Goal: Transaction & Acquisition: Purchase product/service

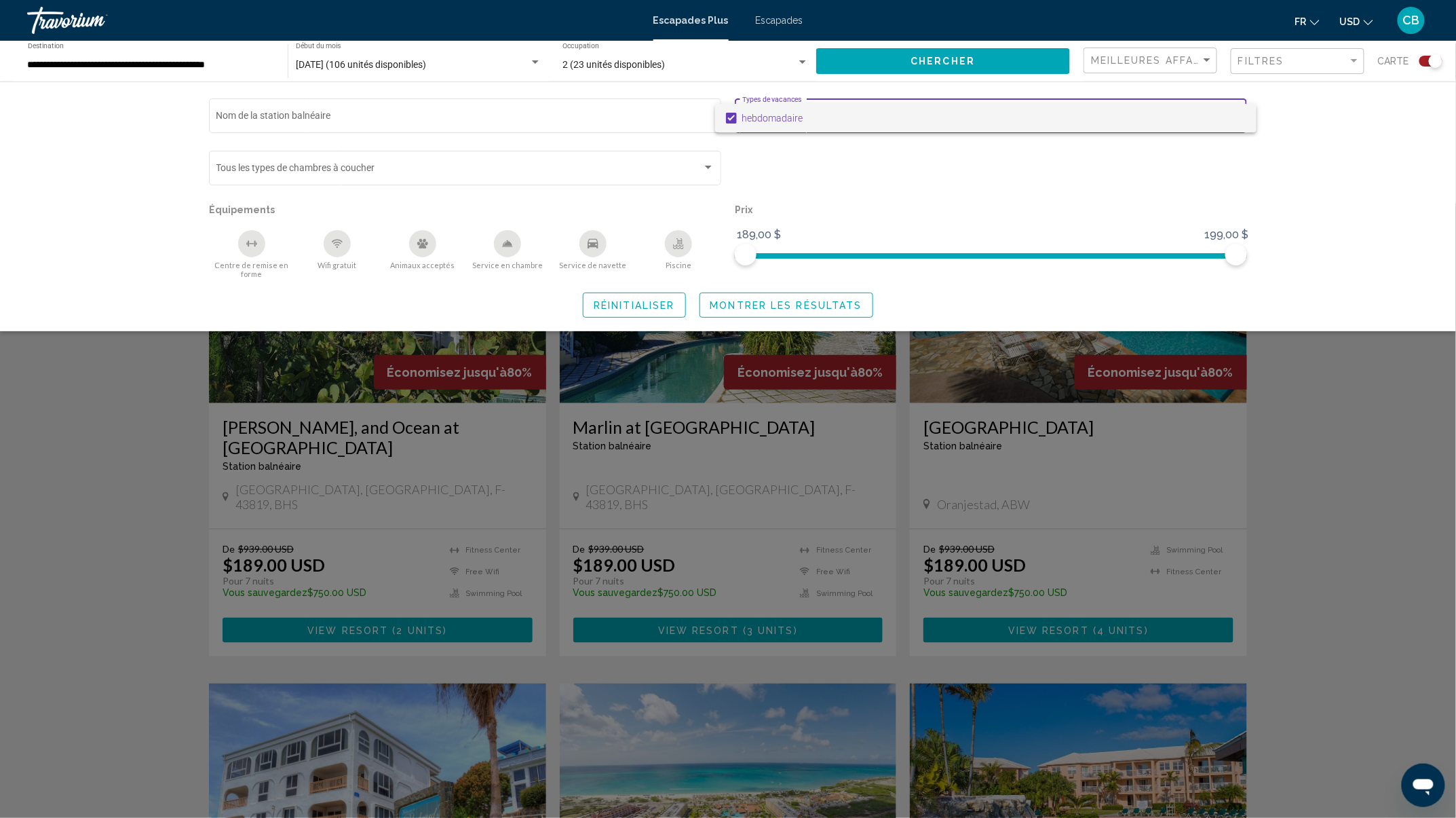
scroll to position [362, 0]
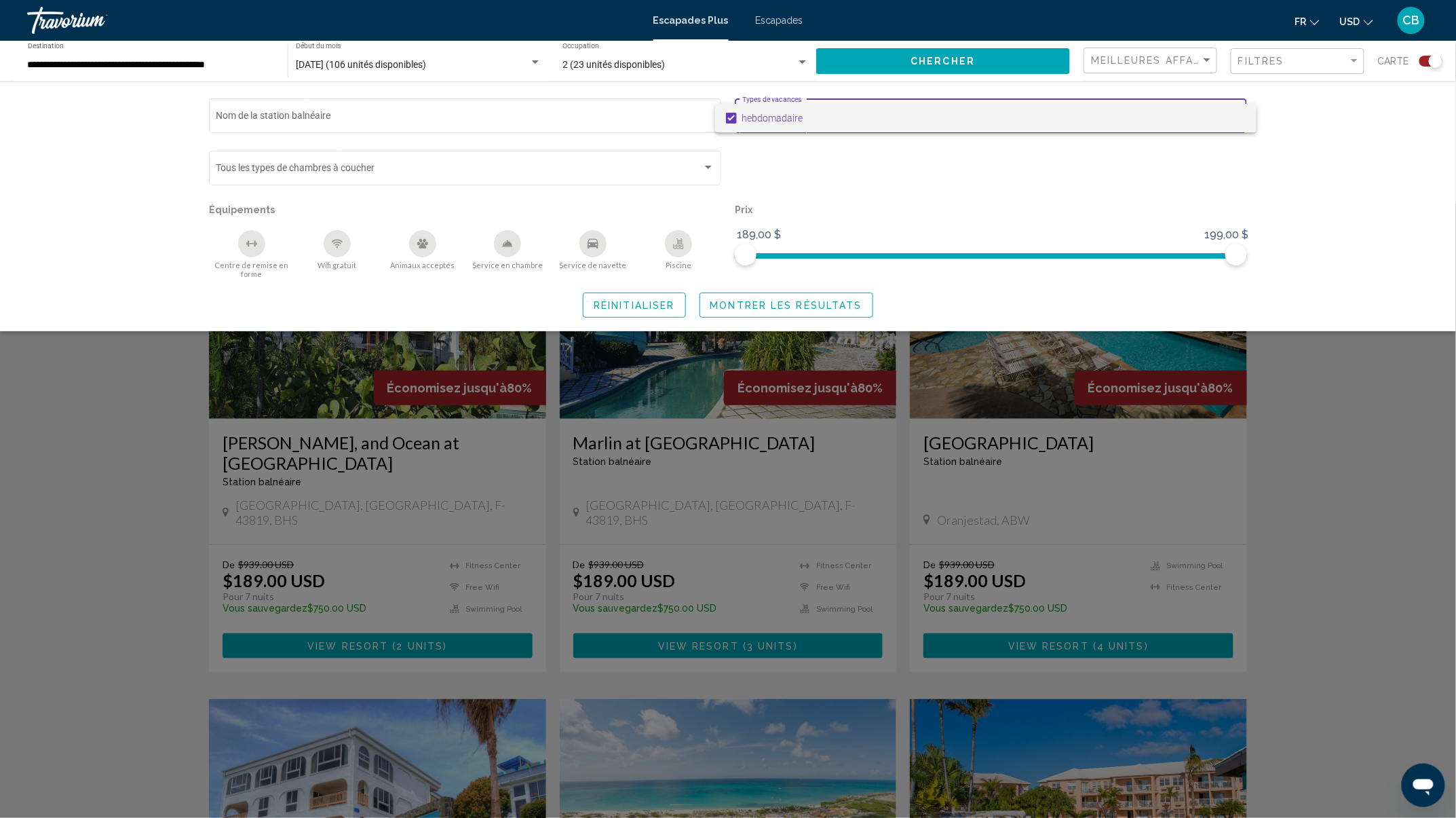
drag, startPoint x: 0, startPoint y: 0, endPoint x: 949, endPoint y: 636, distance: 1142.4
click at [949, 636] on div at bounding box center [728, 409] width 1456 height 818
click at [949, 636] on div "Widget de recherche" at bounding box center [728, 510] width 1456 height 614
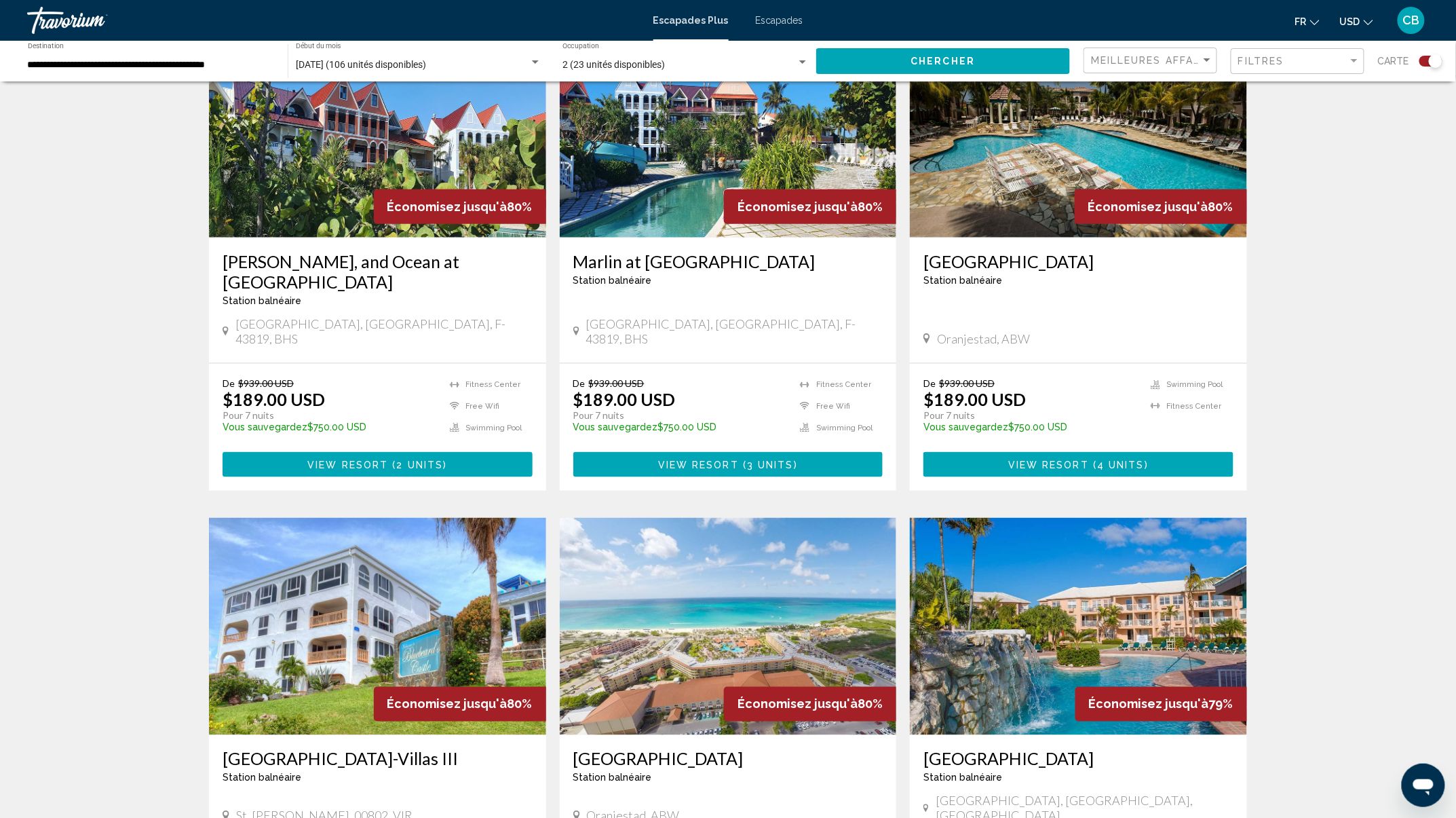
scroll to position [0, 0]
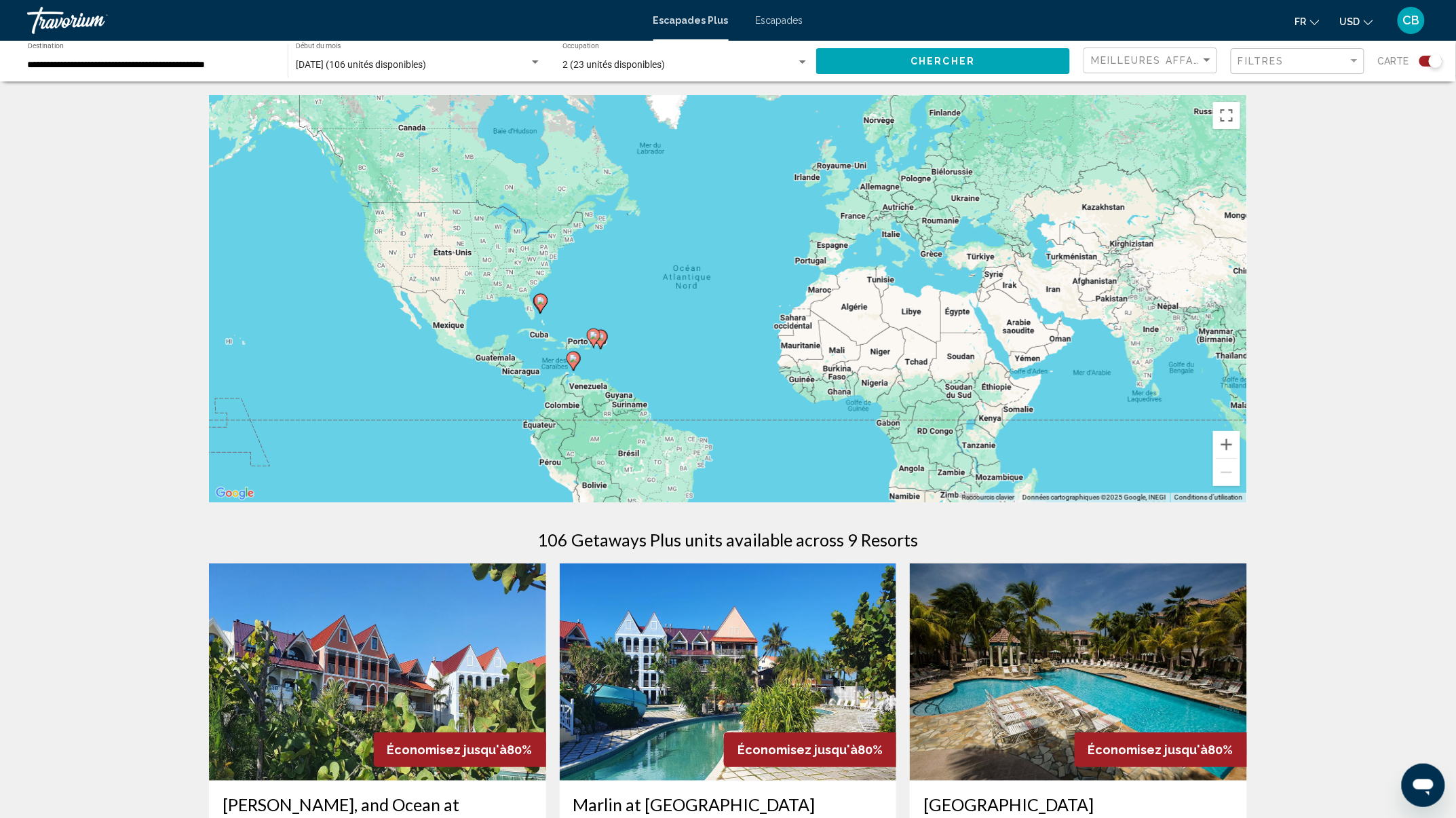
click at [1284, 51] on div "Filtres" at bounding box center [1299, 61] width 122 height 25
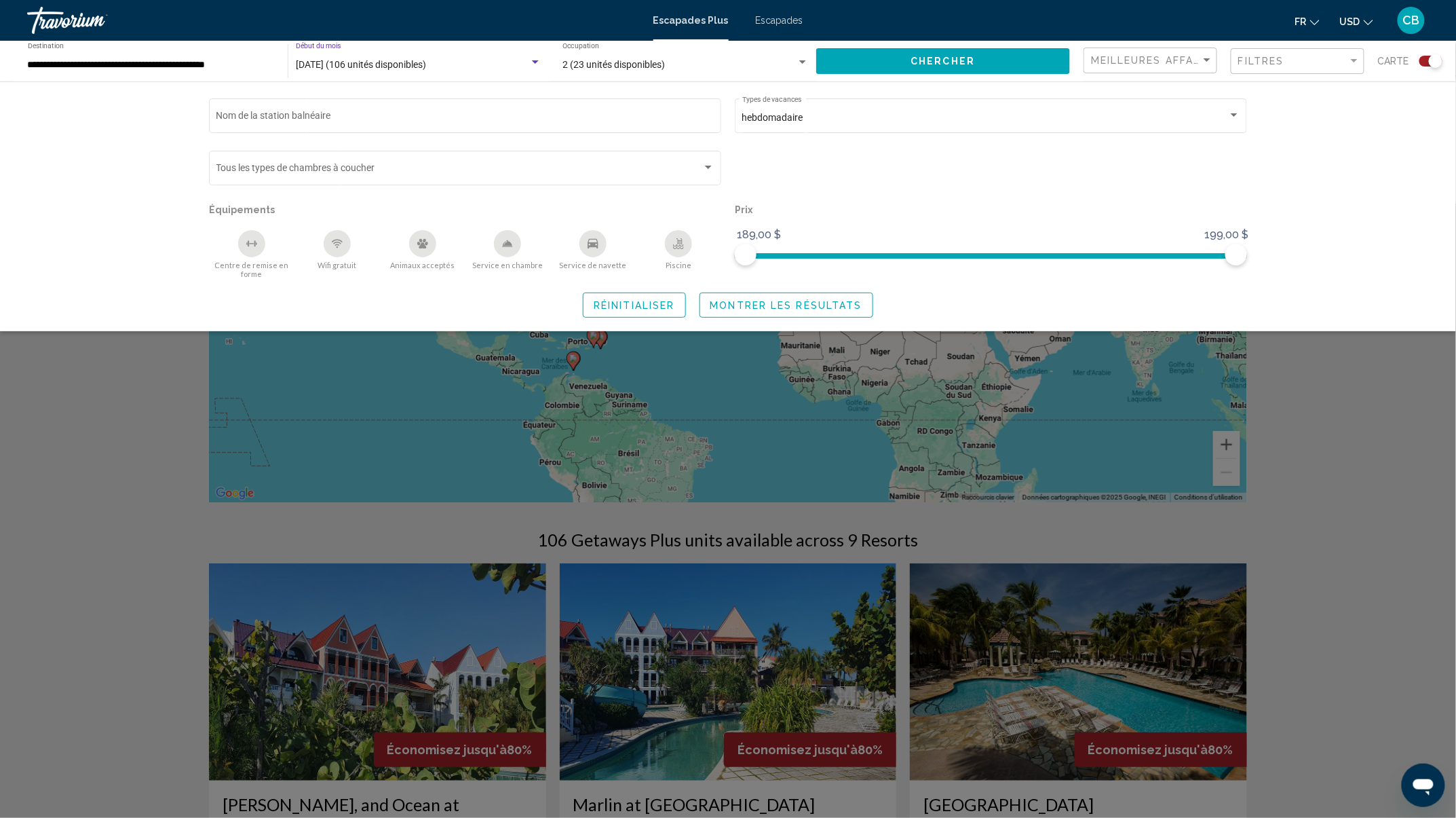
click at [384, 62] on span "septembre 2025 (106 unités disponibles)" at bounding box center [361, 64] width 130 height 11
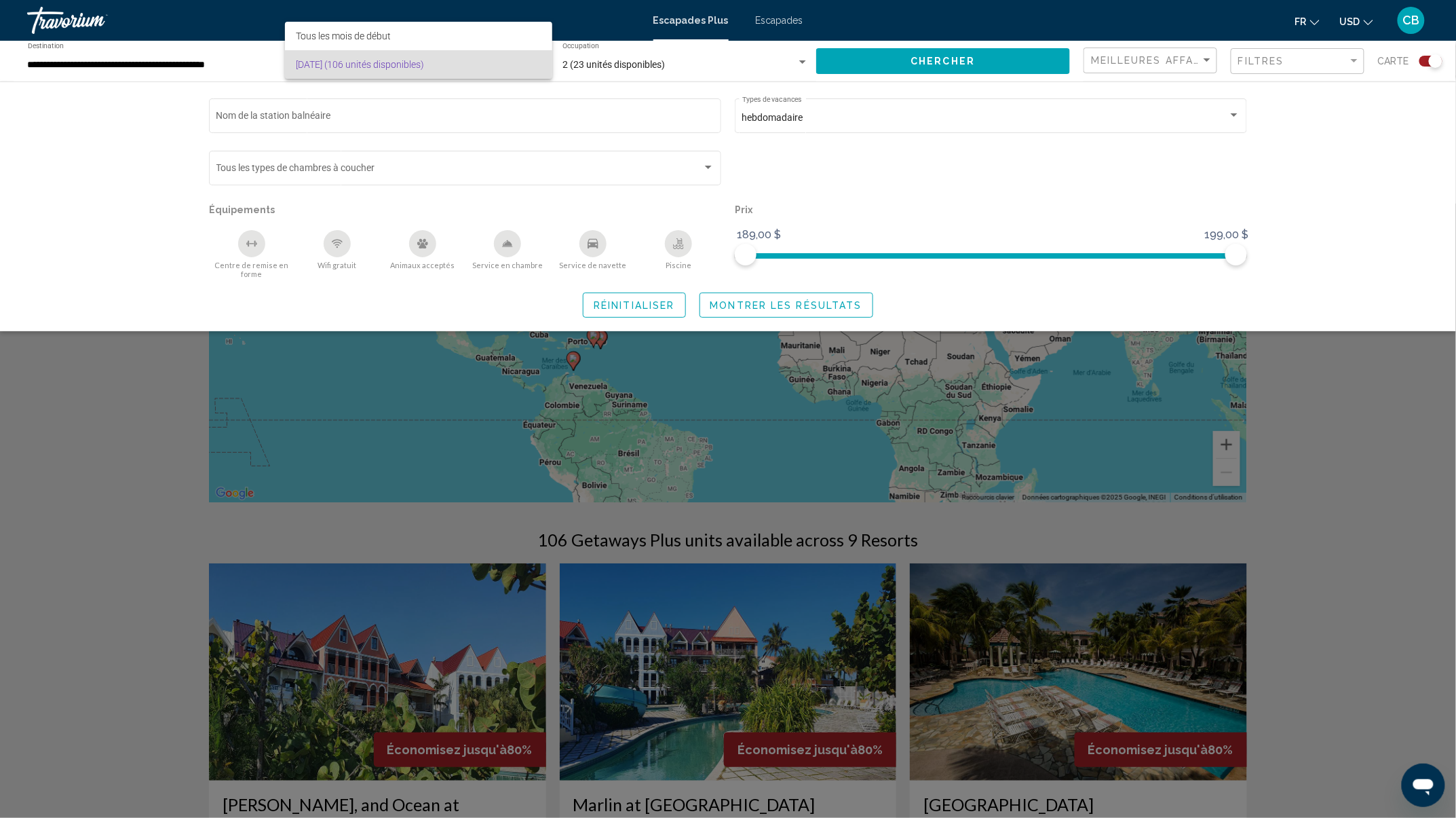
click at [384, 62] on font "septembre 2025 (106 unités disponibles)" at bounding box center [359, 64] width 128 height 11
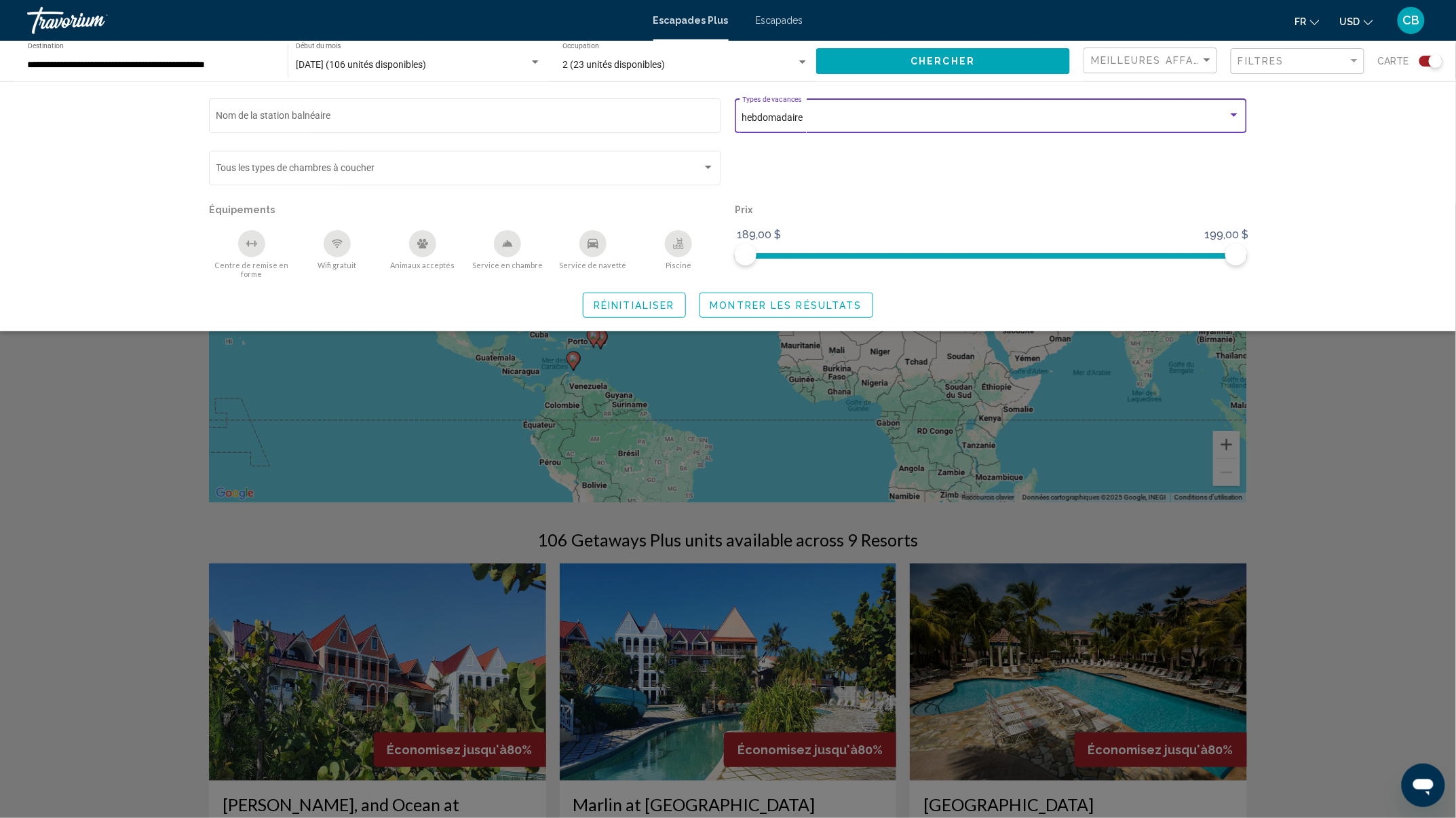
click at [856, 116] on div "hebdomadaire" at bounding box center [985, 118] width 486 height 11
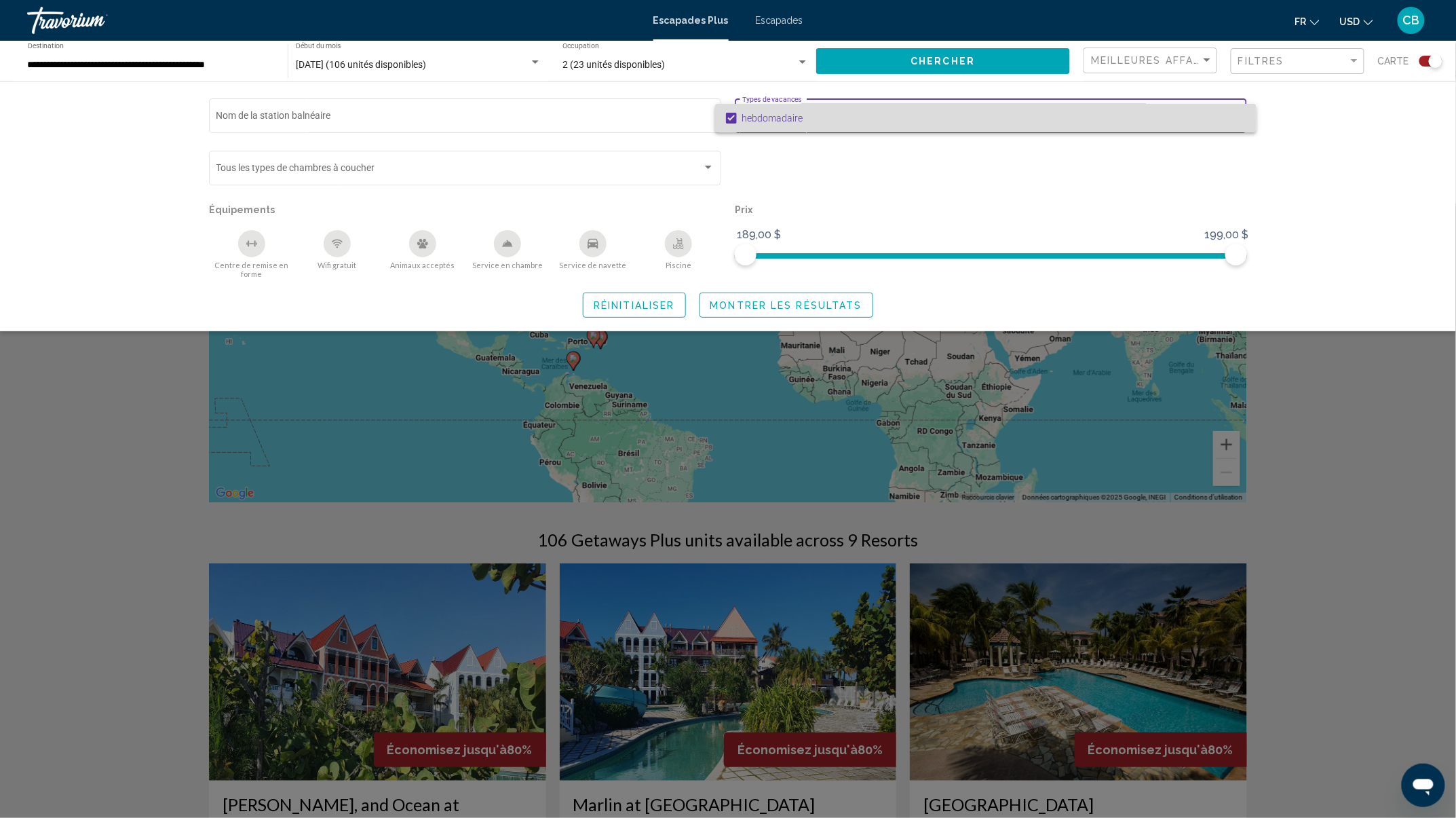
click at [856, 116] on span "hebdomadaire" at bounding box center [994, 118] width 503 height 29
drag, startPoint x: 1240, startPoint y: 251, endPoint x: 1164, endPoint y: 276, distance: 80.0
click at [1049, 244] on div at bounding box center [728, 409] width 1456 height 818
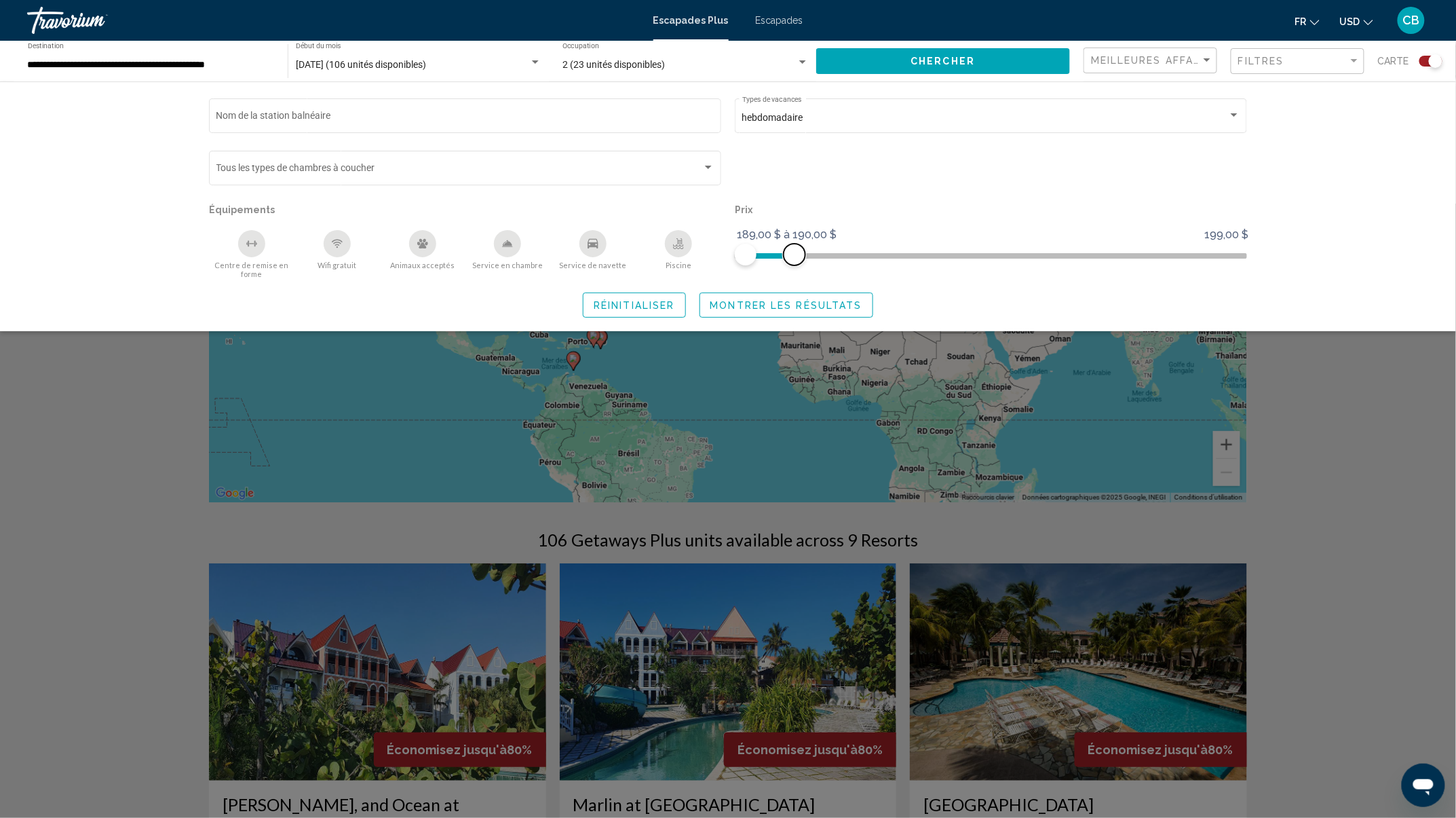
drag, startPoint x: 1233, startPoint y: 258, endPoint x: 770, endPoint y: 268, distance: 463.1
click at [812, 253] on ngx-slider "189,00 $ 199,00 $ 189,00 $ 190,00 $ 189,00 $ à 190,00 $" at bounding box center [991, 254] width 512 height 2
drag, startPoint x: 795, startPoint y: 258, endPoint x: 821, endPoint y: 258, distance: 26.0
click at [821, 256] on ngx-slider "189,00 $ 199,00 $ 189,00 $ 191,00 $ 189,00 $ à 190,00 $" at bounding box center [991, 254] width 512 height 2
drag, startPoint x: 840, startPoint y: 248, endPoint x: 798, endPoint y: 254, distance: 42.4
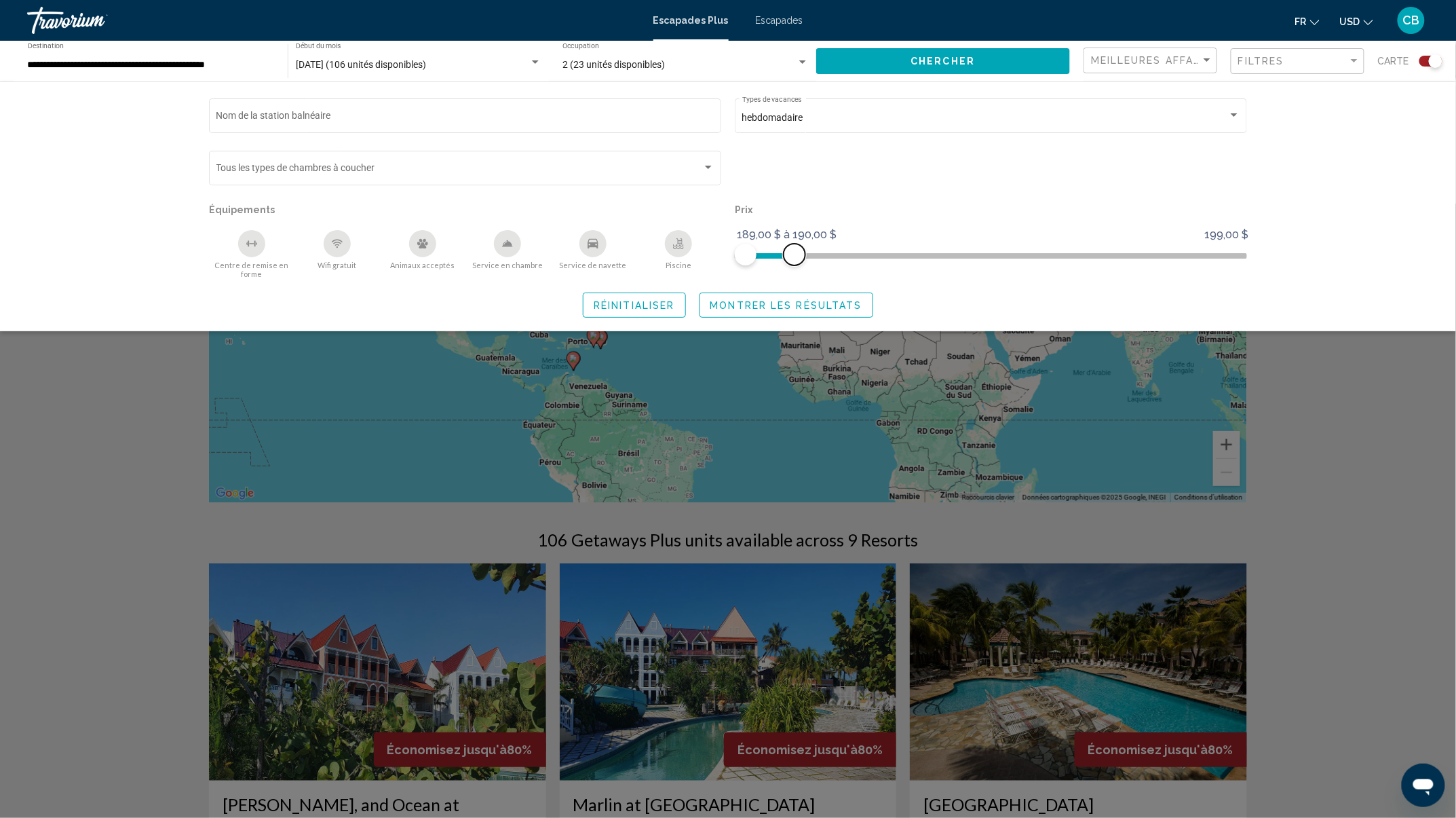
click at [798, 254] on span "Widget de recherche" at bounding box center [794, 255] width 22 height 22
click at [756, 248] on span "Widget de recherche" at bounding box center [770, 253] width 49 height 22
click at [1277, 69] on div "Filtres" at bounding box center [1299, 61] width 122 height 25
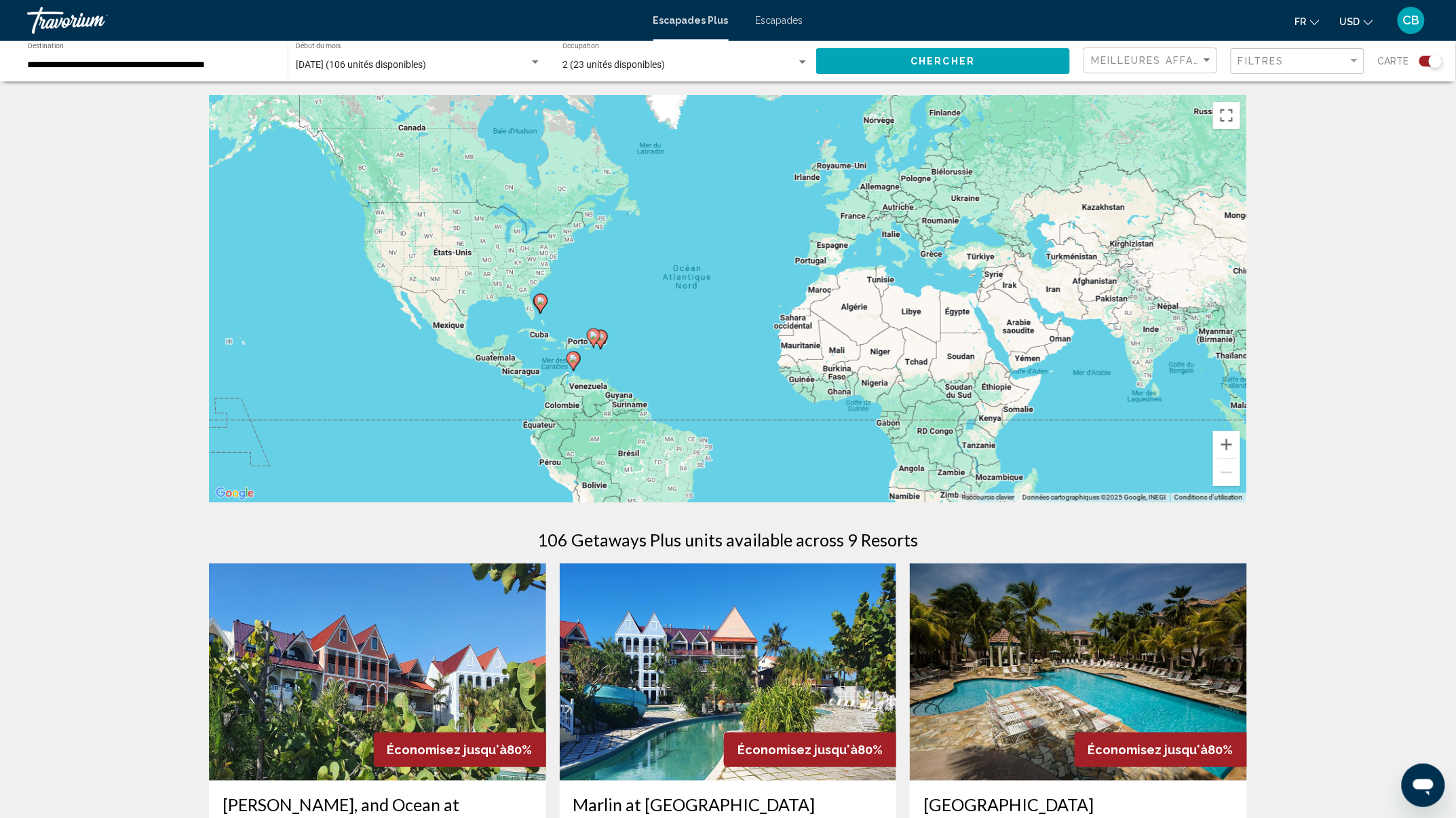
click at [1277, 69] on div "Filtres" at bounding box center [1299, 61] width 122 height 25
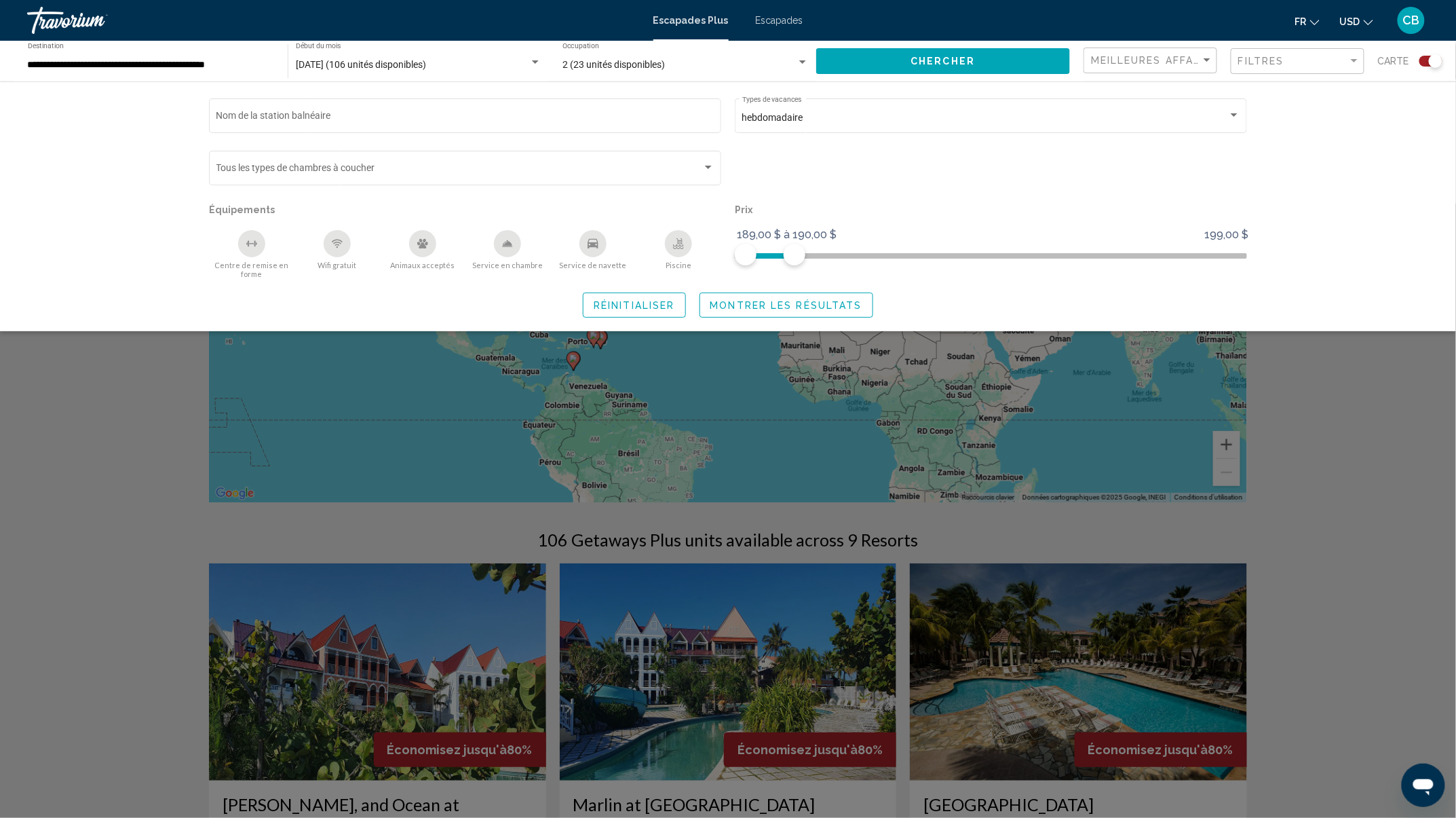
click at [871, 67] on button "Chercher" at bounding box center [942, 61] width 254 height 25
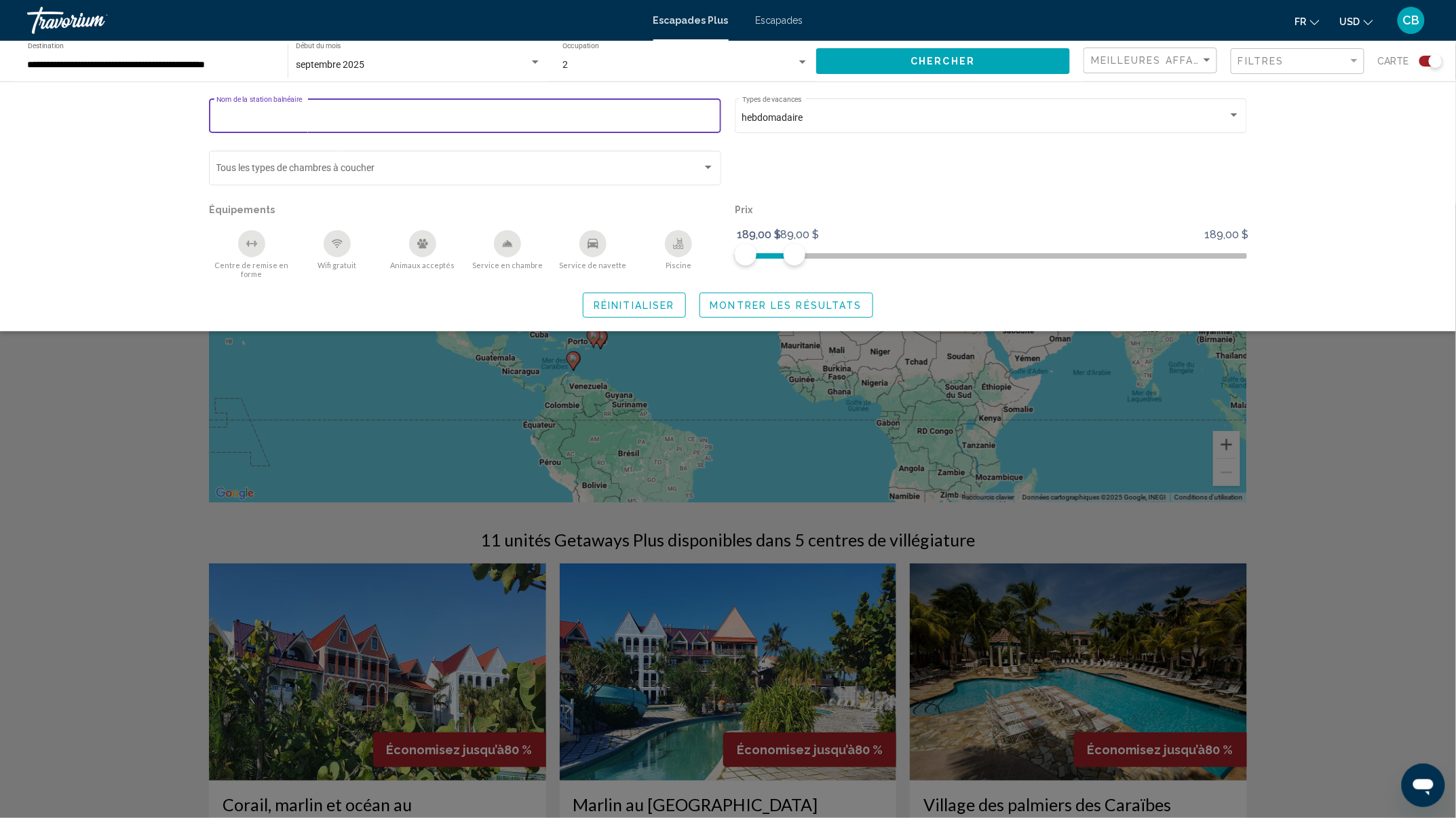
click at [367, 113] on input "Nom de la station balnéaire" at bounding box center [465, 118] width 498 height 11
type input "**********"
click at [630, 120] on input "**********" at bounding box center [465, 118] width 498 height 11
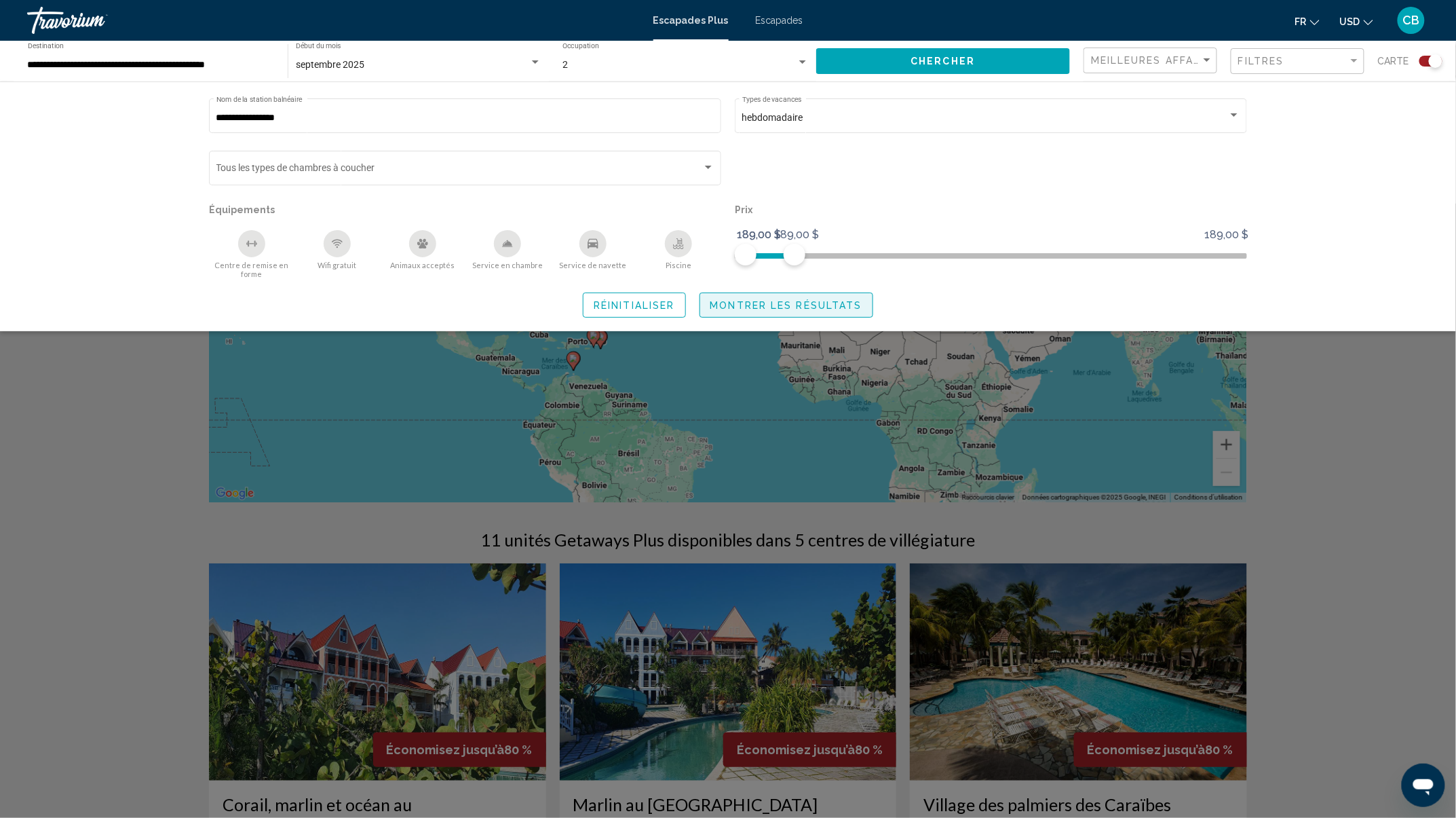
click at [839, 306] on span "Montrer les résultats" at bounding box center [787, 306] width 152 height 11
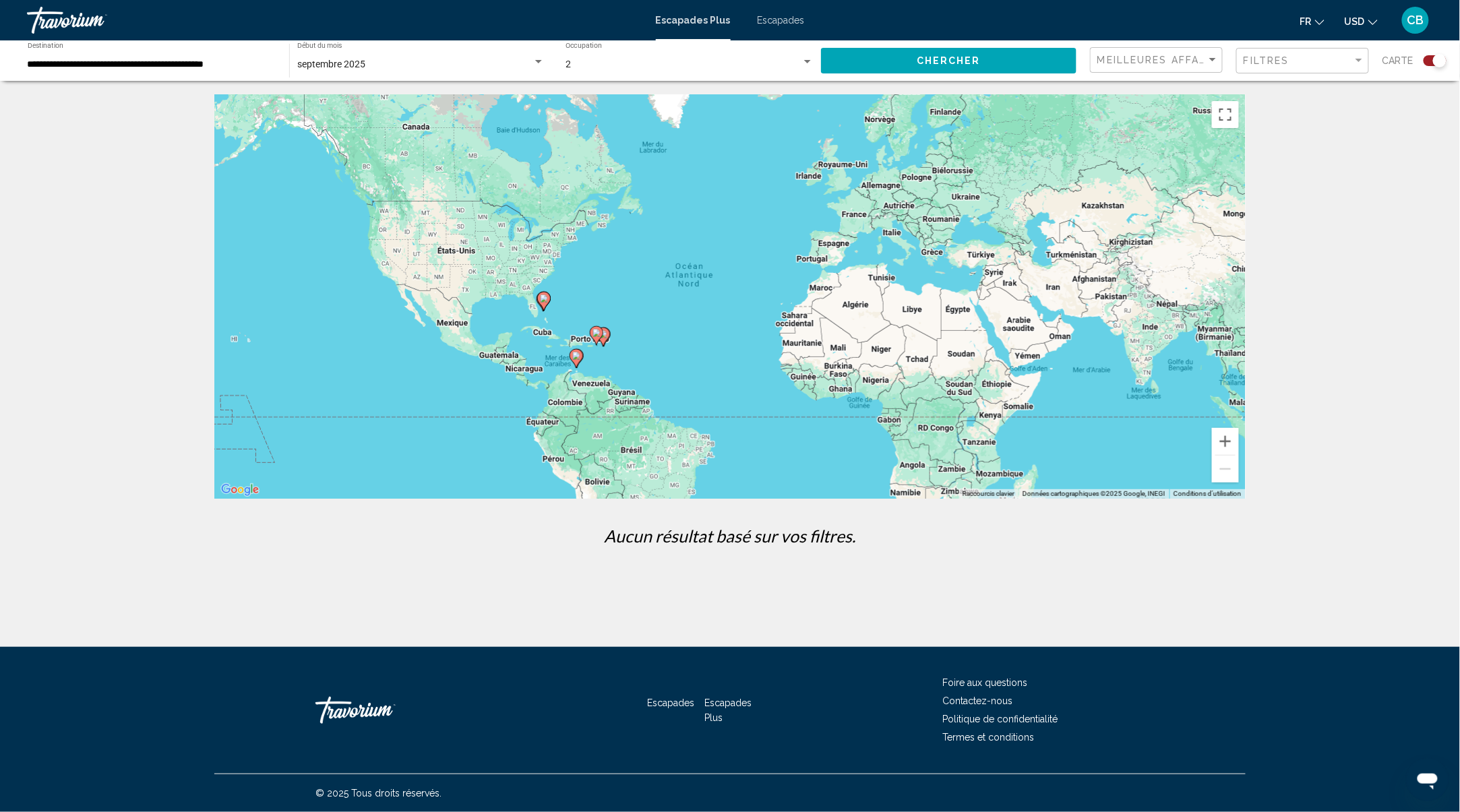
click at [1004, 62] on button "Chercher" at bounding box center [948, 60] width 255 height 25
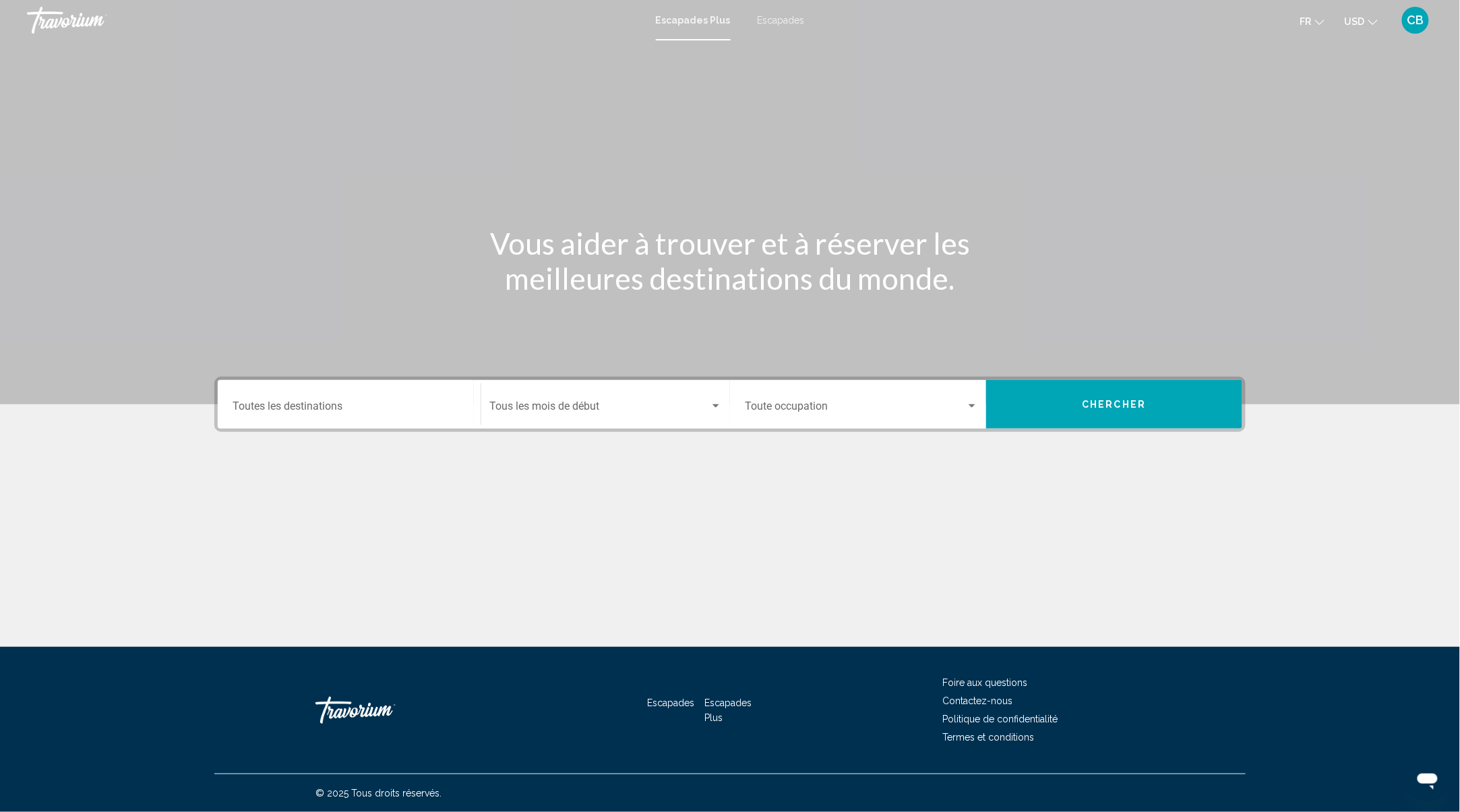
click at [395, 403] on input "Destination Toutes les destinations" at bounding box center [349, 409] width 234 height 12
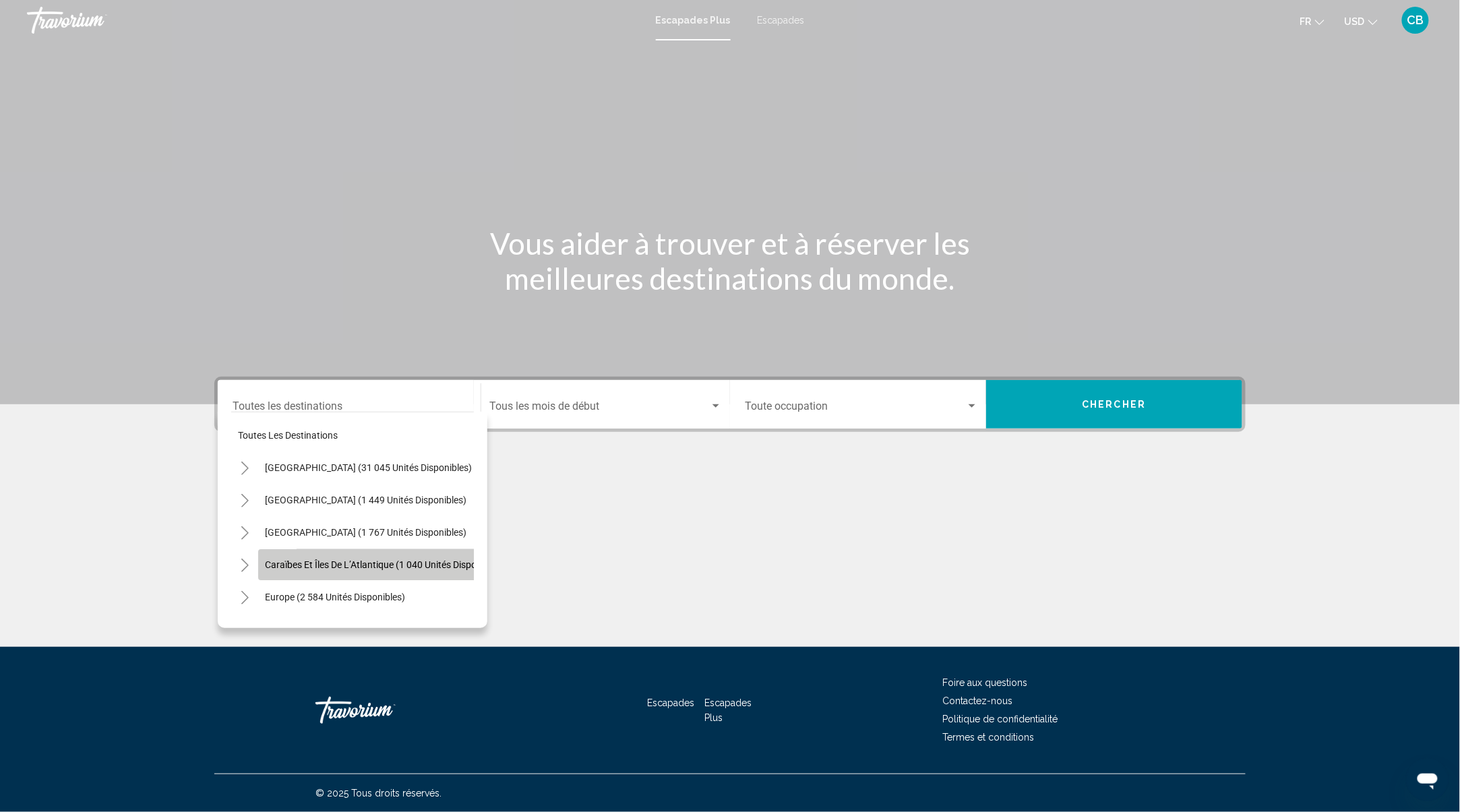
click at [320, 559] on span "Caraïbes et îles de l’Atlantique (1 040 unités disponibles)" at bounding box center [385, 565] width 239 height 11
type input "**********"
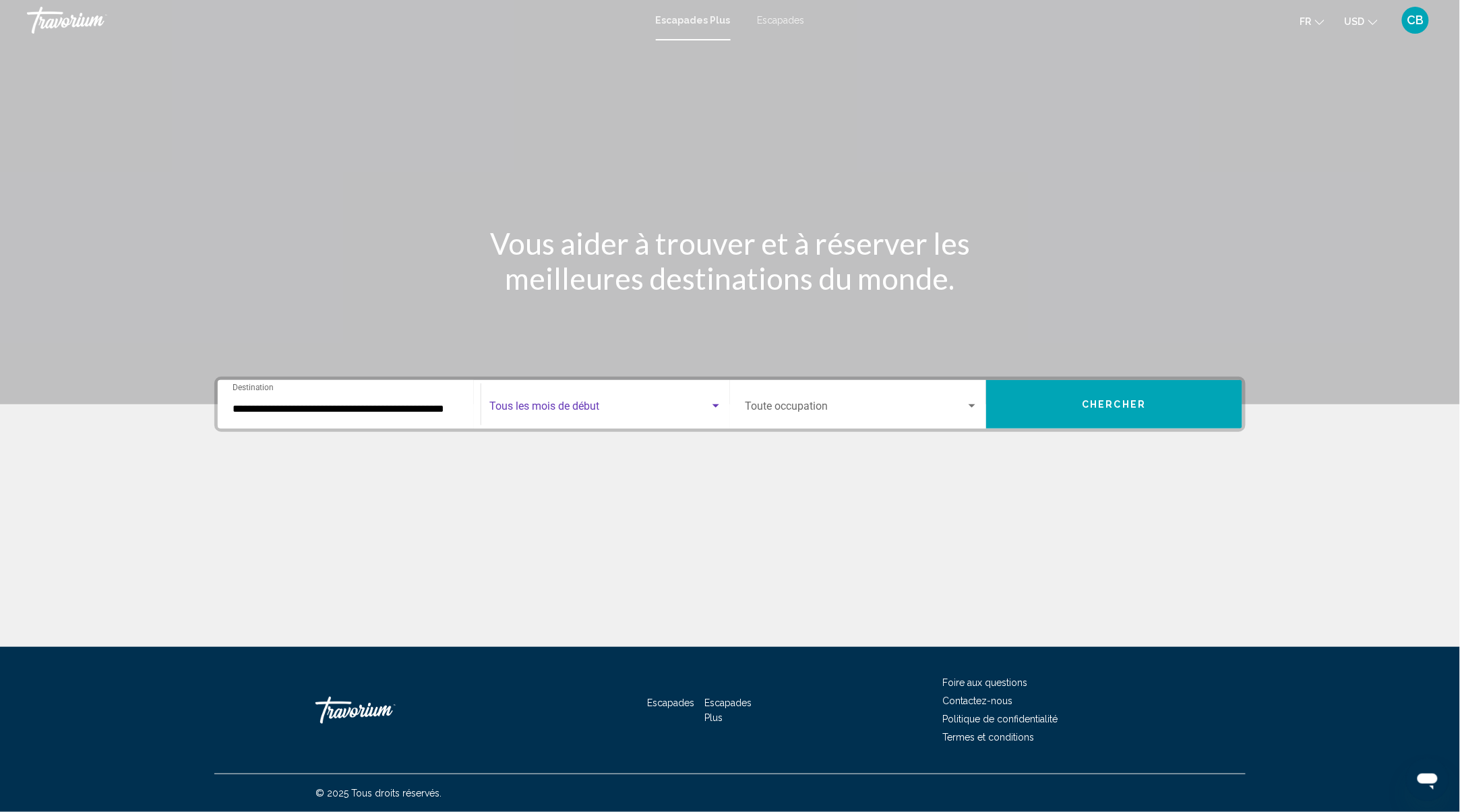
click at [604, 408] on span "Widget de recherche" at bounding box center [600, 409] width 220 height 12
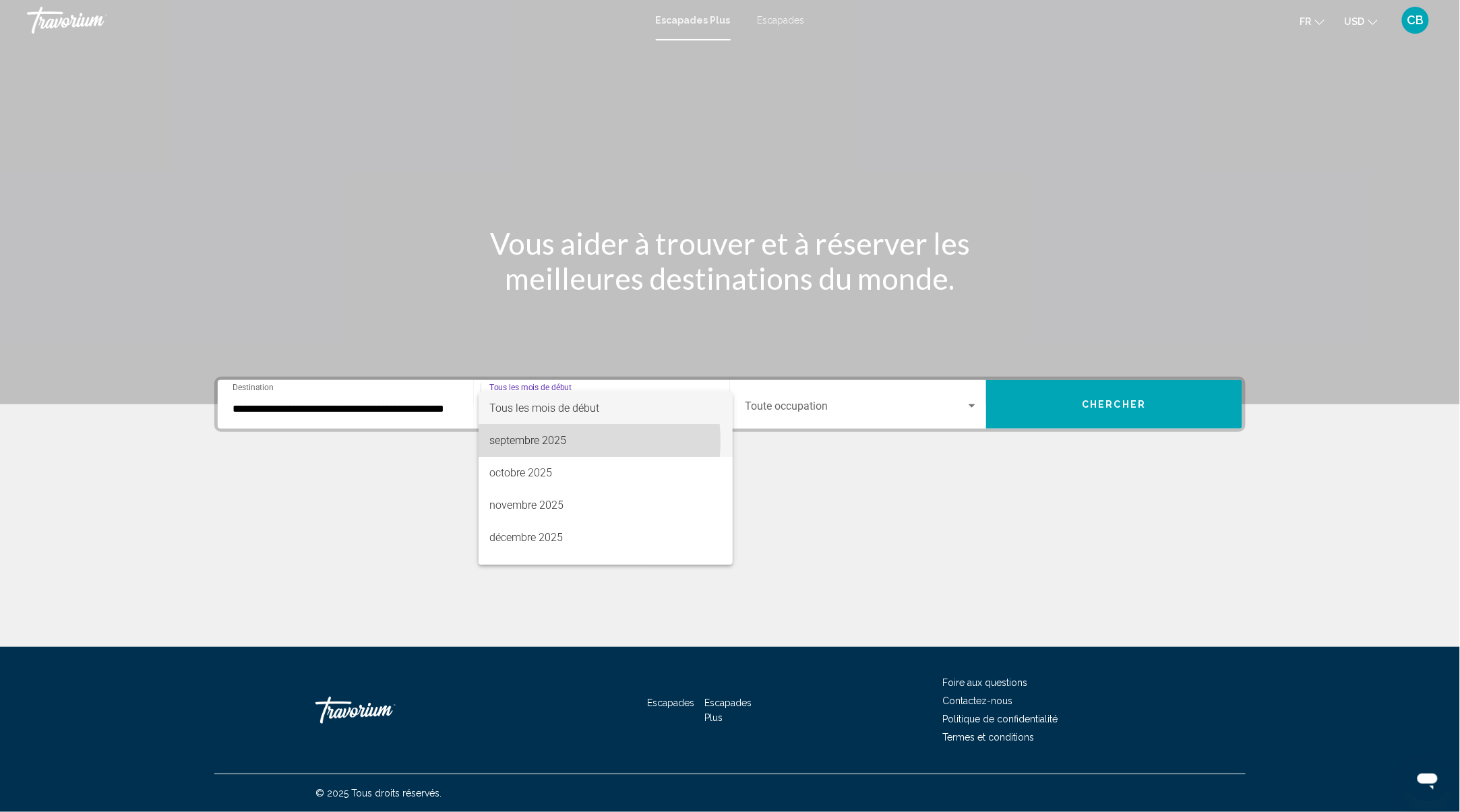
click at [556, 441] on font "septembre 2025" at bounding box center [528, 440] width 77 height 13
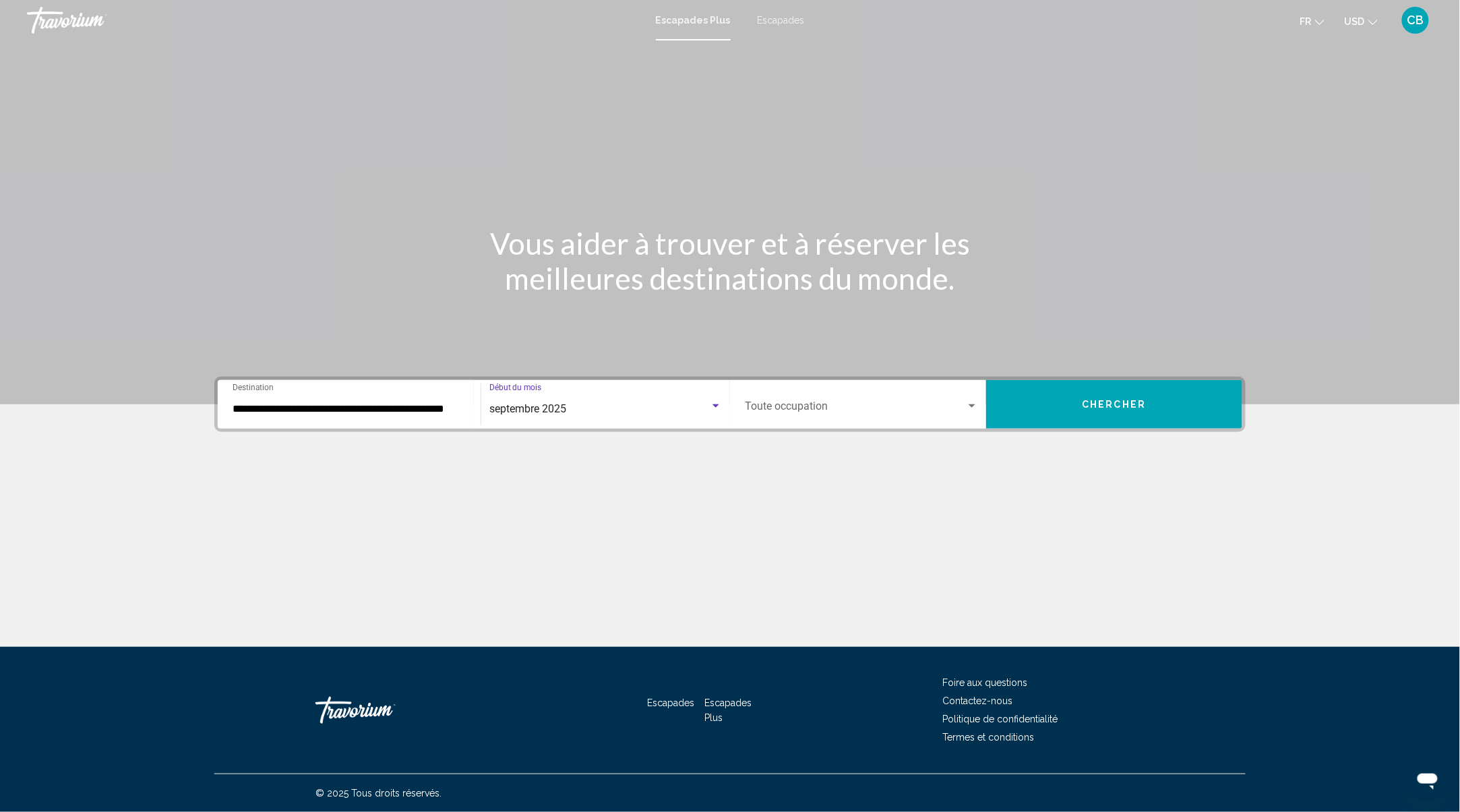
click at [969, 408] on div "Widget de recherche" at bounding box center [972, 406] width 12 height 11
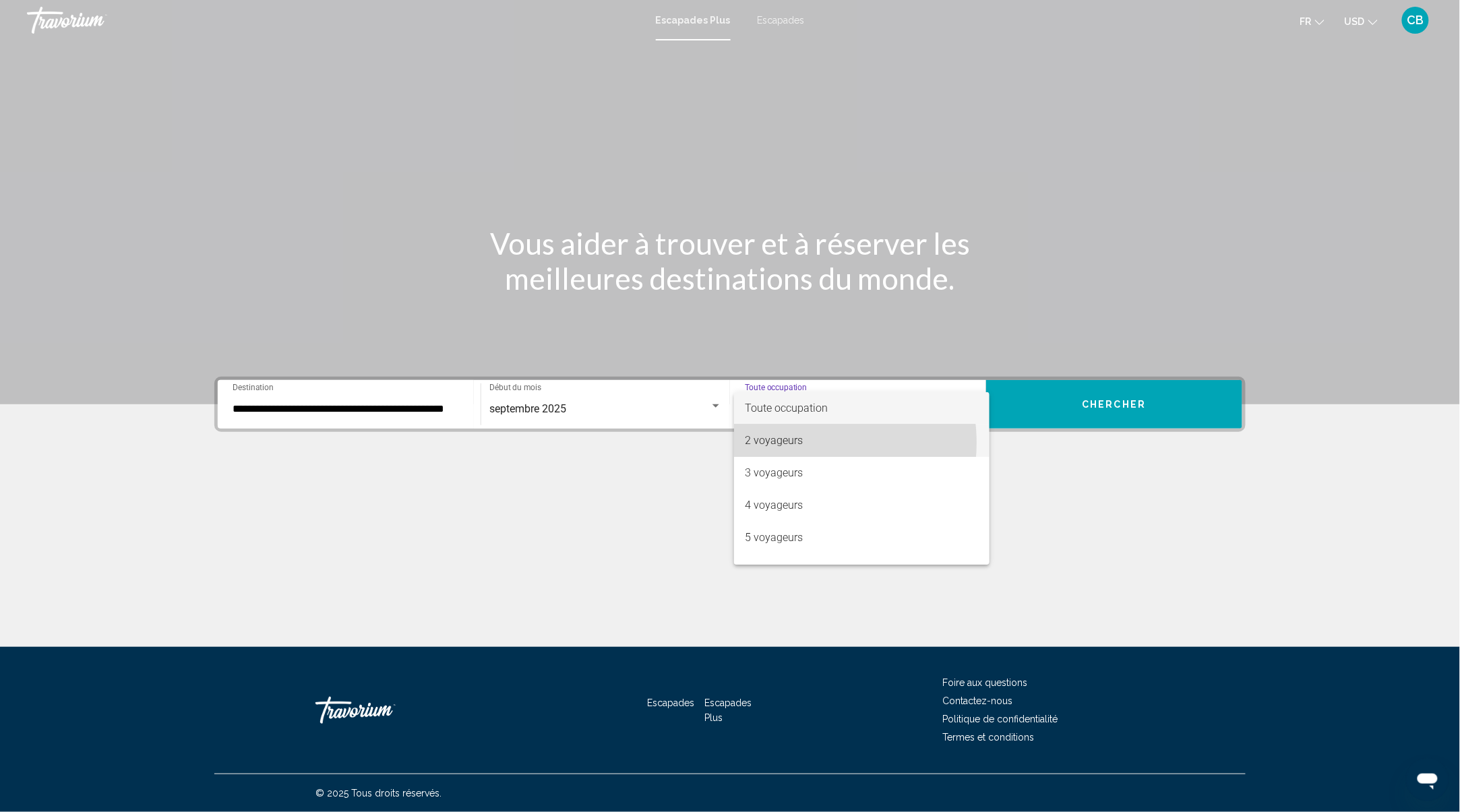
click at [796, 443] on font "2 voyageurs" at bounding box center [773, 440] width 58 height 13
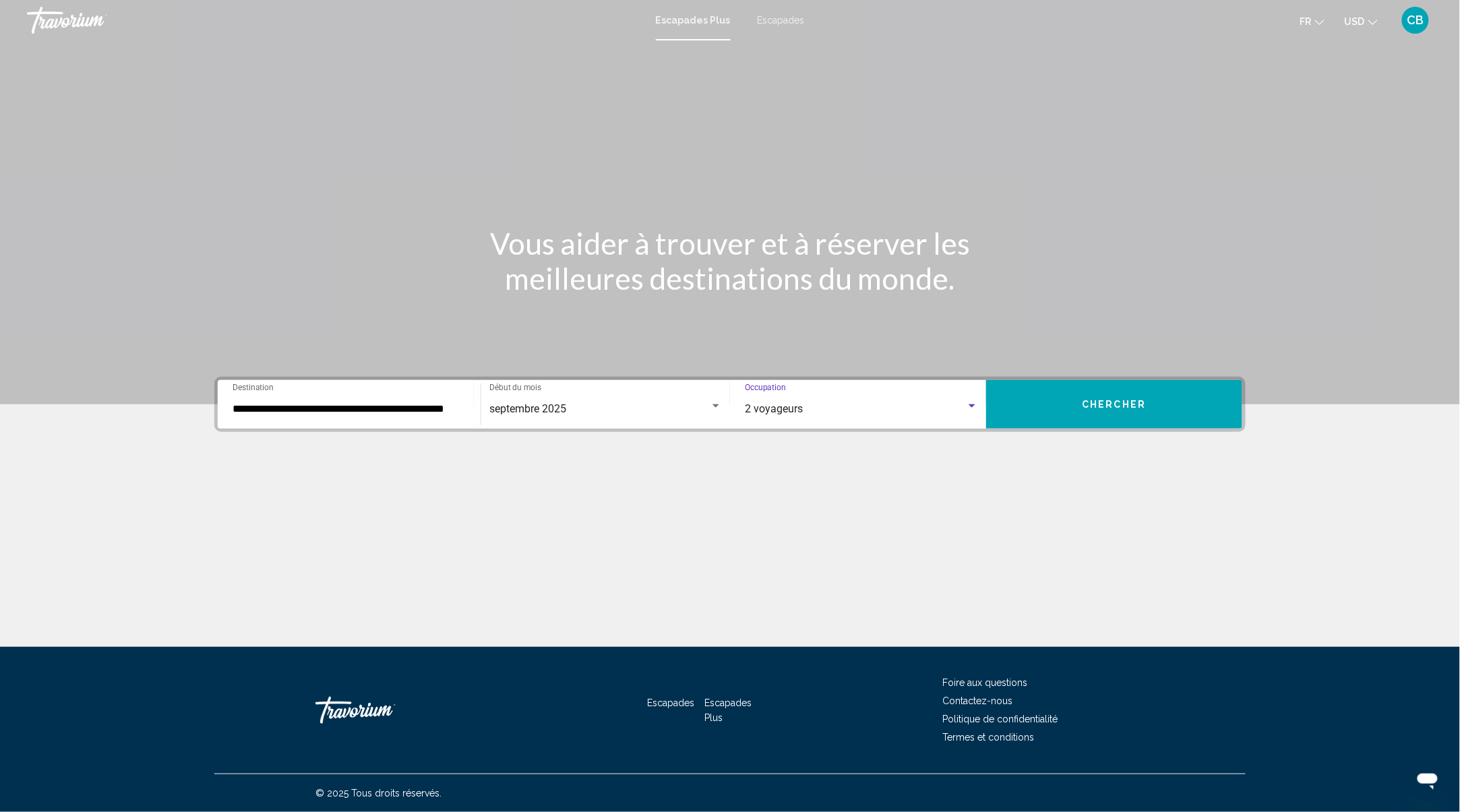
click at [1152, 400] on button "Chercher" at bounding box center [1114, 404] width 256 height 49
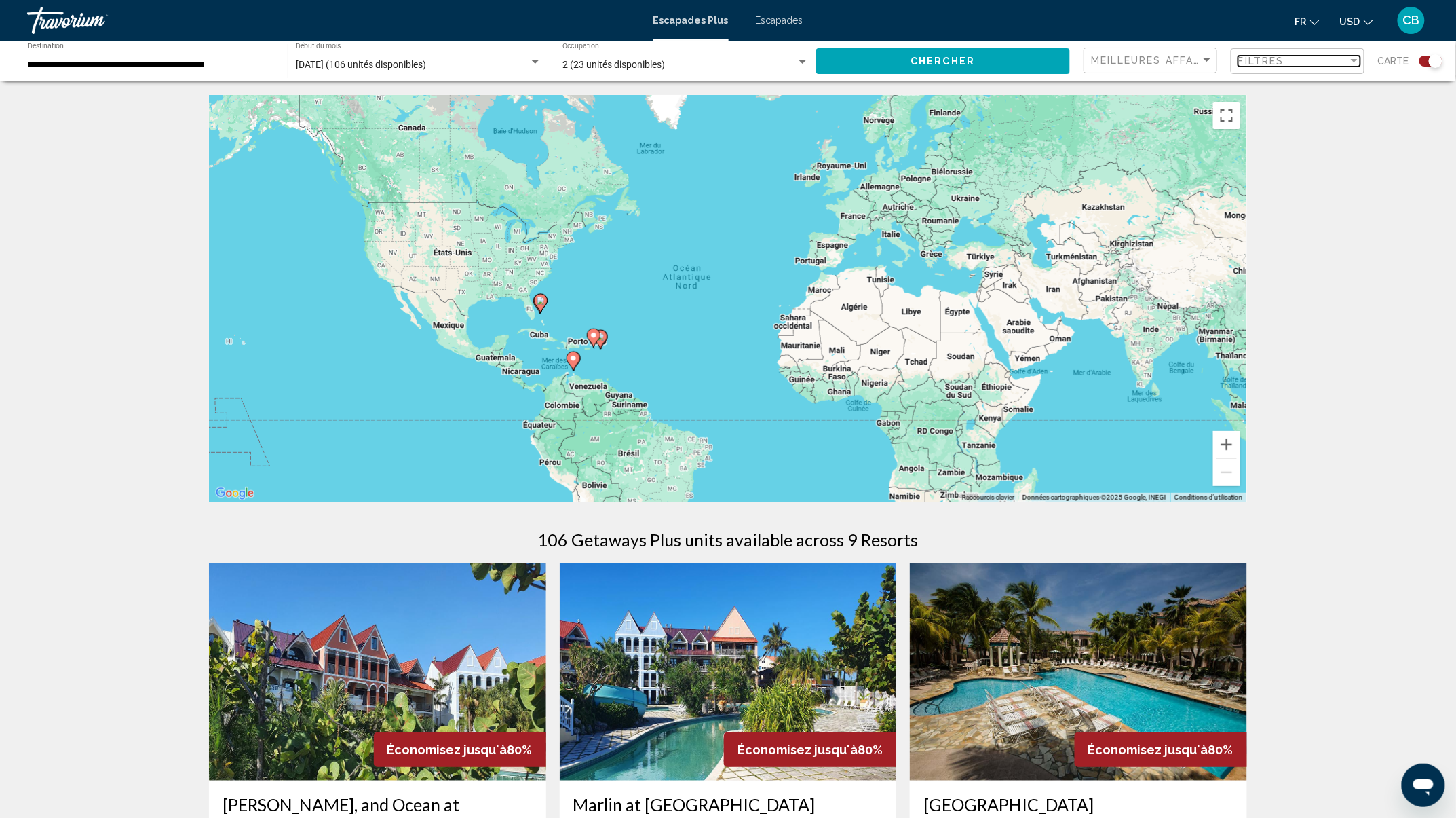
click at [1268, 61] on span "Filtres" at bounding box center [1261, 61] width 46 height 11
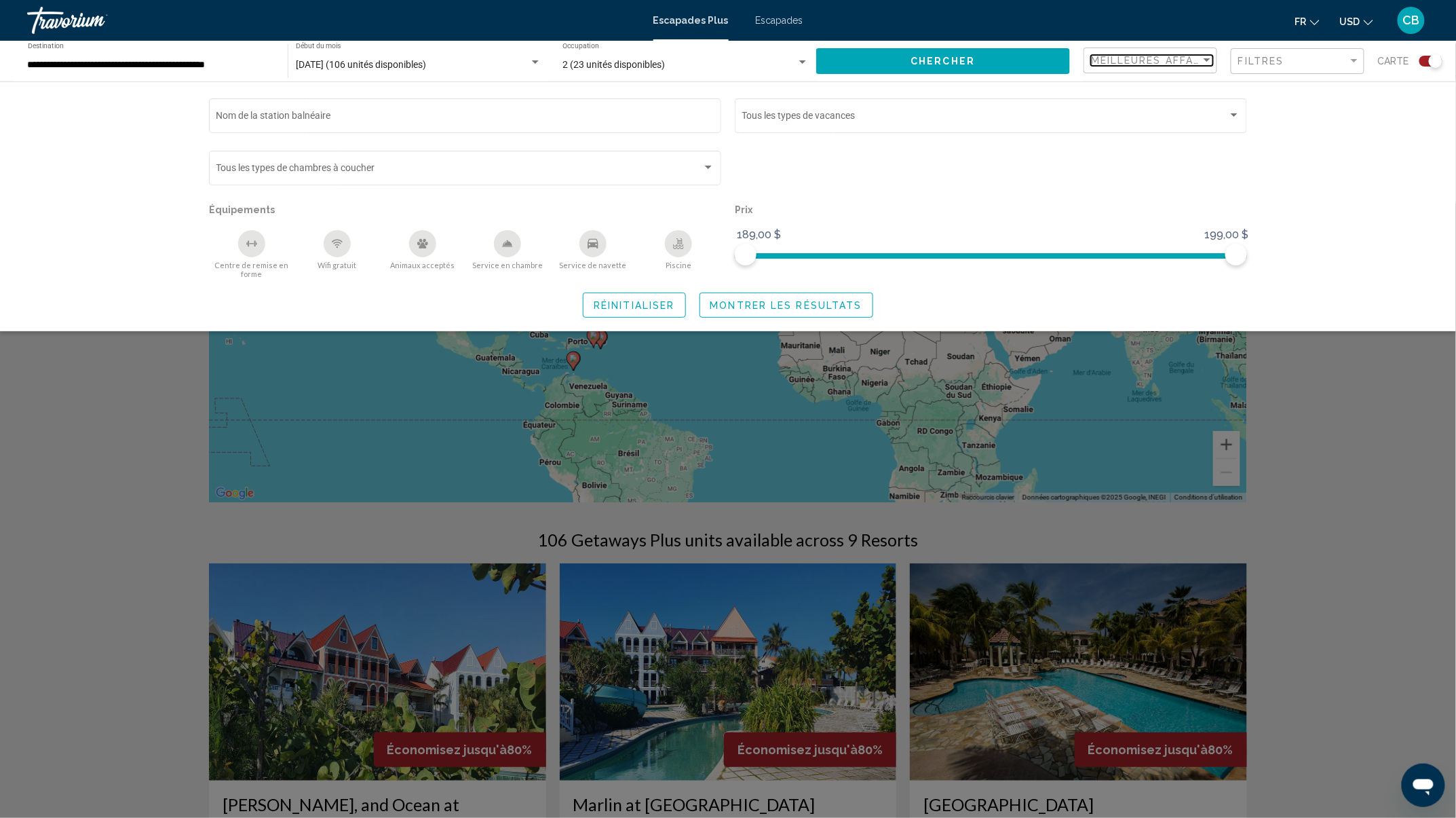
click at [1184, 58] on span "Meilleures affaires" at bounding box center [1154, 61] width 128 height 11
click at [1159, 83] on span "Prix le plus bas" at bounding box center [1152, 88] width 122 height 29
click at [853, 307] on span "Montrer les résultats" at bounding box center [787, 306] width 152 height 11
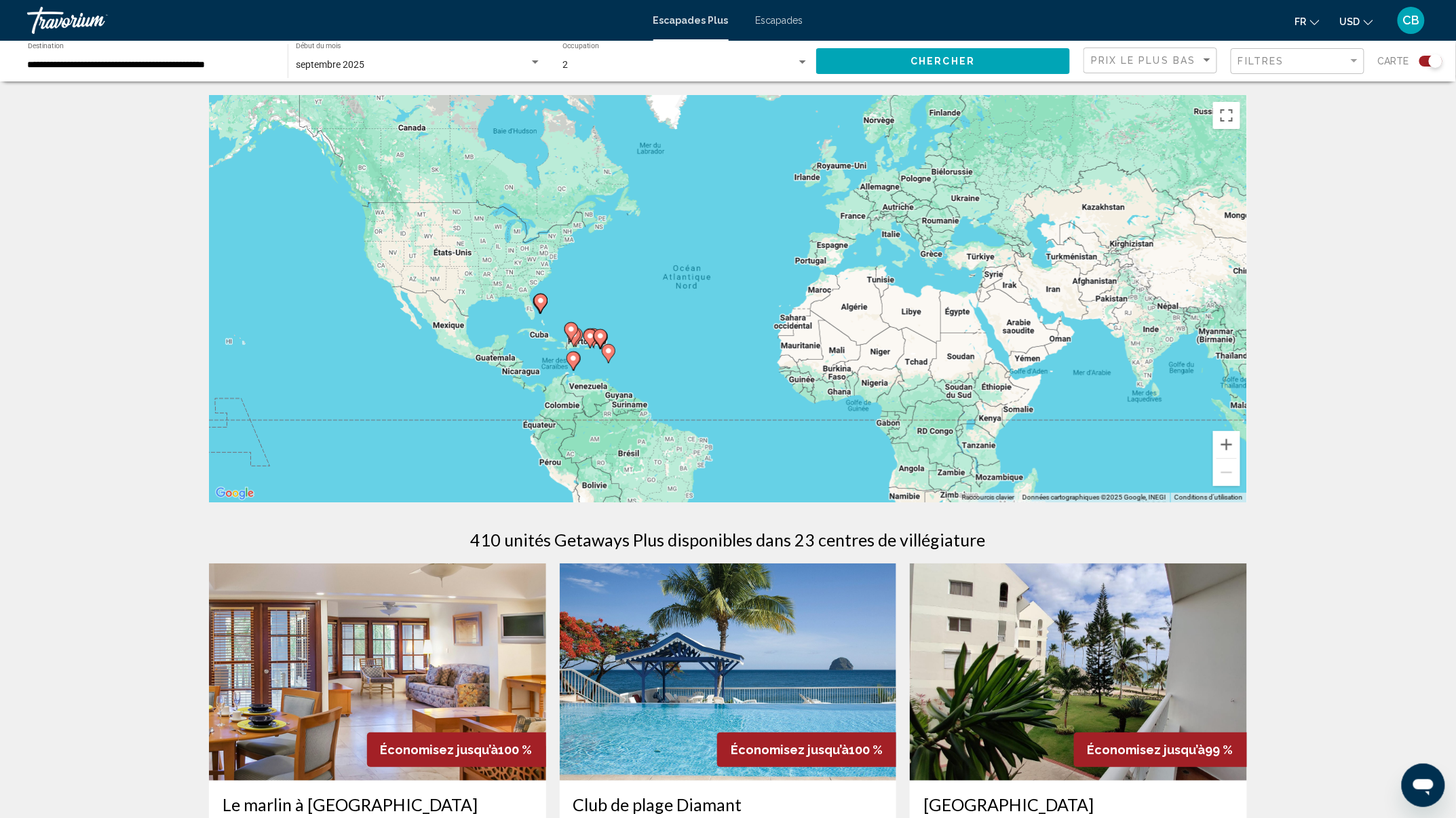
click at [1268, 39] on mat-toolbar "Escapades Plus Escapades Fr English Español Français Italiano Português русский…" at bounding box center [728, 20] width 1456 height 40
click at [1287, 50] on div "Filtres" at bounding box center [1299, 61] width 122 height 25
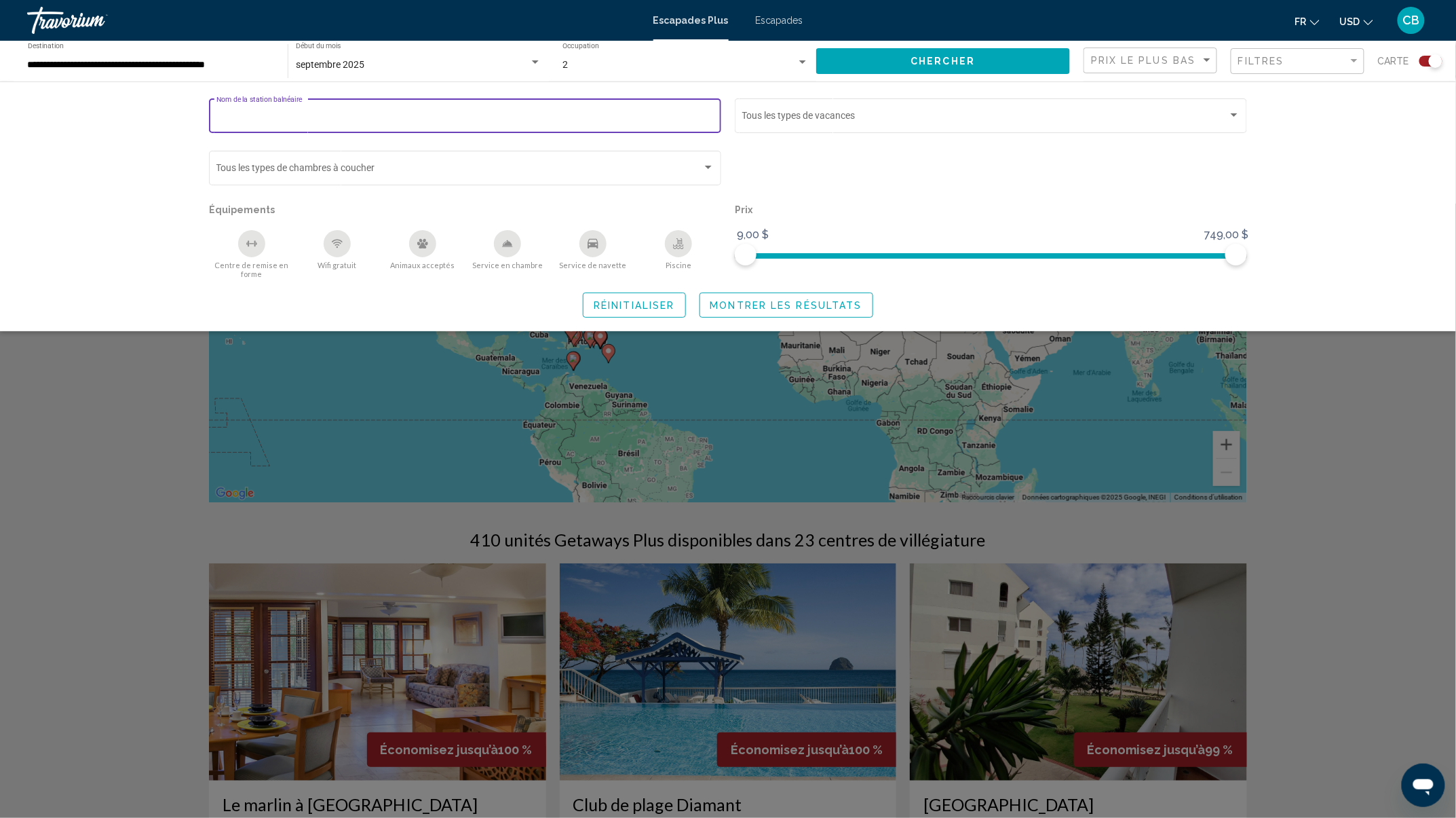
click at [351, 114] on input "Nom de la station balnéaire" at bounding box center [465, 118] width 498 height 11
type input "**********"
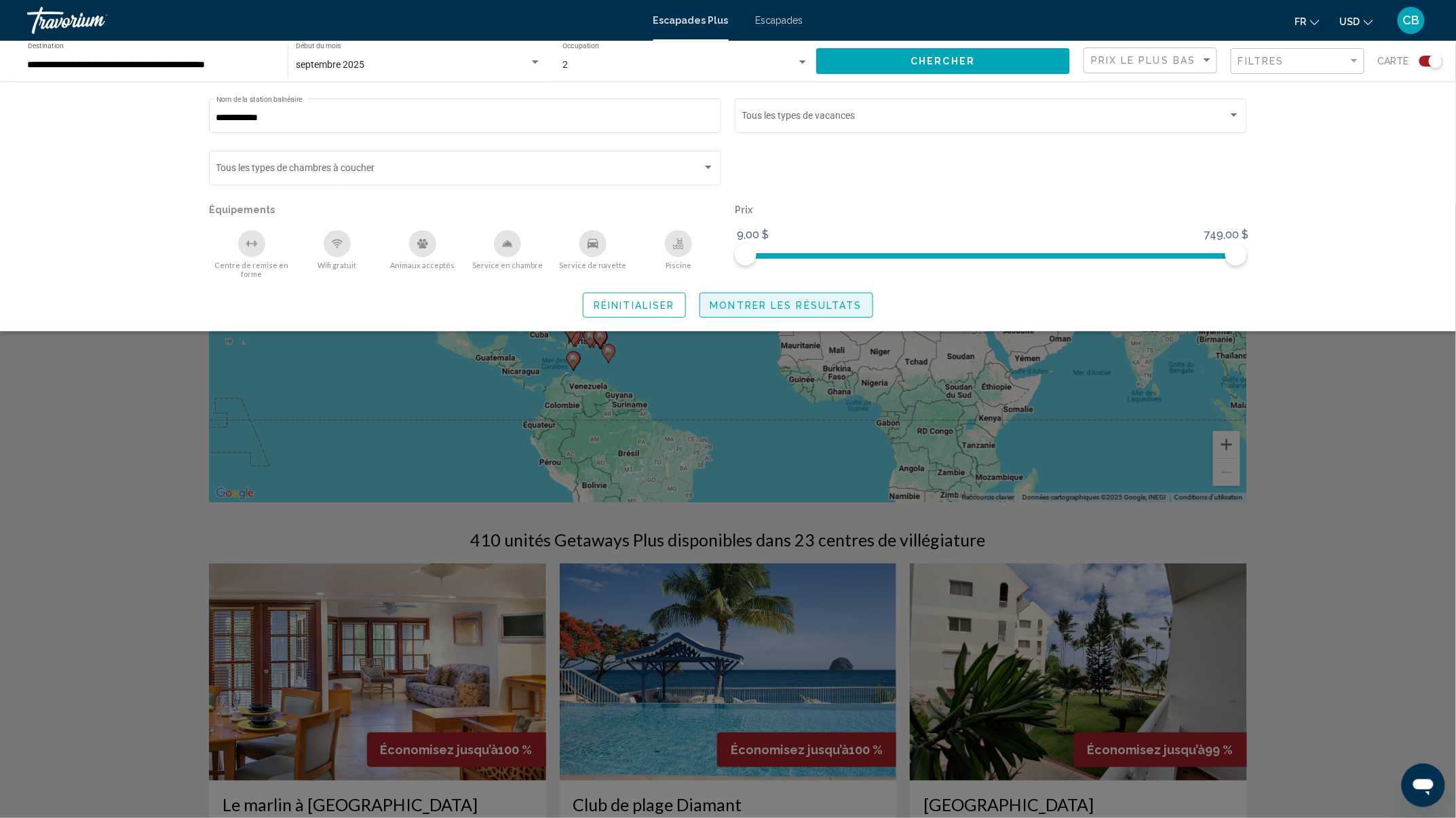
click at [752, 304] on span "Montrer les résultats" at bounding box center [787, 306] width 152 height 11
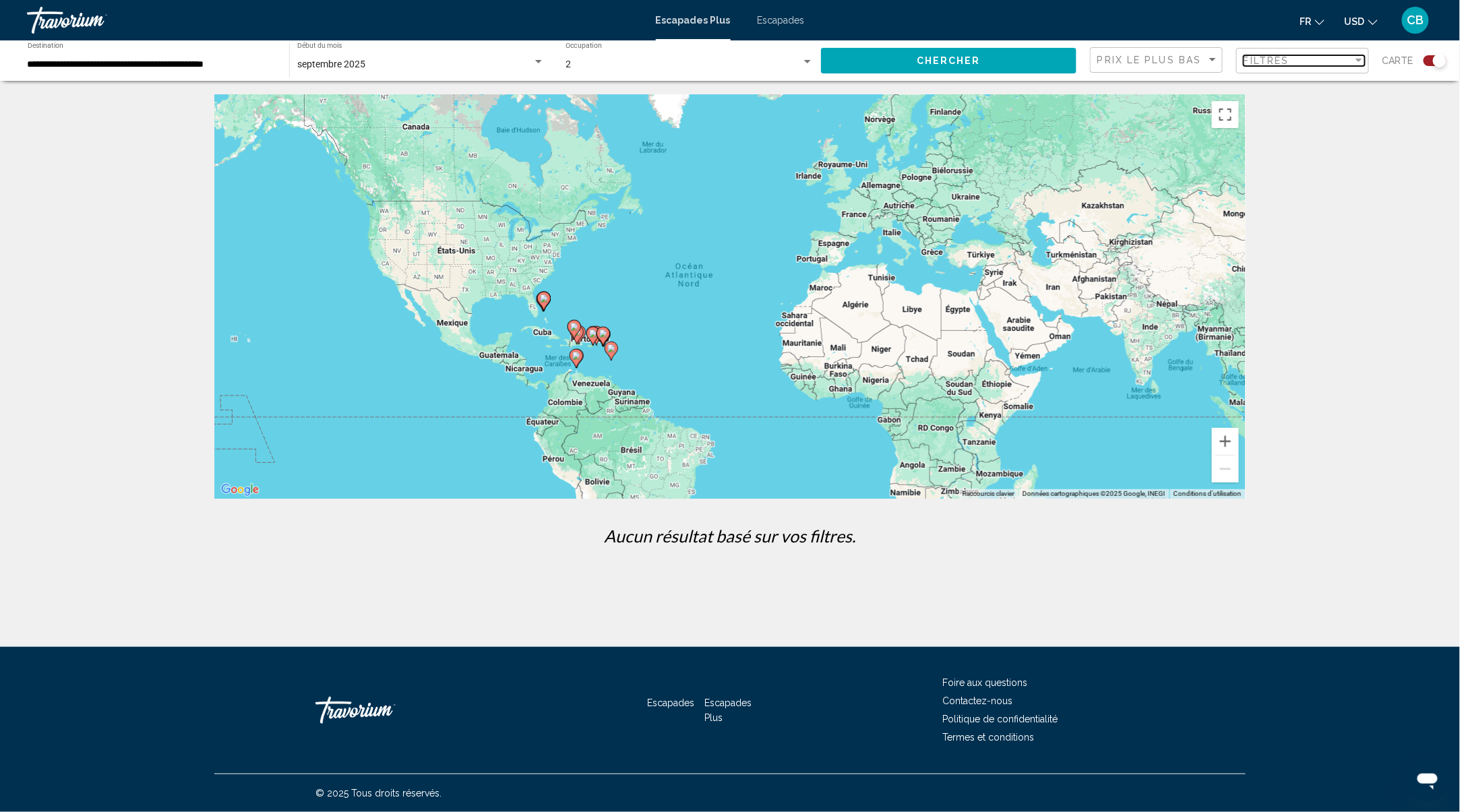
click at [1289, 65] on span "Filtres" at bounding box center [1266, 61] width 45 height 11
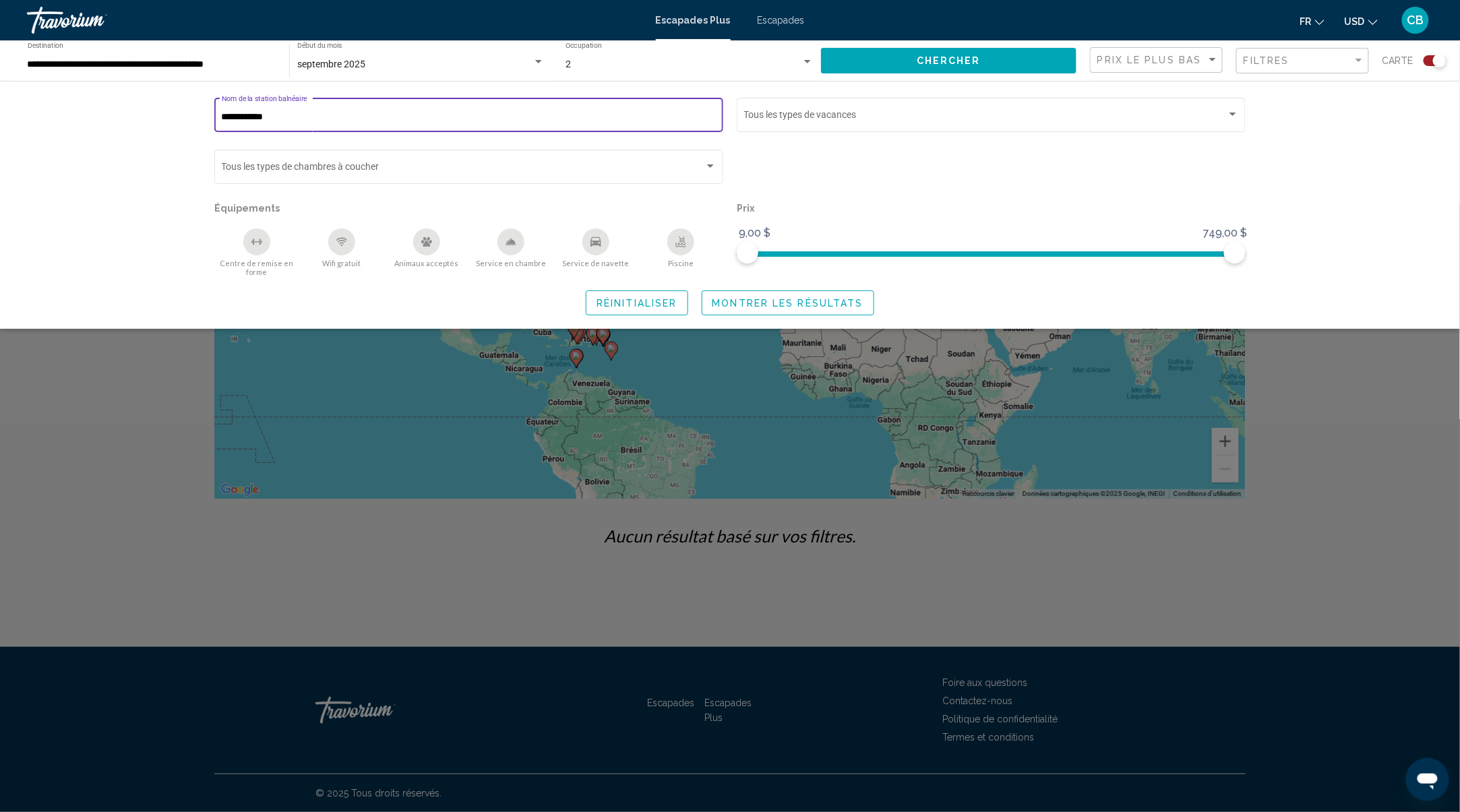
click at [302, 112] on input "**********" at bounding box center [469, 117] width 495 height 11
type input "**********"
click at [733, 310] on button "Montrer les résultats" at bounding box center [788, 303] width 173 height 25
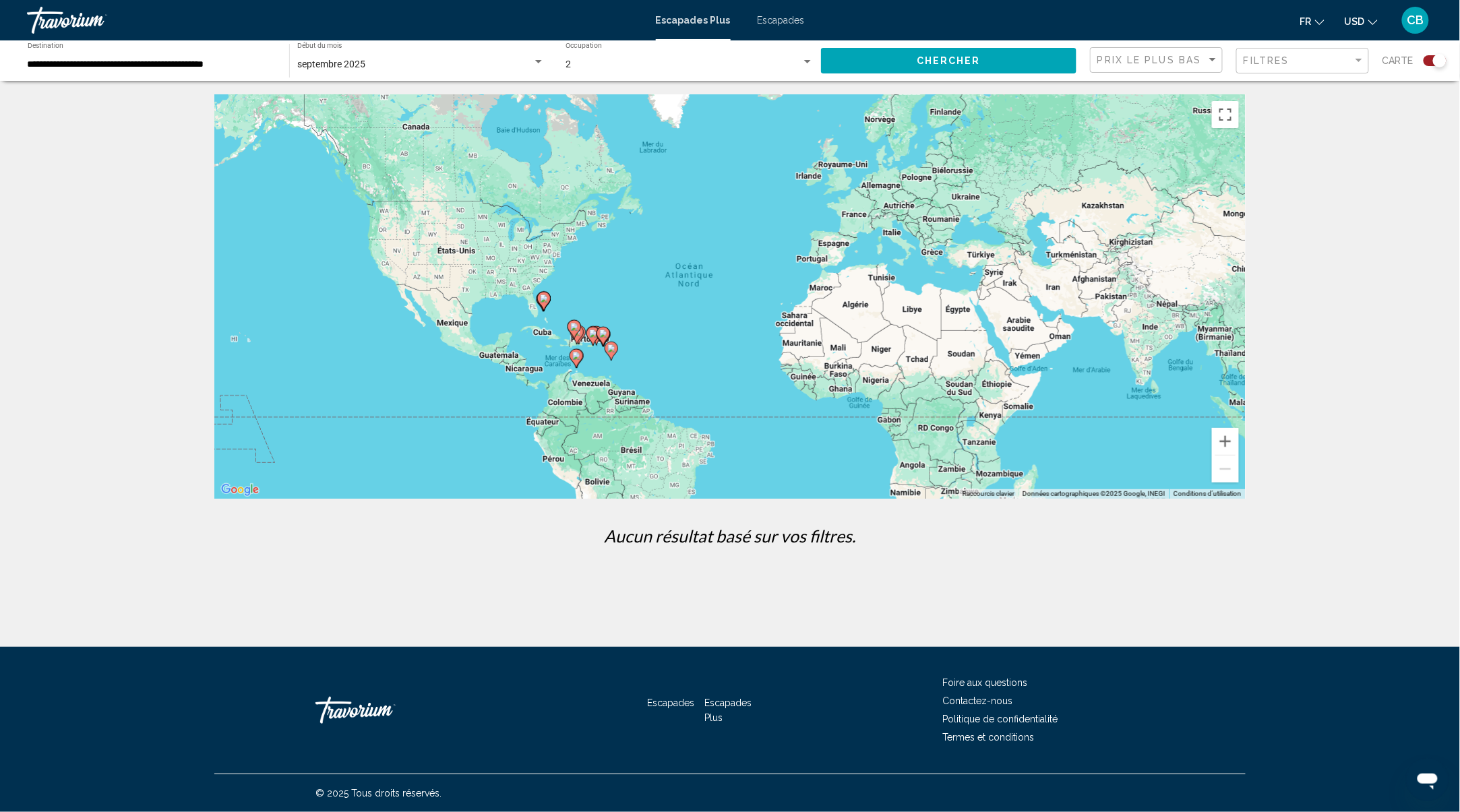
click at [1289, 72] on div "Filtres" at bounding box center [1304, 61] width 121 height 25
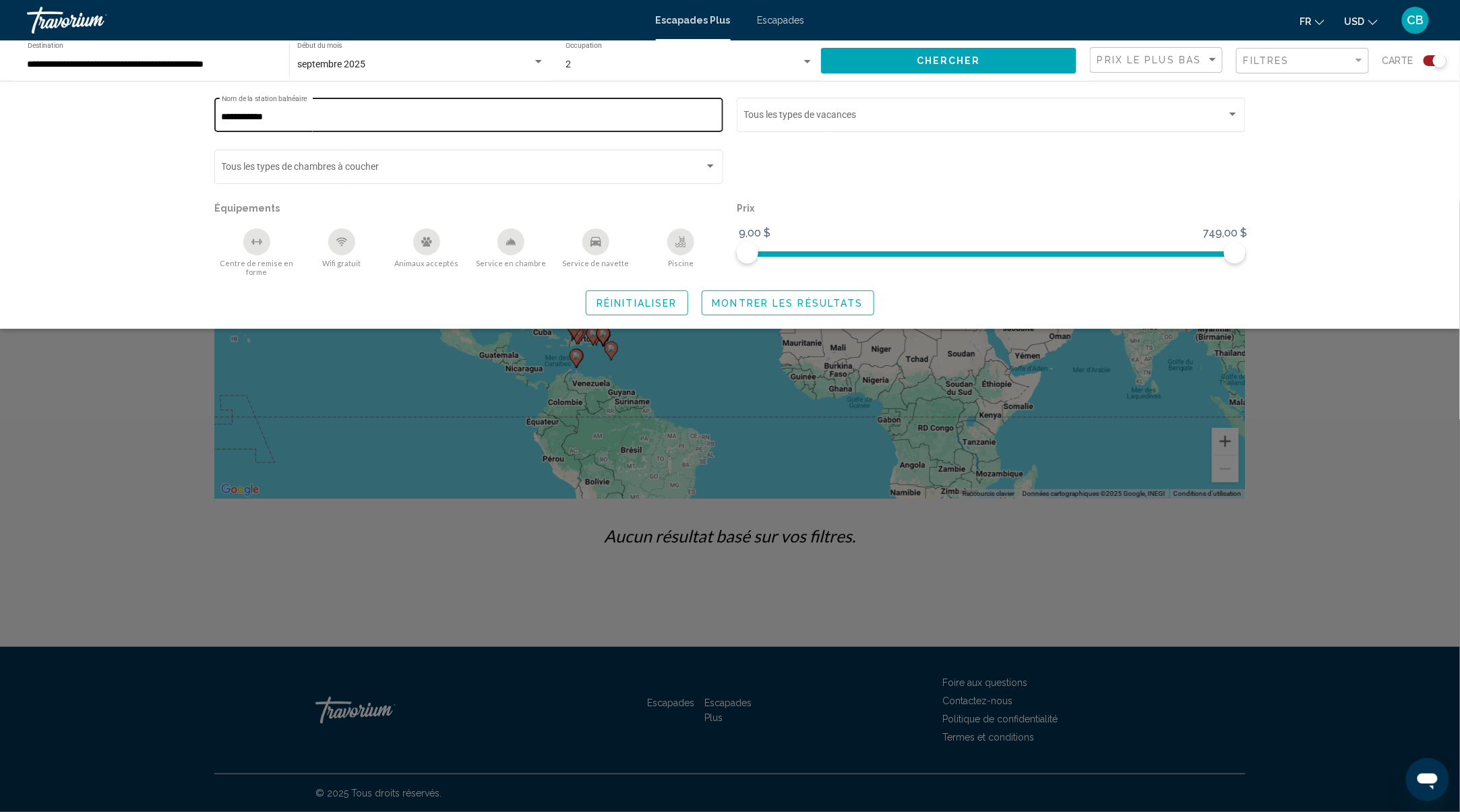
click at [380, 119] on input "**********" at bounding box center [469, 117] width 495 height 11
type input "*"
click at [354, 122] on input "******" at bounding box center [469, 117] width 495 height 11
click at [305, 99] on div "****** Nom de la station balnéaire" at bounding box center [469, 113] width 495 height 37
click at [315, 115] on input "******" at bounding box center [469, 117] width 495 height 11
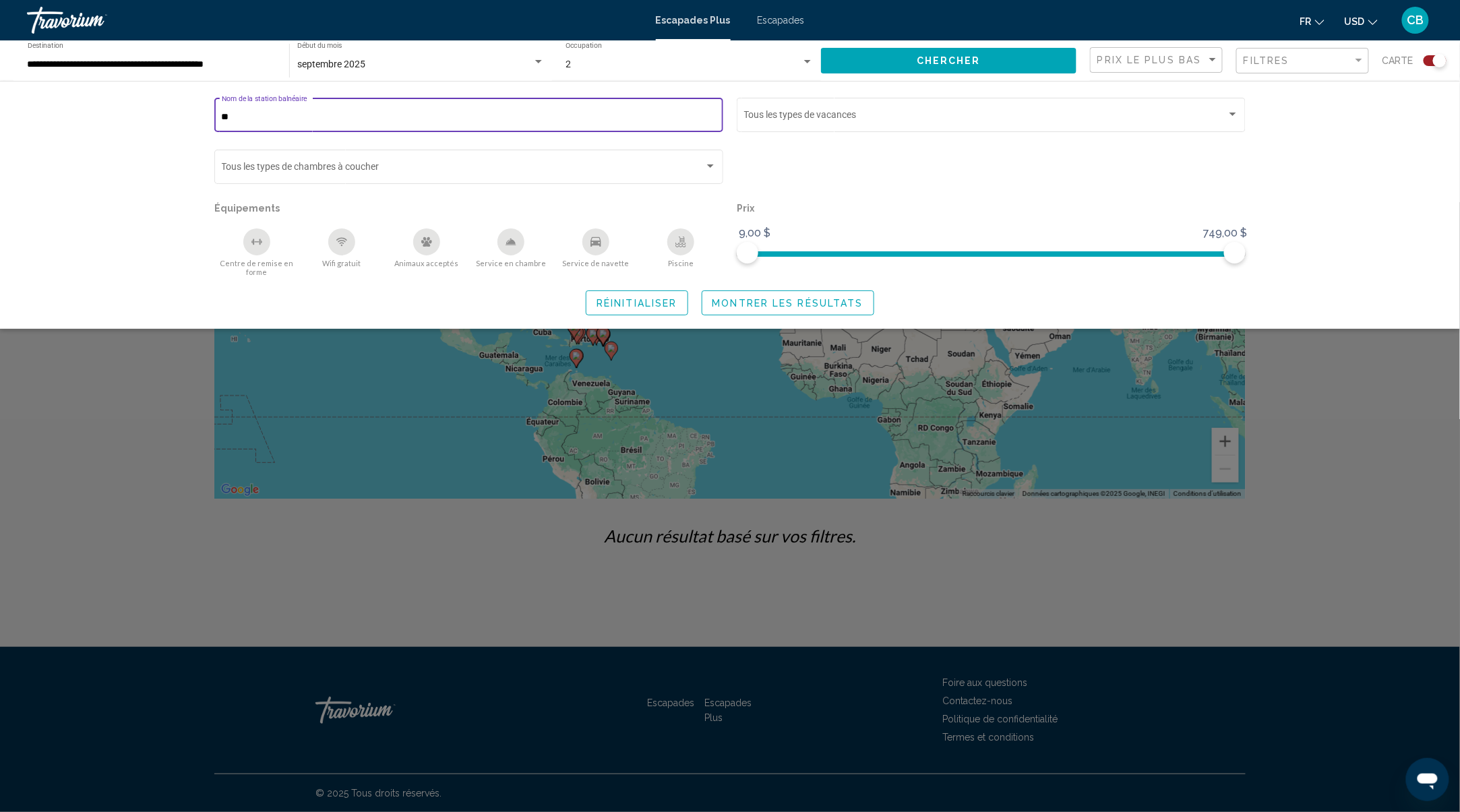
type input "*"
click at [808, 112] on span "Widget de recherche" at bounding box center [985, 117] width 483 height 11
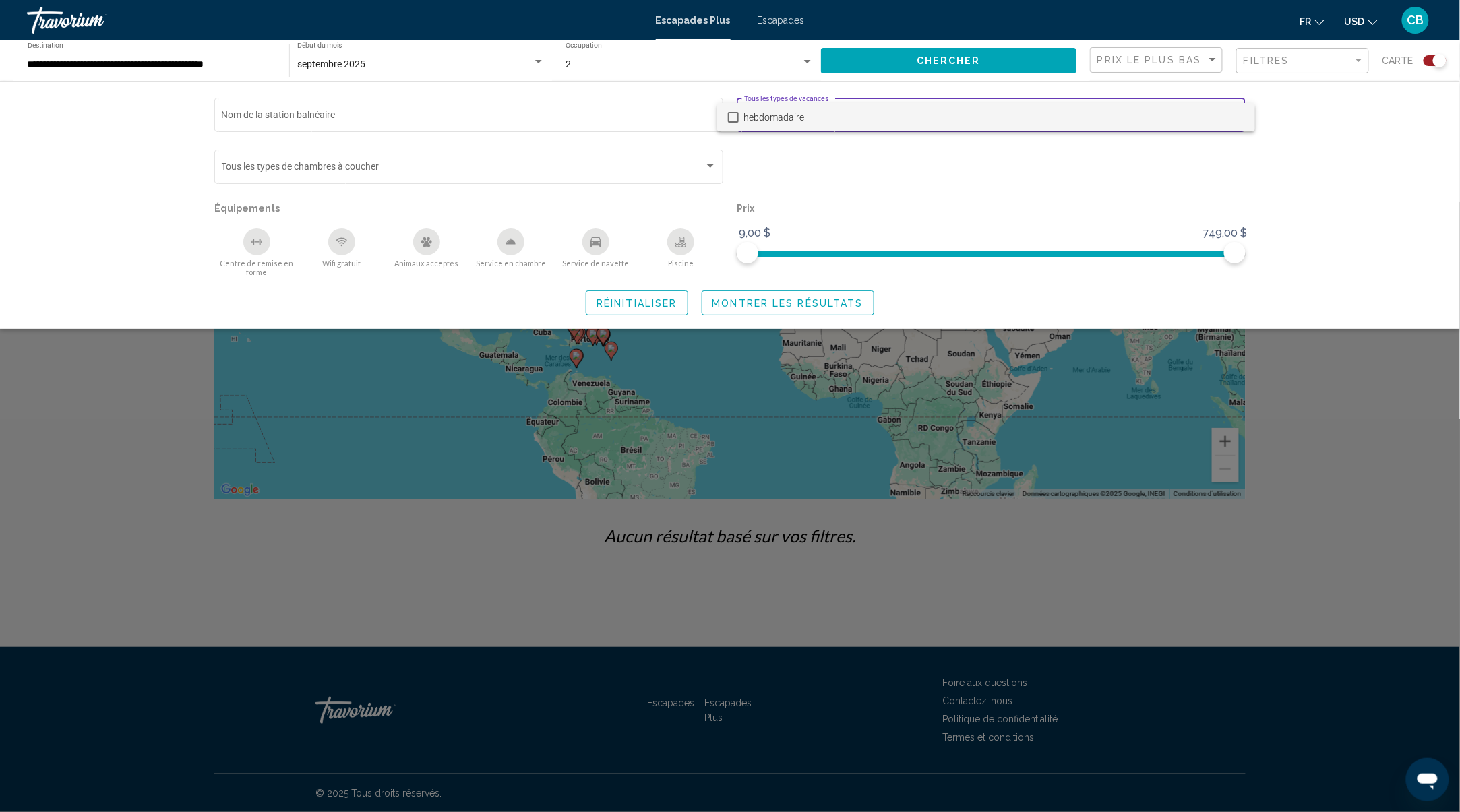
click at [732, 112] on mat-pseudo-checkbox at bounding box center [733, 117] width 11 height 11
click at [810, 304] on div at bounding box center [730, 406] width 1460 height 812
click at [893, 105] on div "hebdomadaire Types de vacances Tous les types de vacances" at bounding box center [991, 113] width 495 height 37
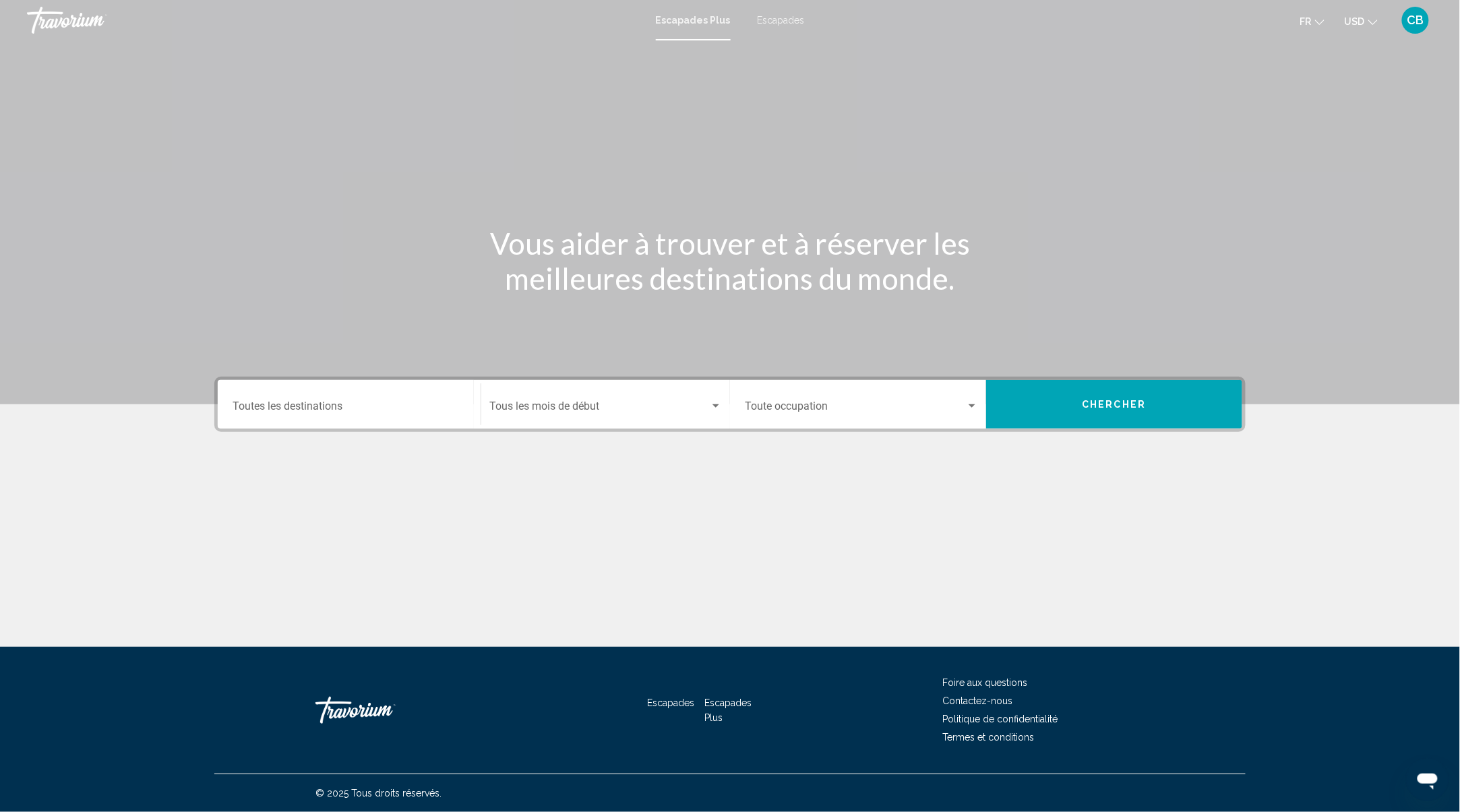
click at [1139, 176] on div "Contenu principal" at bounding box center [730, 202] width 1460 height 404
click at [345, 403] on input "Destination Toutes les destinations" at bounding box center [349, 409] width 234 height 12
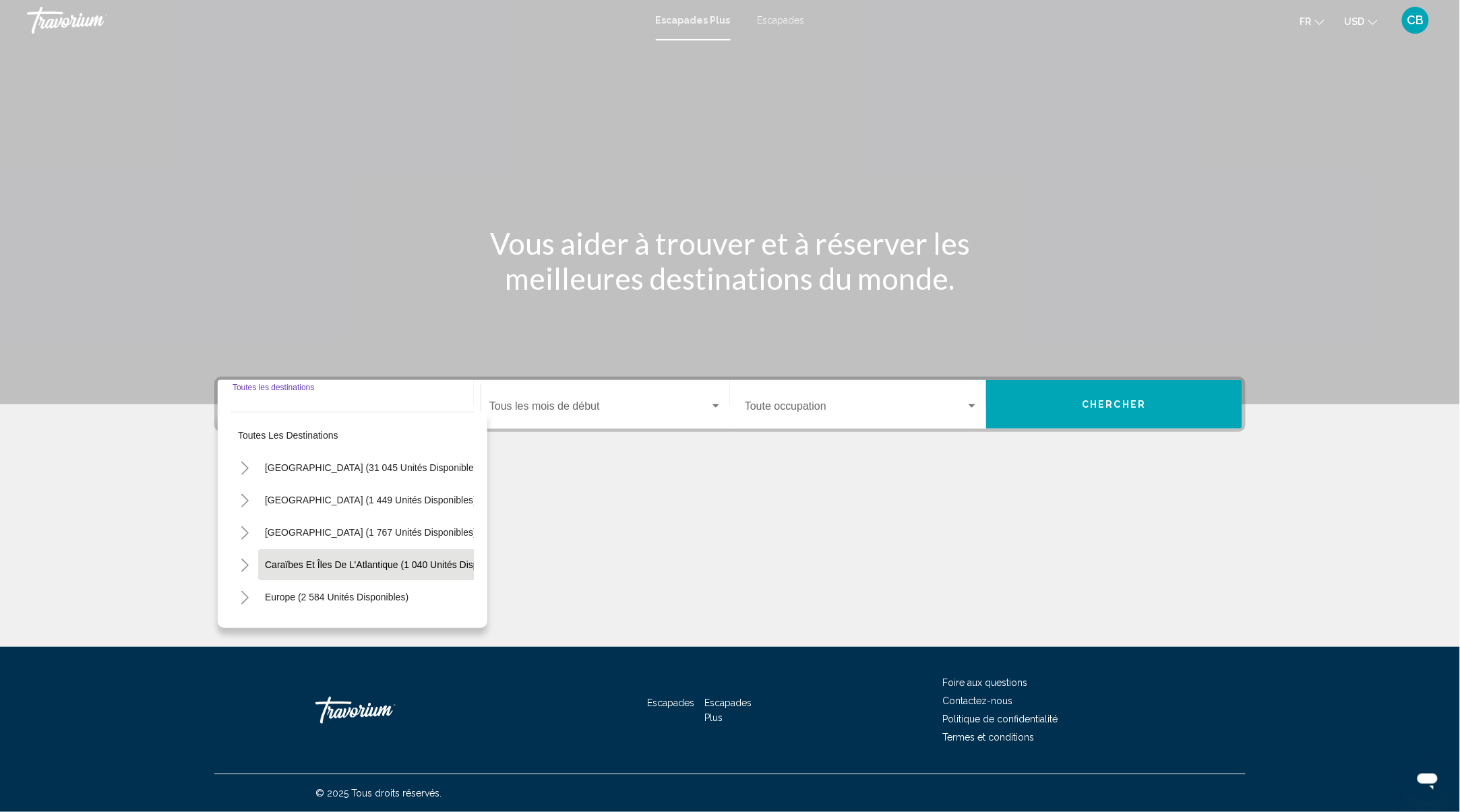
click at [279, 572] on button "Caraïbes et îles de l’Atlantique (1 040 unités disponibles)" at bounding box center [389, 565] width 261 height 31
type input "**********"
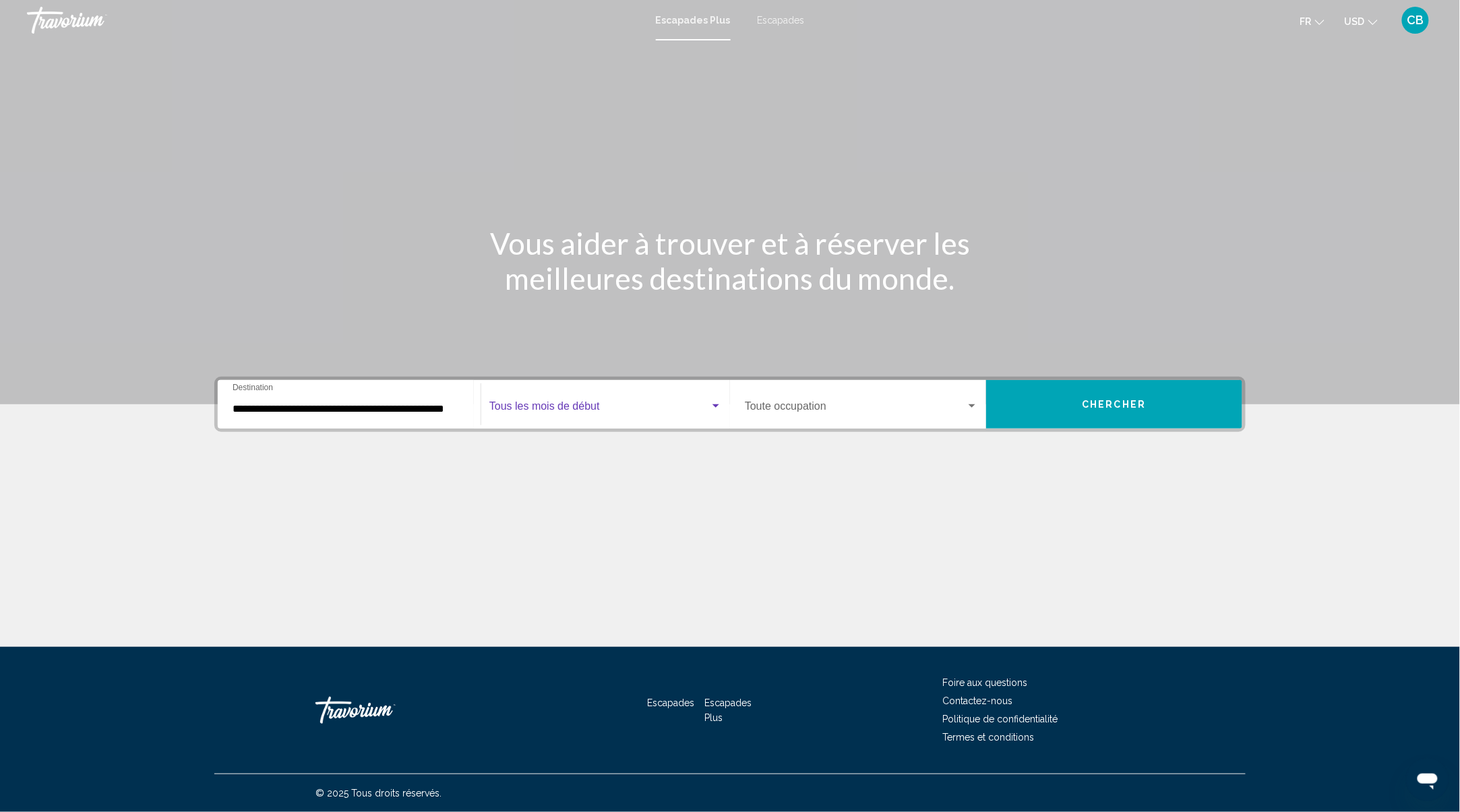
click at [589, 408] on span "Widget de recherche" at bounding box center [600, 409] width 220 height 12
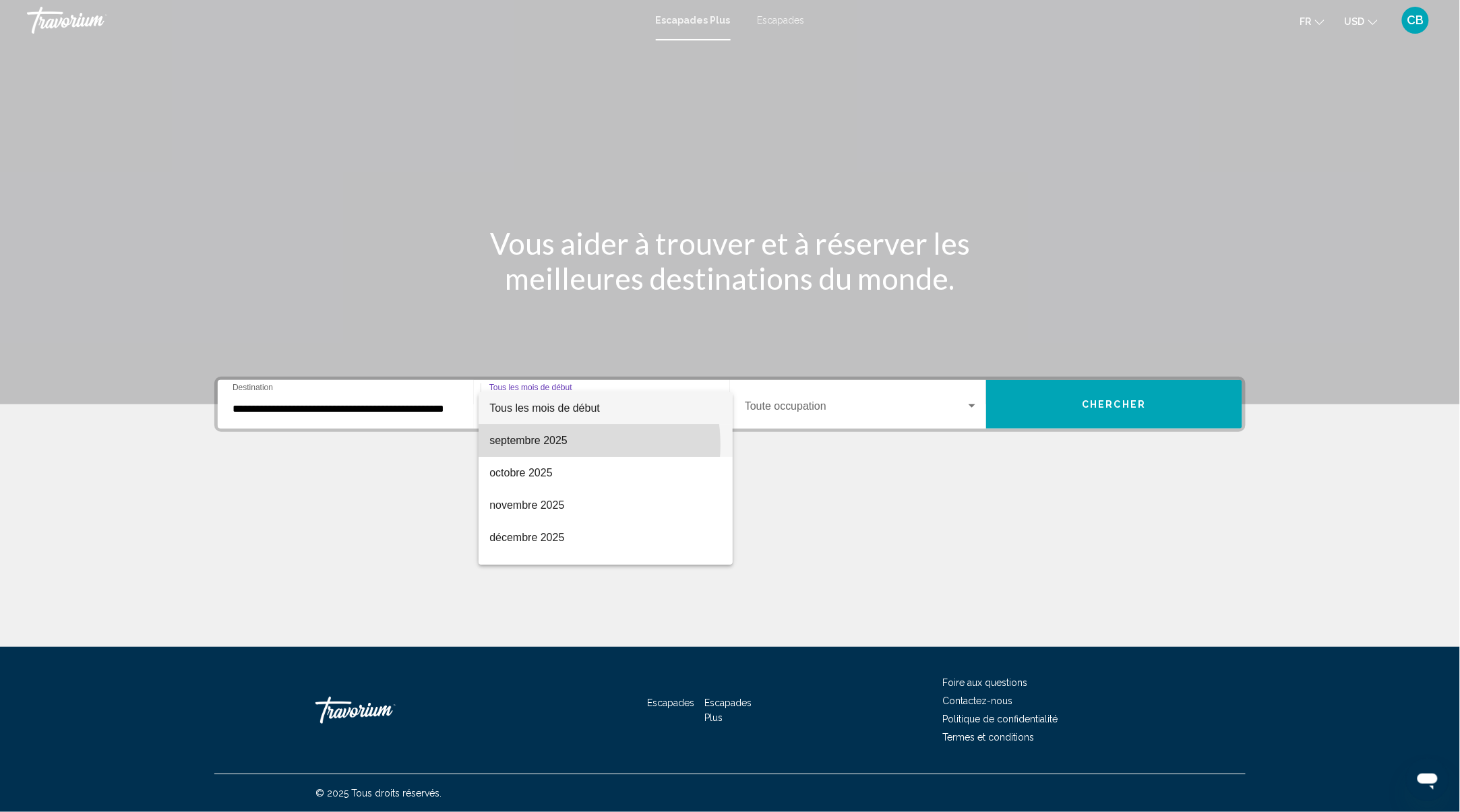
click at [561, 445] on font "septembre 2025" at bounding box center [528, 440] width 78 height 12
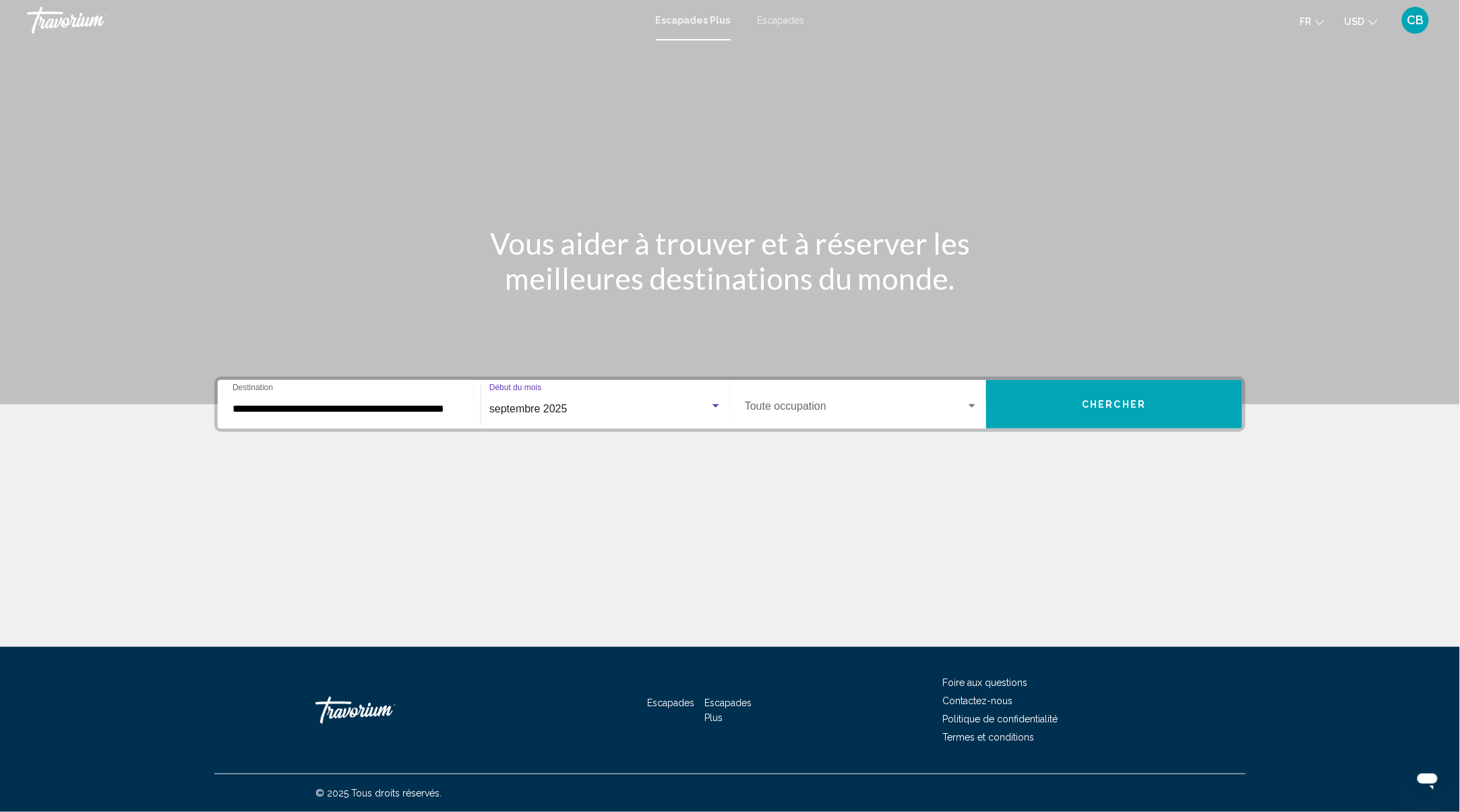
click at [438, 408] on input "**********" at bounding box center [349, 409] width 234 height 12
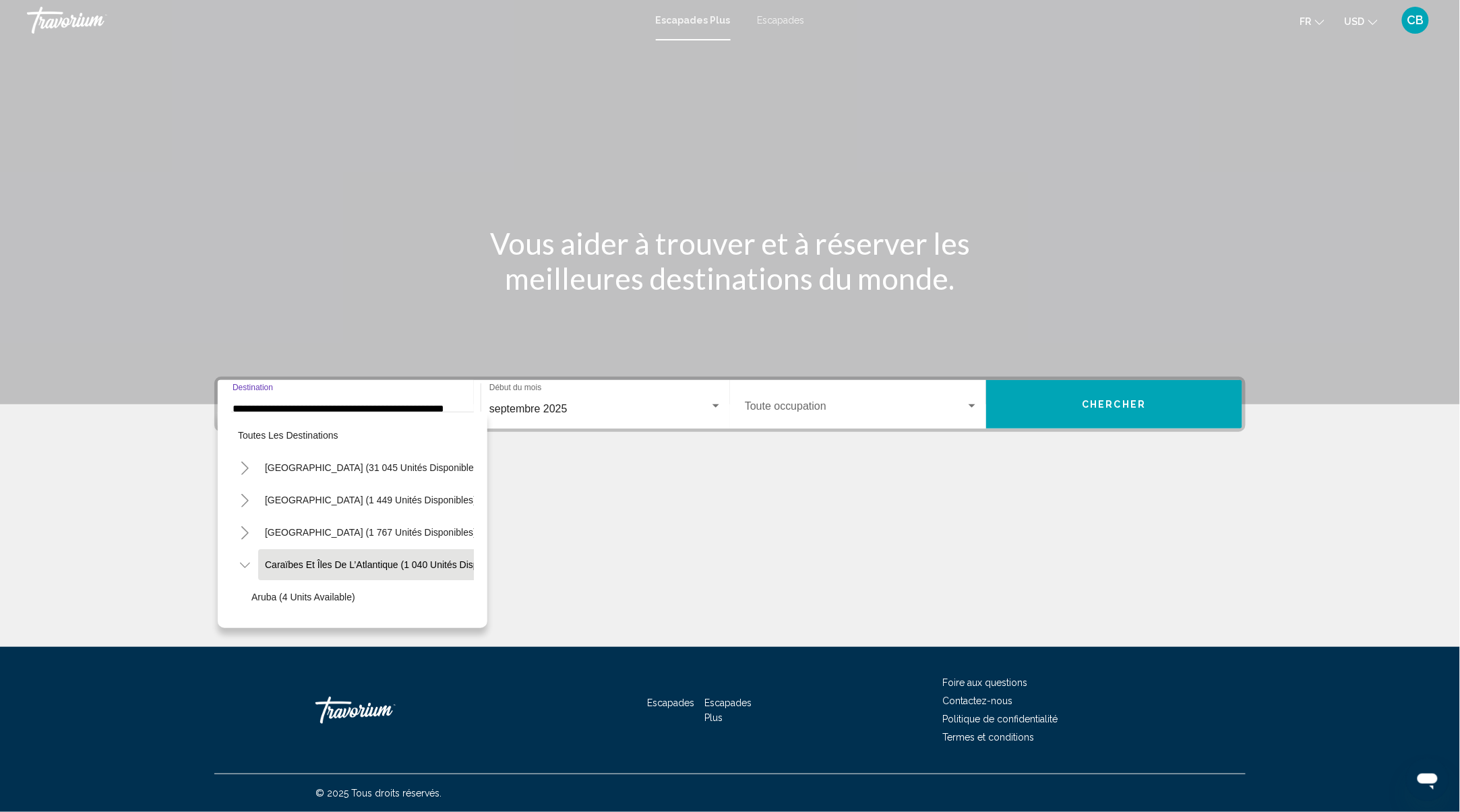
scroll to position [55, 27]
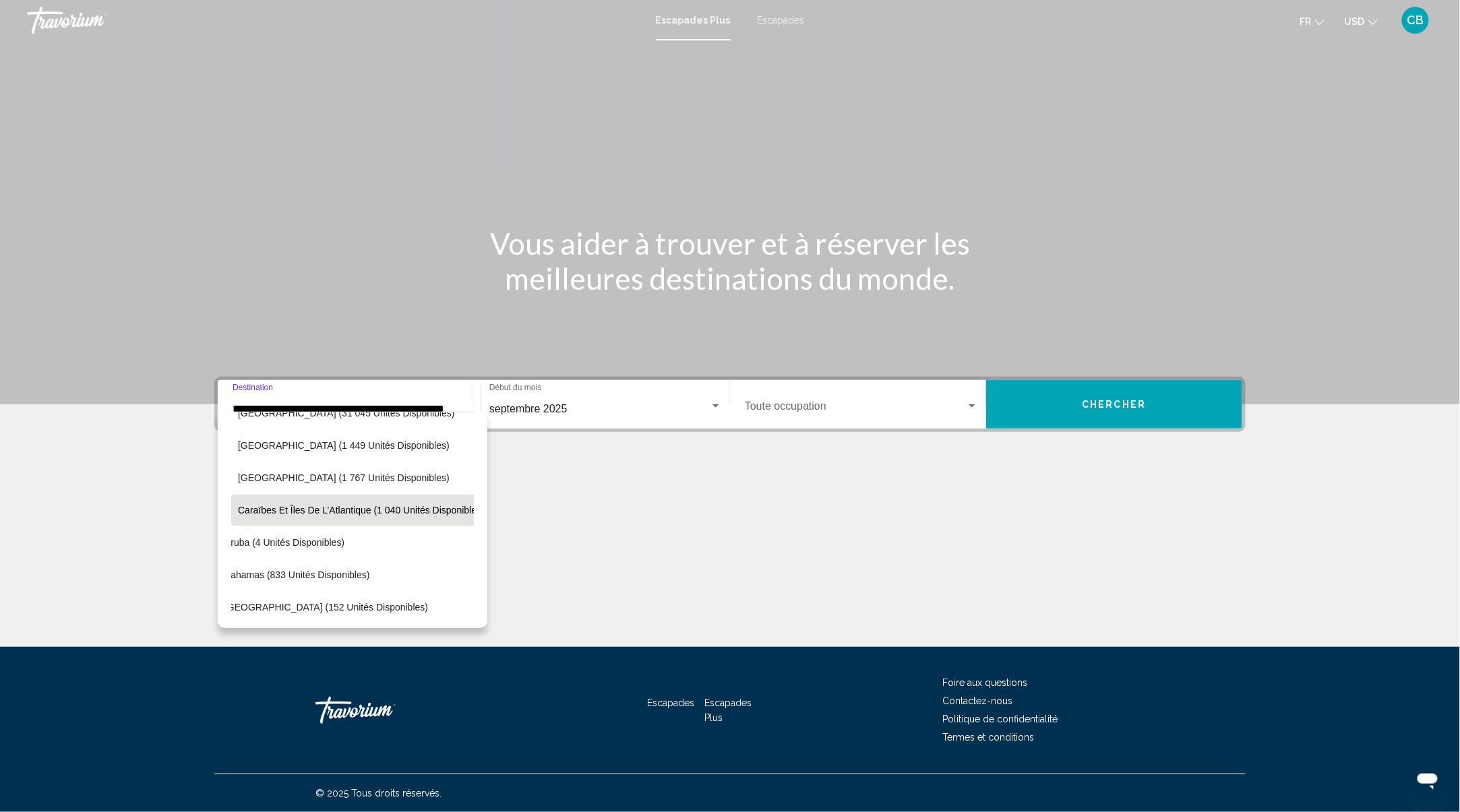
click at [419, 508] on span "Caraïbes et îles de l’Atlantique (1 040 unités disponibles)" at bounding box center [362, 510] width 247 height 11
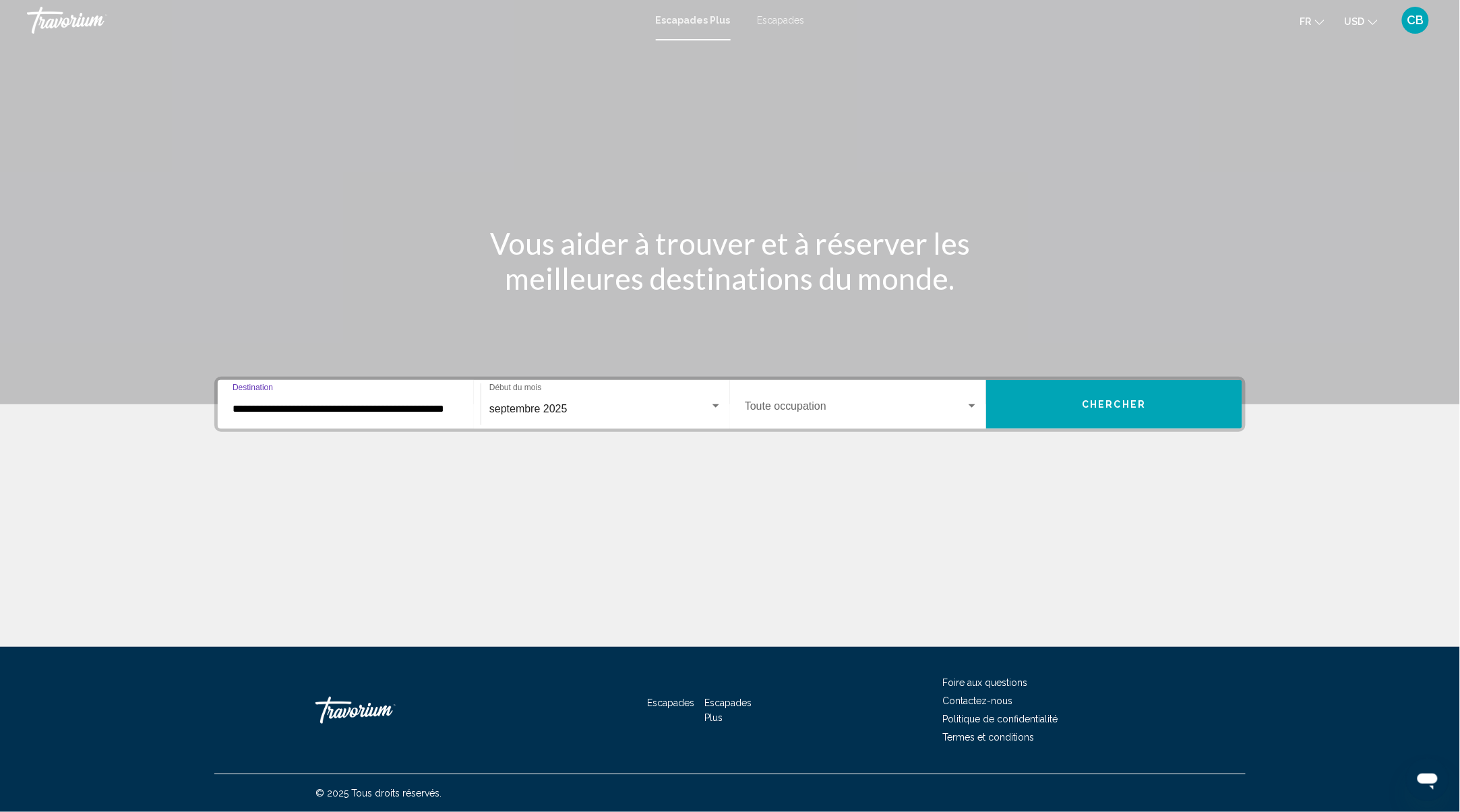
click at [283, 407] on input "**********" at bounding box center [349, 409] width 234 height 12
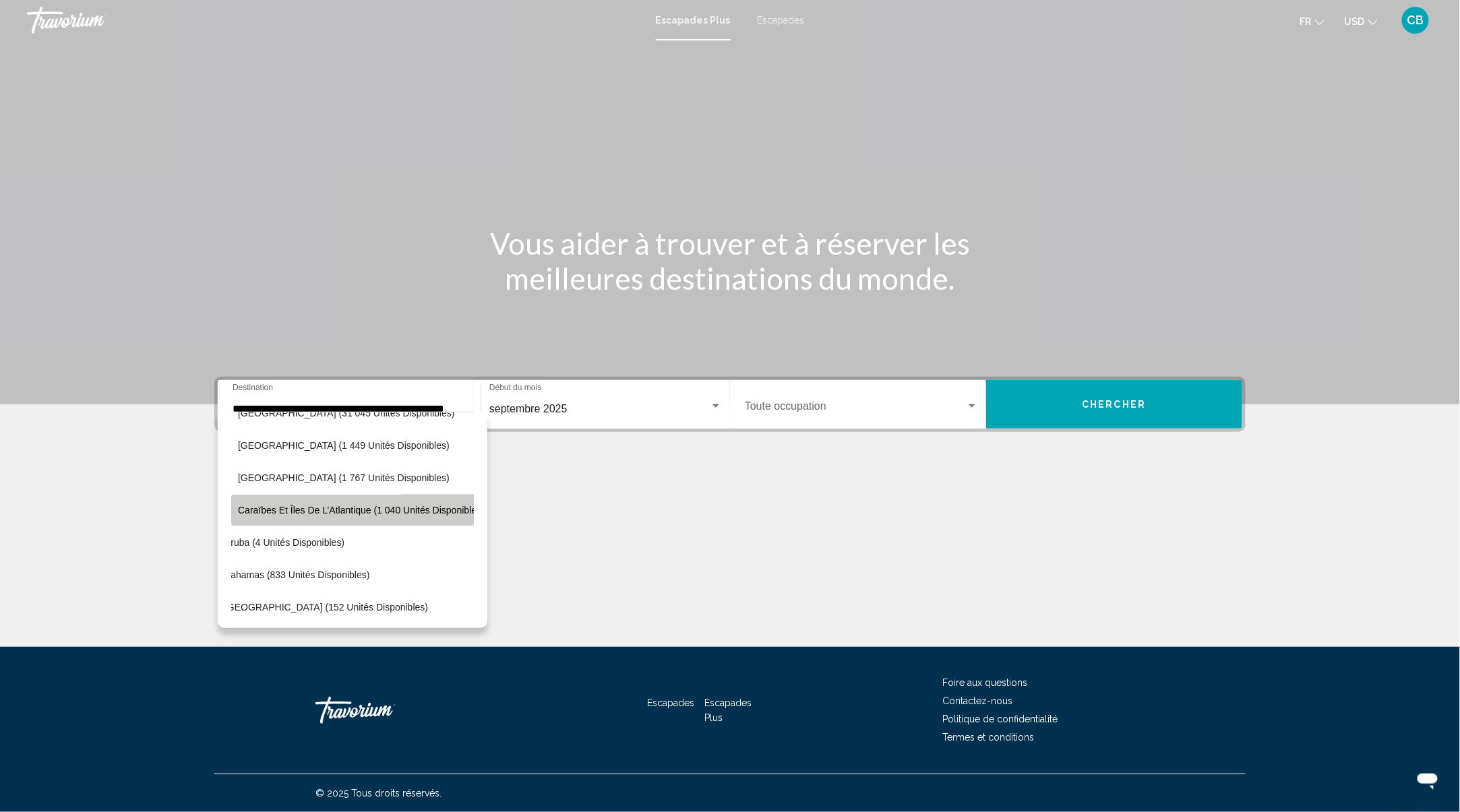
click at [445, 518] on button "Caraïbes et îles de l’Atlantique (1 040 unités disponibles)" at bounding box center [362, 510] width 261 height 31
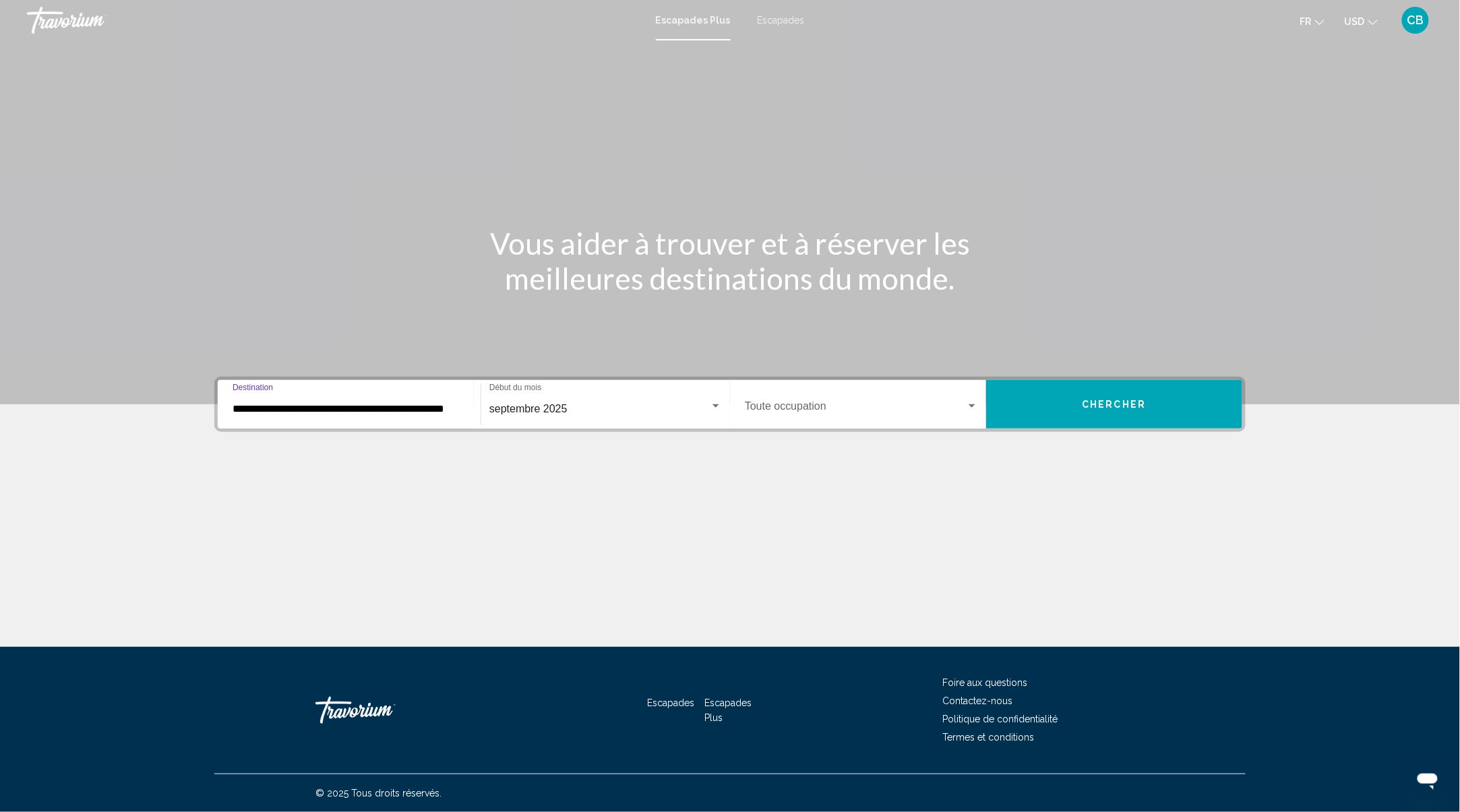
click at [248, 408] on input "**********" at bounding box center [349, 409] width 234 height 12
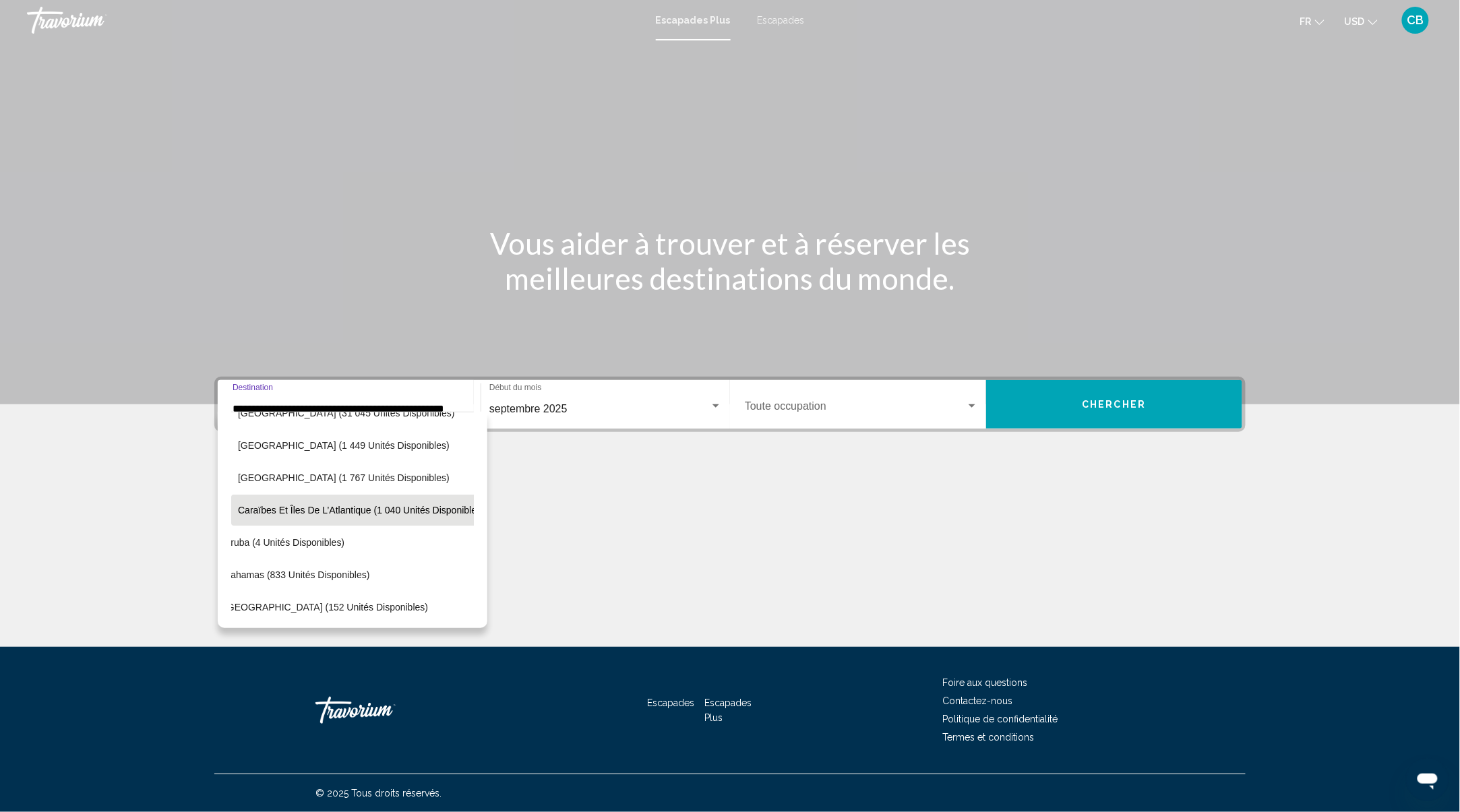
click at [233, 505] on button "Caraïbes et îles de l’Atlantique (1 040 unités disponibles)" at bounding box center [362, 510] width 261 height 31
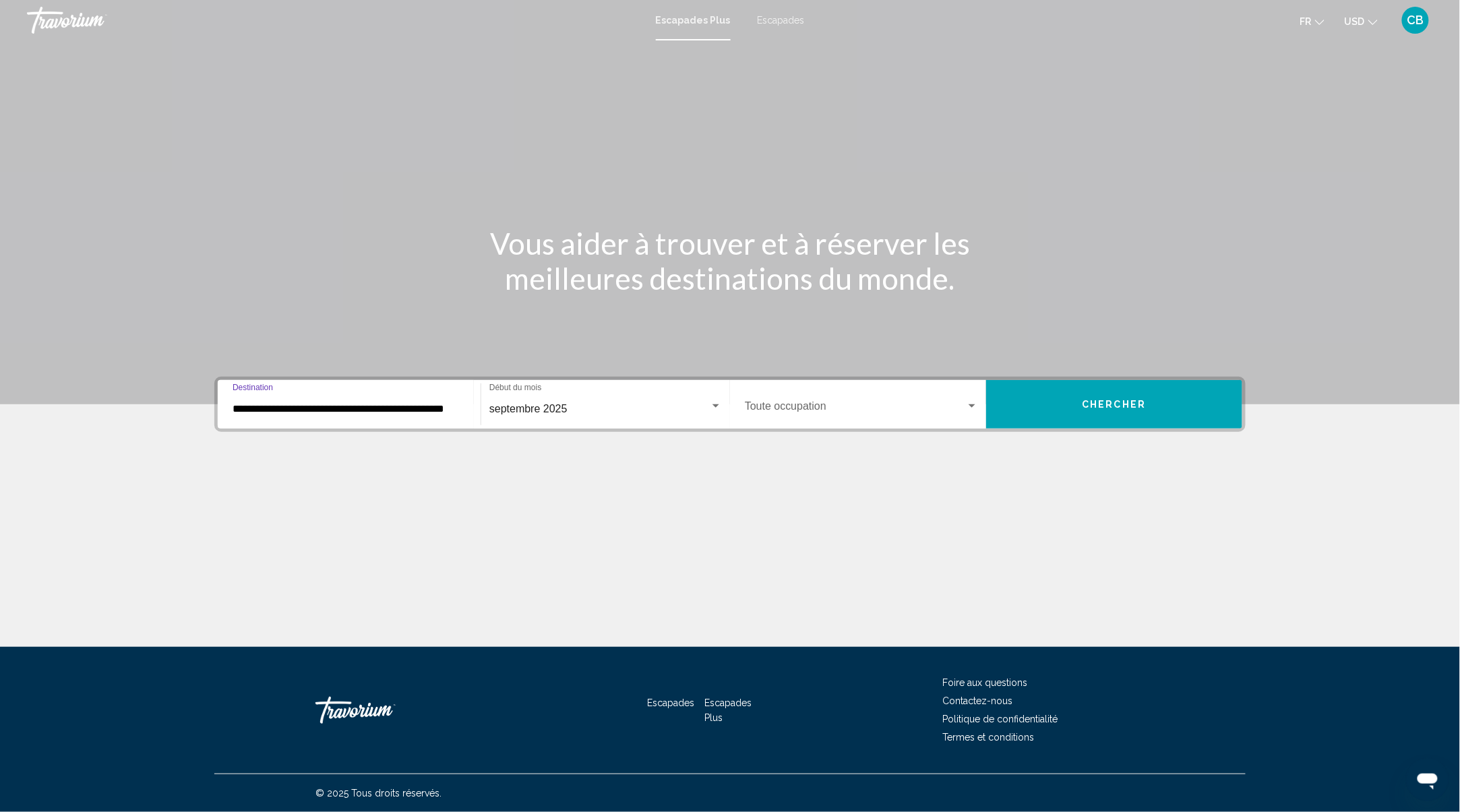
click at [446, 408] on input "**********" at bounding box center [349, 409] width 234 height 12
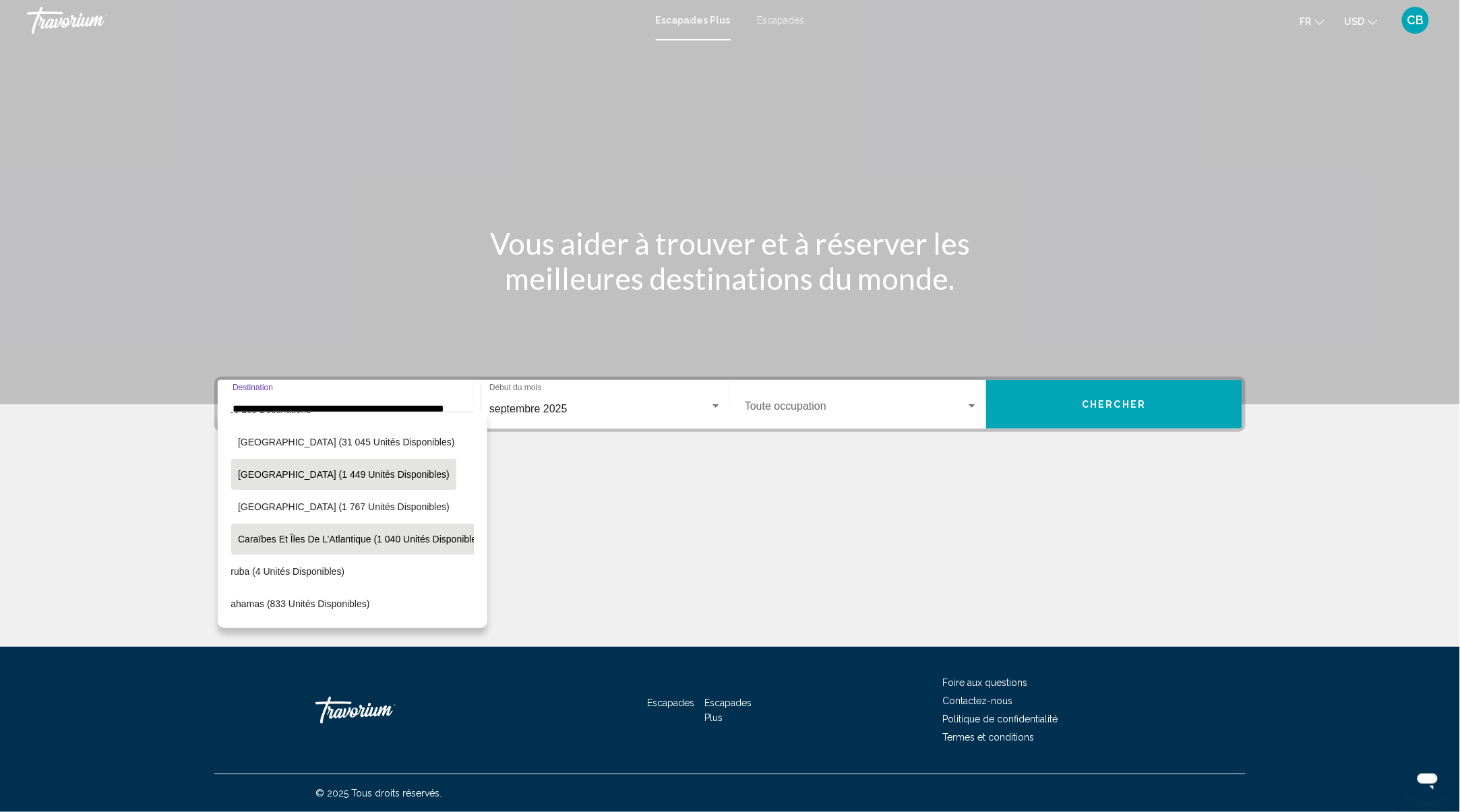
scroll to position [0, 27]
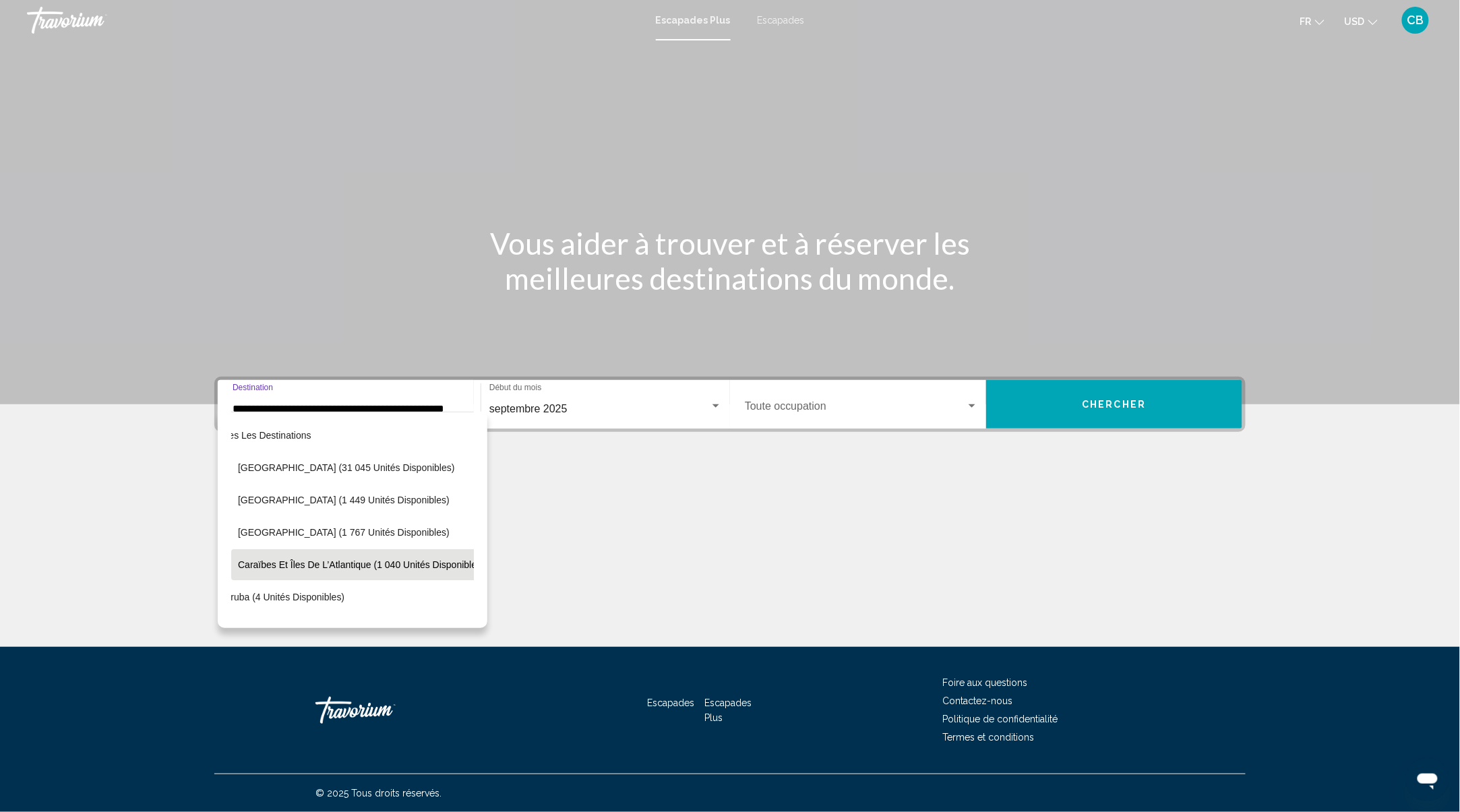
click at [338, 555] on button "Caraïbes et îles de l’Atlantique (1 040 unités disponibles)" at bounding box center [362, 565] width 261 height 31
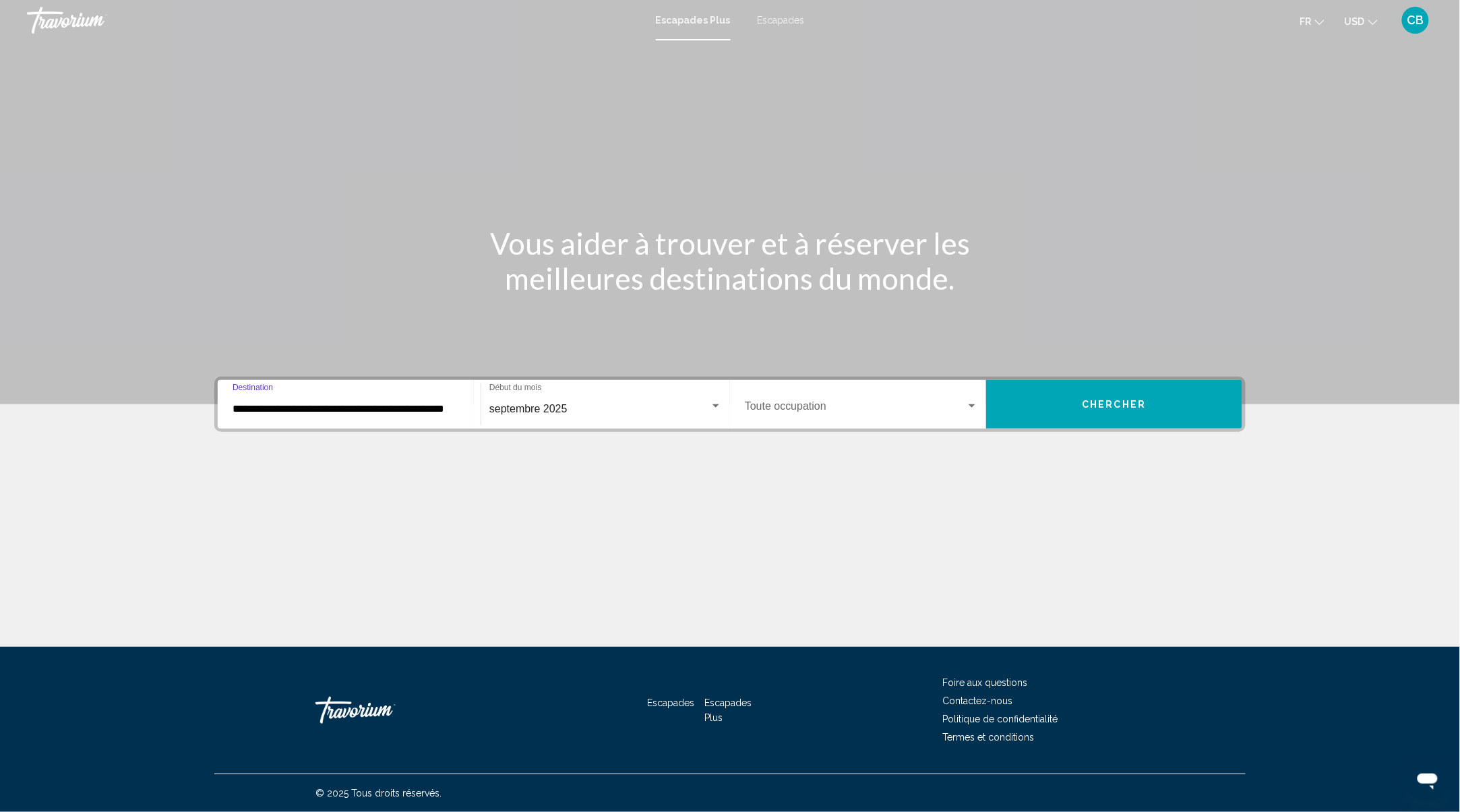
click at [381, 405] on input "**********" at bounding box center [349, 409] width 234 height 12
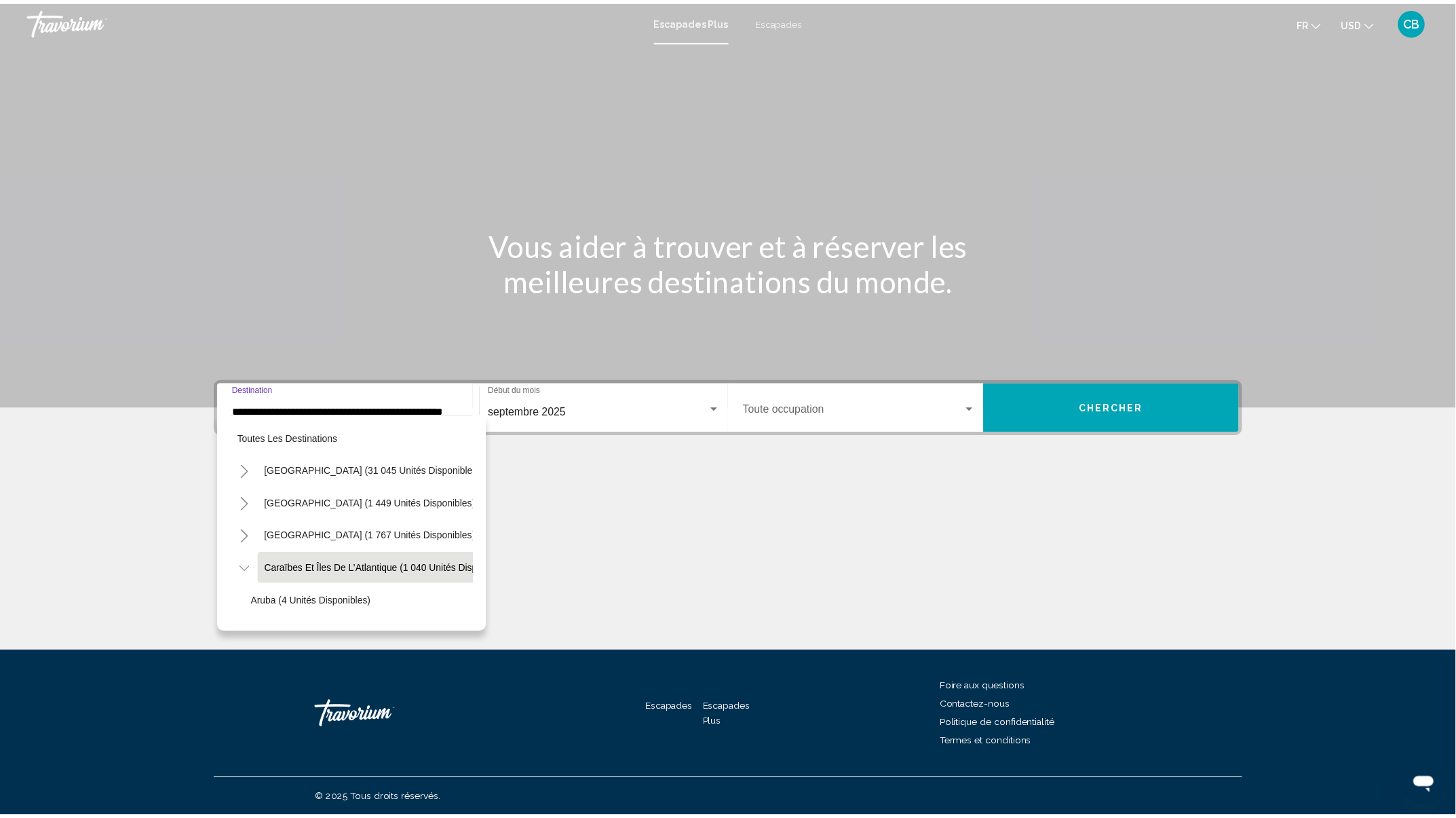
scroll to position [55, 27]
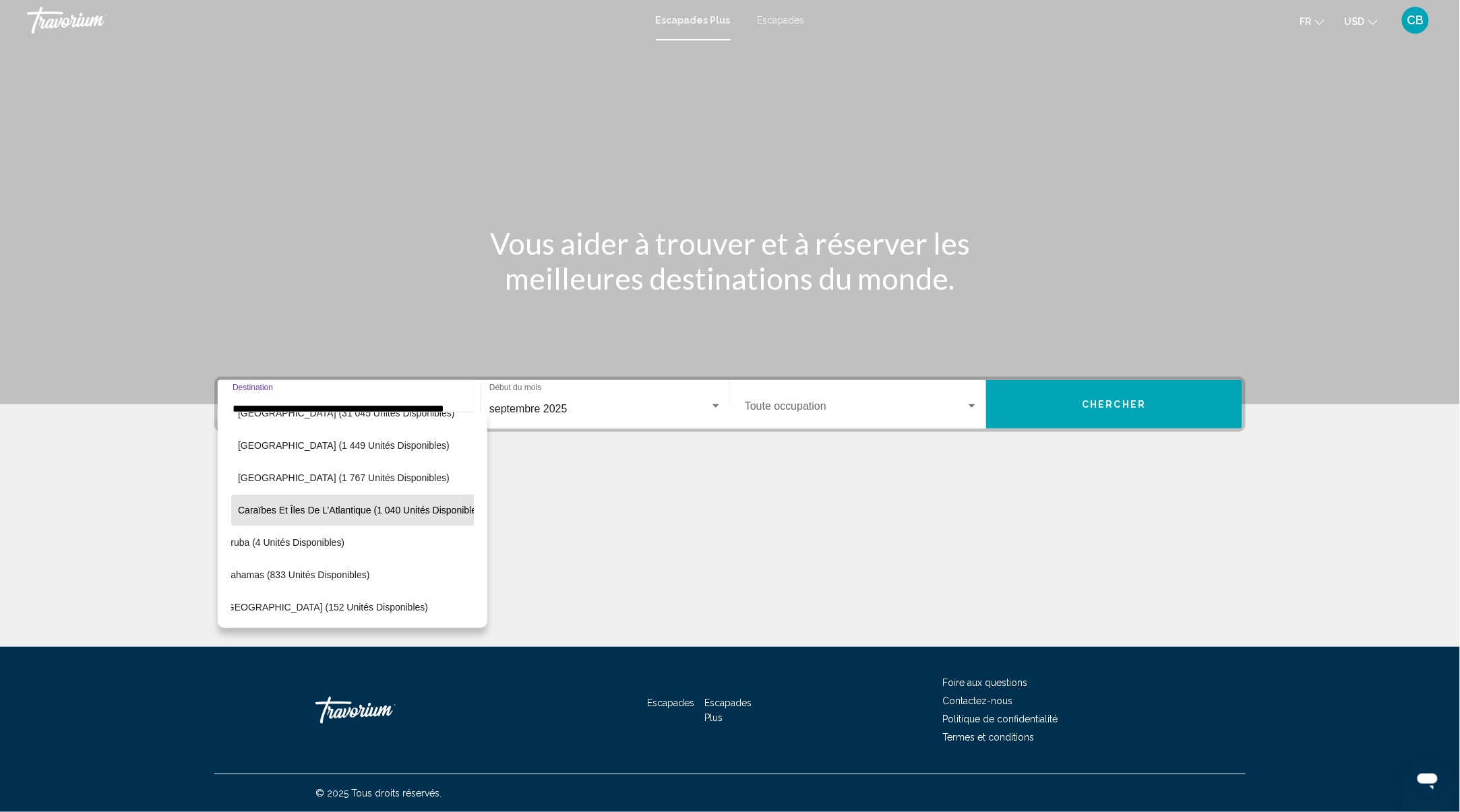
click at [293, 512] on span "Caraïbes et îles de l’Atlantique (1 040 unités disponibles)" at bounding box center [362, 510] width 247 height 11
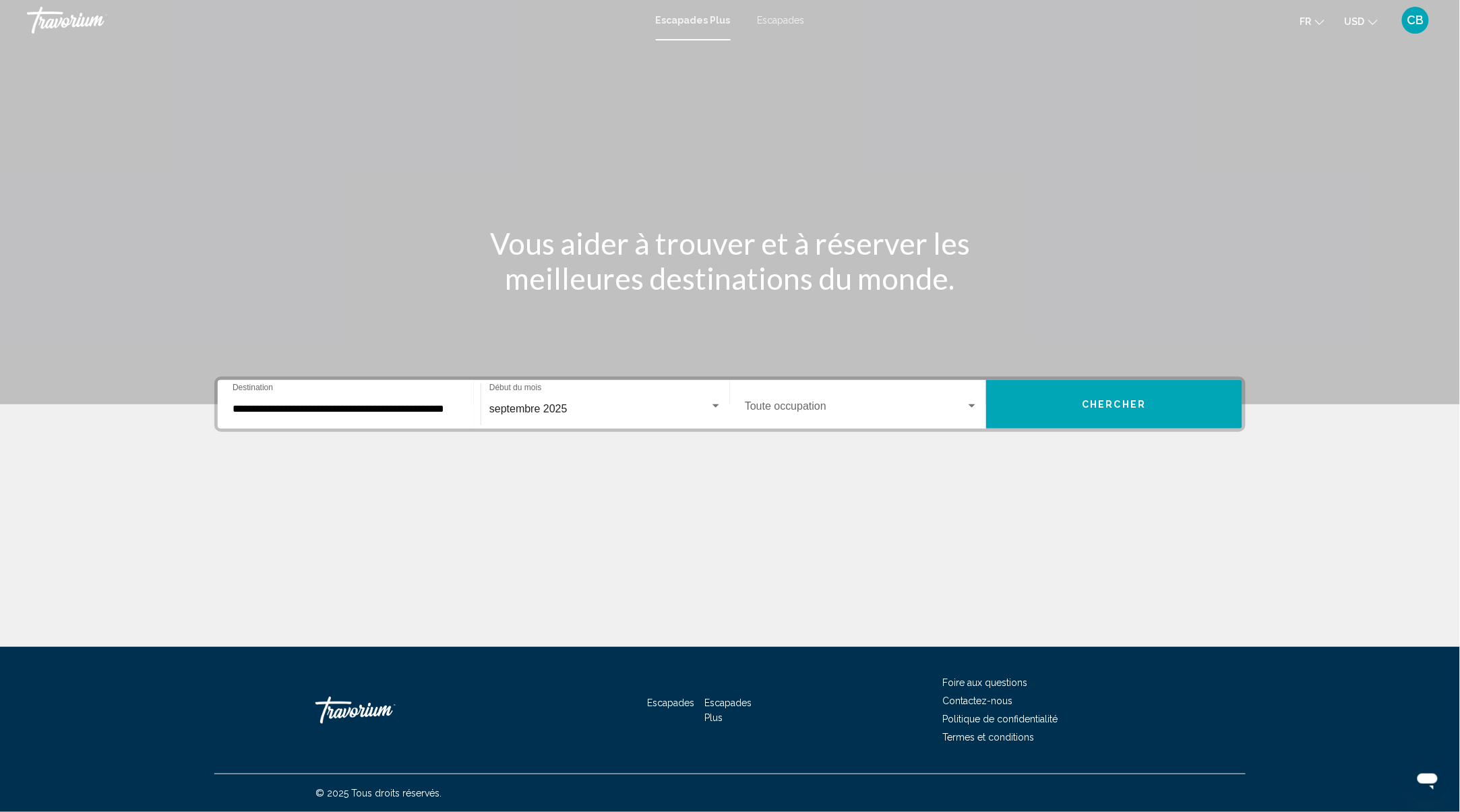
click at [846, 389] on div "Occupancy Toute occupation" at bounding box center [861, 404] width 234 height 42
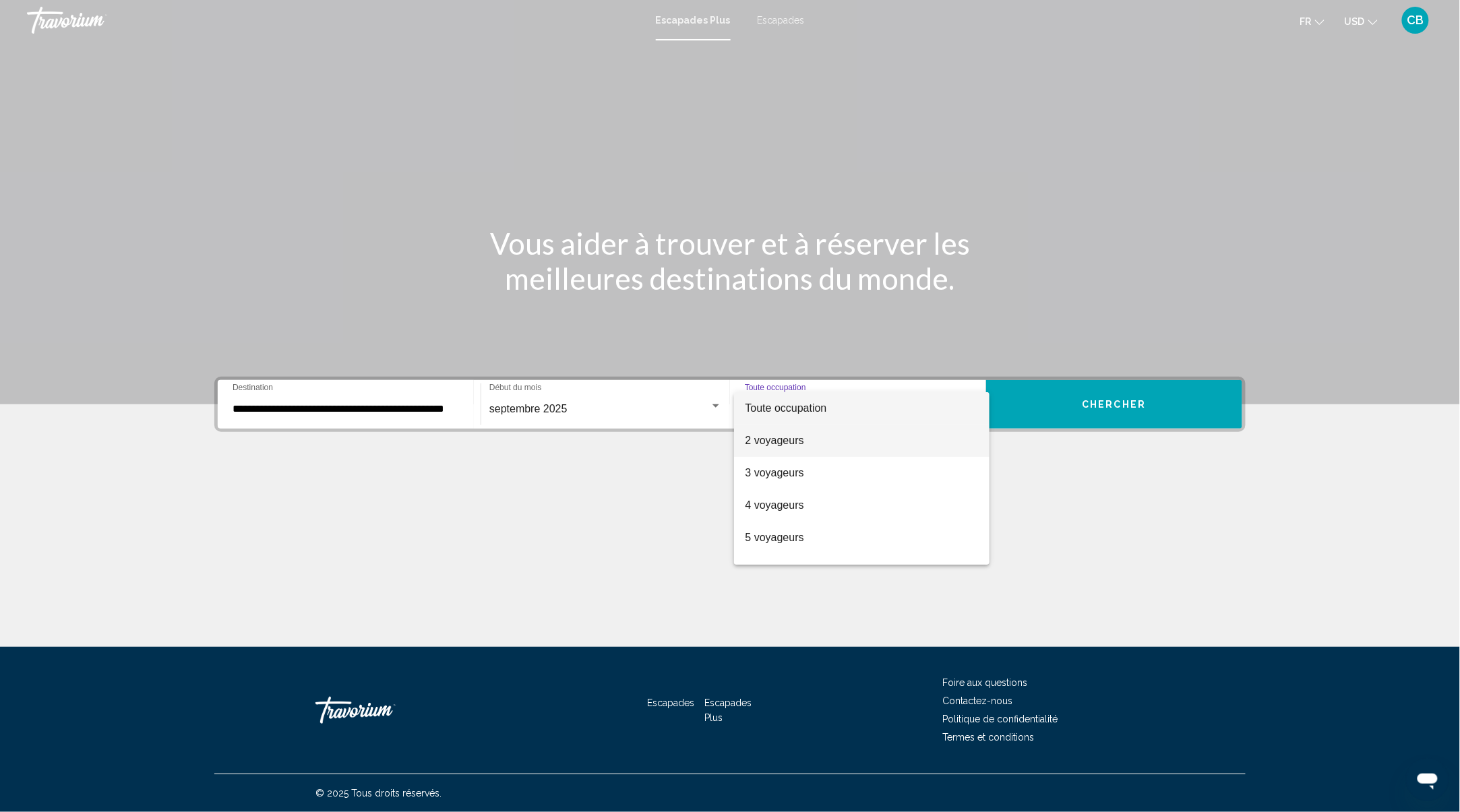
click at [786, 443] on font "2 voyageurs" at bounding box center [774, 440] width 59 height 12
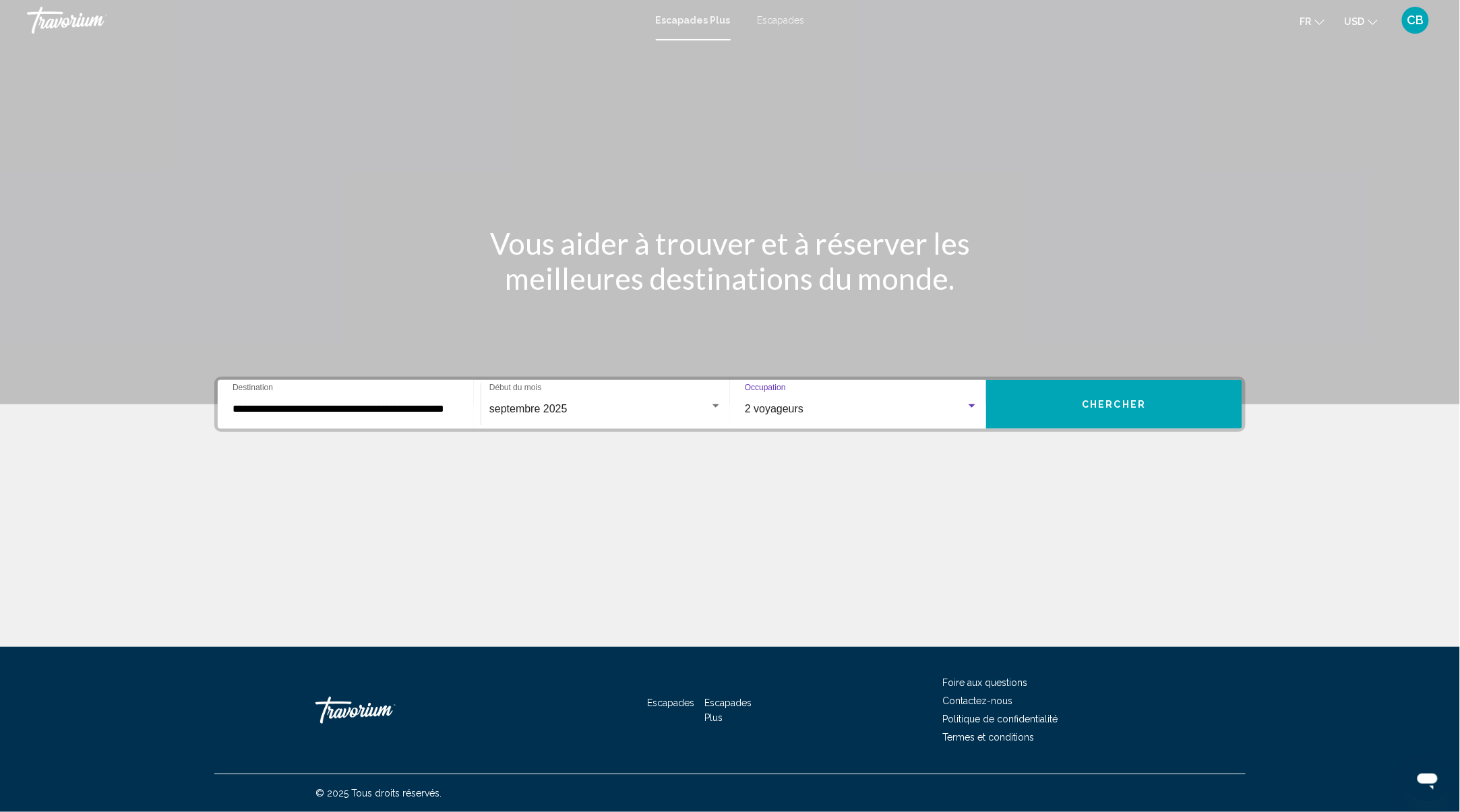
click at [1122, 394] on button "Chercher" at bounding box center [1114, 404] width 256 height 49
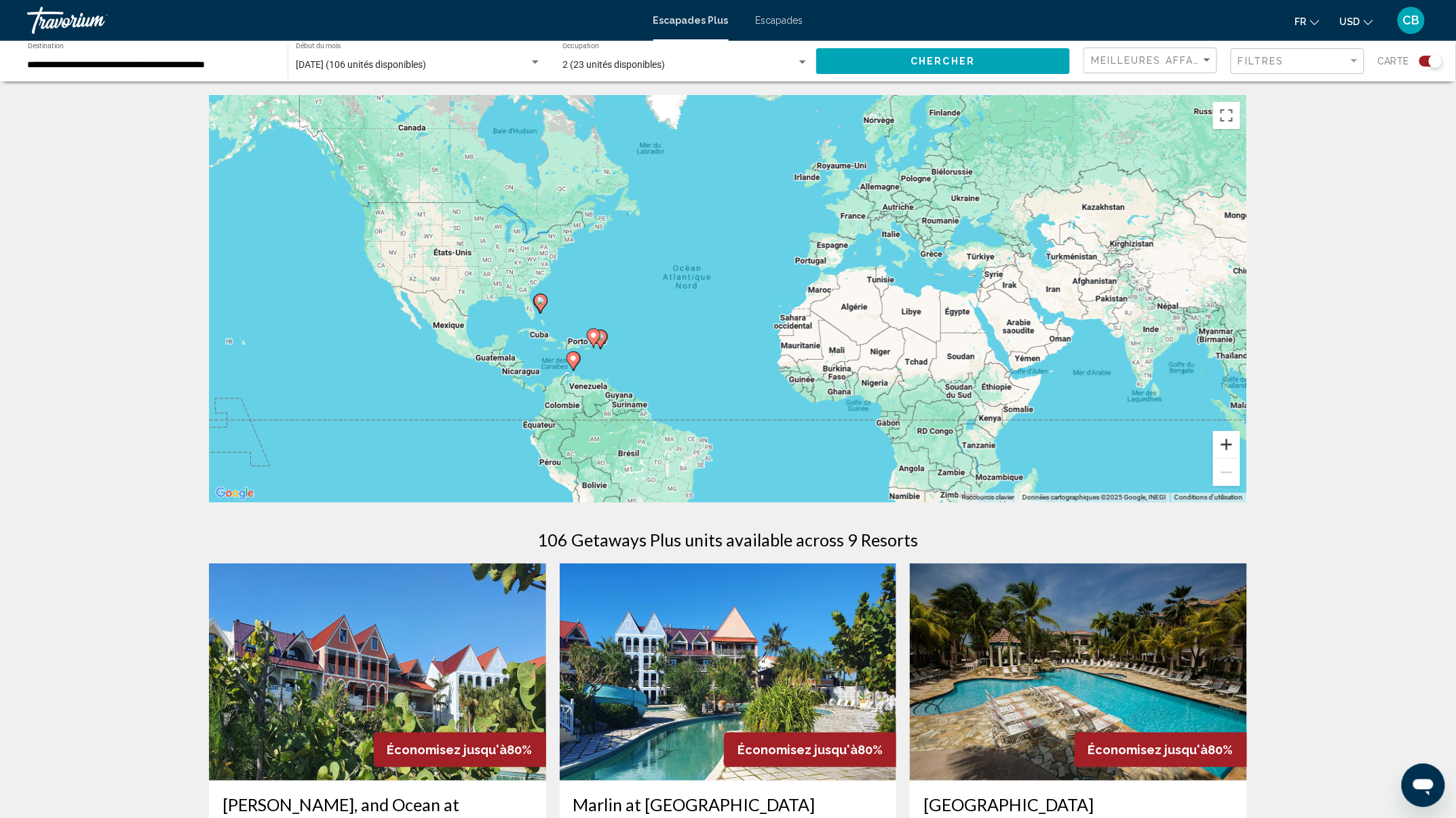
click at [1229, 448] on button "Zoom avant" at bounding box center [1226, 444] width 27 height 27
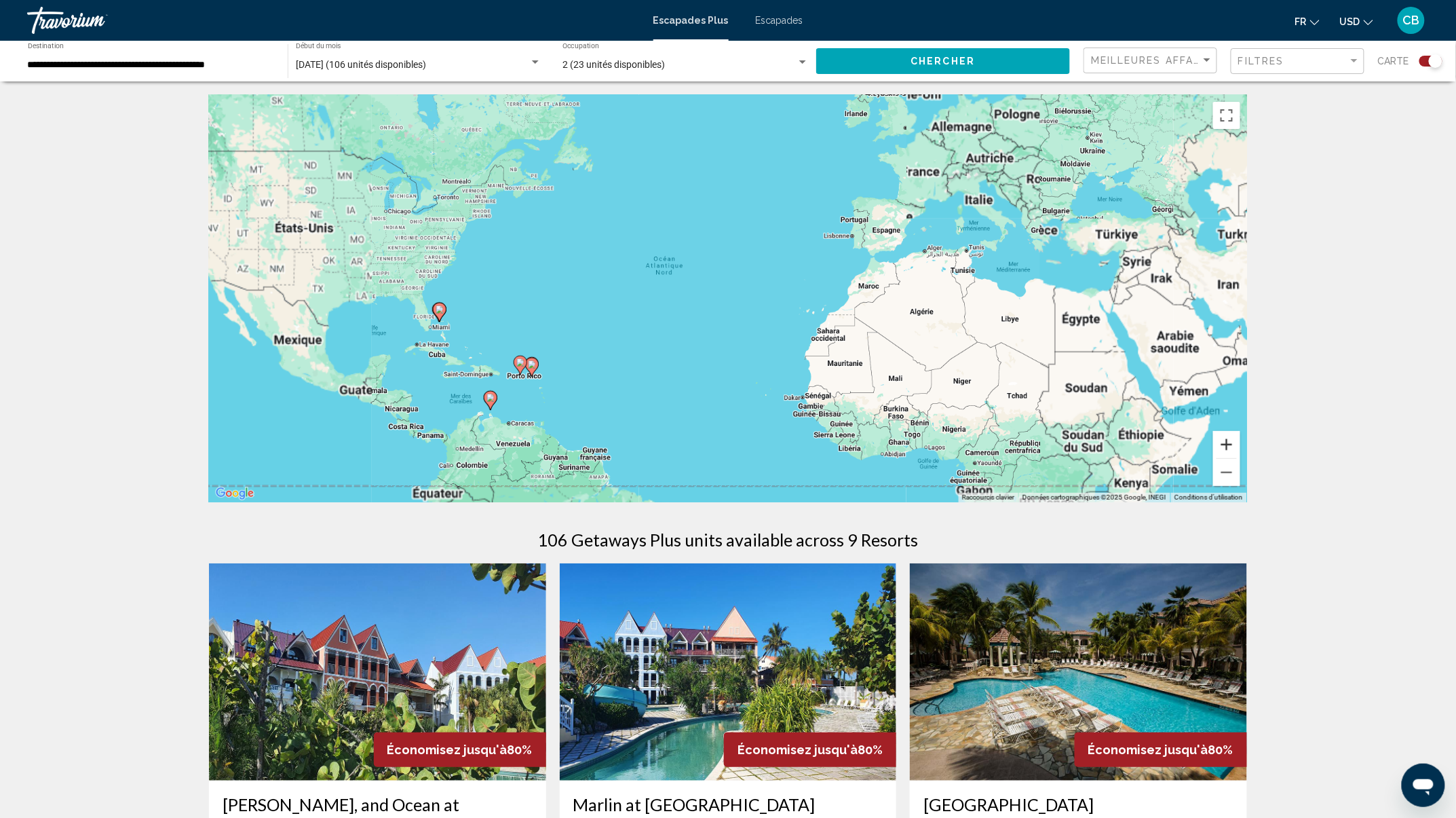
click at [1229, 448] on button "Zoom avant" at bounding box center [1226, 444] width 27 height 27
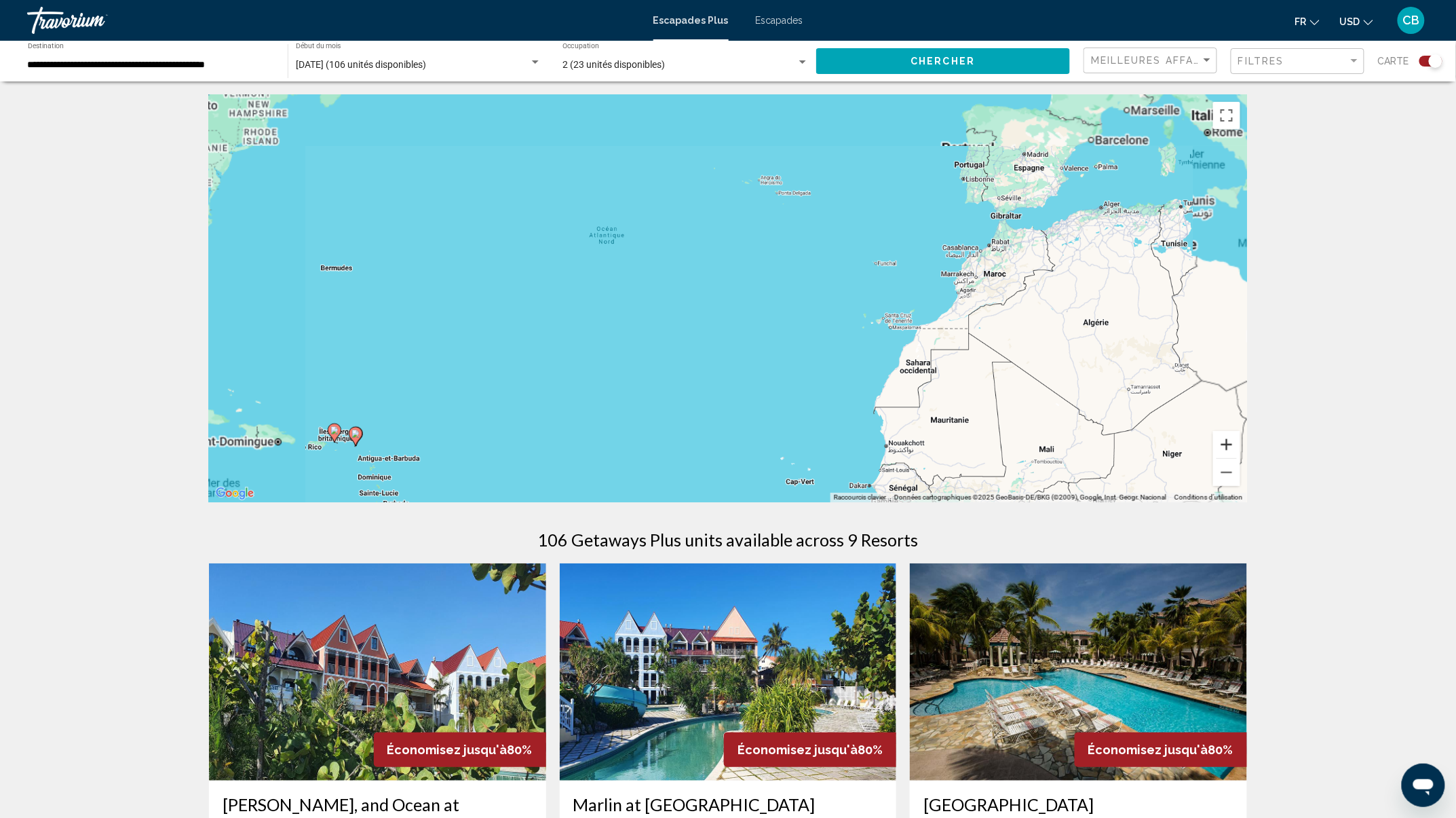
click at [1233, 449] on button "Zoom avant" at bounding box center [1226, 444] width 27 height 27
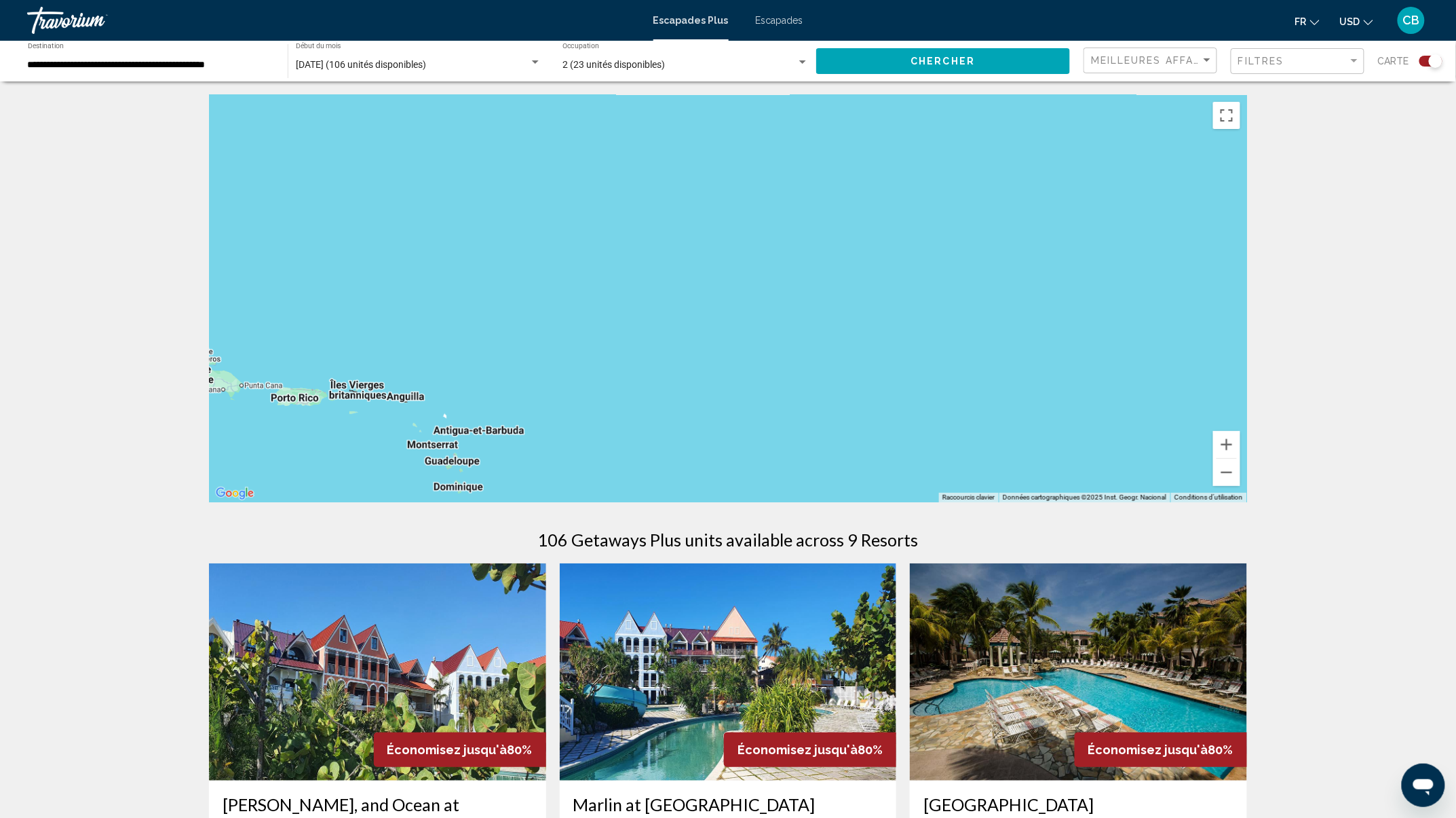
drag, startPoint x: 489, startPoint y: 323, endPoint x: 1194, endPoint y: 19, distance: 767.8
click at [1194, 19] on div "**********" at bounding box center [728, 409] width 1456 height 818
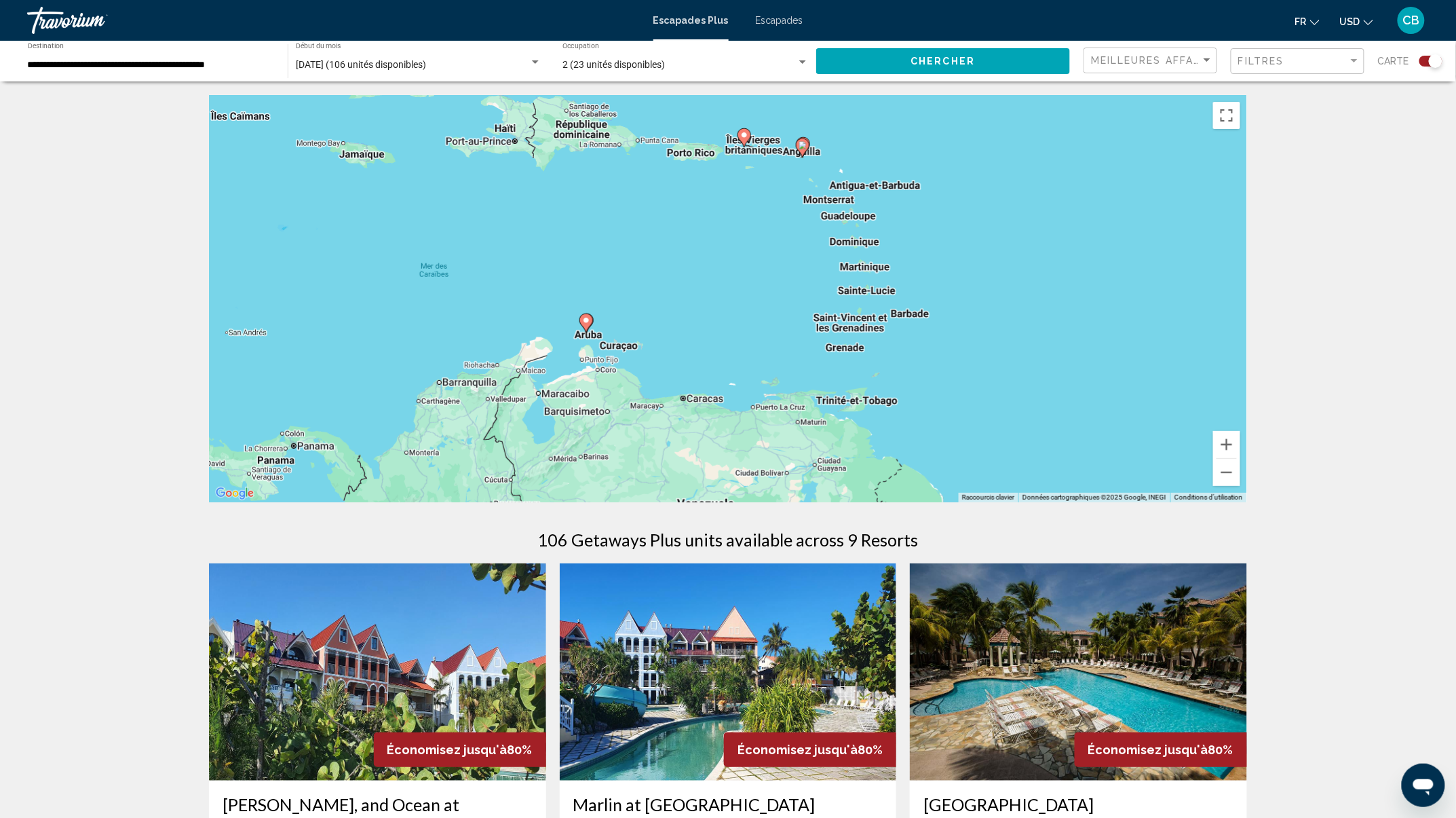
drag, startPoint x: 469, startPoint y: 397, endPoint x: 859, endPoint y: 153, distance: 460.0
click at [859, 153] on div "Pour activer le glissement avec le clavier, appuyez sur Alt+Entrée. Une fois ce…" at bounding box center [728, 298] width 1038 height 407
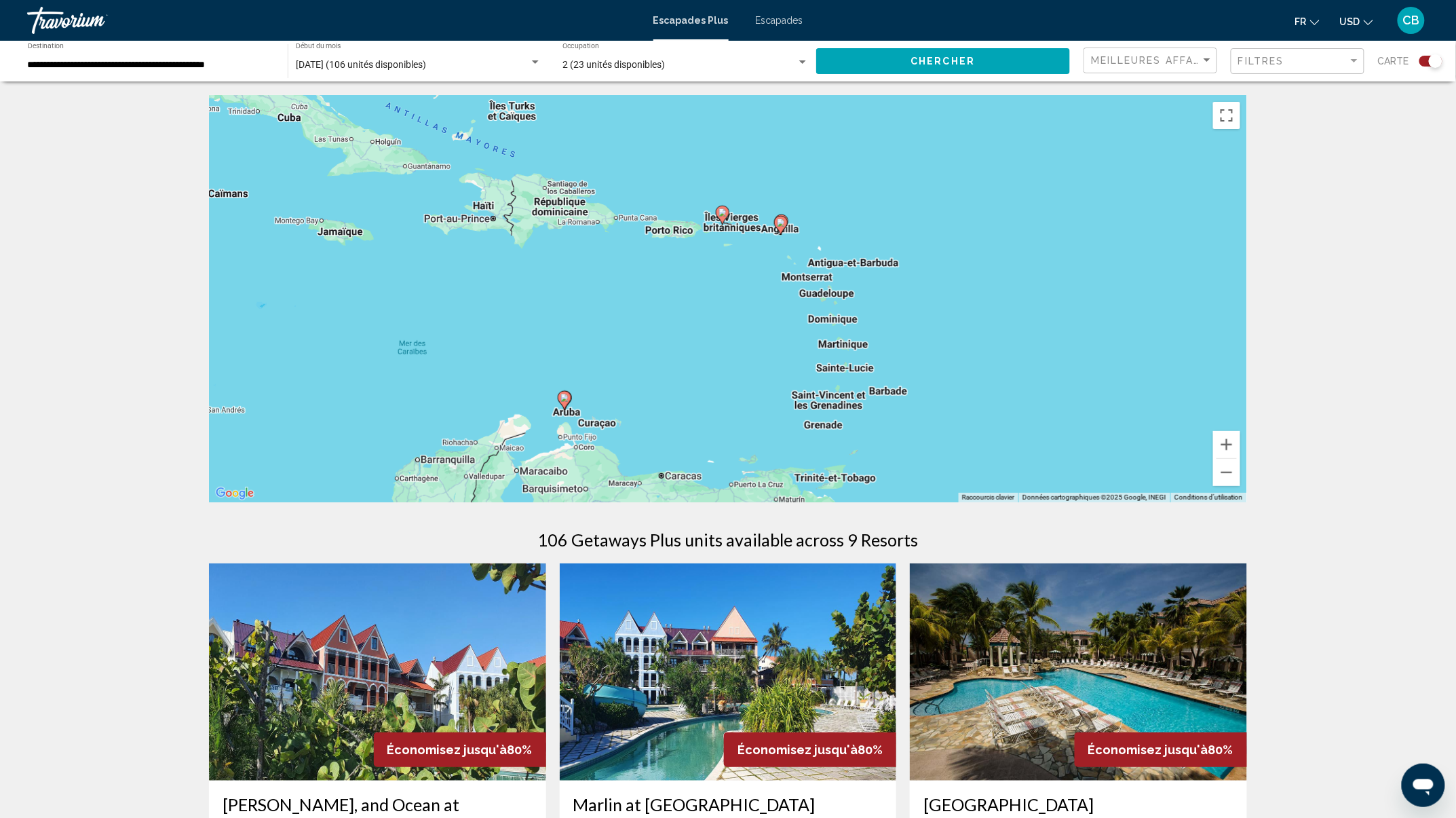
drag, startPoint x: 875, startPoint y: 226, endPoint x: 867, endPoint y: 305, distance: 79.4
click at [863, 305] on div "Pour activer le glissement avec le clavier, appuyez sur Alt+Entrée. Une fois ce…" at bounding box center [728, 298] width 1038 height 407
click at [576, 208] on div "Pour activer le glissement avec le clavier, appuyez sur Alt+Entrée. Une fois ce…" at bounding box center [728, 298] width 1038 height 407
click at [1105, 58] on span "Meilleures affaires" at bounding box center [1154, 61] width 128 height 11
drag, startPoint x: 1277, startPoint y: 49, endPoint x: 1278, endPoint y: 68, distance: 19.0
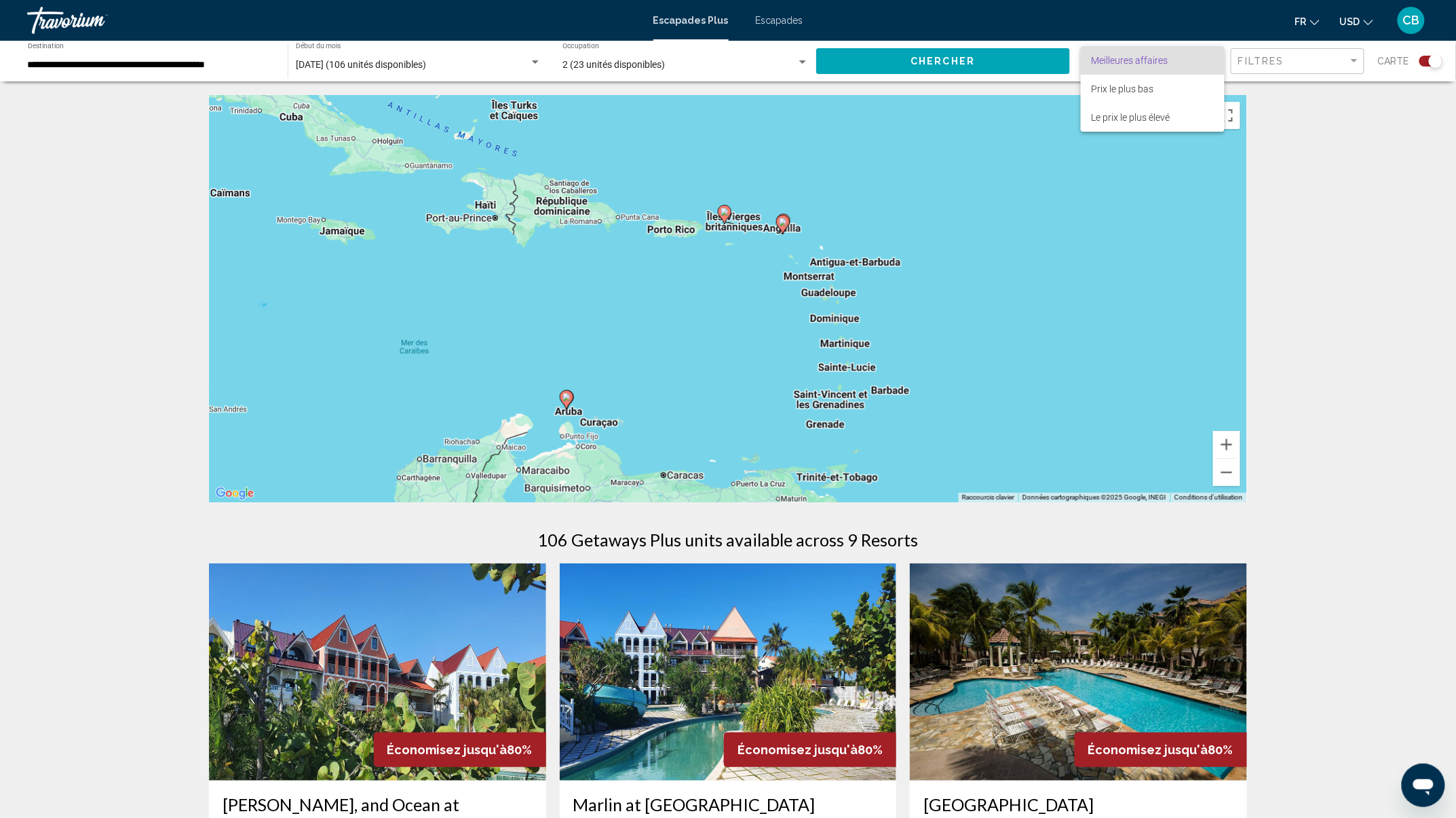
click at [1281, 50] on div at bounding box center [728, 409] width 1456 height 818
click at [1278, 71] on div "Filtres" at bounding box center [1299, 61] width 122 height 25
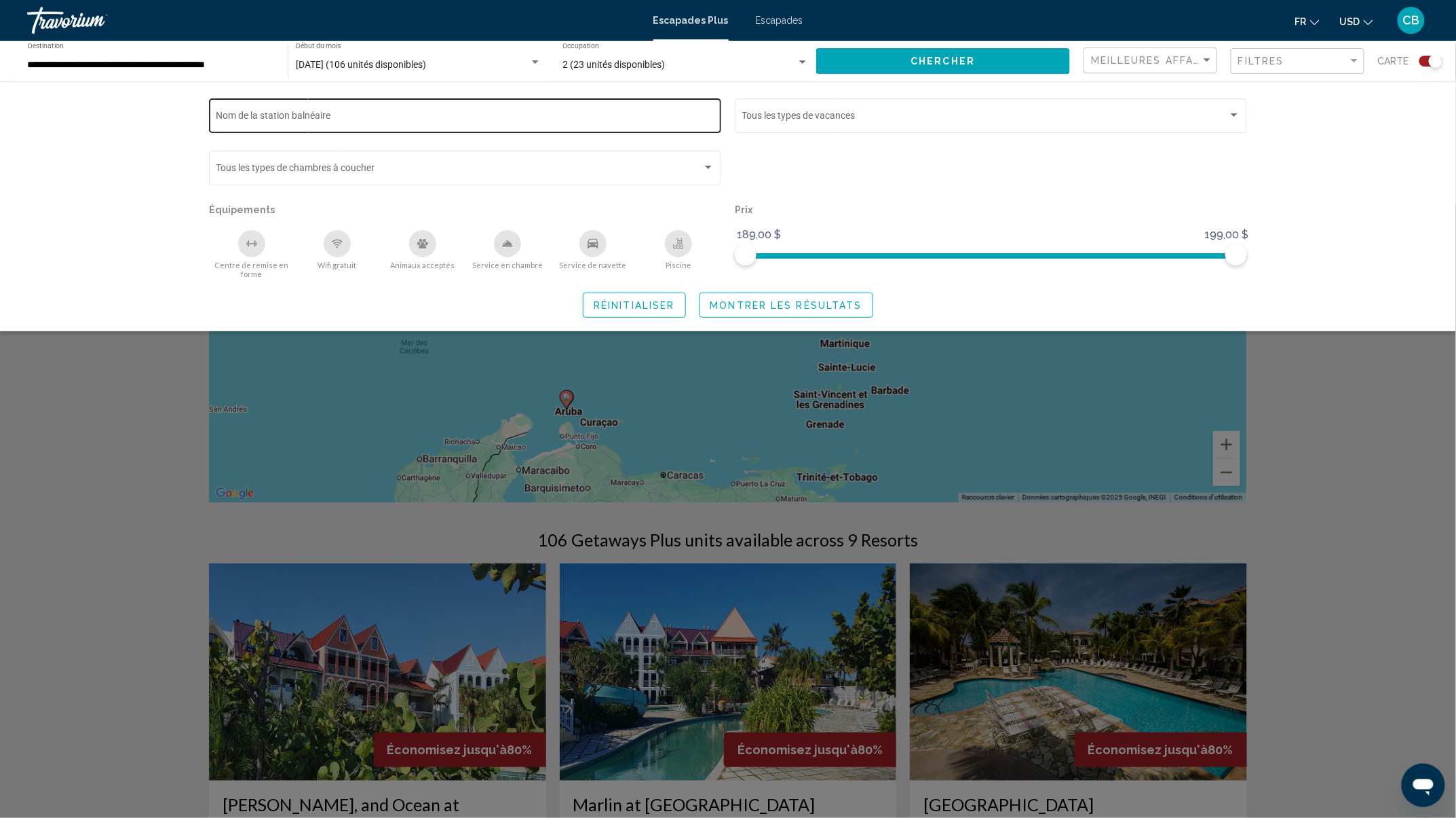
click at [353, 123] on div "Nom de la station balnéaire" at bounding box center [465, 114] width 498 height 37
click at [315, 110] on div "Nom de la station balnéaire" at bounding box center [465, 114] width 498 height 37
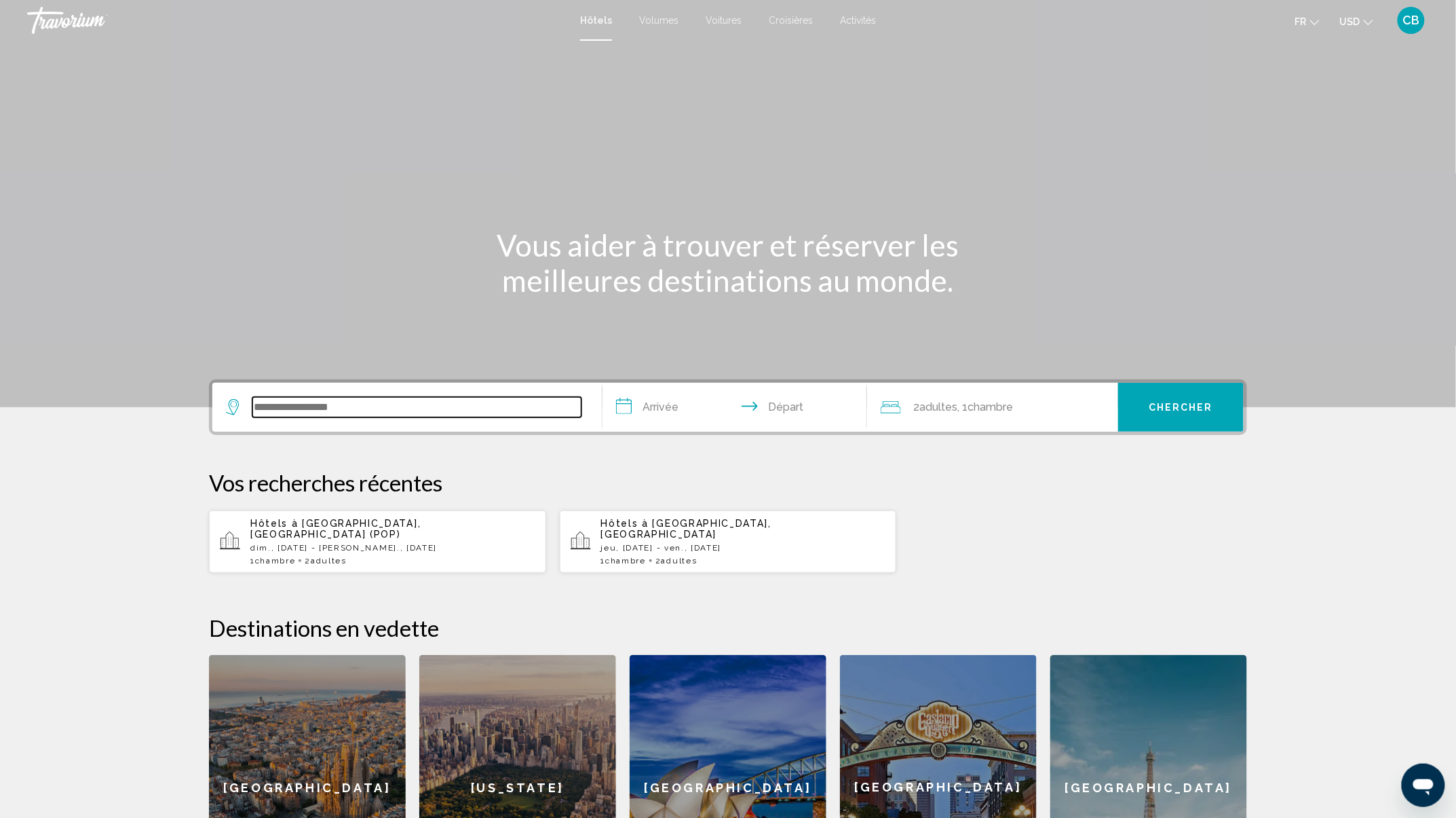
click at [392, 416] on input "Widget de recherche" at bounding box center [417, 407] width 329 height 20
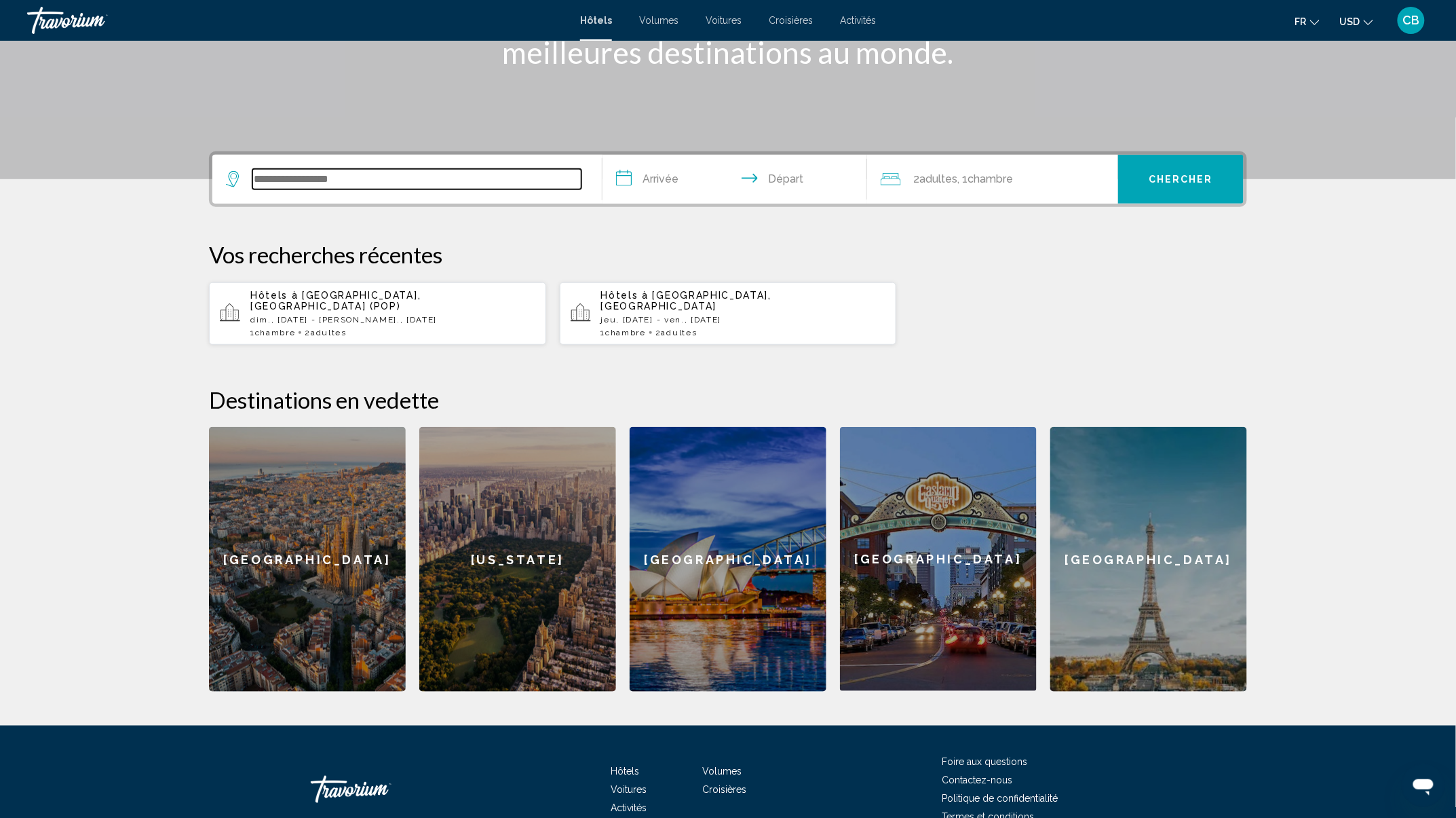
scroll to position [301, 0]
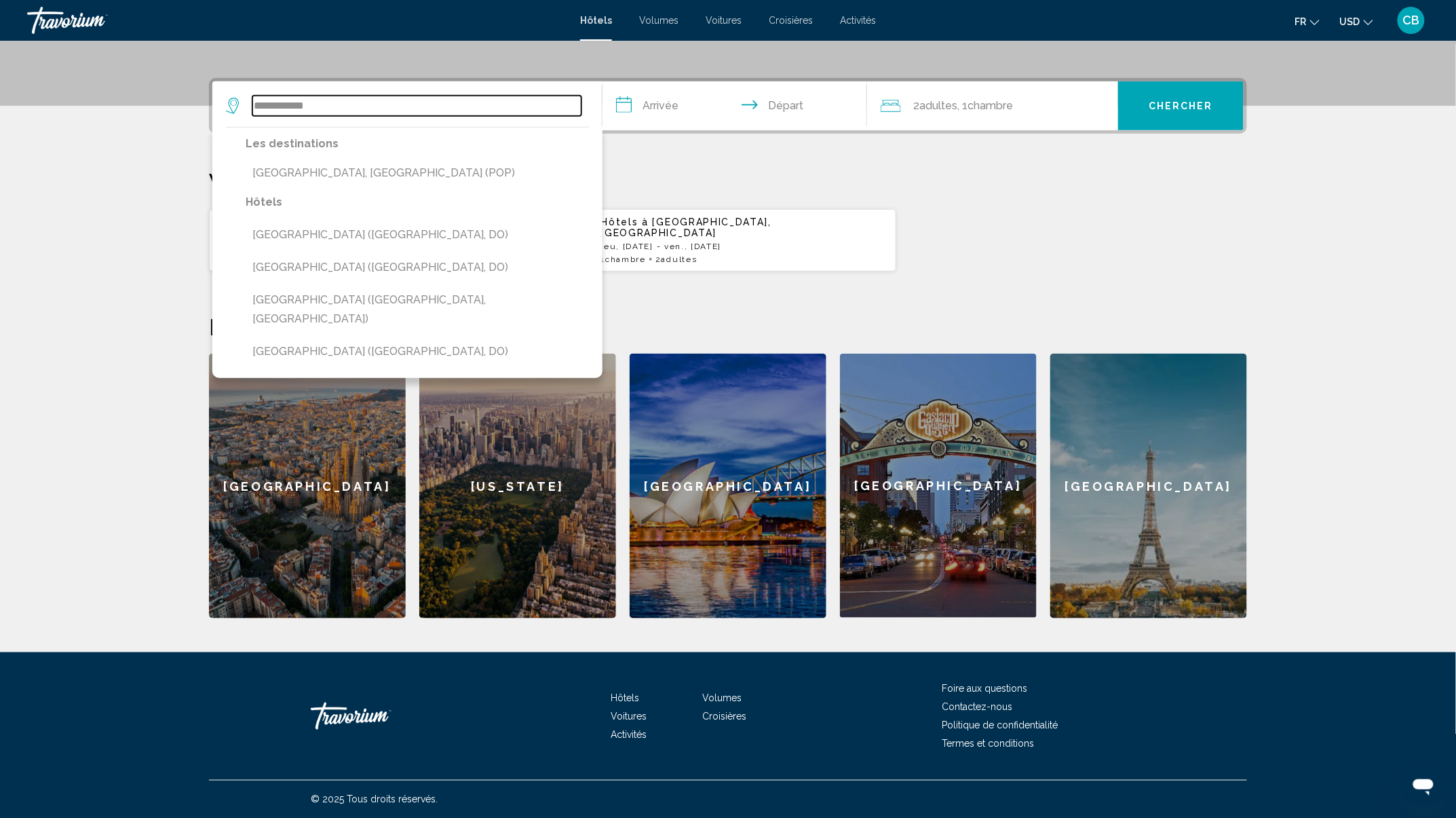
click at [552, 95] on input "**********" at bounding box center [417, 106] width 329 height 20
click at [560, 96] on input "**********" at bounding box center [417, 106] width 329 height 20
drag, startPoint x: 273, startPoint y: 83, endPoint x: 310, endPoint y: 127, distance: 57.5
click at [293, 96] on div "**********" at bounding box center [406, 106] width 362 height 49
click at [337, 102] on input "**********" at bounding box center [417, 106] width 329 height 20
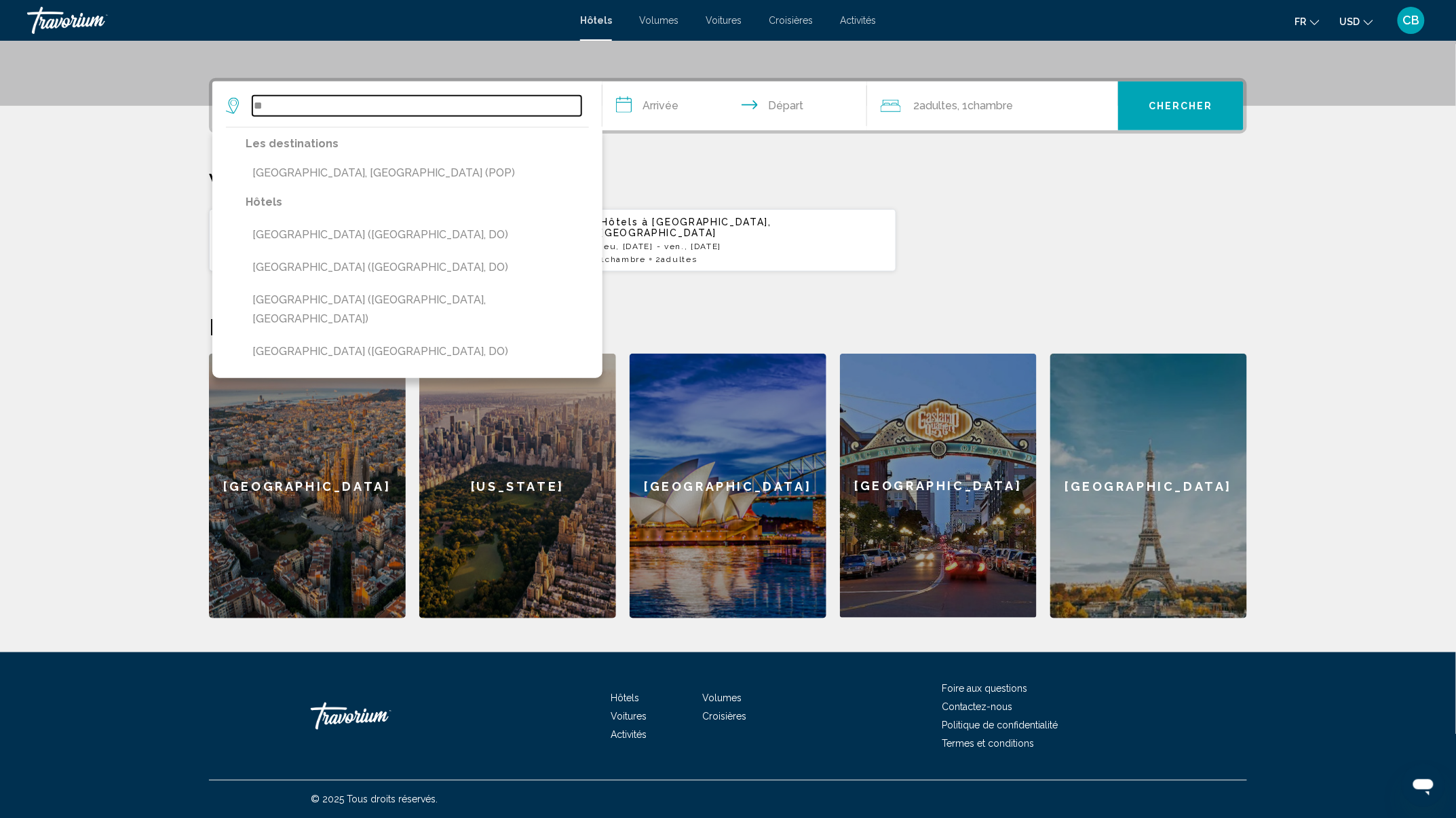
type input "*"
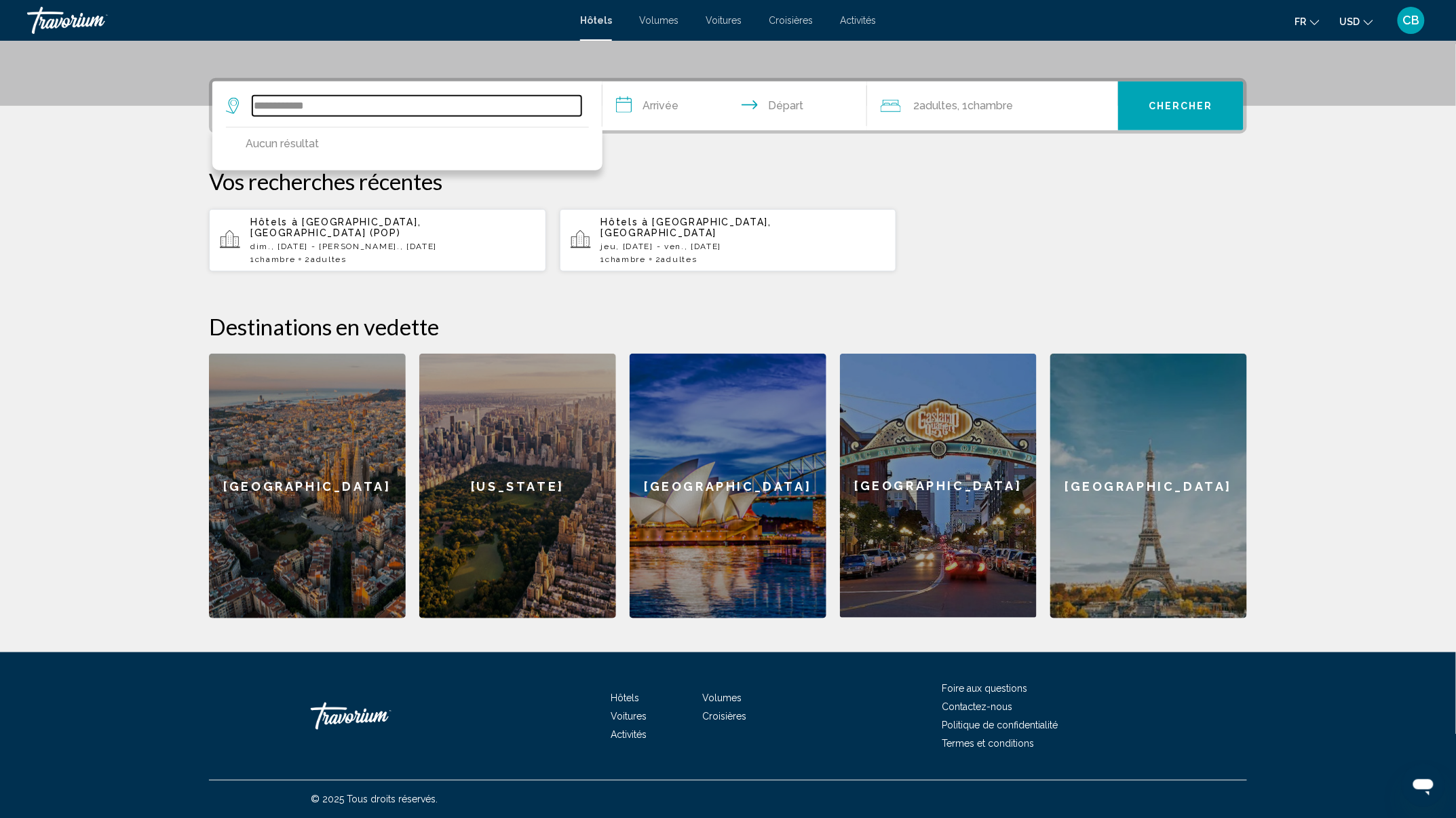
click at [283, 107] on input "**********" at bounding box center [417, 106] width 329 height 20
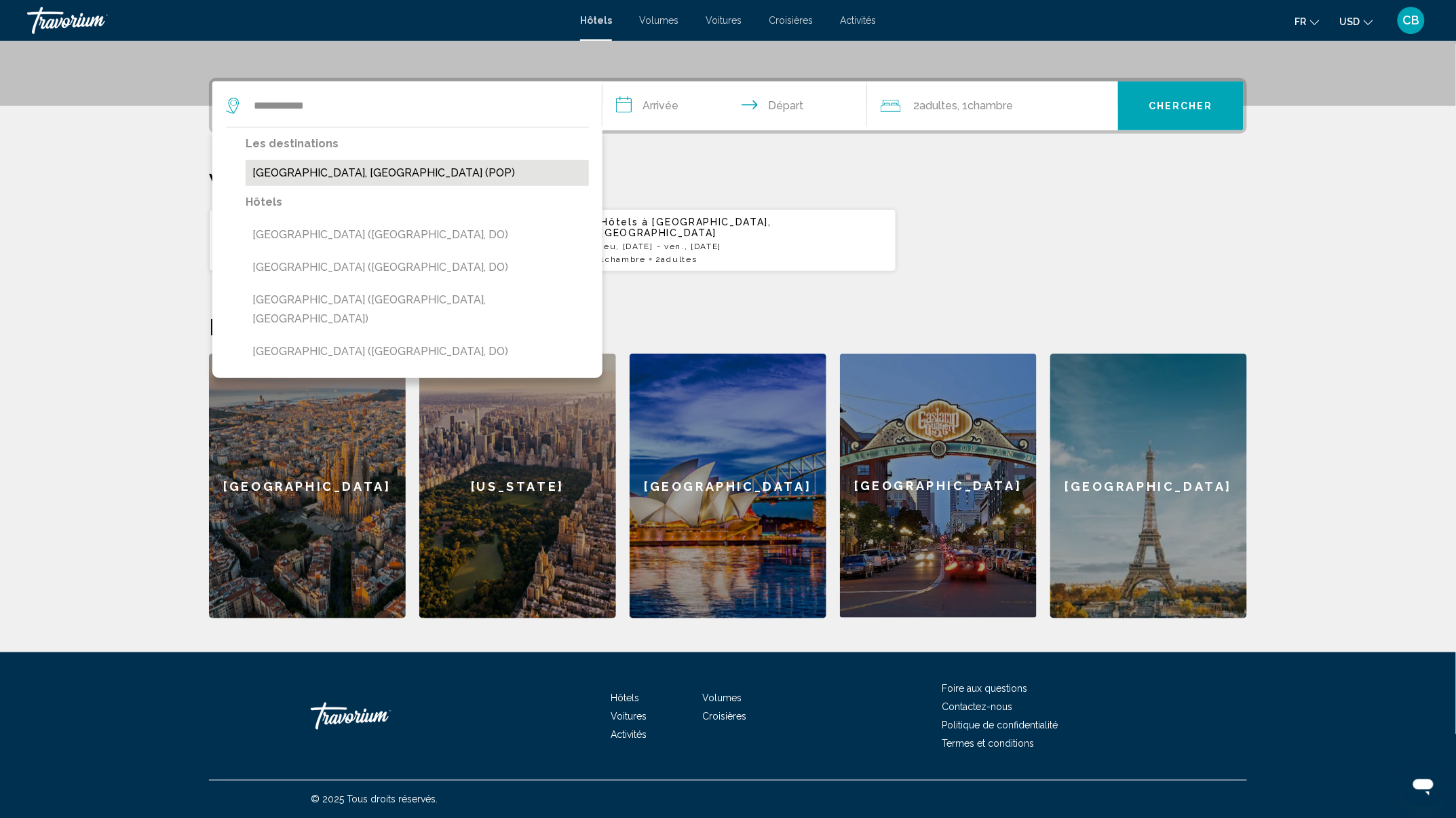
click at [429, 175] on button "[GEOGRAPHIC_DATA], [GEOGRAPHIC_DATA] (POP)" at bounding box center [417, 172] width 343 height 26
type input "**********"
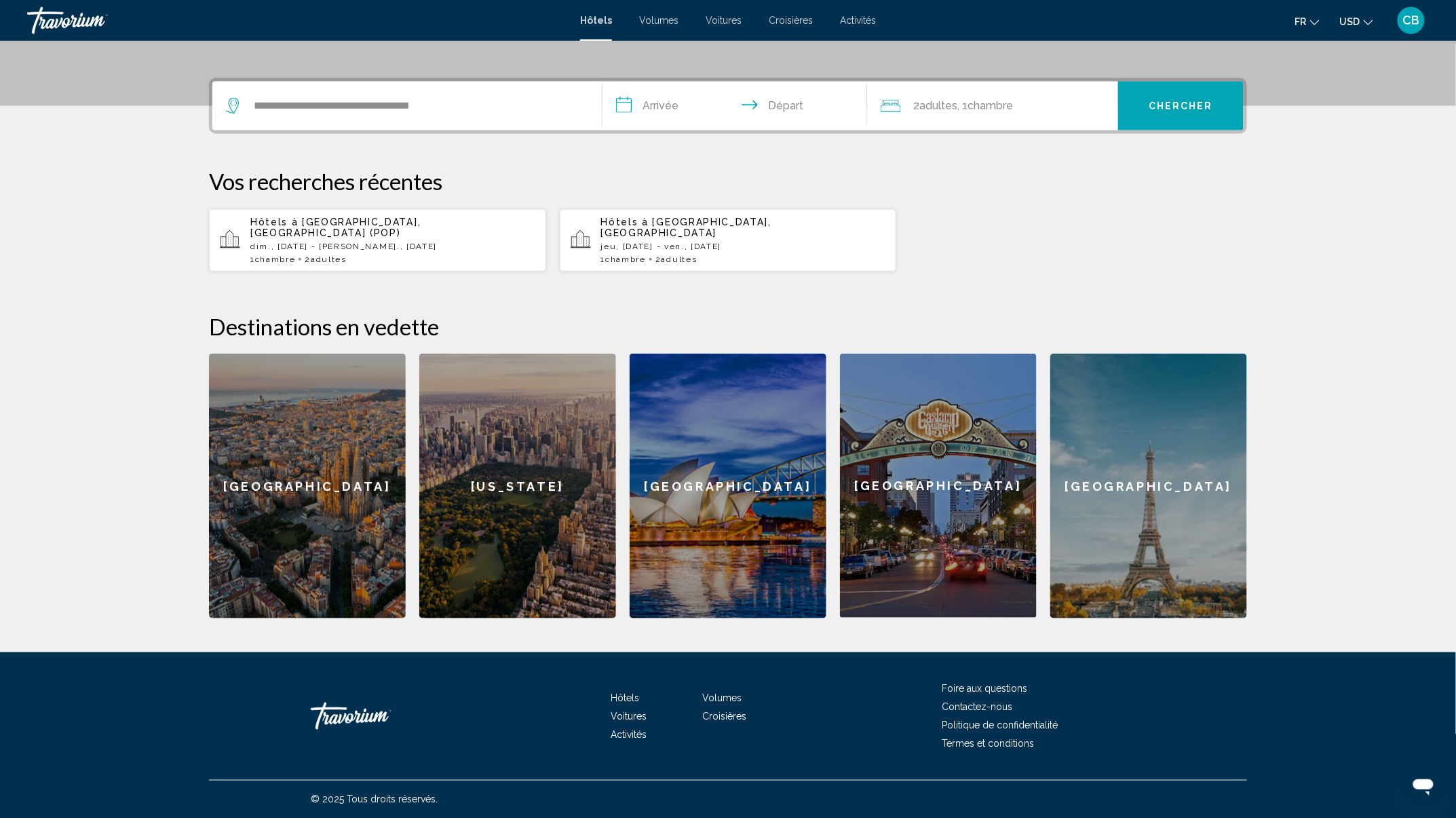
click at [662, 111] on input "**********" at bounding box center [738, 108] width 270 height 53
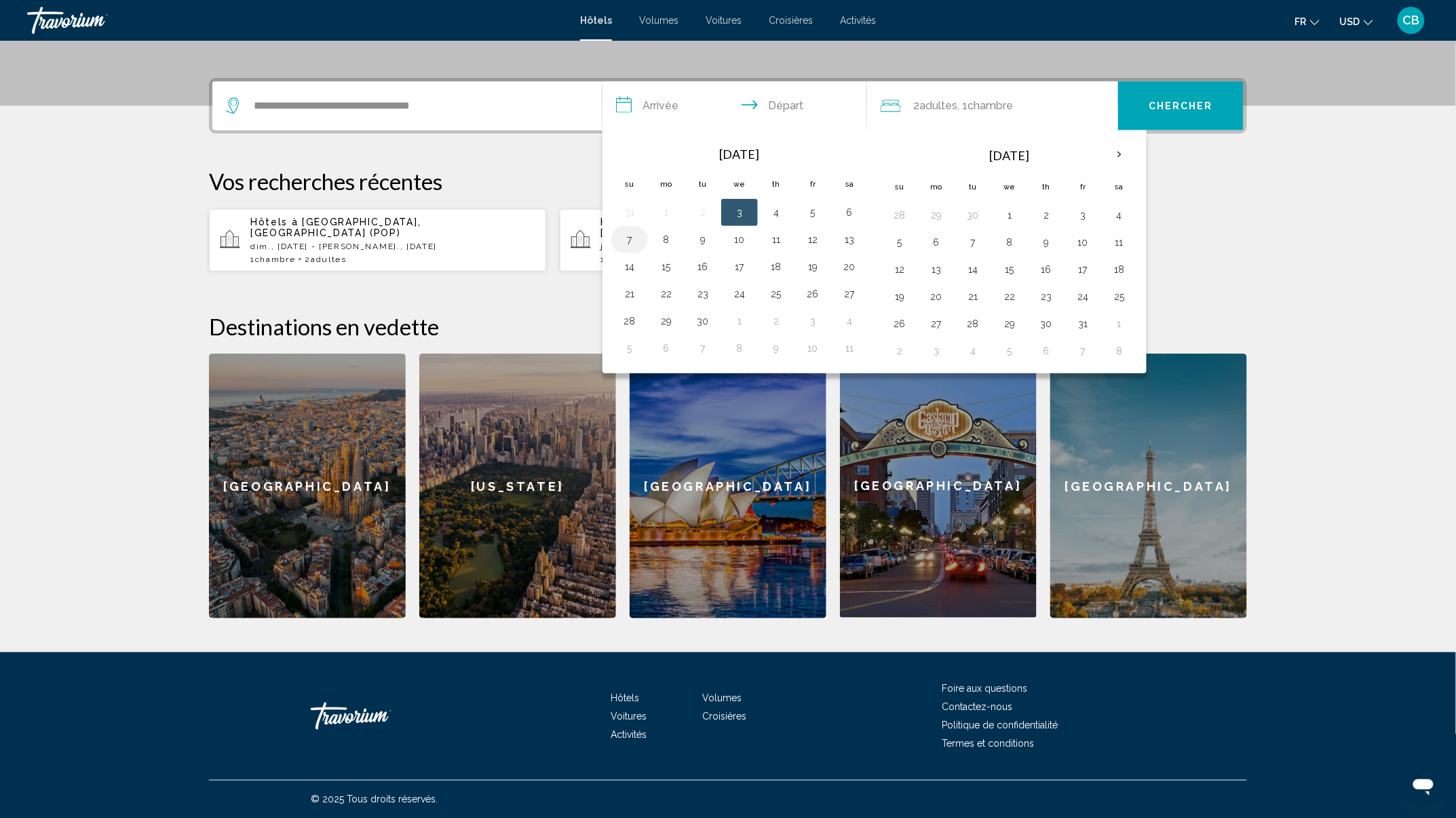
click at [630, 248] on button "7" at bounding box center [630, 239] width 22 height 19
click at [638, 270] on button "14" at bounding box center [630, 266] width 22 height 19
type input "**********"
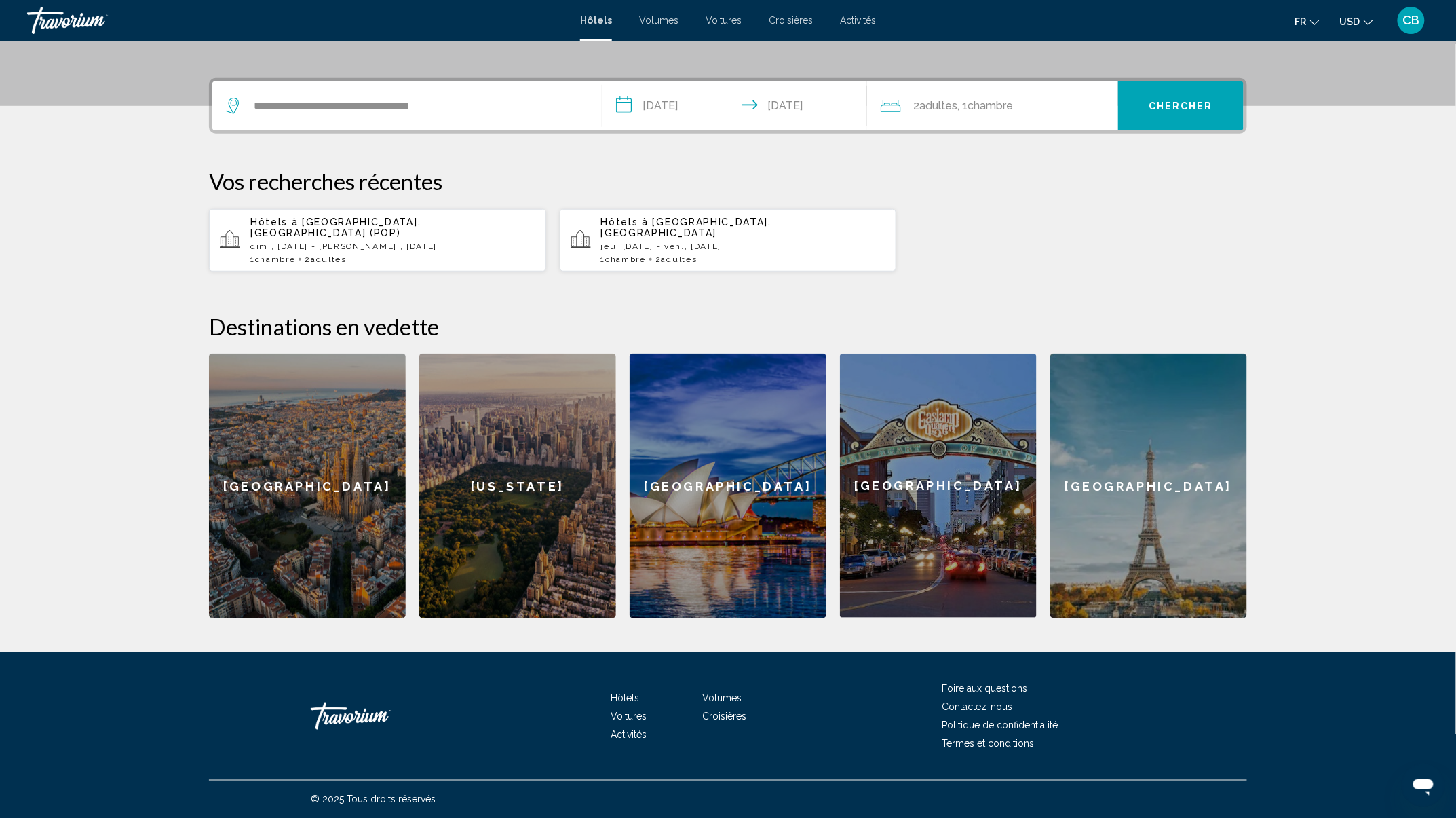
click at [1164, 113] on button "Chercher" at bounding box center [1181, 106] width 126 height 49
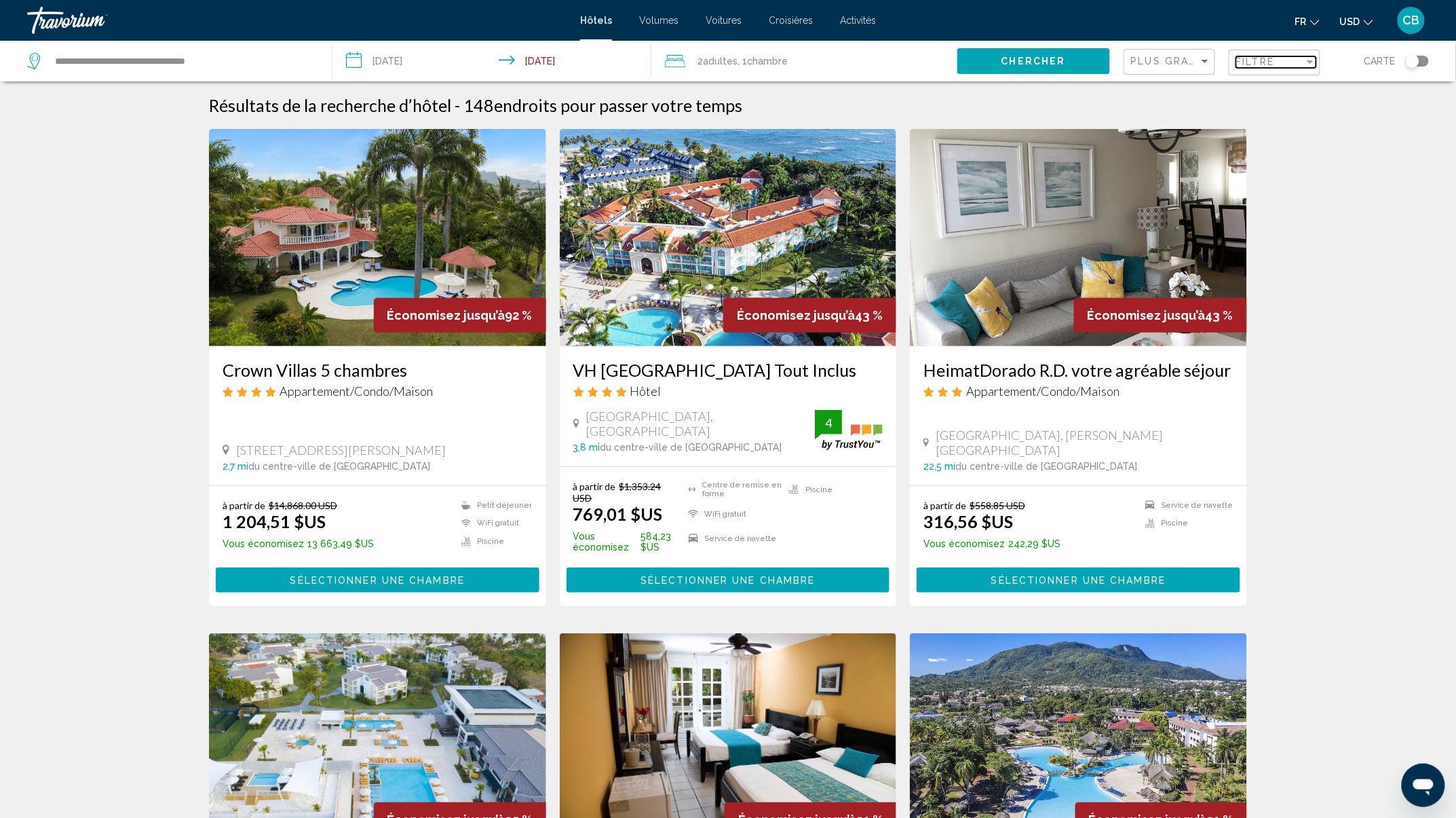
click at [1257, 68] on mat-select "Filtre" at bounding box center [1275, 62] width 80 height 12
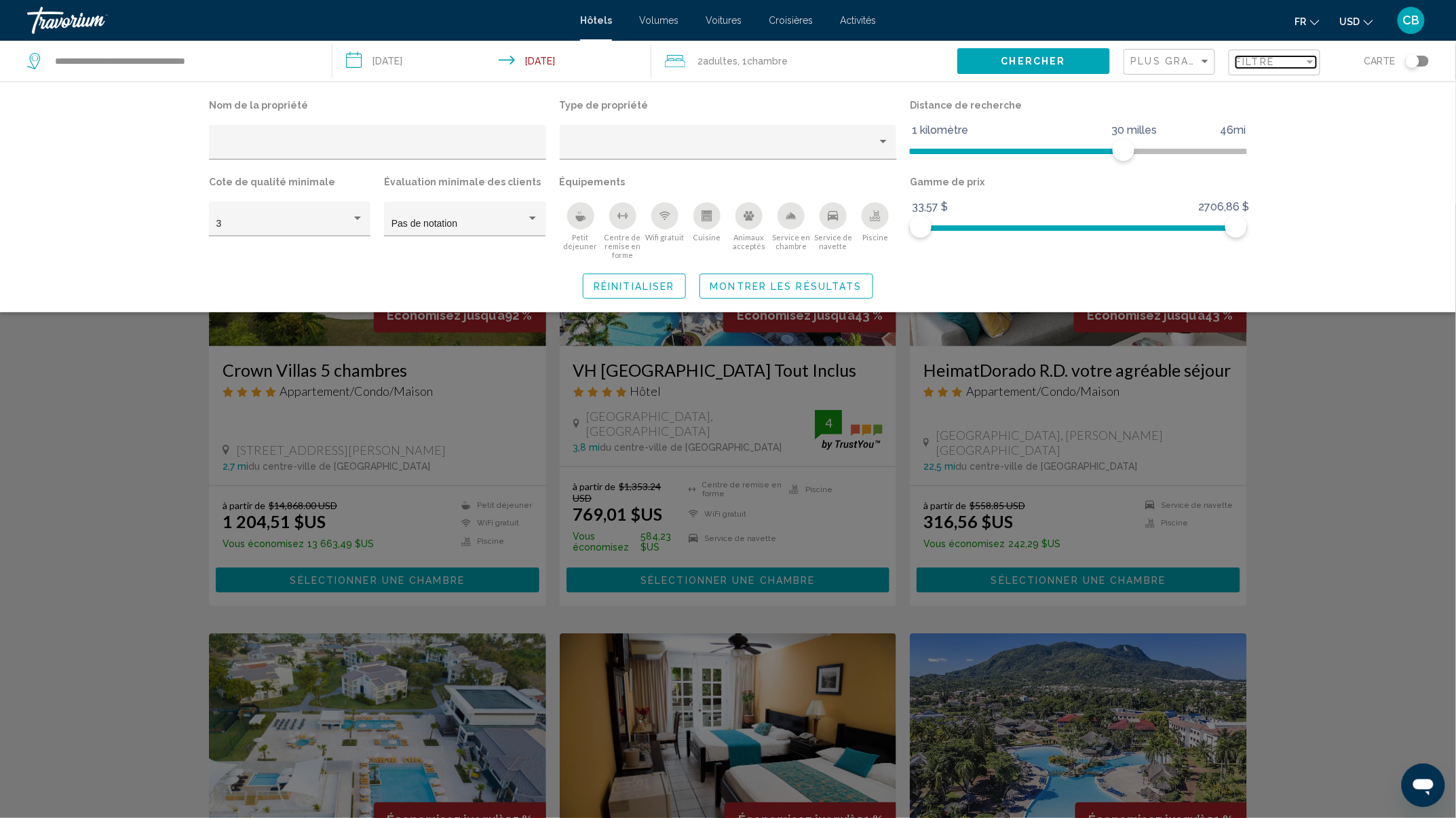
click at [1309, 65] on div "Filtre" at bounding box center [1310, 62] width 12 height 11
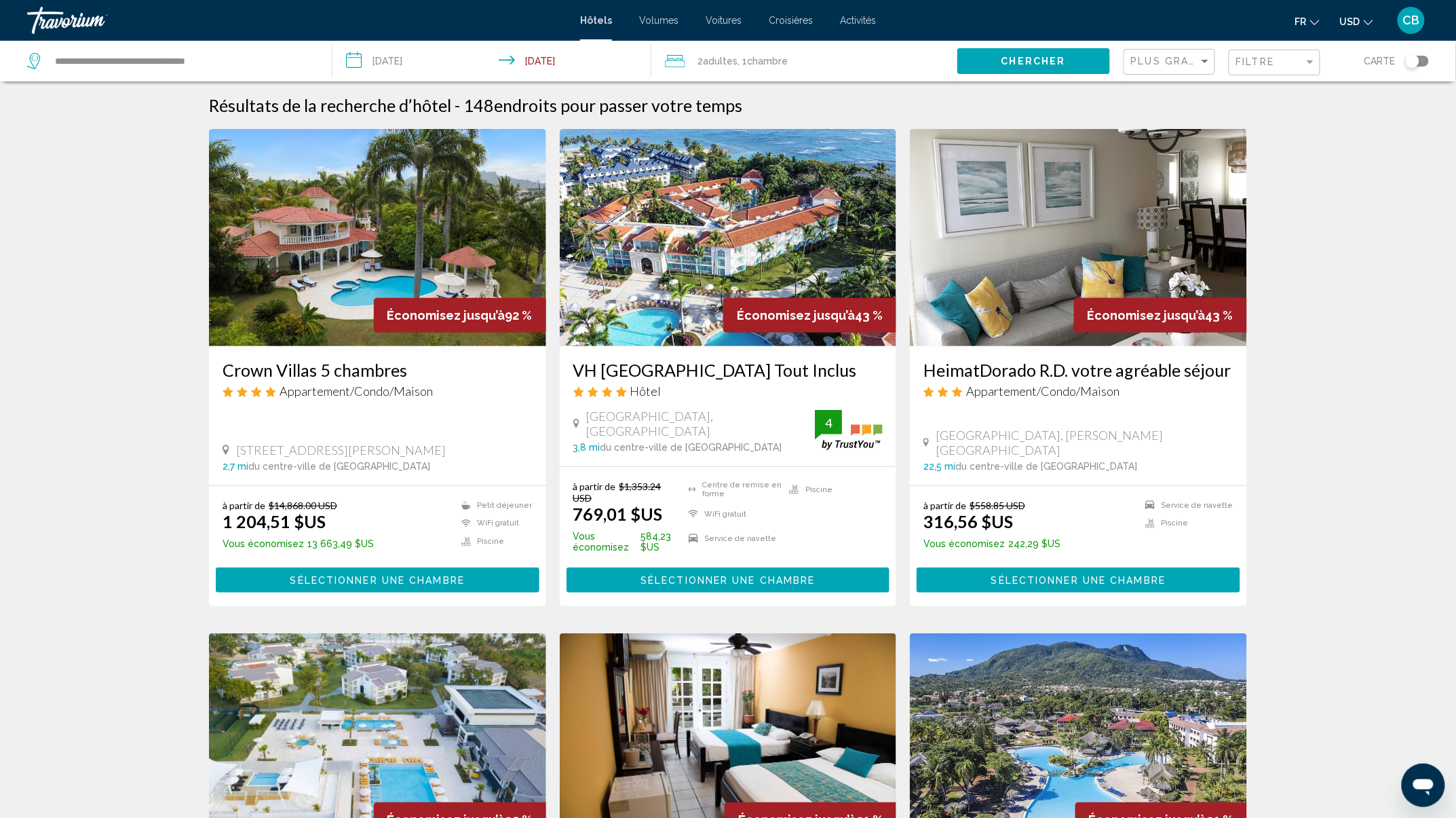
click at [1164, 68] on div "Plus grandes économies" at bounding box center [1171, 62] width 80 height 25
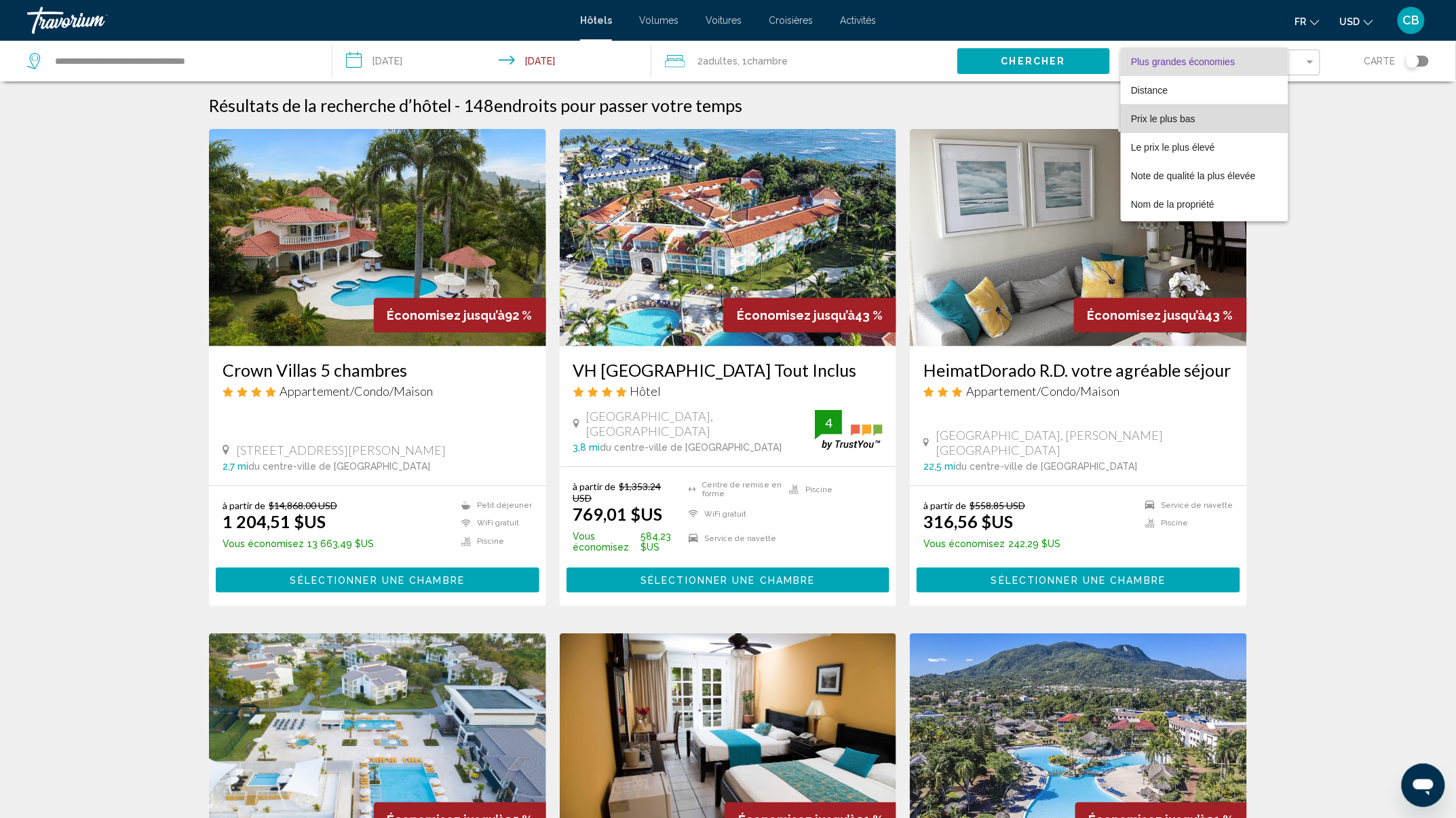
click at [1210, 116] on span "Prix le plus bas" at bounding box center [1205, 119] width 147 height 29
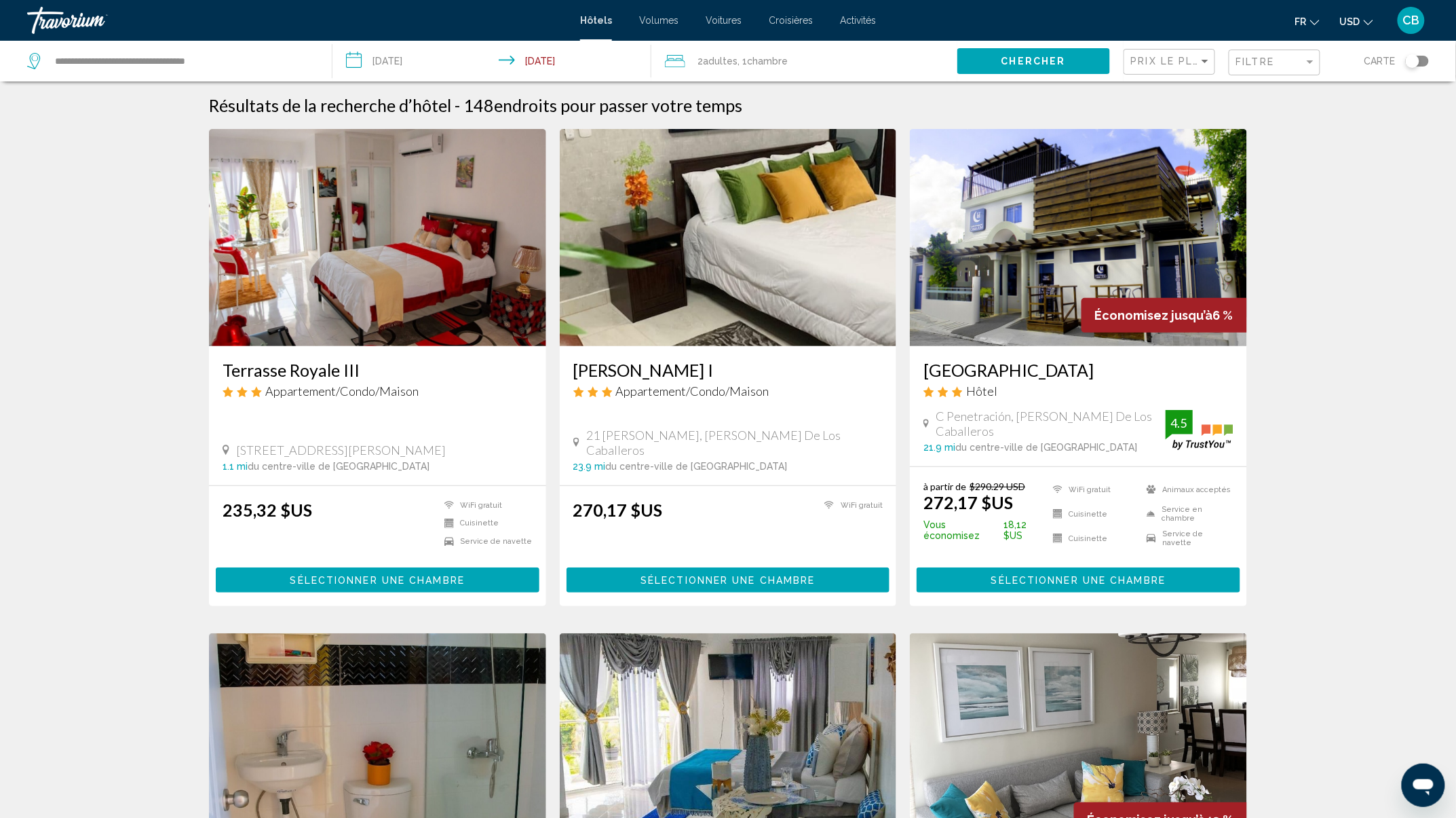
click at [1362, 9] on li "USD USD ($) MXN (Mex$) CAD (Can$) GBP (£) EUR (€) AUD (A$) NZD (NZ$) CNY (CN¥)" at bounding box center [1356, 20] width 33 height 22
click at [1347, 20] on span "USD" at bounding box center [1350, 22] width 20 height 11
click at [1340, 118] on button "EUR (€)" at bounding box center [1329, 125] width 68 height 18
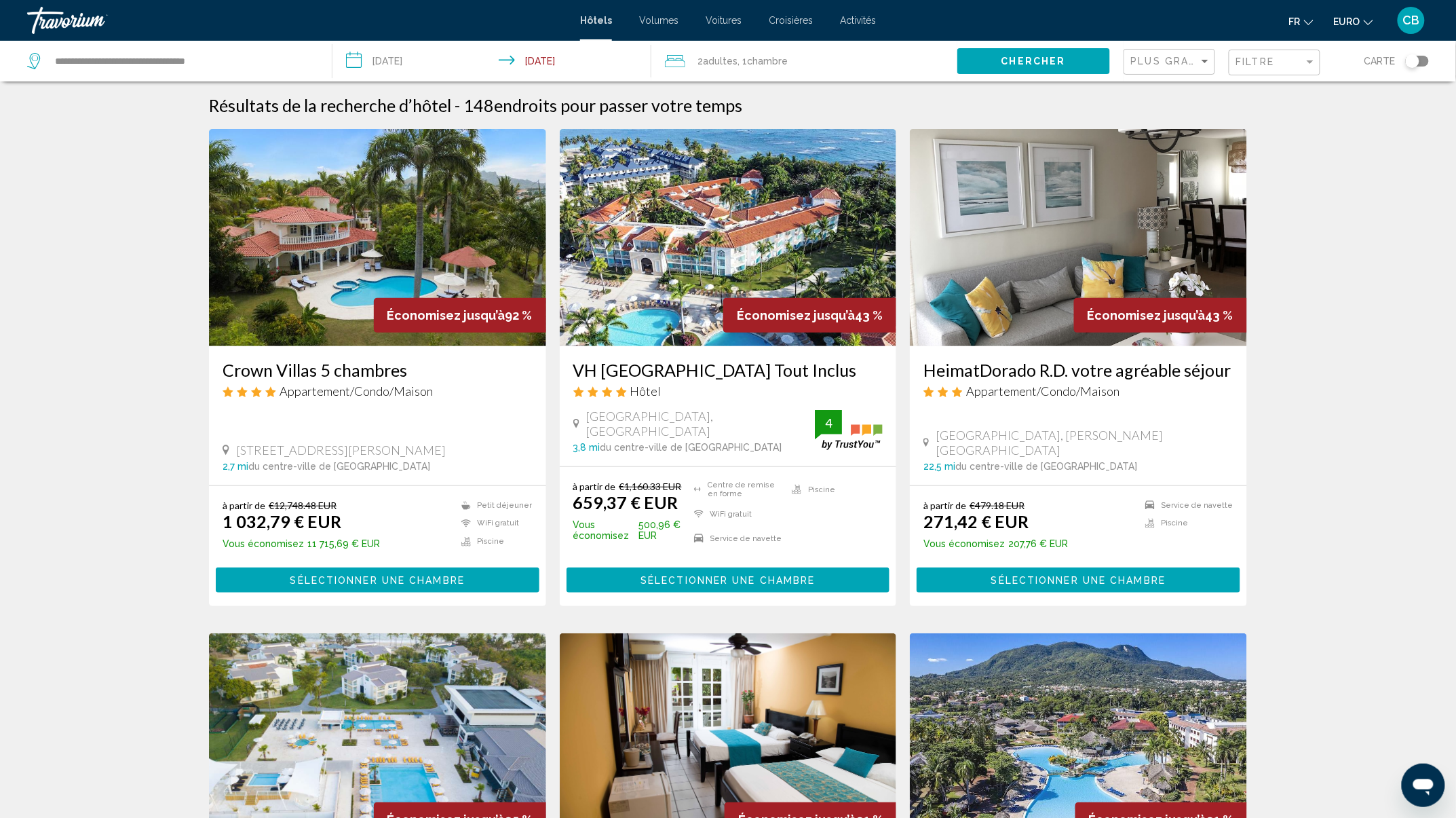
click at [1195, 53] on div "Plus grandes économies" at bounding box center [1171, 62] width 80 height 25
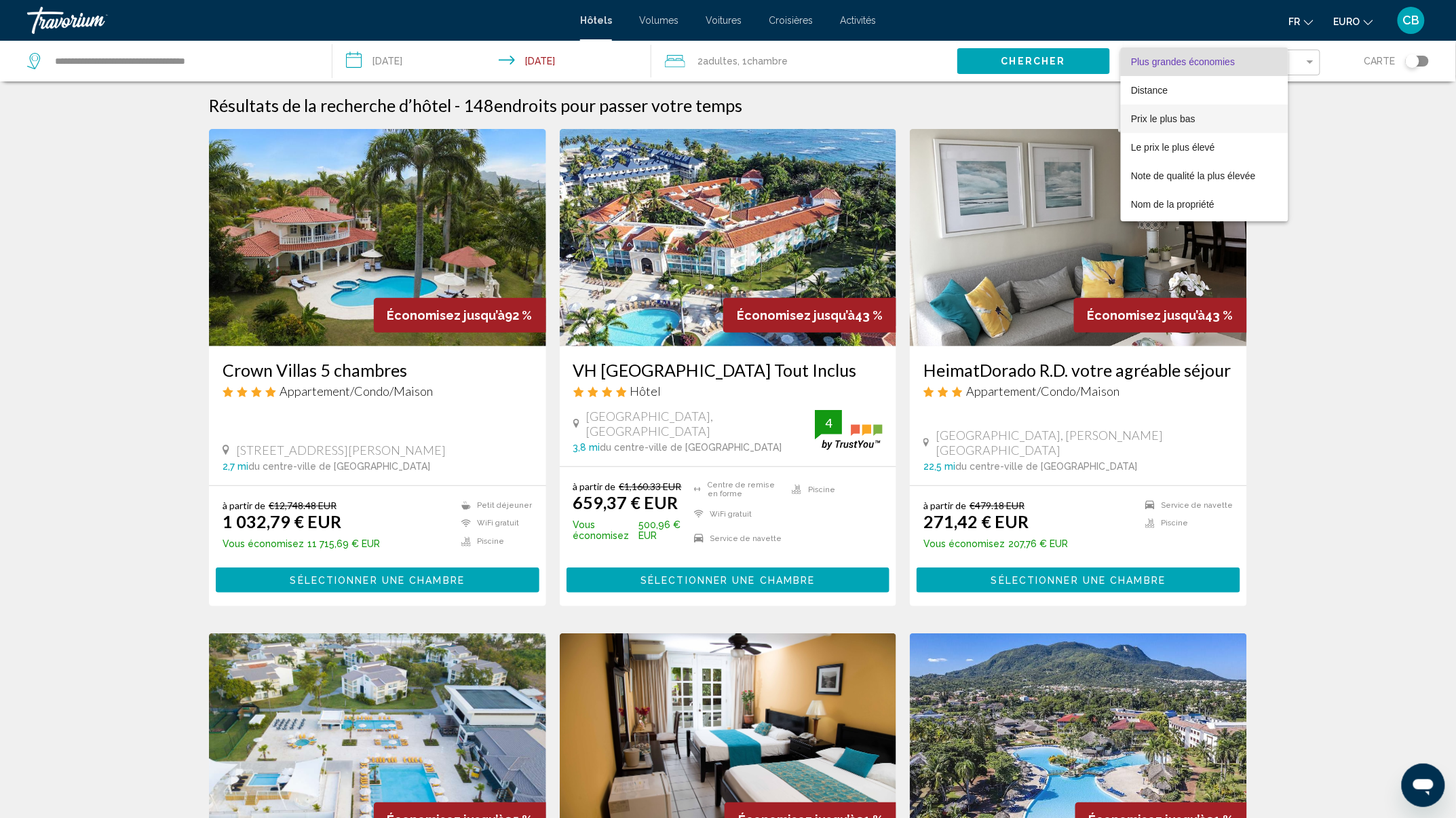
click at [1164, 116] on span "Prix le plus bas" at bounding box center [1164, 119] width 64 height 11
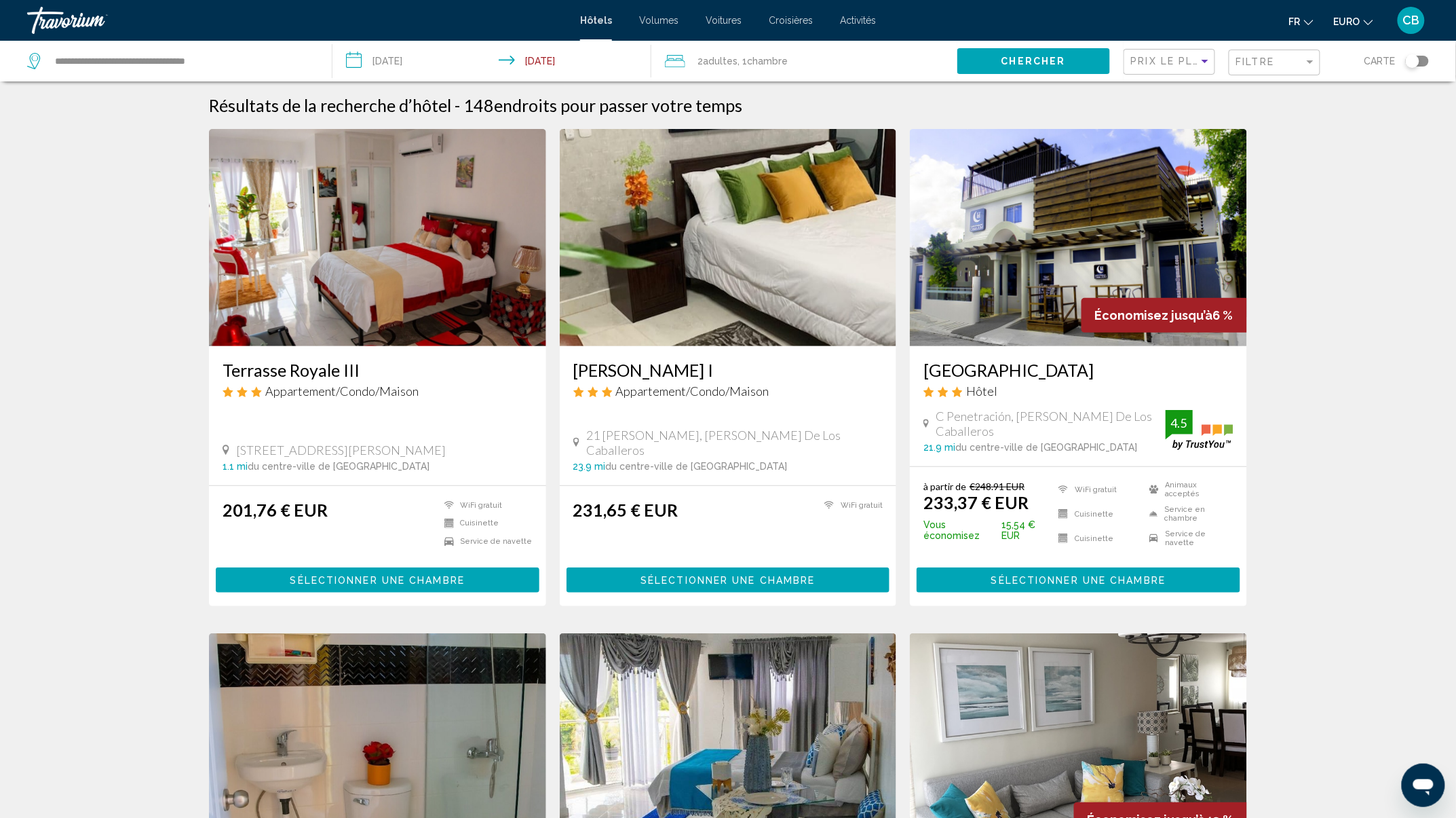
click at [404, 237] on img "Contenu principal" at bounding box center [377, 237] width 337 height 217
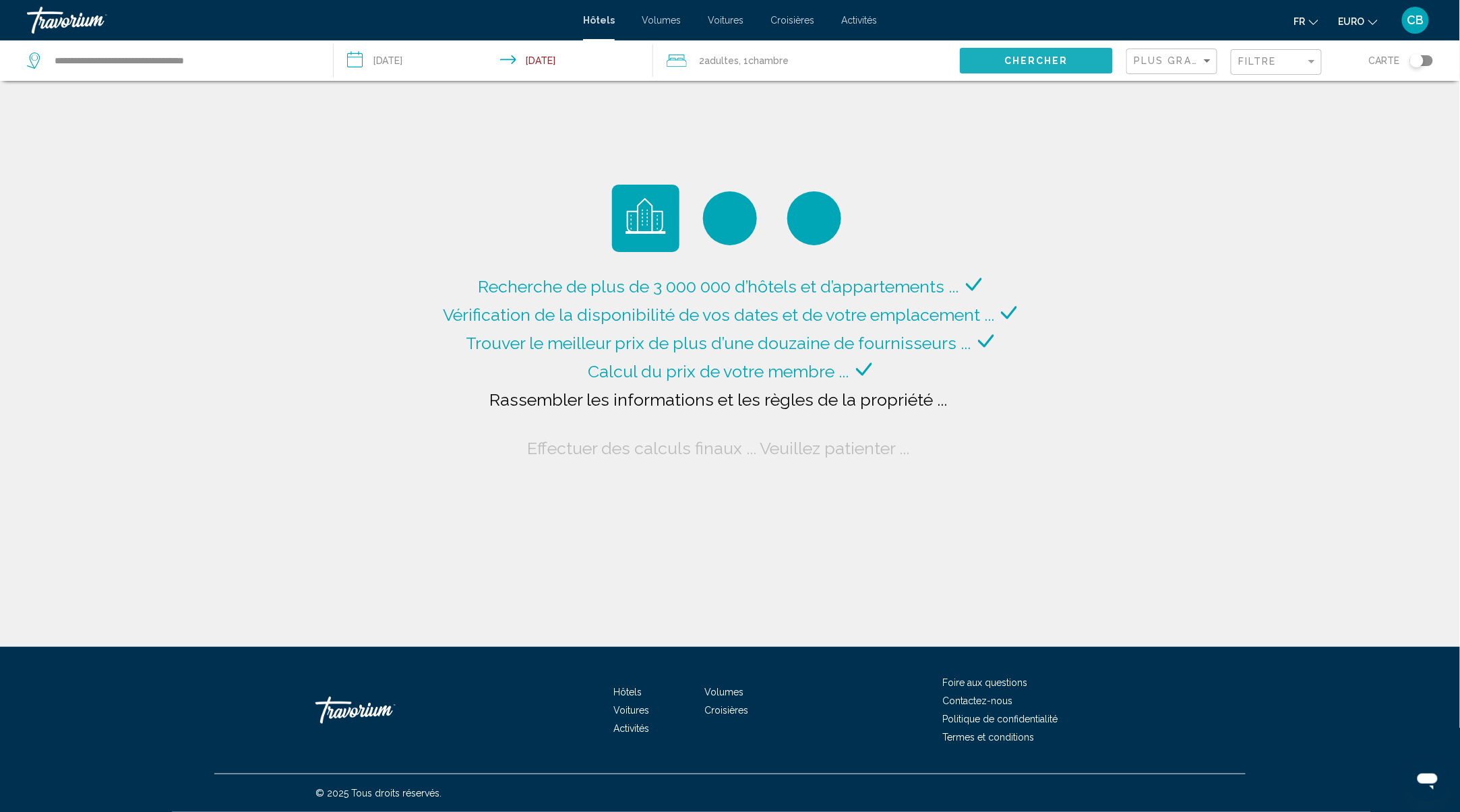
click at [1030, 56] on span "Chercher" at bounding box center [1036, 62] width 64 height 11
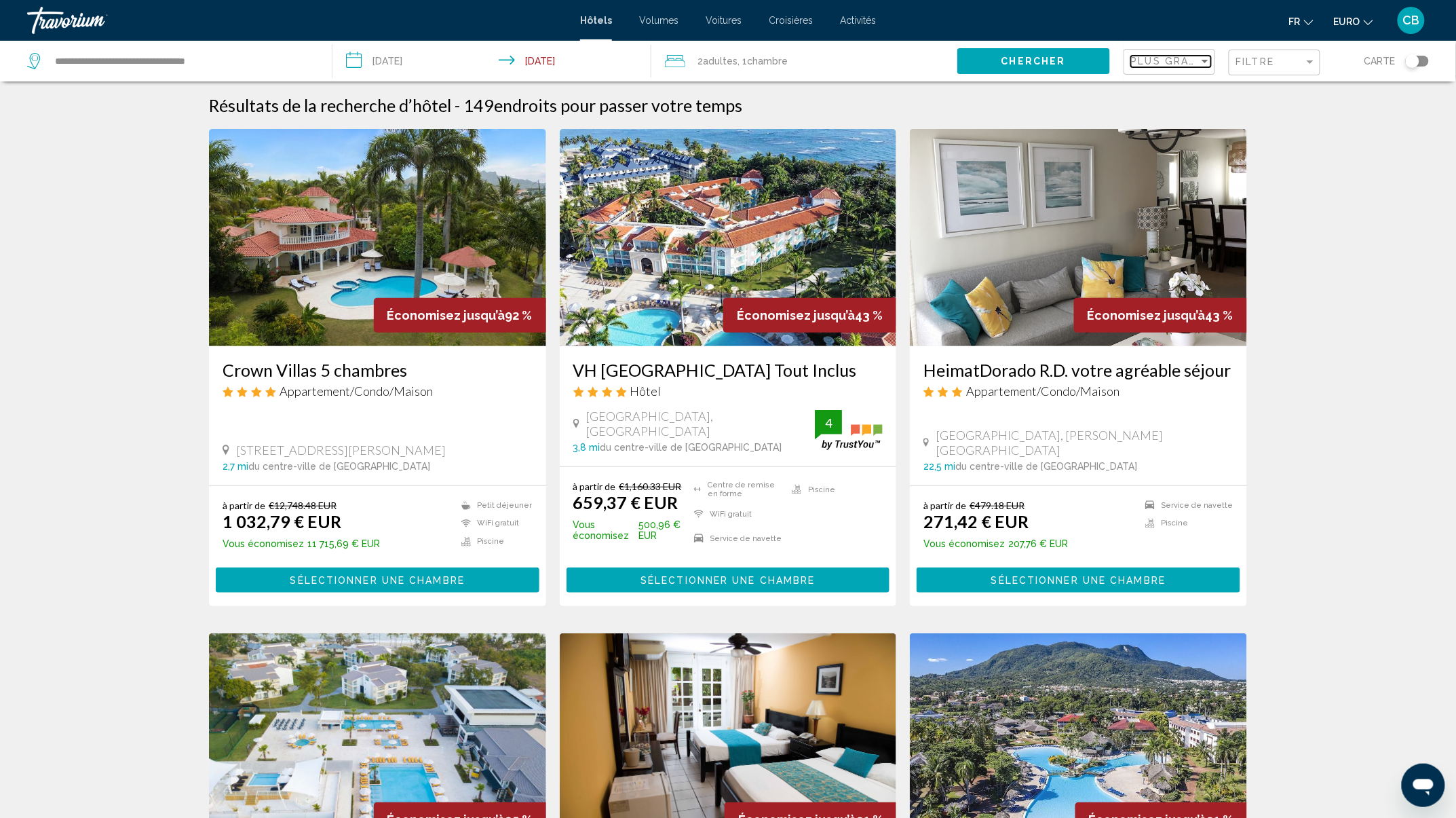
click at [1165, 67] on span "Plus grandes économies" at bounding box center [1212, 61] width 161 height 11
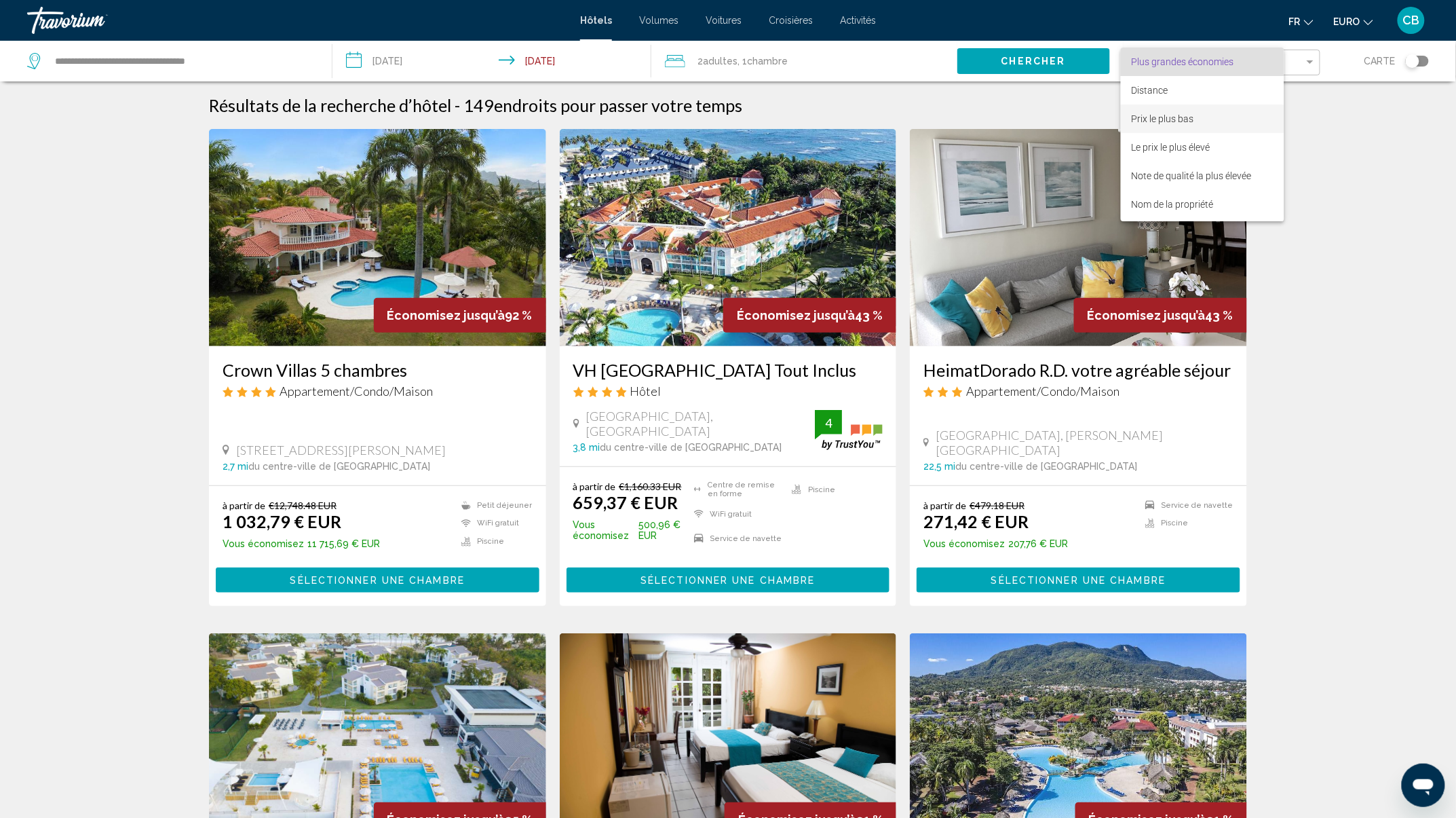
click at [1203, 114] on span "Prix le plus bas" at bounding box center [1202, 119] width 142 height 29
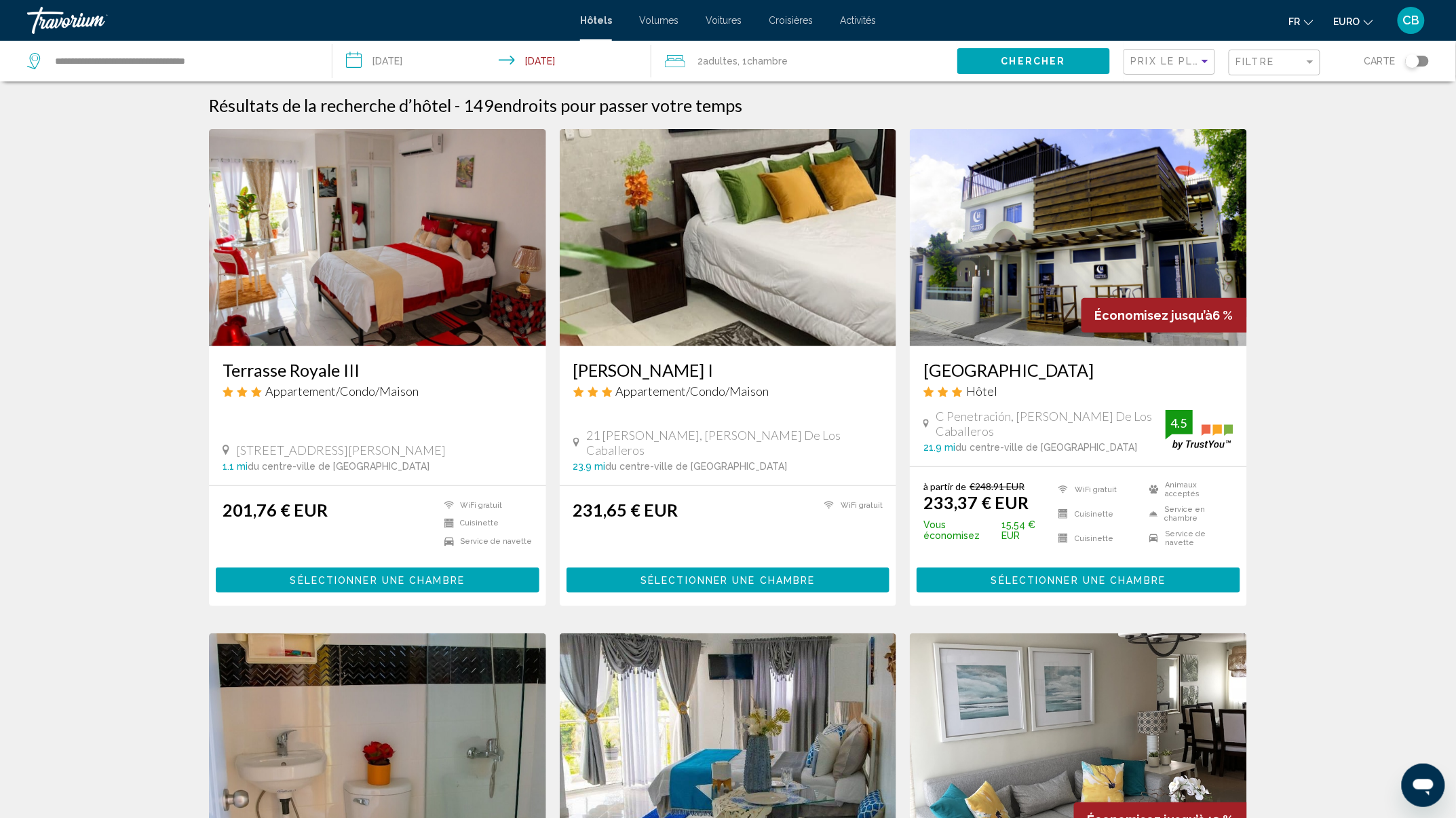
click at [706, 288] on img "Contenu principal" at bounding box center [728, 237] width 337 height 217
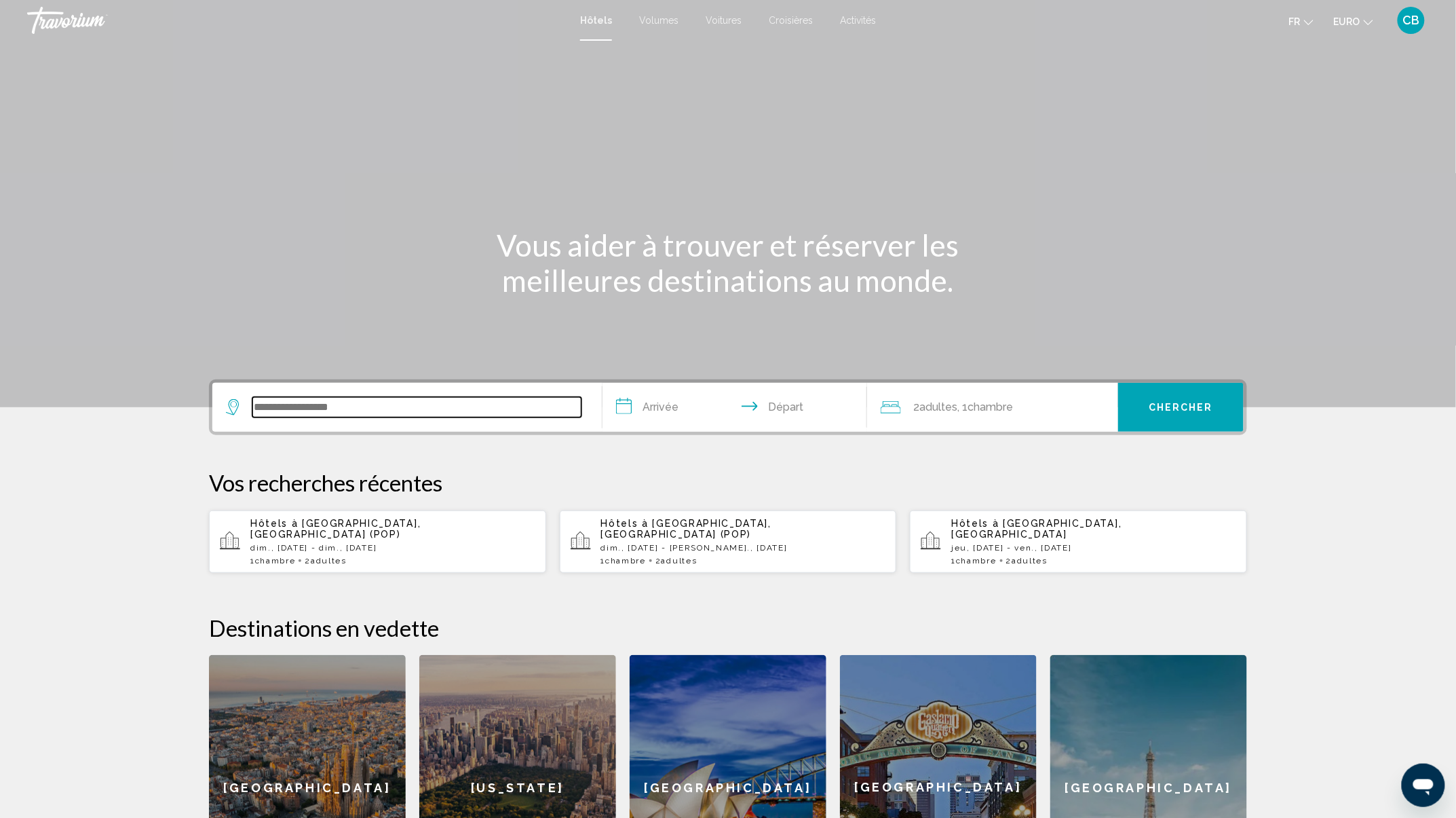
click at [441, 411] on input "Widget de recherche" at bounding box center [417, 407] width 329 height 20
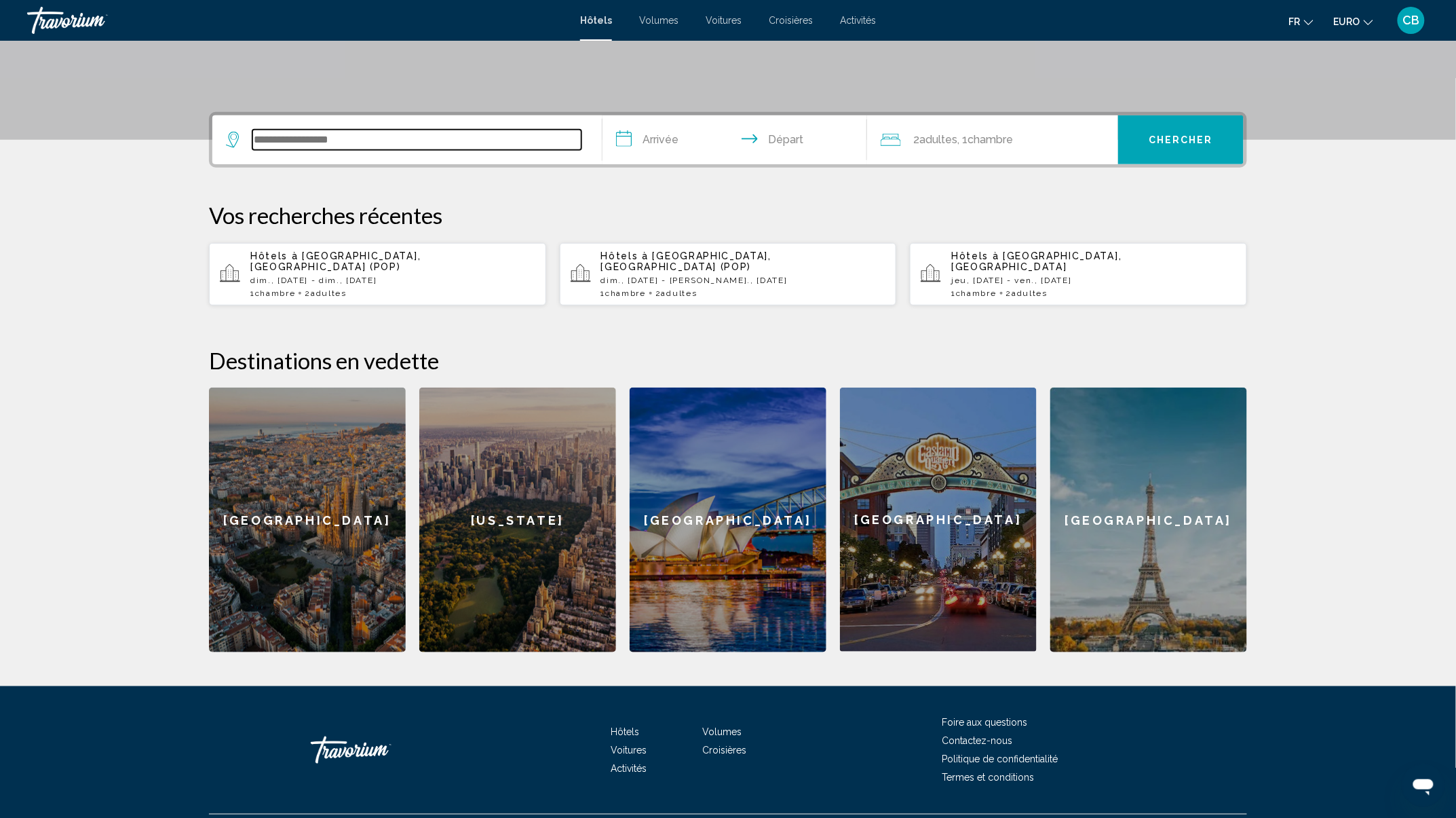
scroll to position [301, 0]
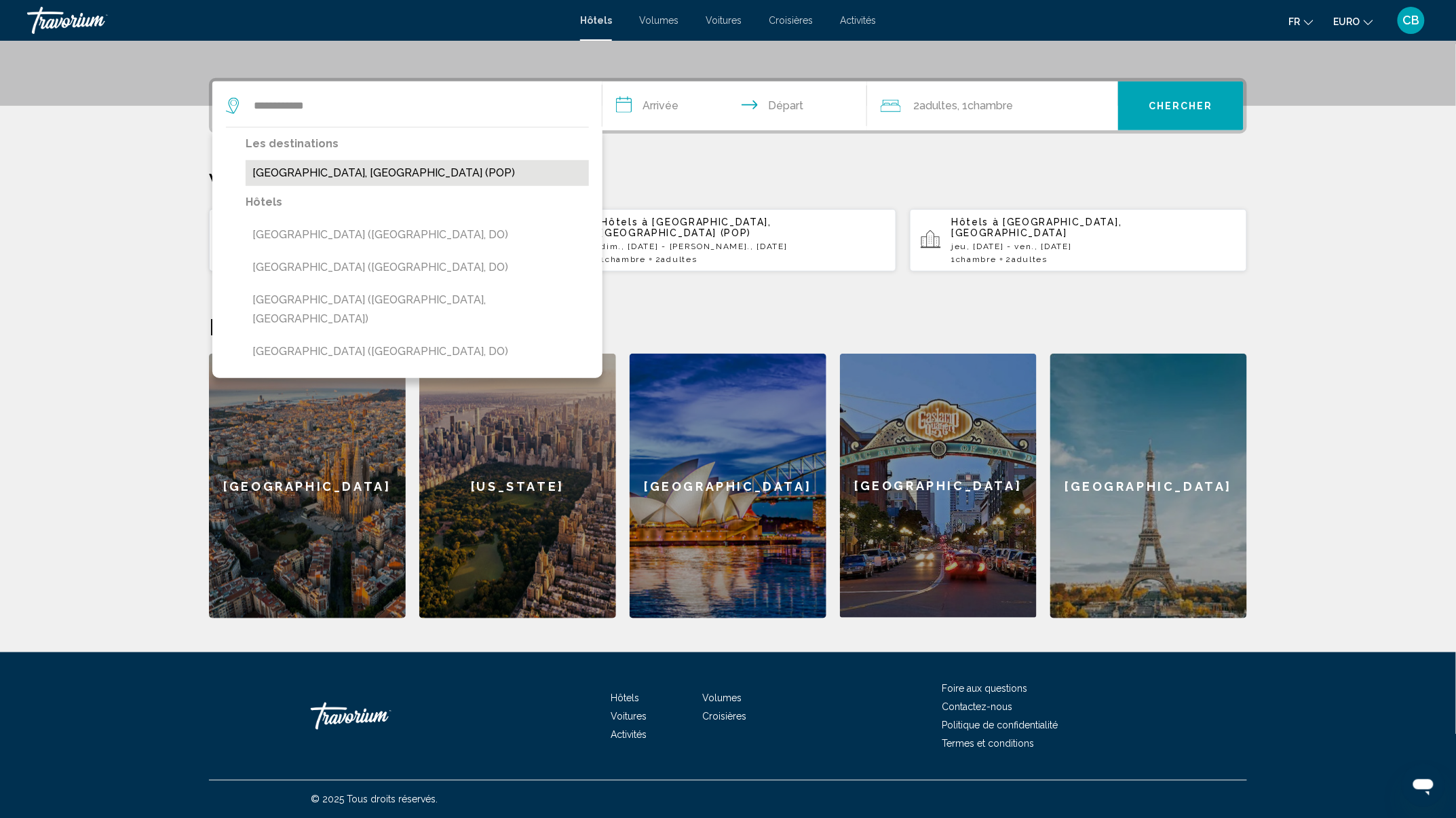
click at [427, 167] on button "[GEOGRAPHIC_DATA], [GEOGRAPHIC_DATA] (POP)" at bounding box center [417, 172] width 343 height 26
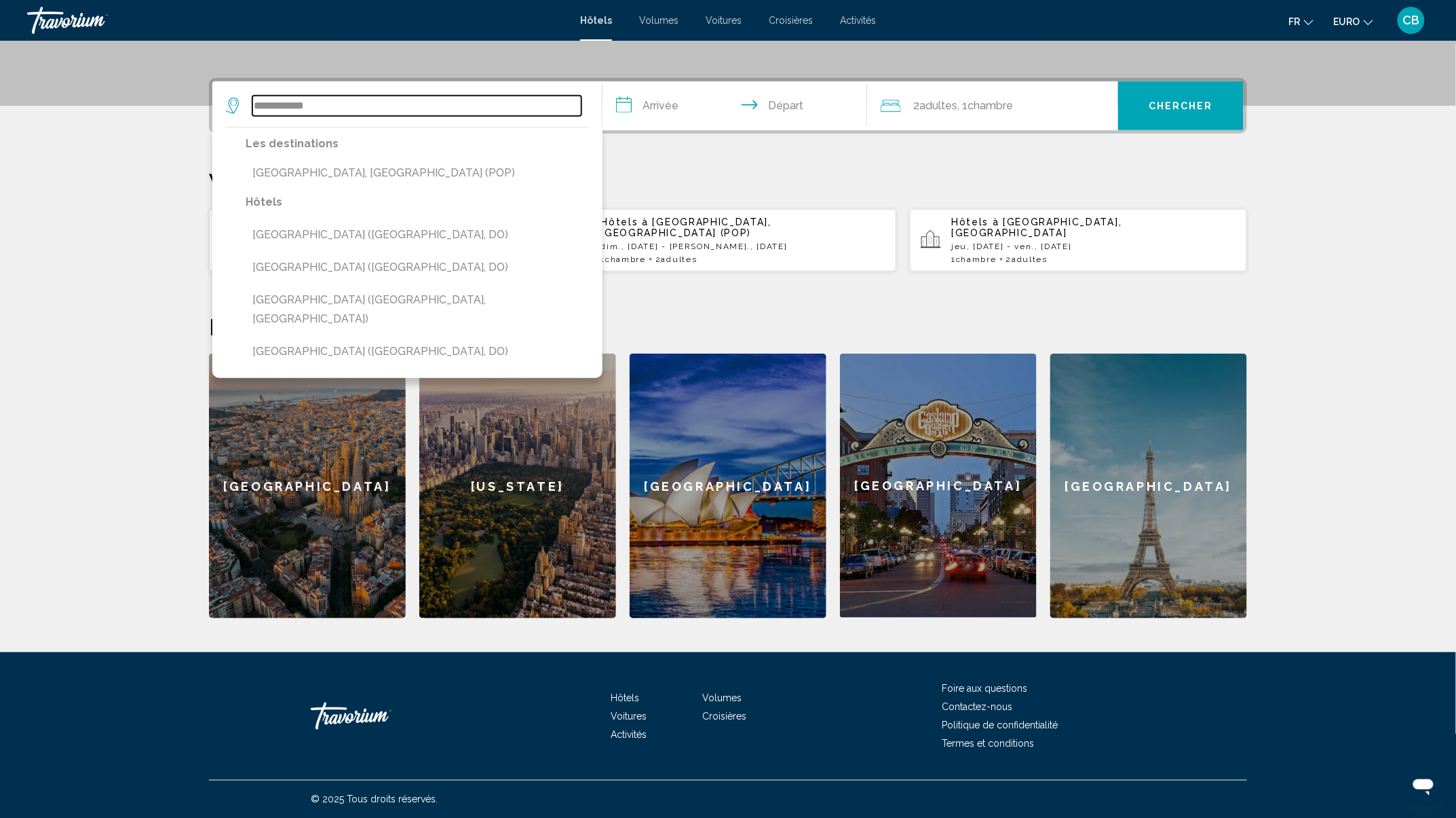
type input "**********"
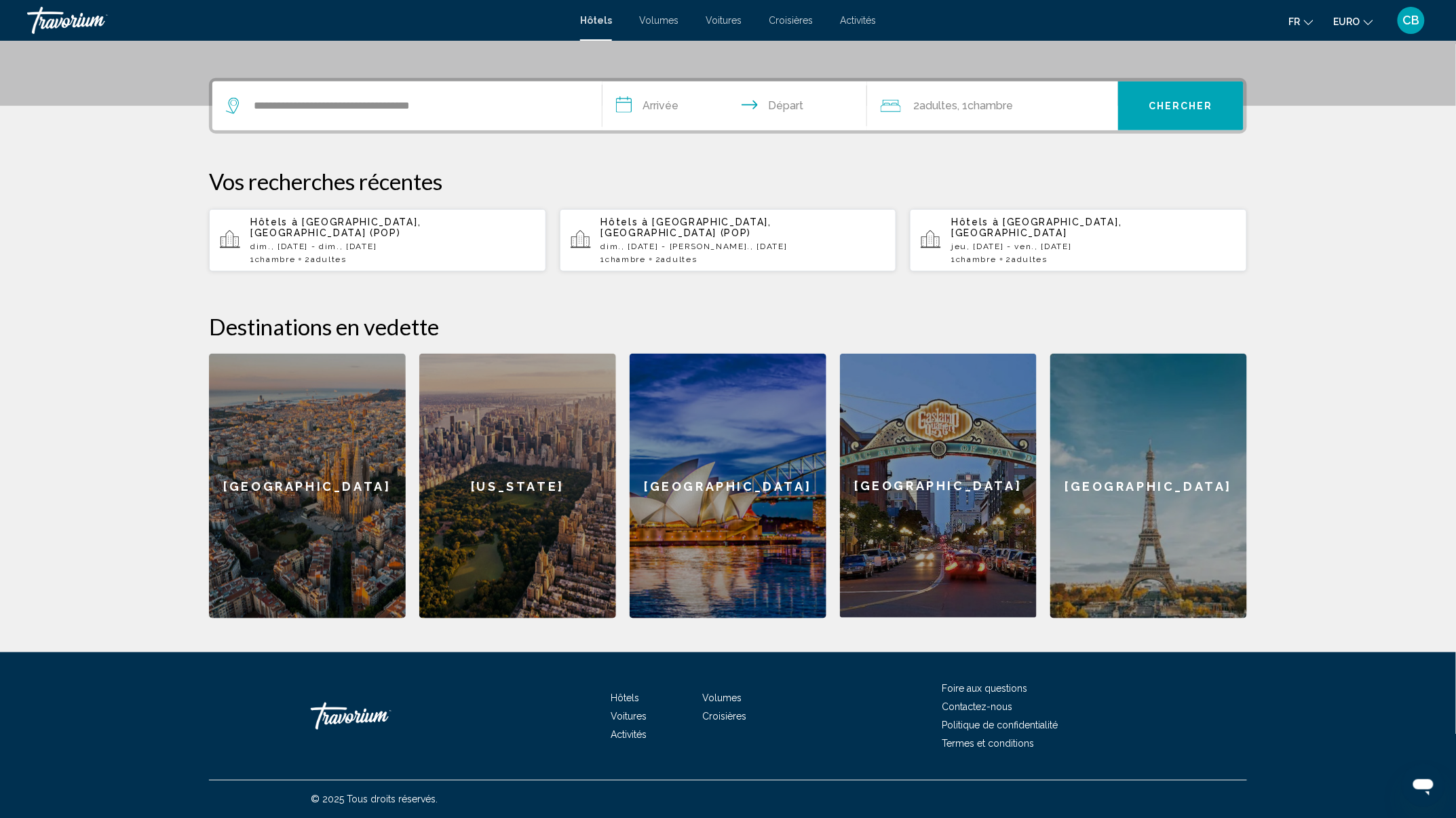
click at [665, 106] on input "**********" at bounding box center [738, 108] width 270 height 53
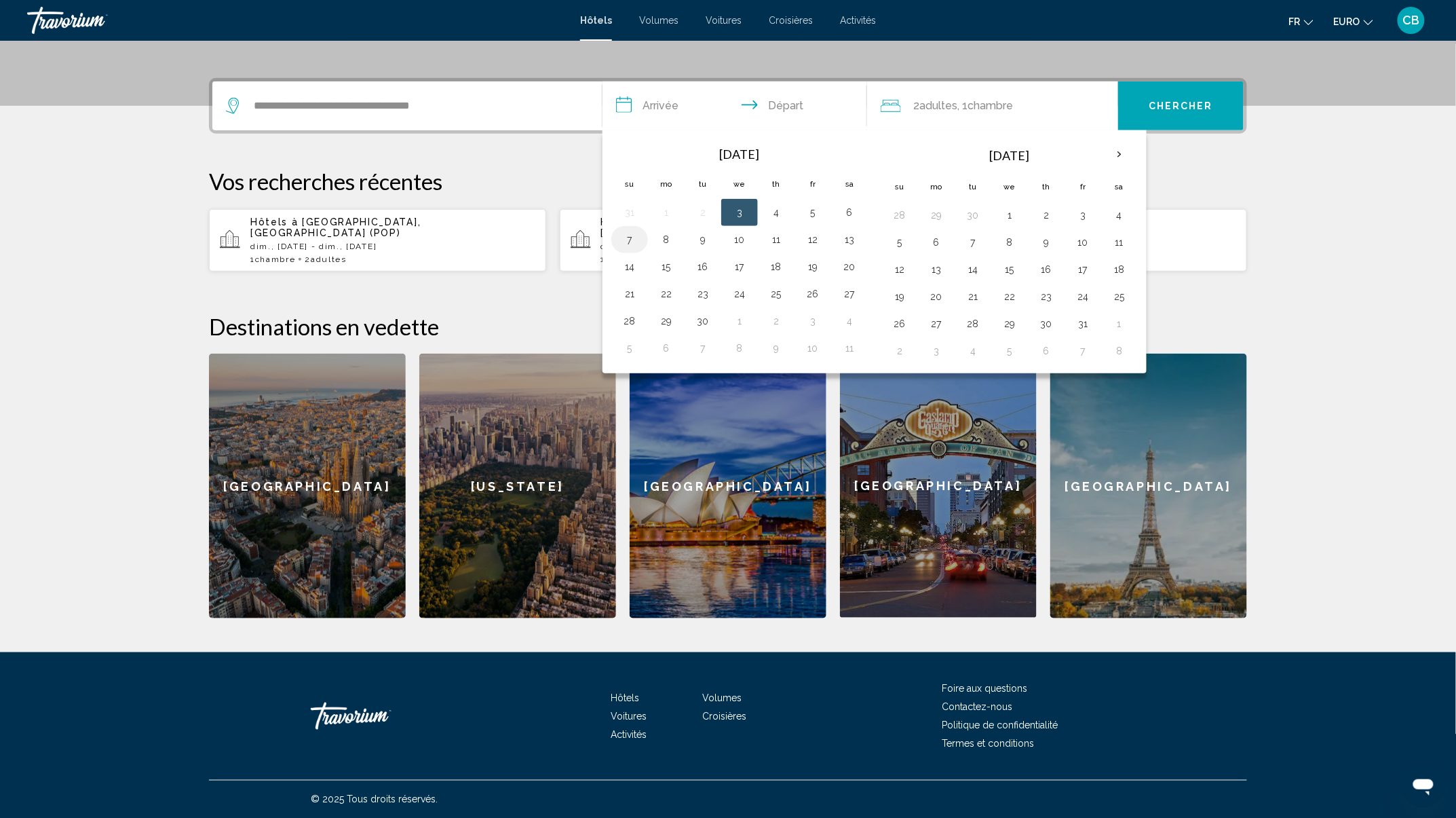
click at [630, 237] on button "7" at bounding box center [630, 239] width 22 height 19
click at [632, 265] on button "14" at bounding box center [630, 266] width 22 height 19
type input "**********"
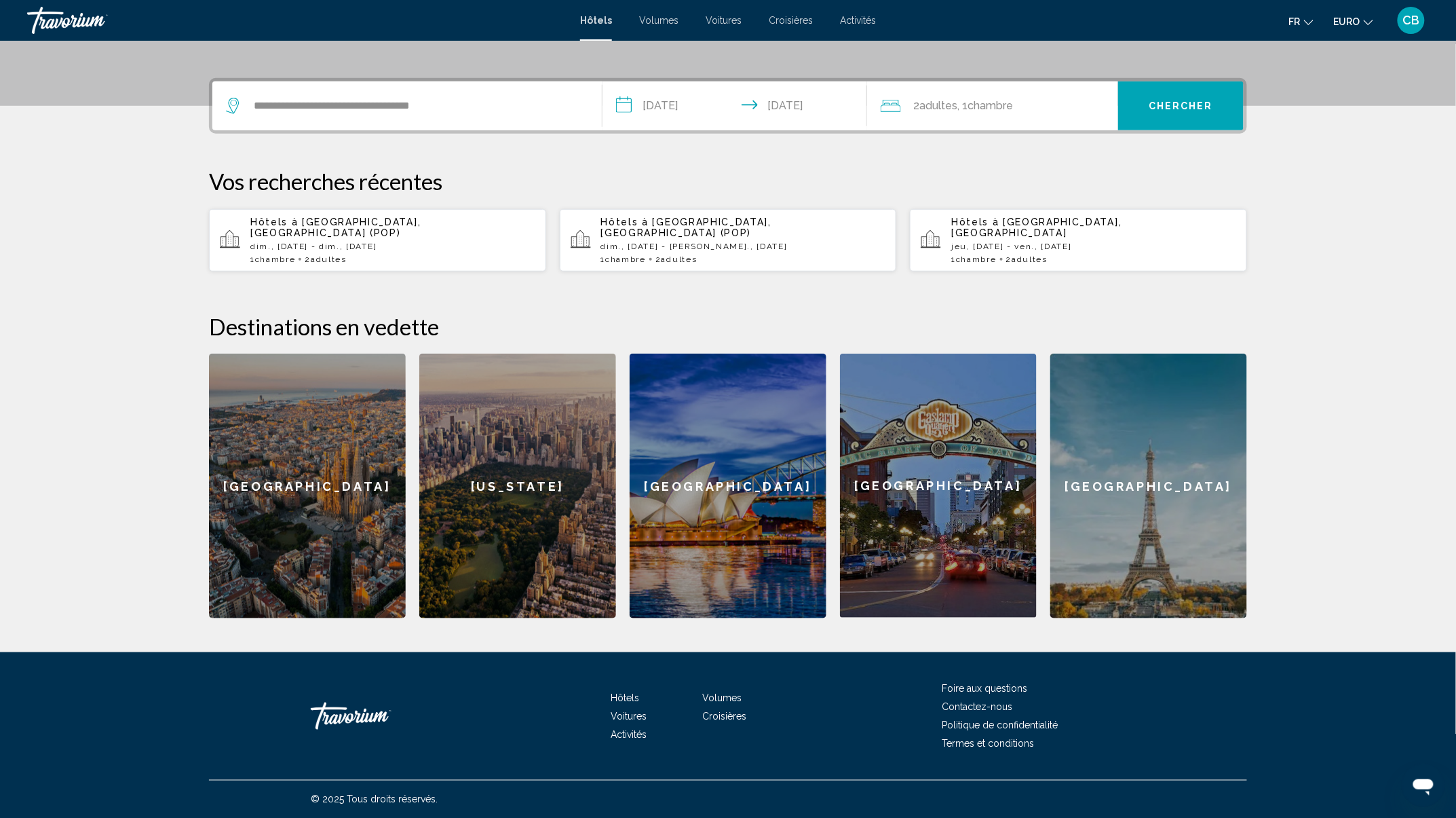
click at [1211, 91] on button "Chercher" at bounding box center [1181, 106] width 126 height 49
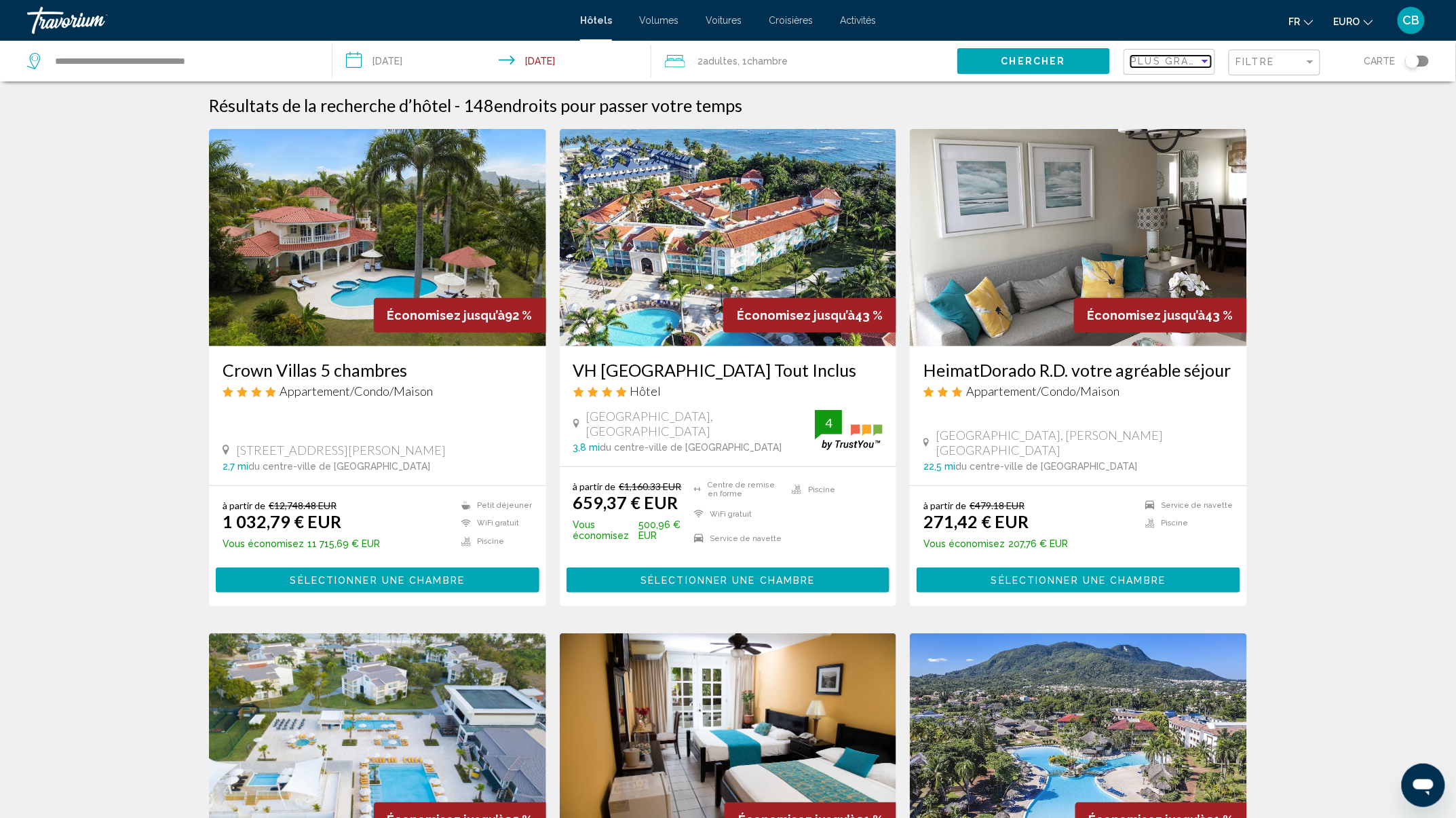
click at [1189, 62] on span "Plus grandes économies" at bounding box center [1212, 61] width 161 height 11
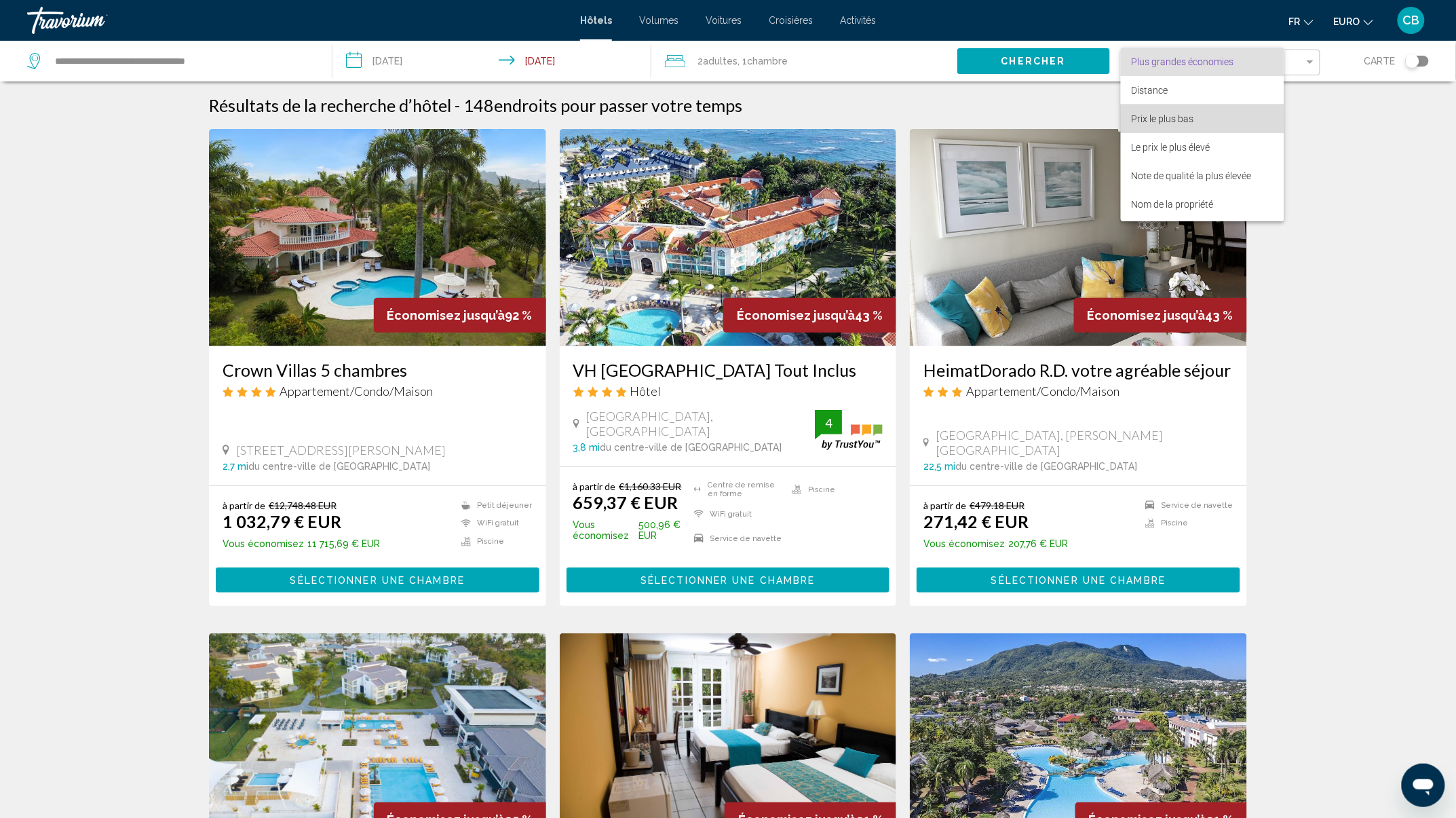
click at [1202, 122] on span "Prix le plus bas" at bounding box center [1202, 119] width 142 height 29
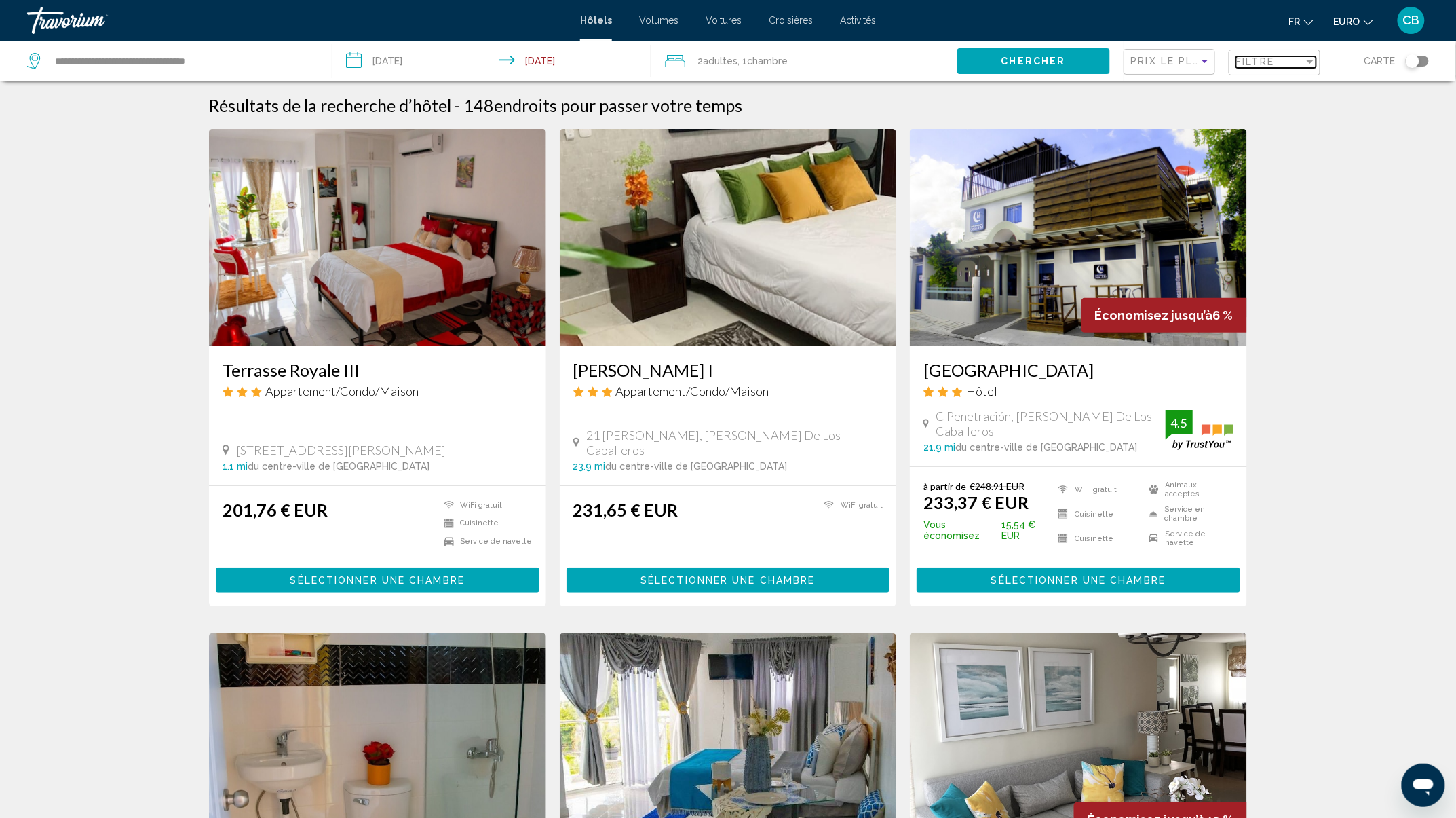
drag, startPoint x: 1266, startPoint y: 56, endPoint x: 1266, endPoint y: 78, distance: 22.0
click at [1266, 57] on span "Filtre" at bounding box center [1255, 62] width 39 height 11
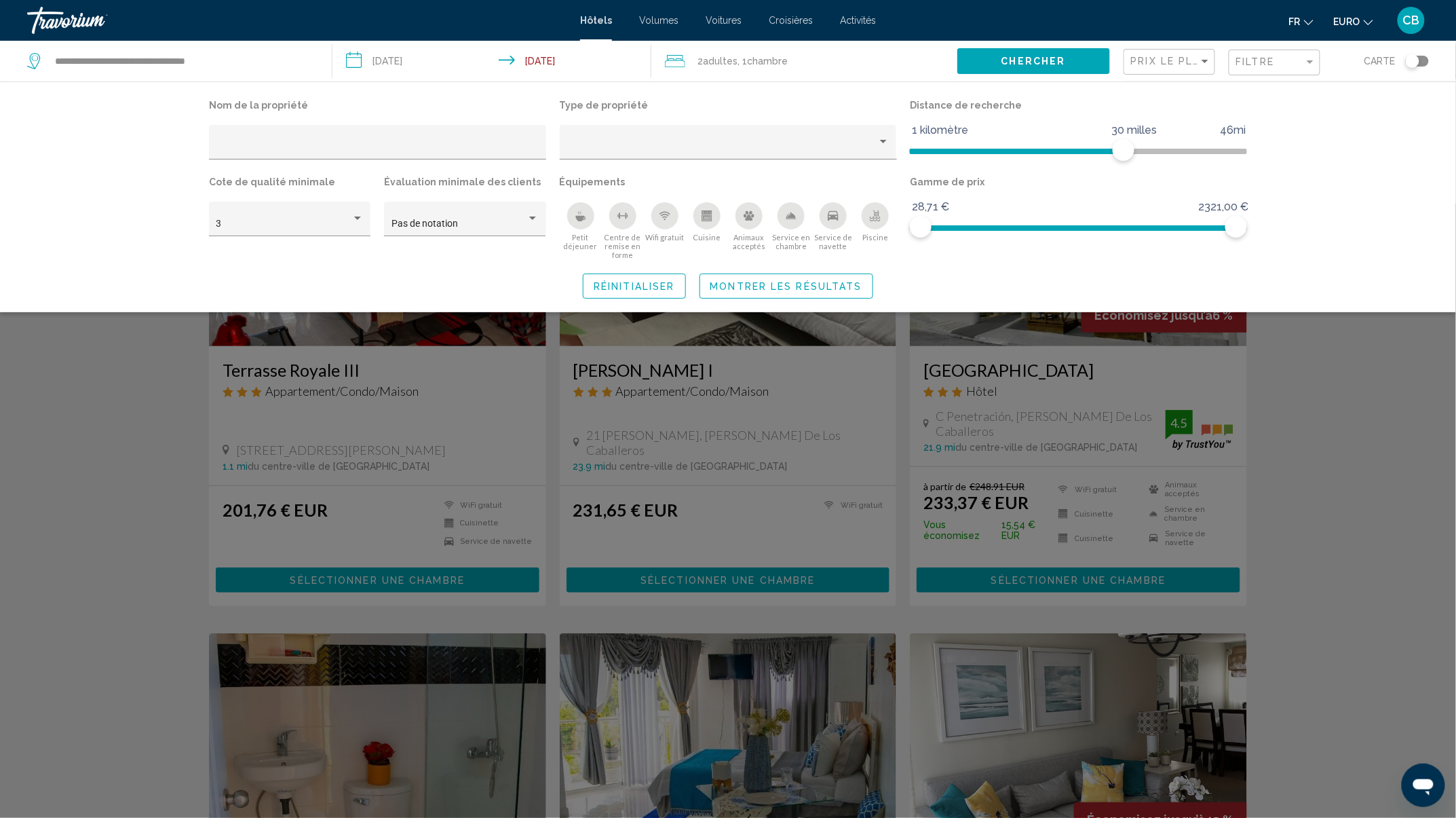
click at [1413, 69] on div "Carte" at bounding box center [1381, 61] width 95 height 40
click at [1414, 62] on div "Basculer la carte" at bounding box center [1412, 61] width 13 height 13
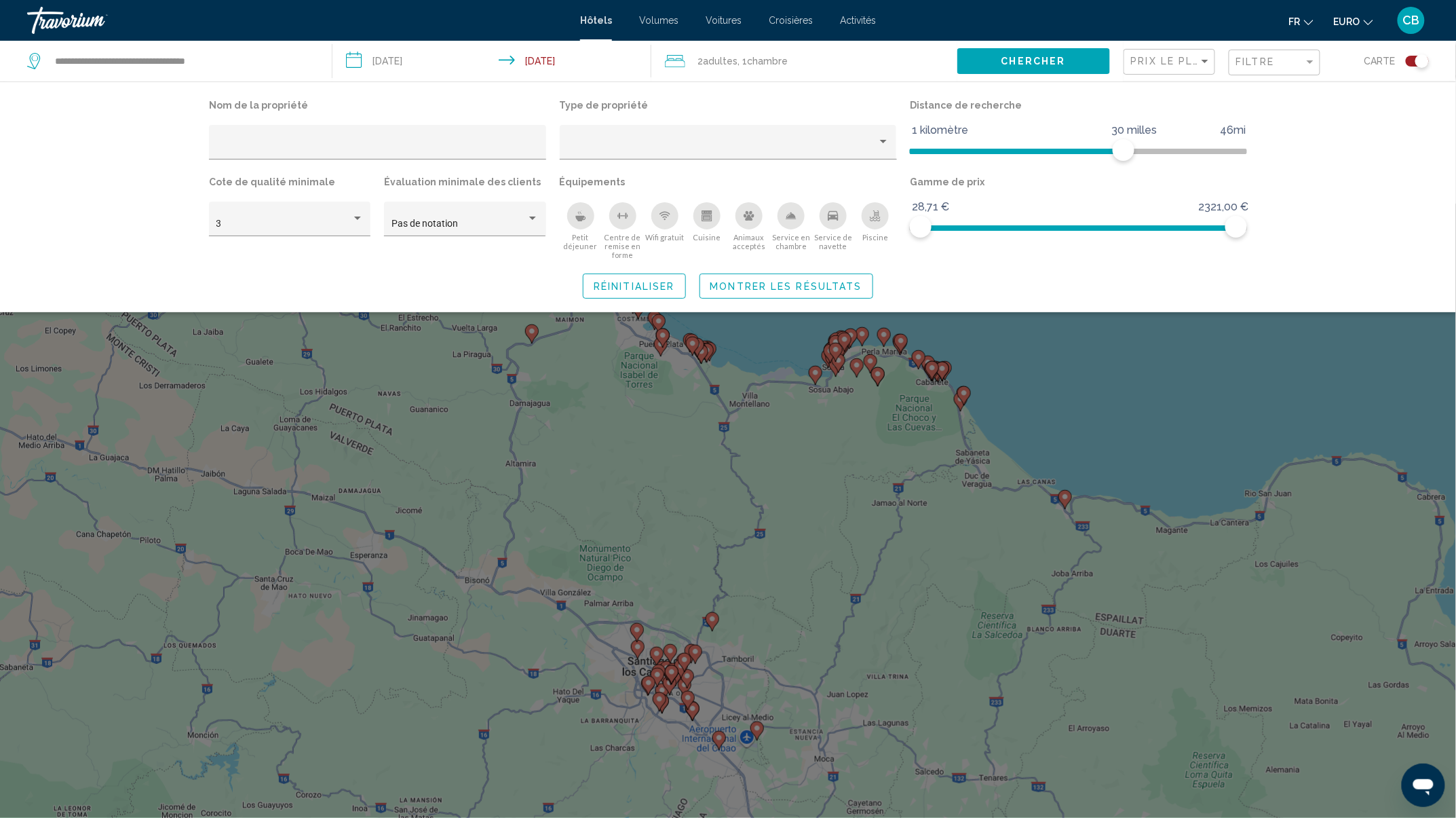
click at [938, 365] on div "Widget de recherche" at bounding box center [728, 510] width 1456 height 614
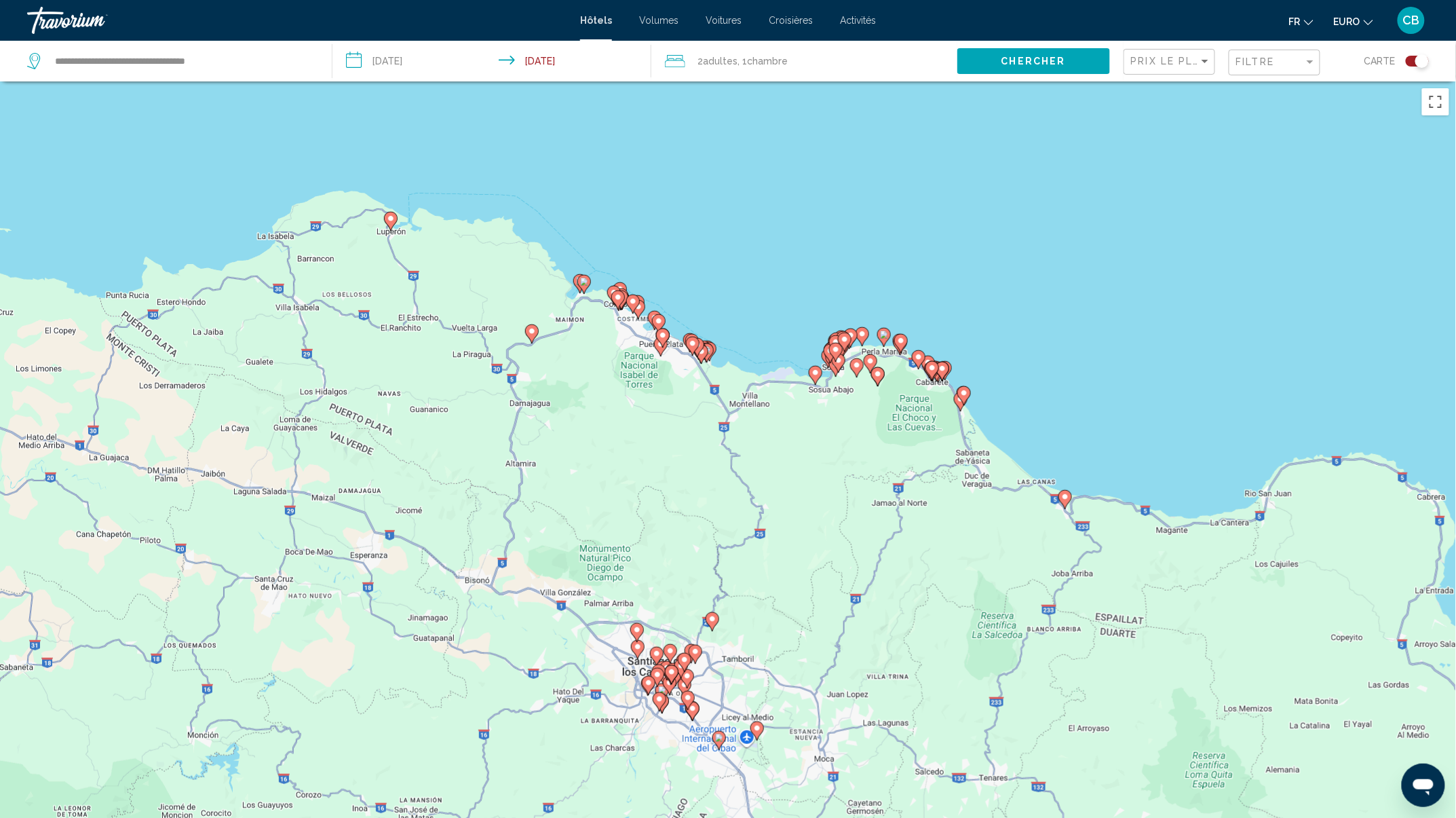
click at [938, 365] on icon "Contenu principal" at bounding box center [932, 369] width 12 height 18
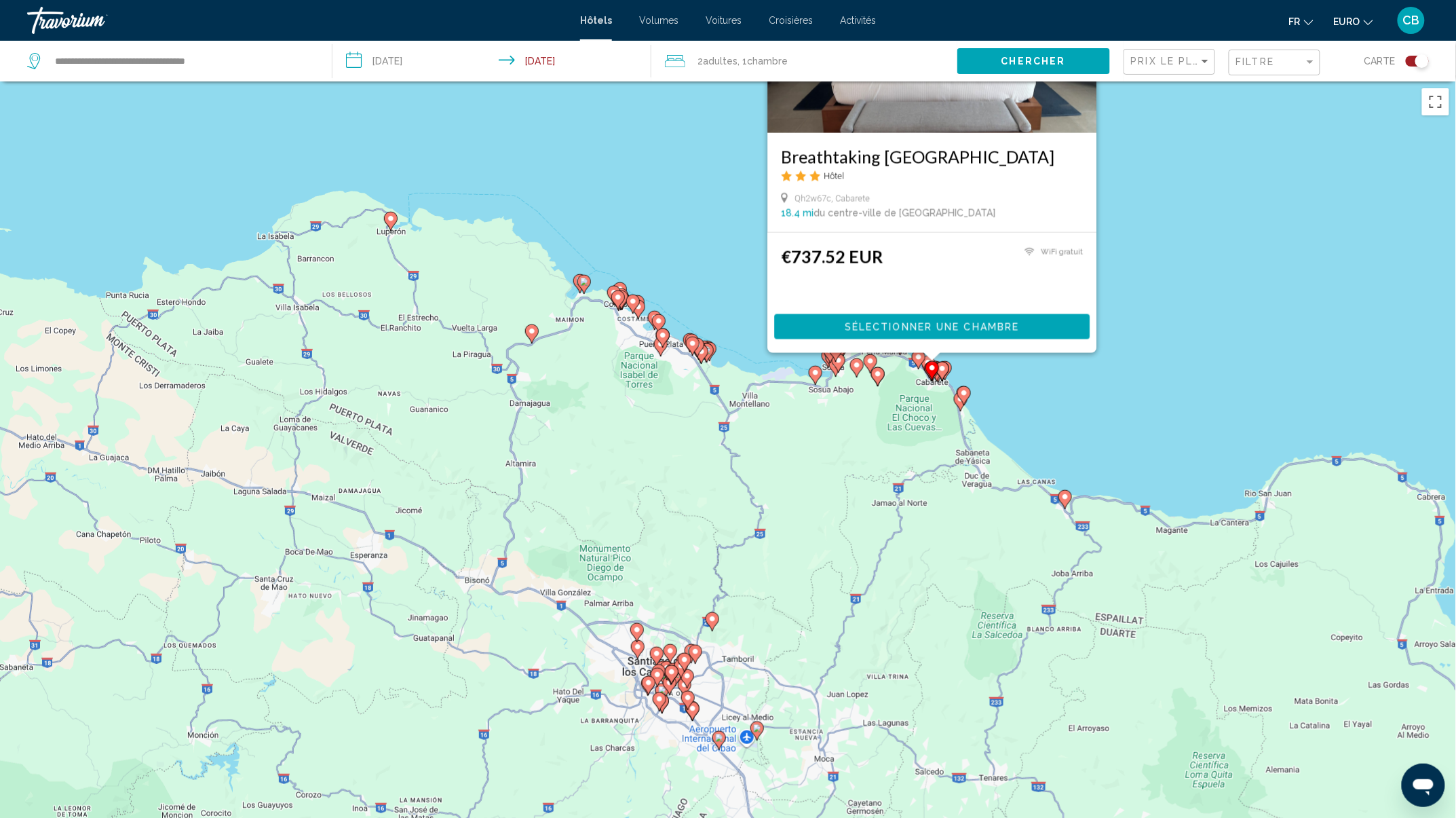
click at [938, 490] on div "Pour activer le glissement avec le clavier, appuyez sur Alt+Entrée. Une fois ce…" at bounding box center [1455, 490] width 1456 height 0
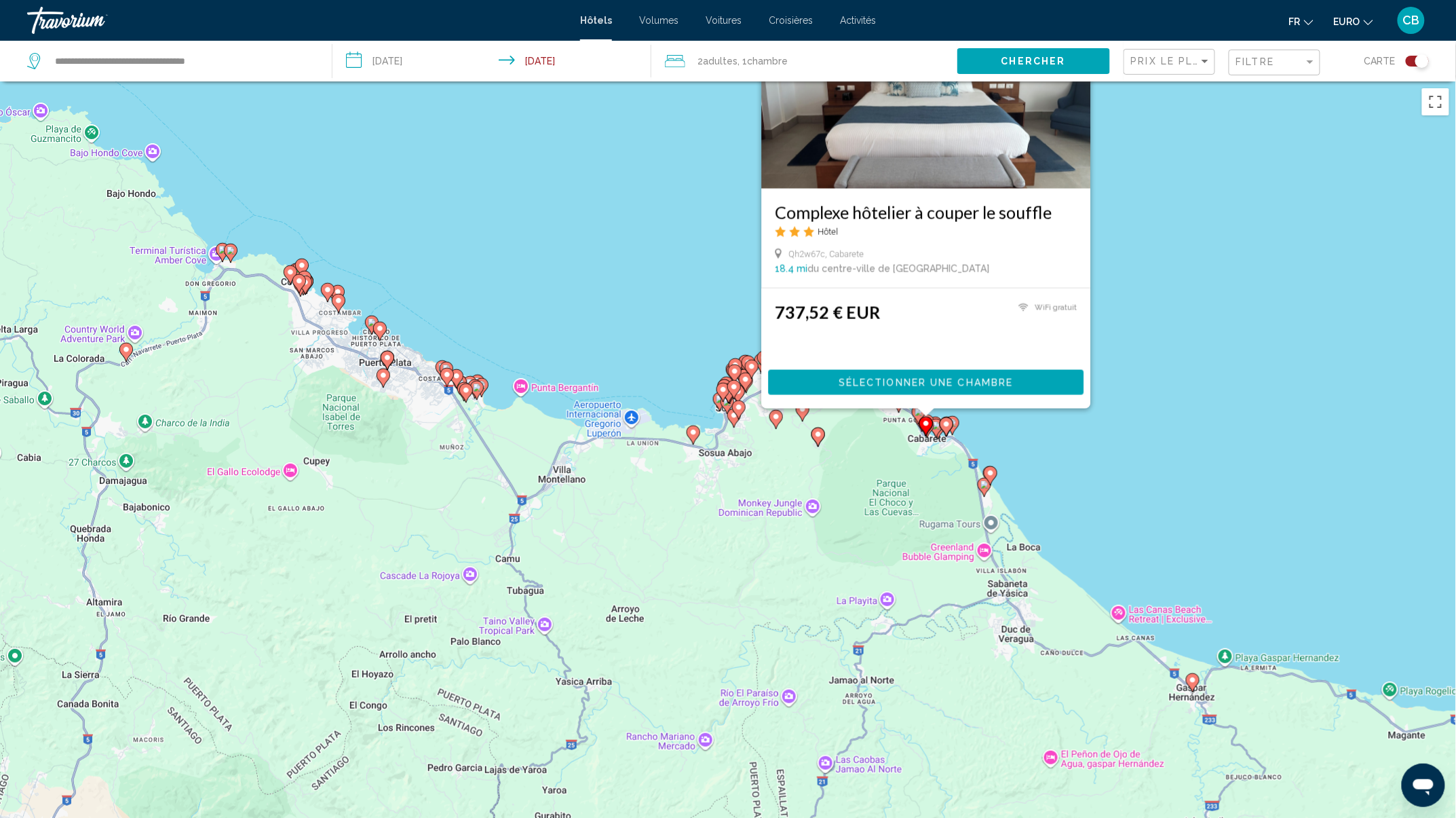
click at [1282, 286] on div "Pour activer le glissement avec le clavier, appuyez sur Alt+Entrée. Une fois ce…" at bounding box center [728, 490] width 1456 height 818
click at [912, 502] on div "Pour activer le glissement avec le clavier, appuyez sur Alt+Entrée. Une fois ce…" at bounding box center [728, 490] width 1456 height 818
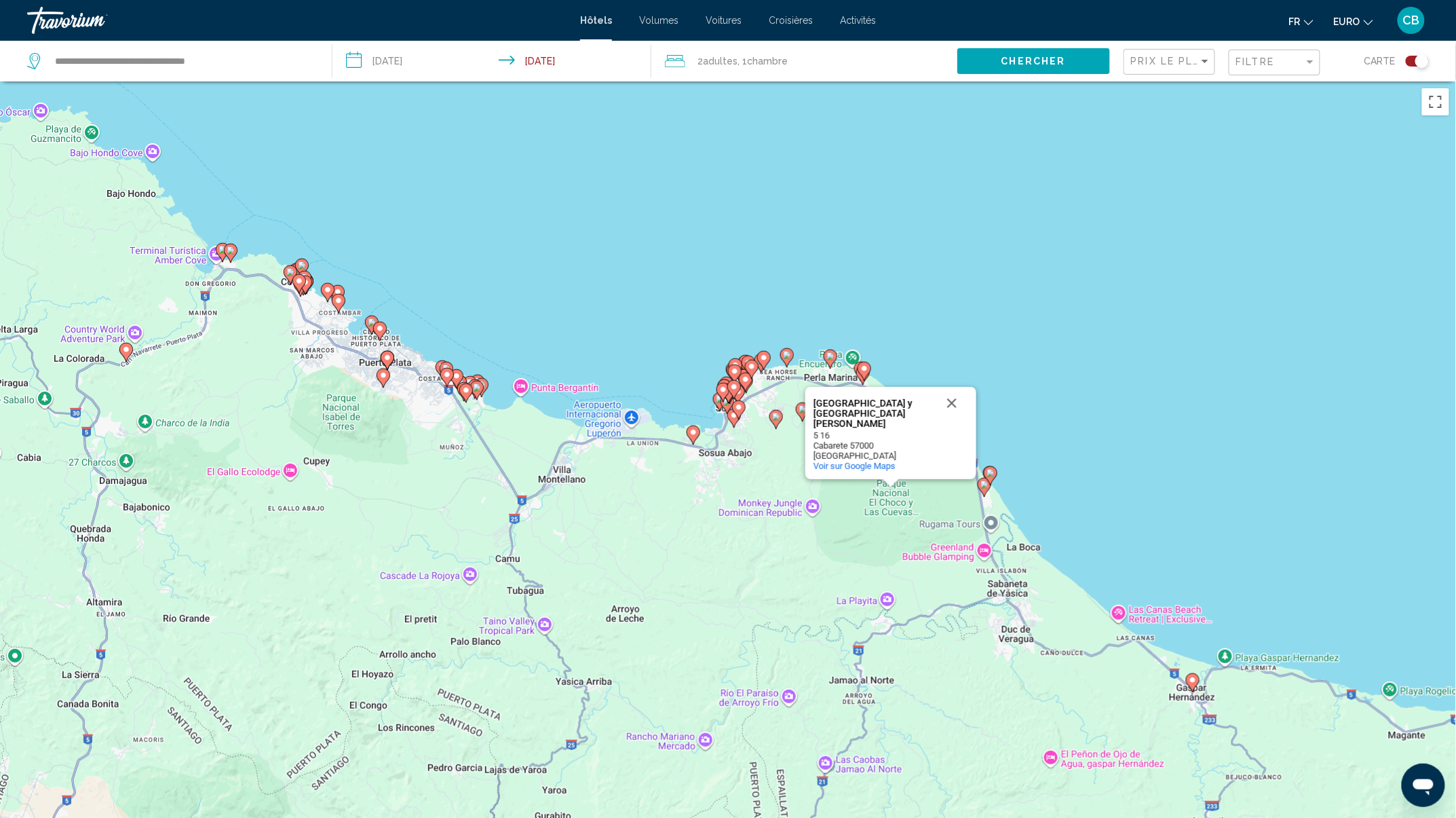
click at [863, 366] on image "Contenu principal" at bounding box center [864, 369] width 8 height 8
click at [950, 413] on button "Fermer" at bounding box center [951, 403] width 33 height 33
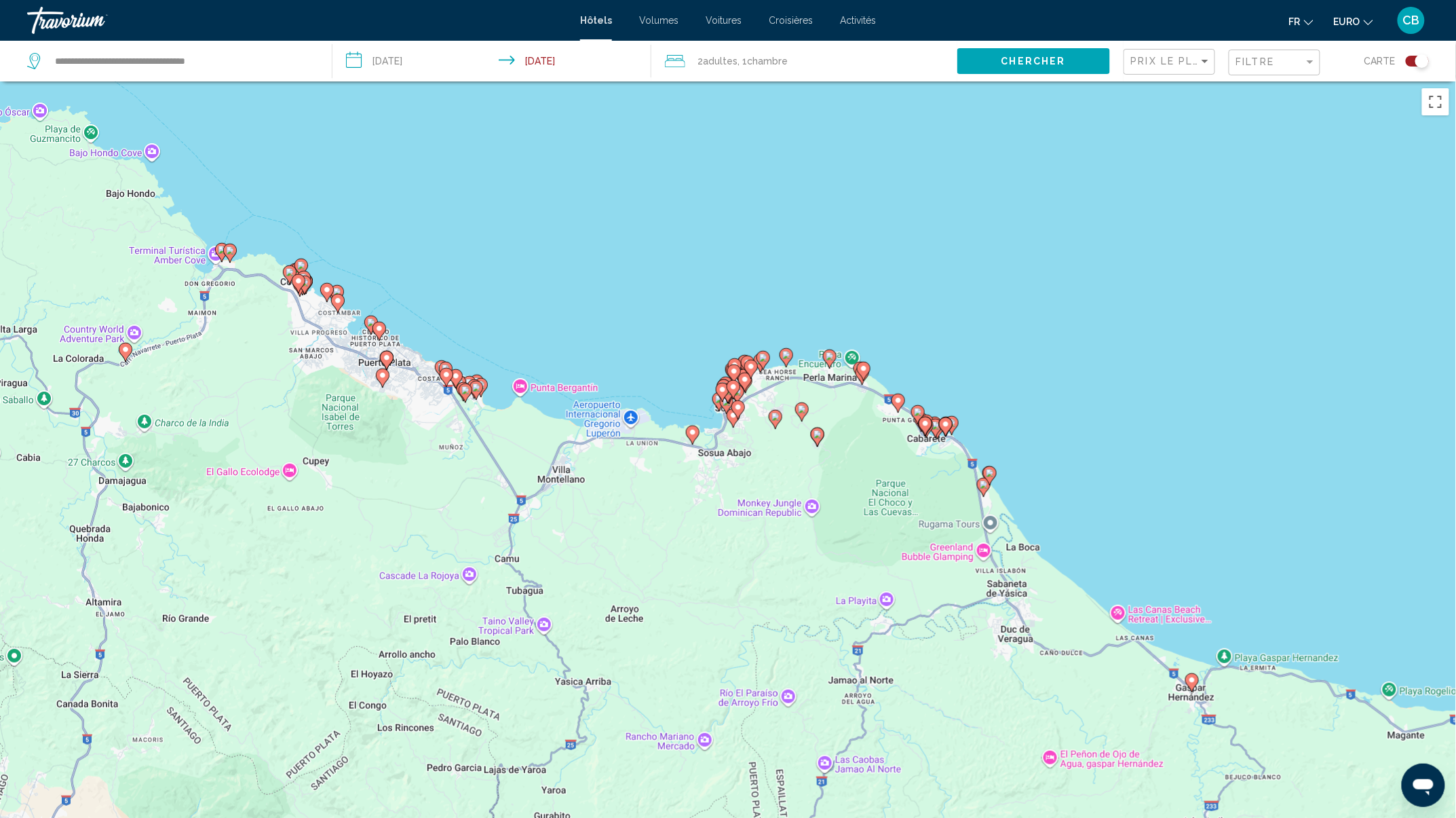
click at [763, 352] on icon "Contenu principal" at bounding box center [763, 359] width 12 height 18
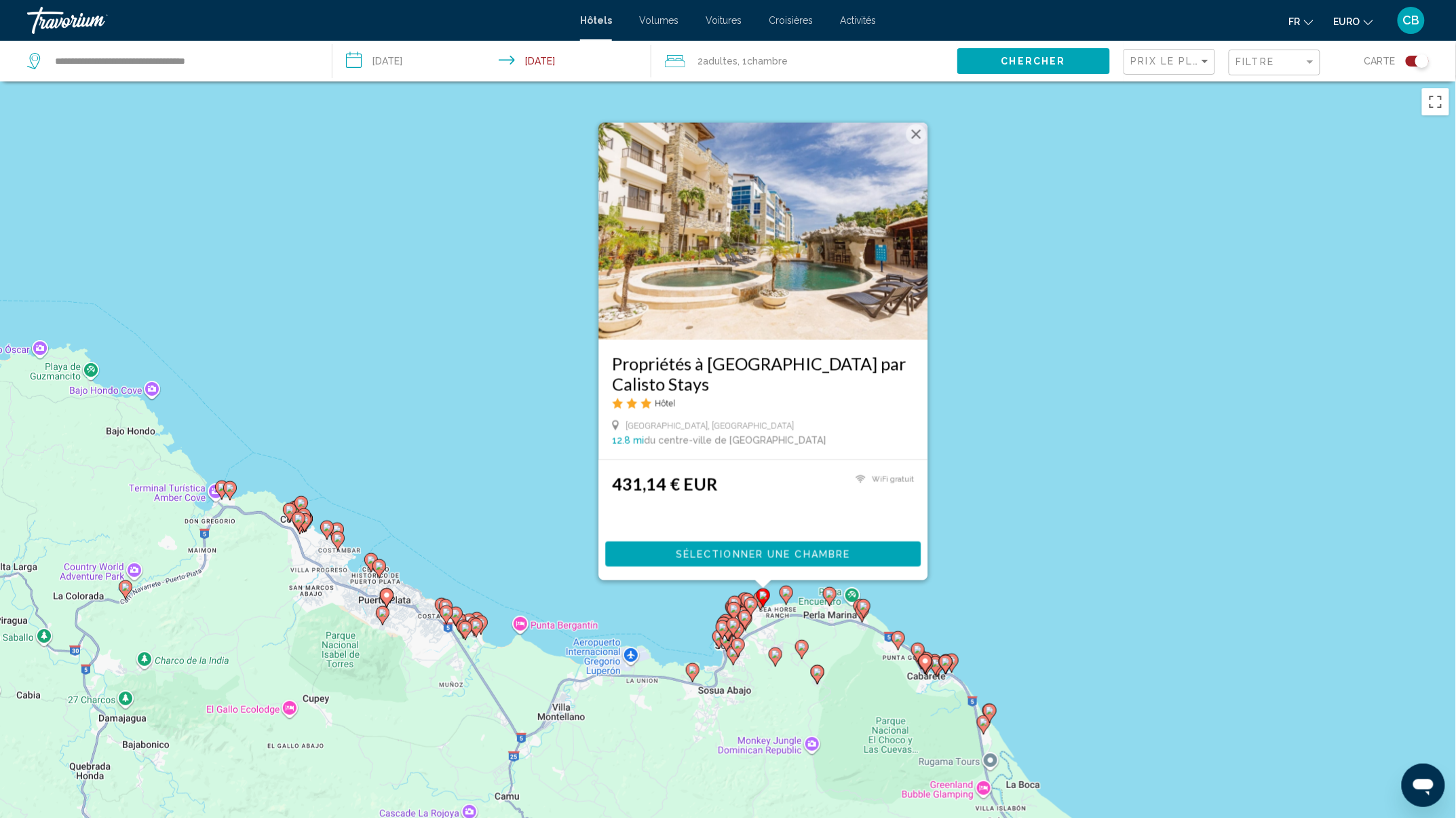
click at [1171, 486] on div "Pour activer le glissement avec le clavier, appuyez sur Alt+Entrée. Une fois ce…" at bounding box center [728, 490] width 1456 height 818
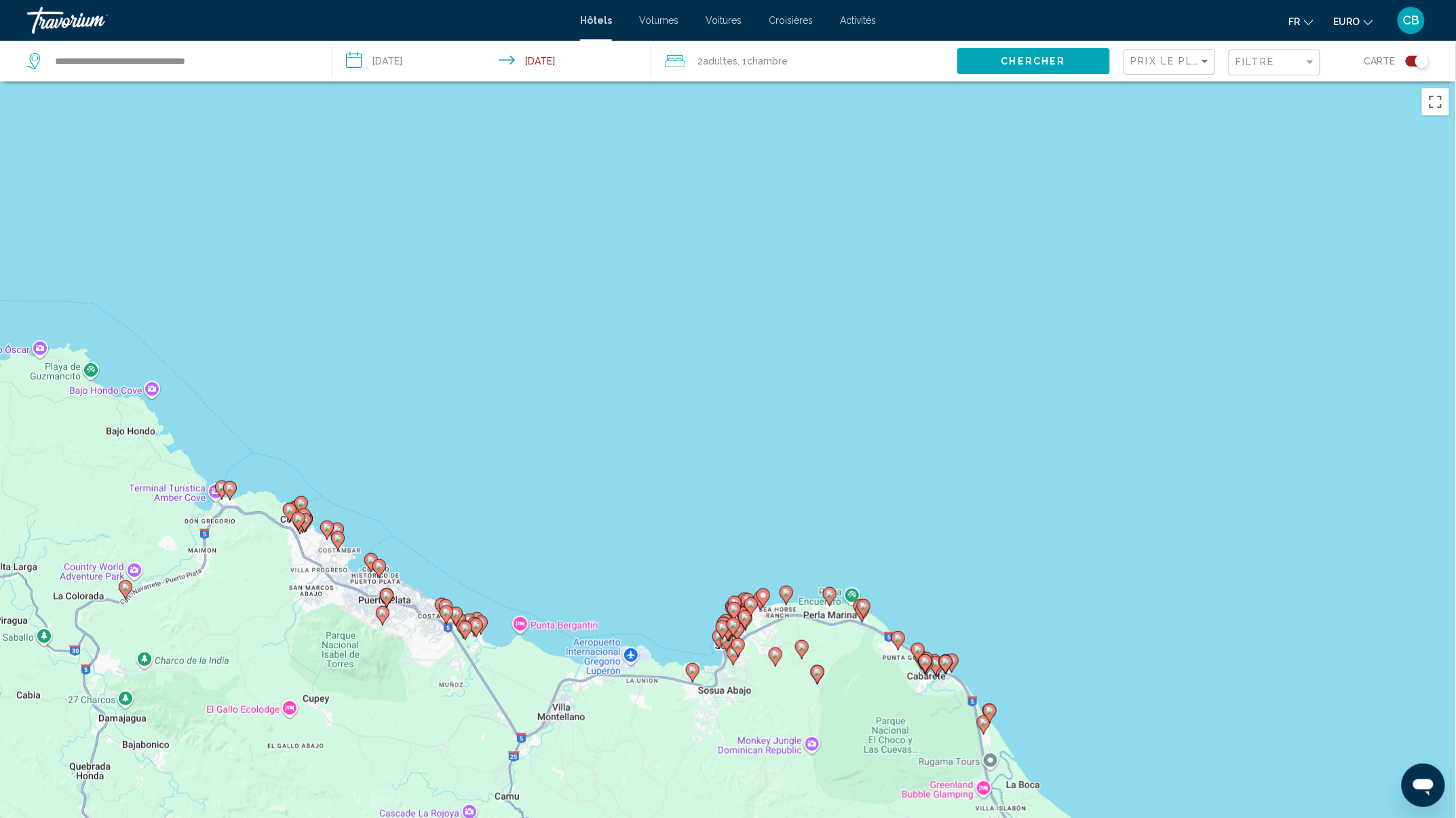
click at [831, 594] on image "Contenu principal" at bounding box center [829, 594] width 8 height 8
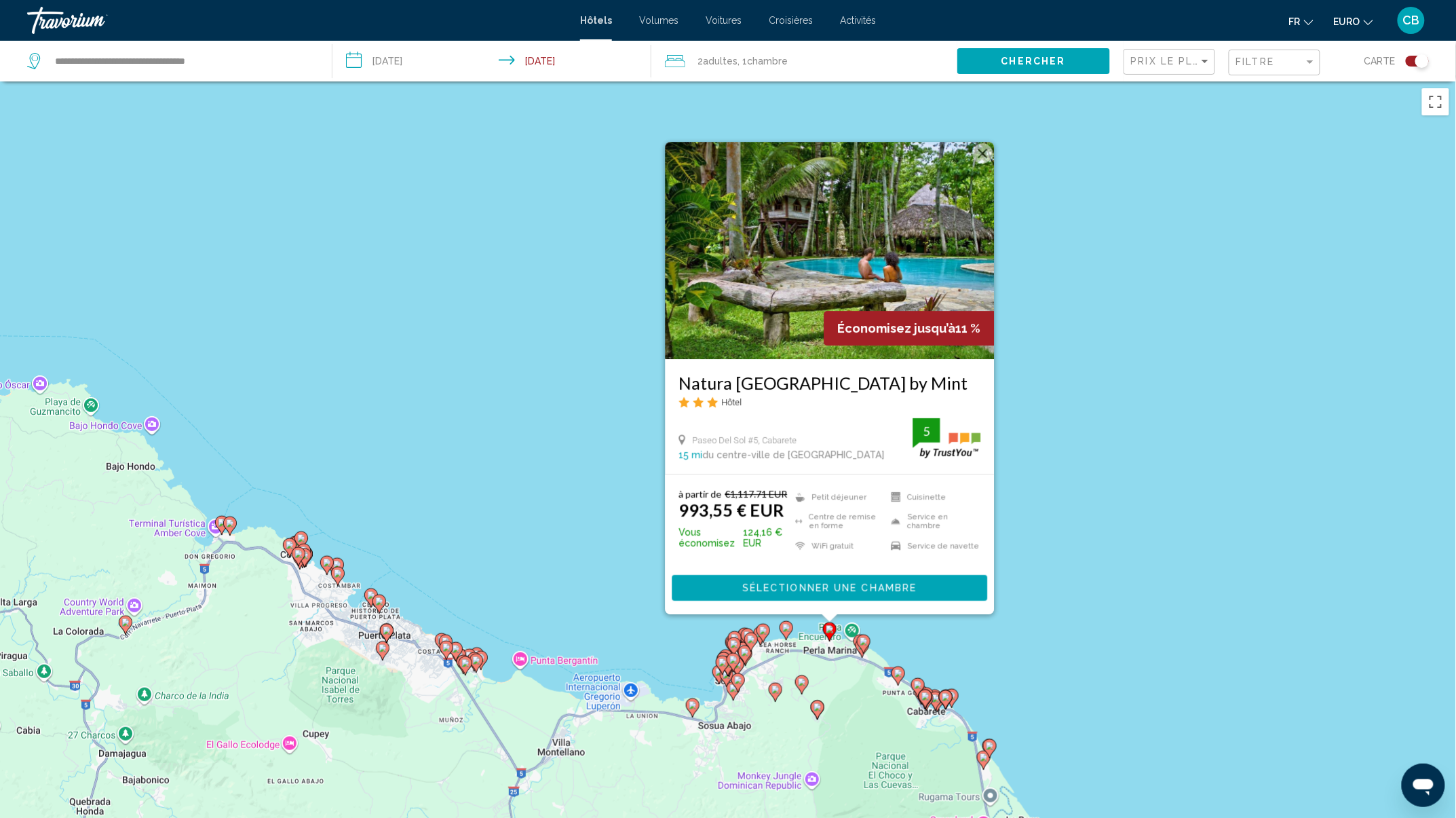
click at [791, 630] on icon "Contenu principal" at bounding box center [787, 629] width 12 height 18
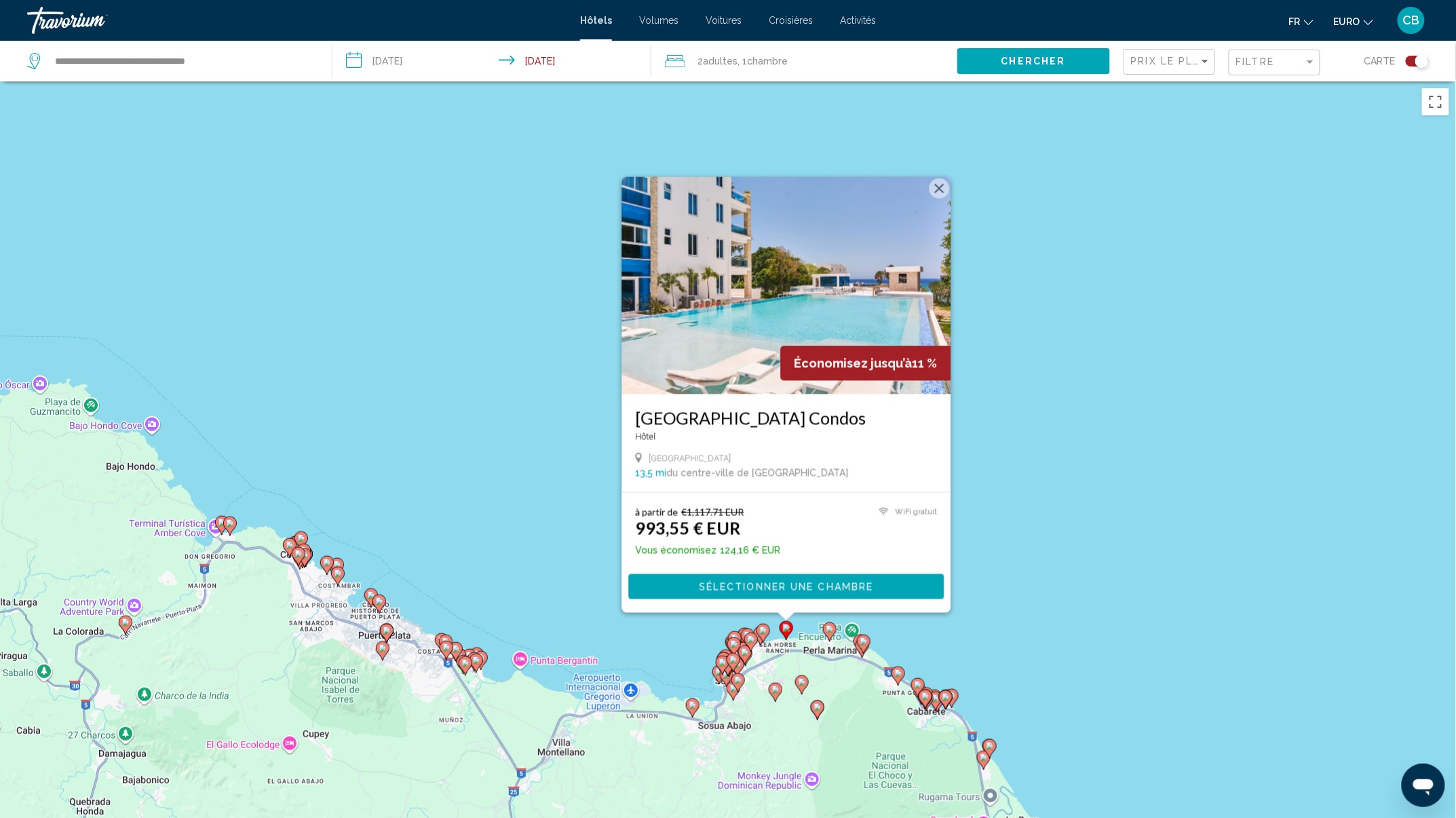
click at [863, 634] on icon "Contenu principal" at bounding box center [863, 643] width 13 height 19
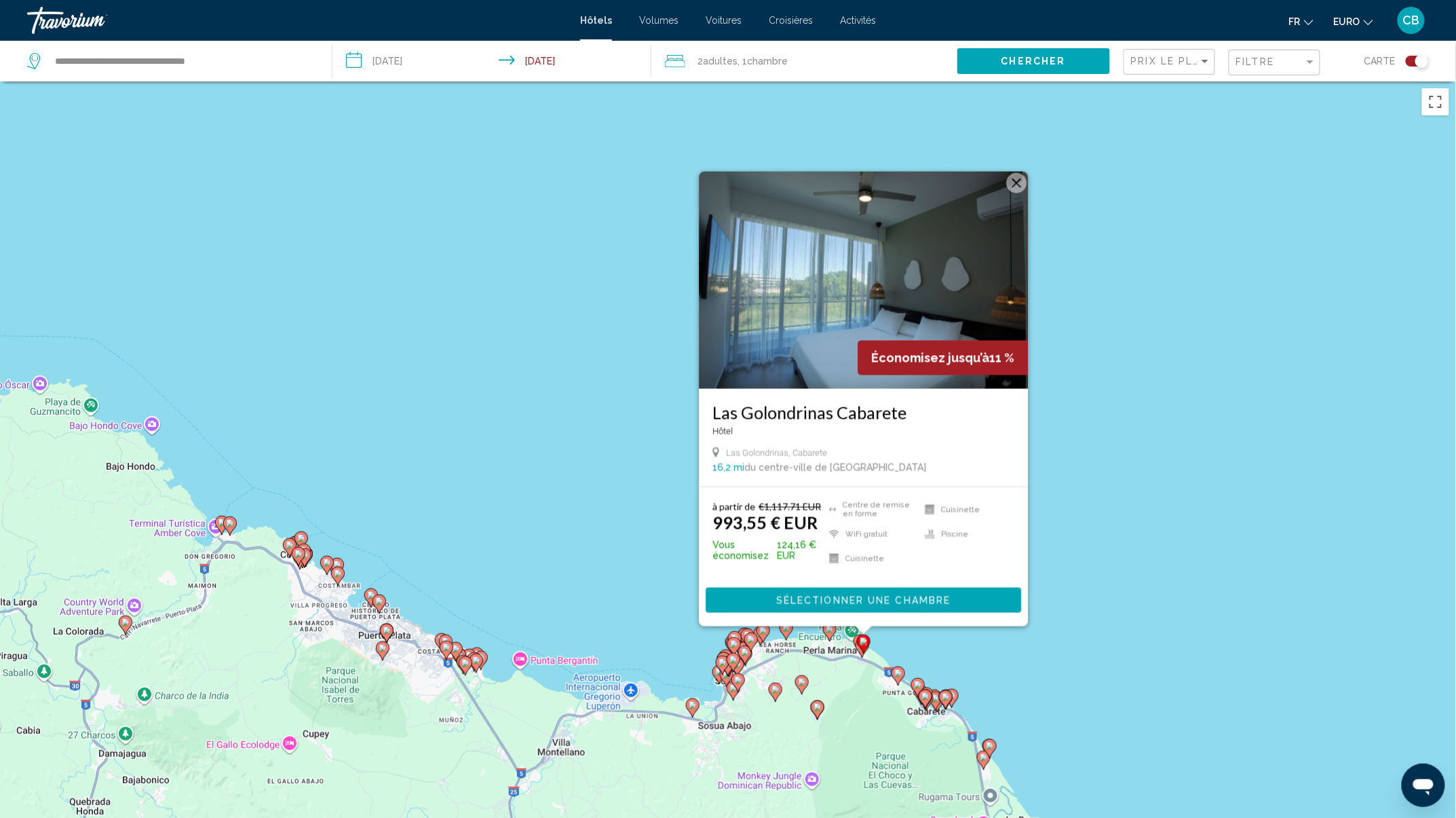
click at [900, 680] on icon "Contenu principal" at bounding box center [898, 675] width 12 height 18
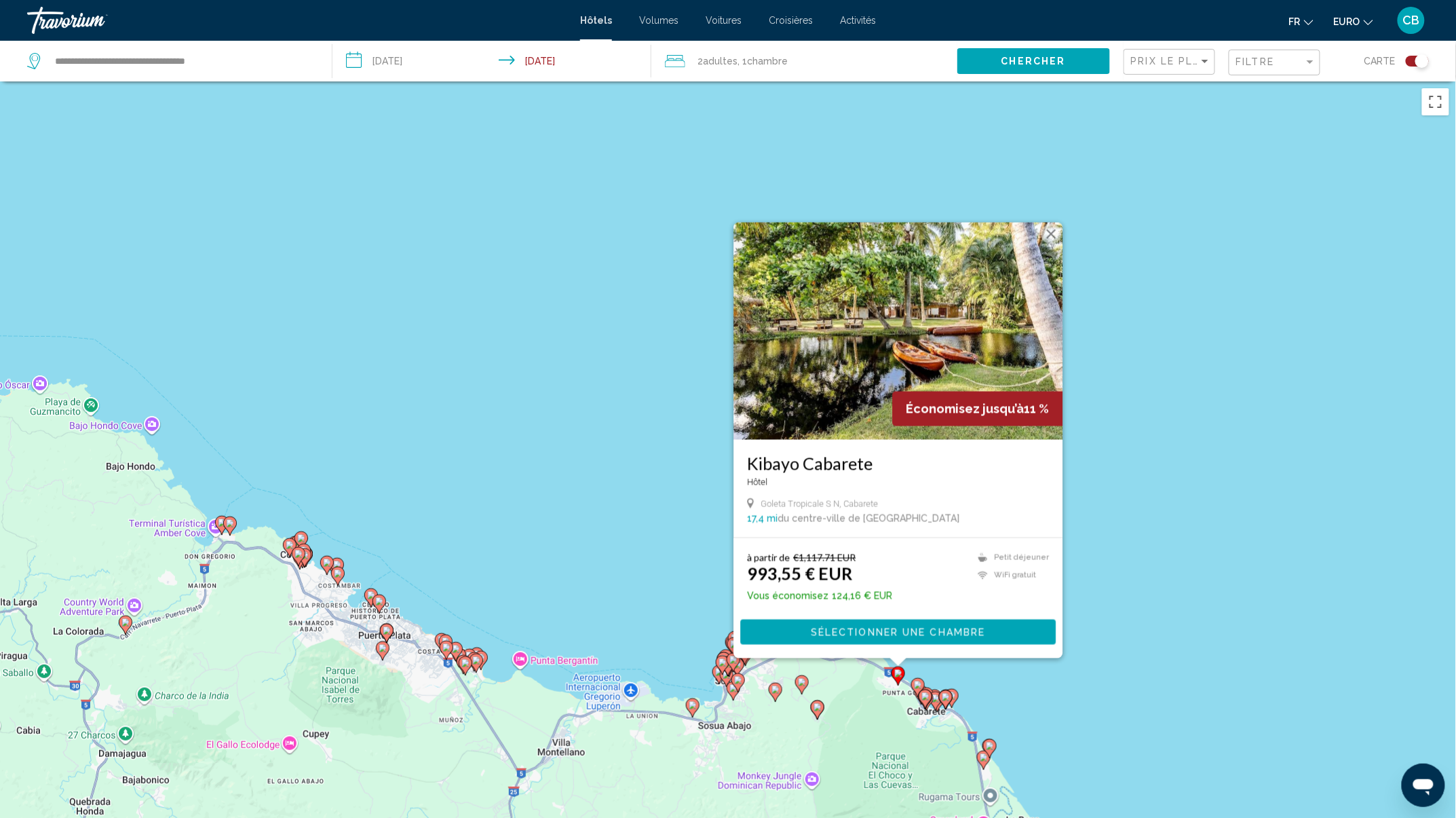
click at [920, 687] on image "Contenu principal" at bounding box center [918, 685] width 8 height 8
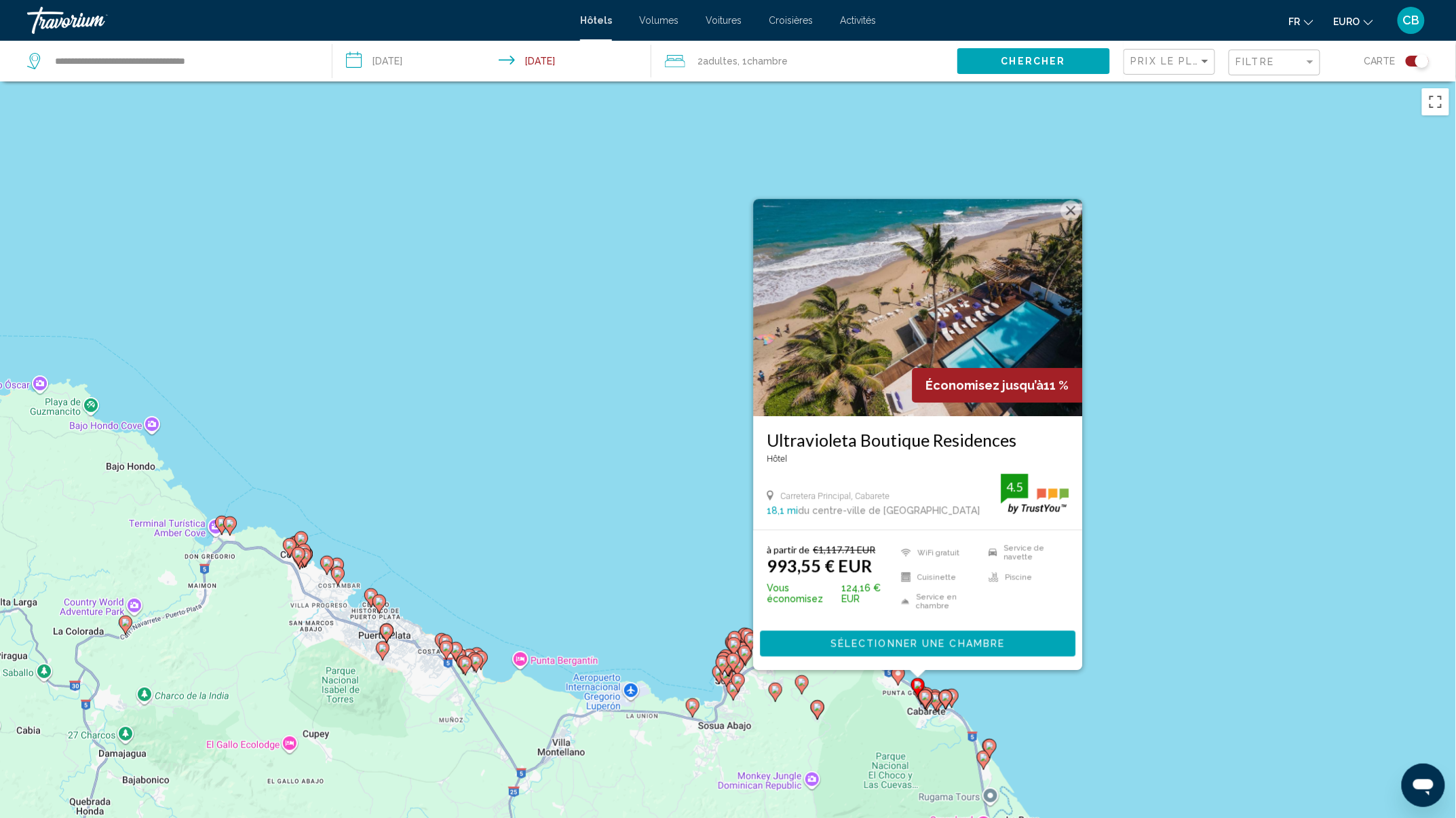
click at [734, 681] on image "Contenu principal" at bounding box center [738, 680] width 8 height 8
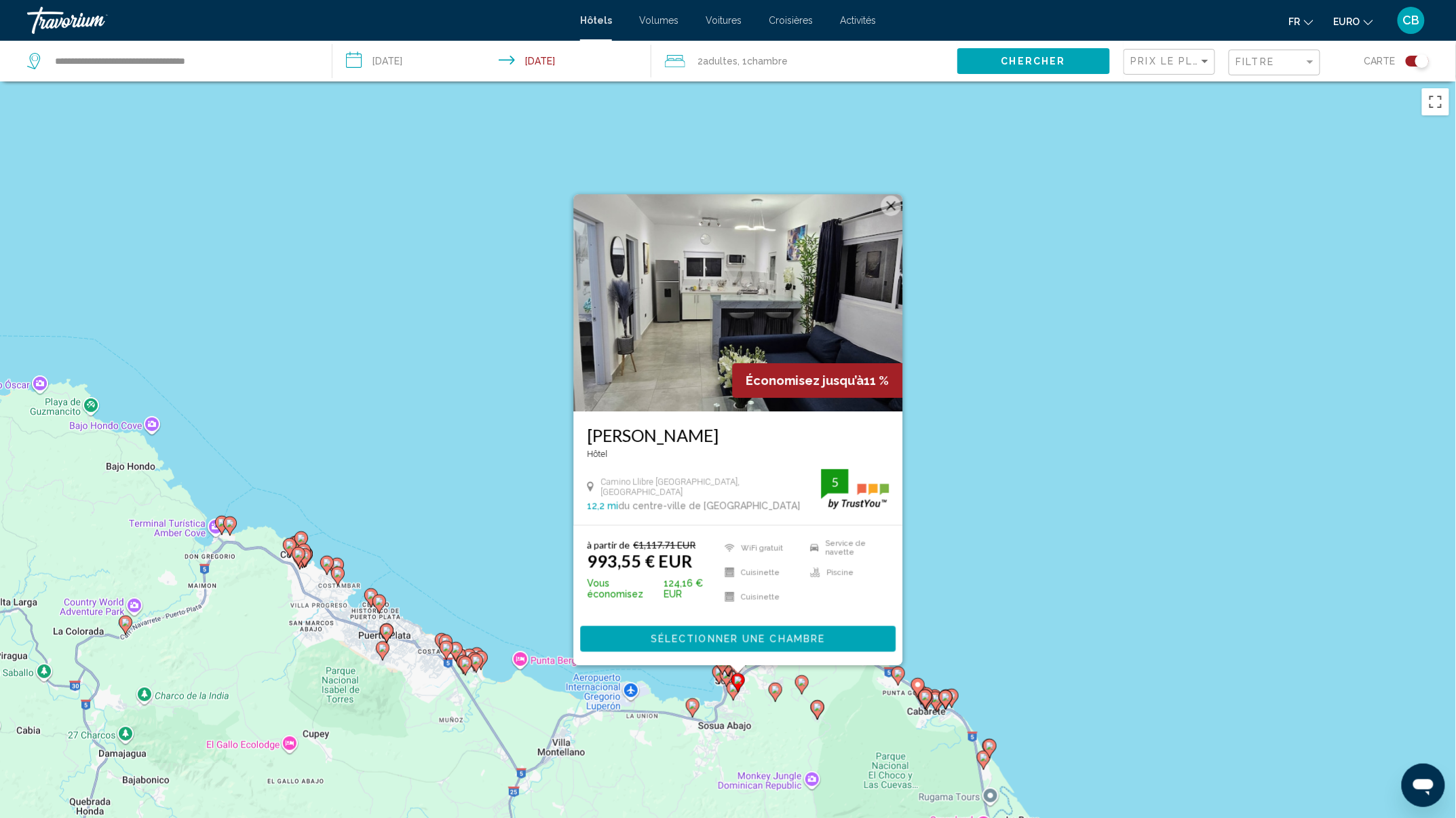
click at [721, 674] on gmp-advanced-marker "Contenu principal" at bounding box center [722, 665] width 13 height 20
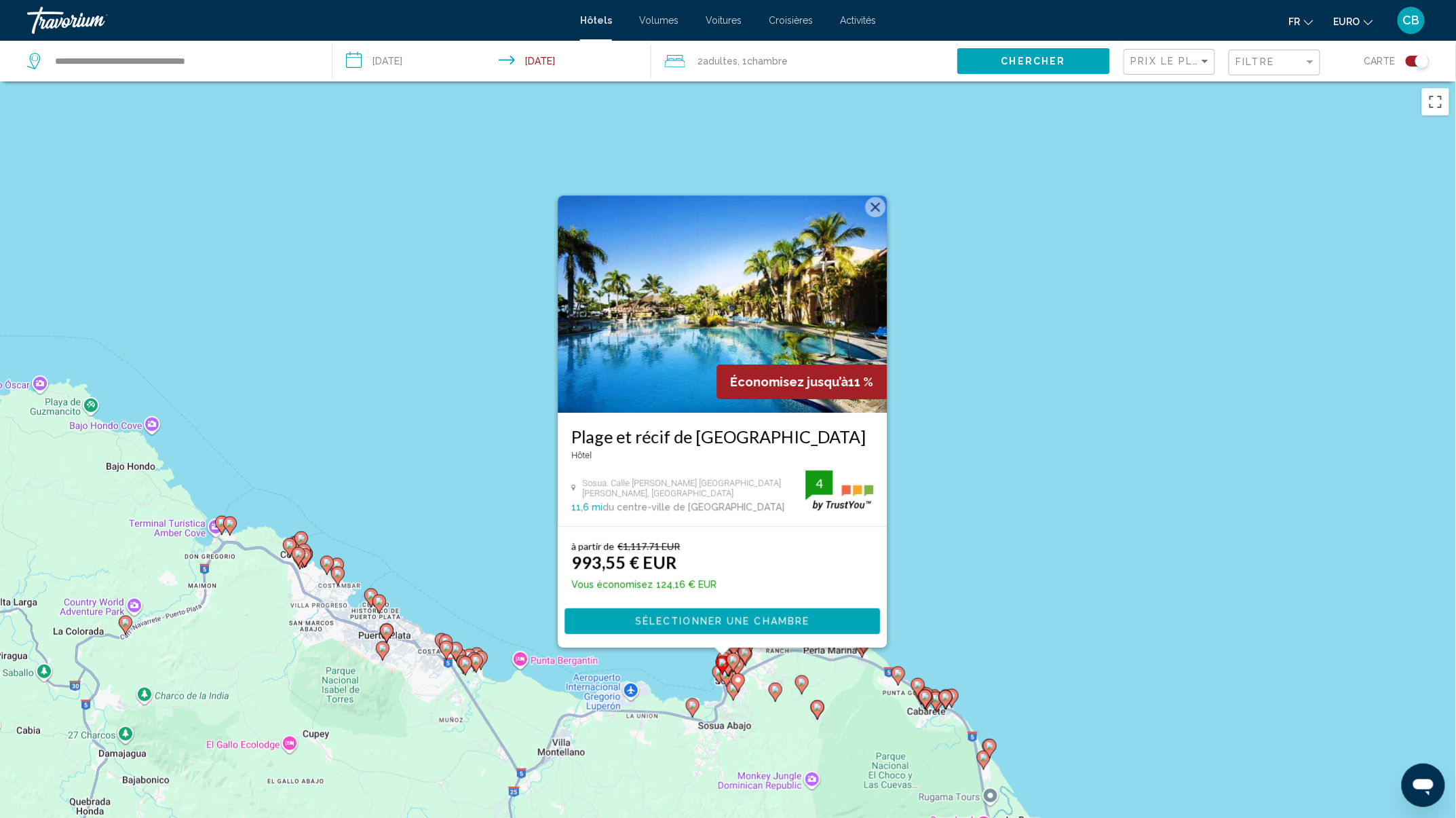
click at [1246, 279] on div "Pour activer le glissement avec le clavier, appuyez sur Alt+Entrée. Une fois ce…" at bounding box center [728, 490] width 1456 height 818
click at [932, 307] on div "Pour activer le glissement avec le clavier, appuyez sur Alt+Entrée. Une fois ce…" at bounding box center [728, 490] width 1456 height 818
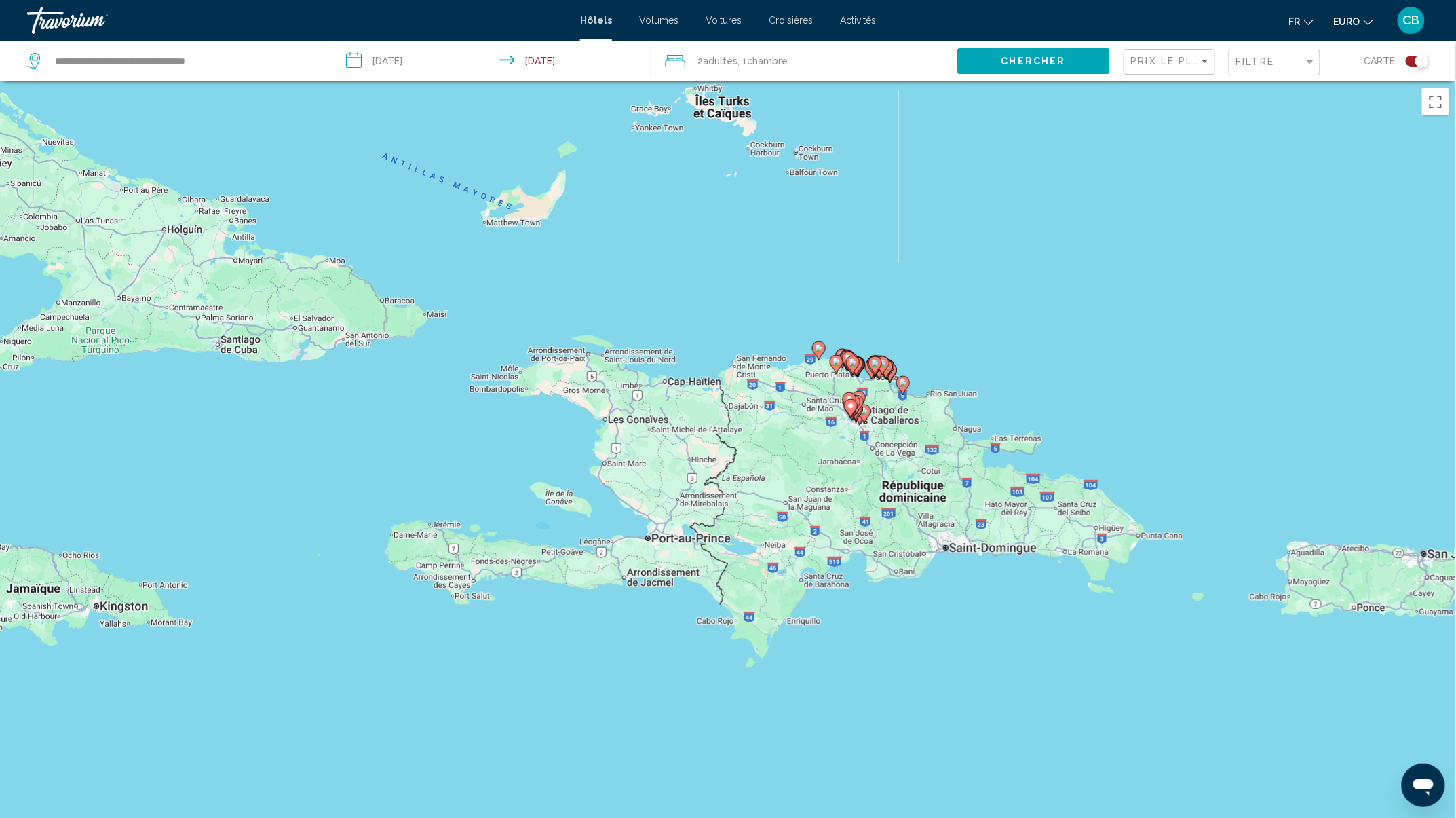
click at [1414, 56] on div "Basculer la carte" at bounding box center [1417, 61] width 23 height 11
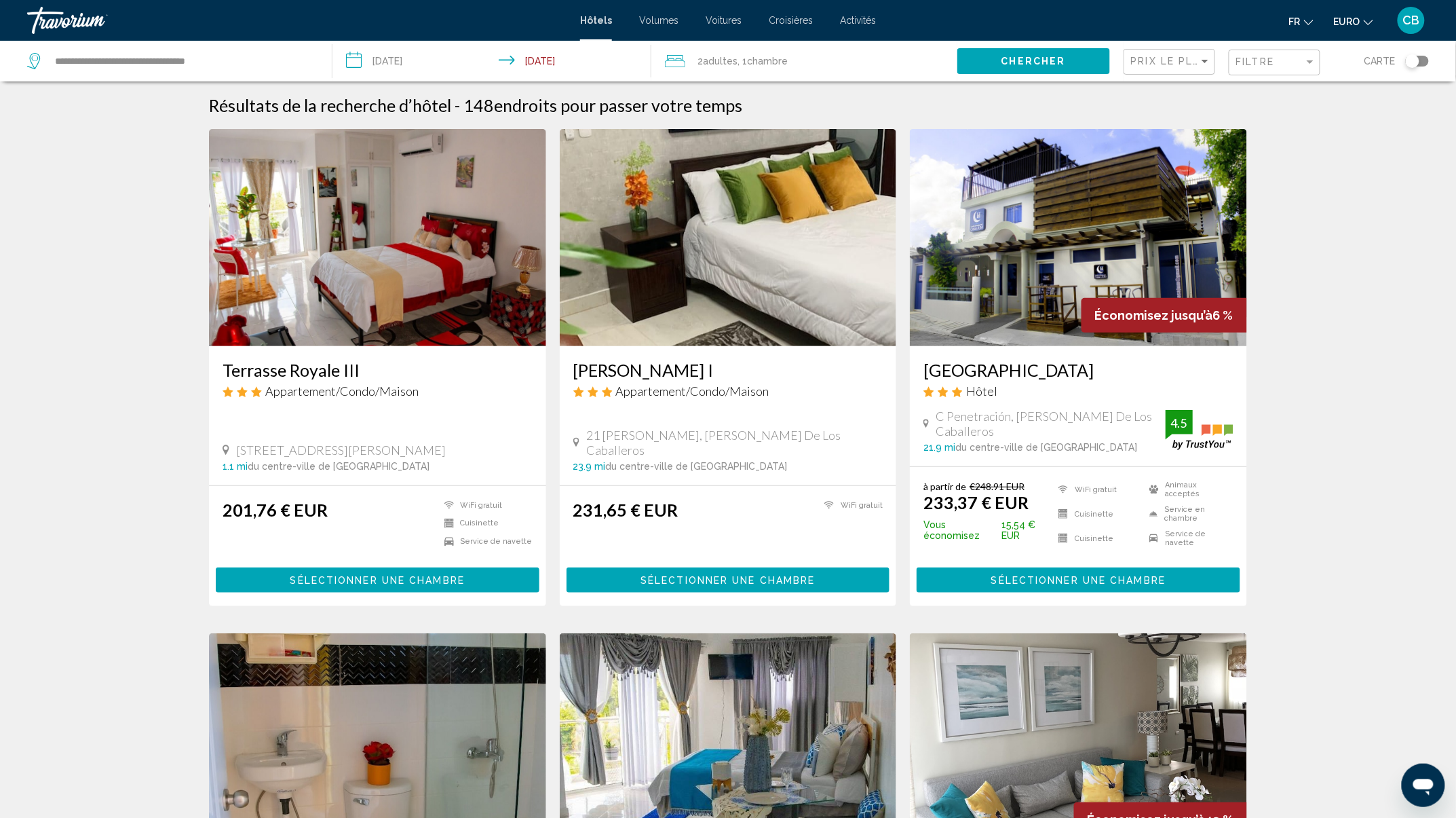
click at [380, 269] on img "Contenu principal" at bounding box center [377, 237] width 337 height 217
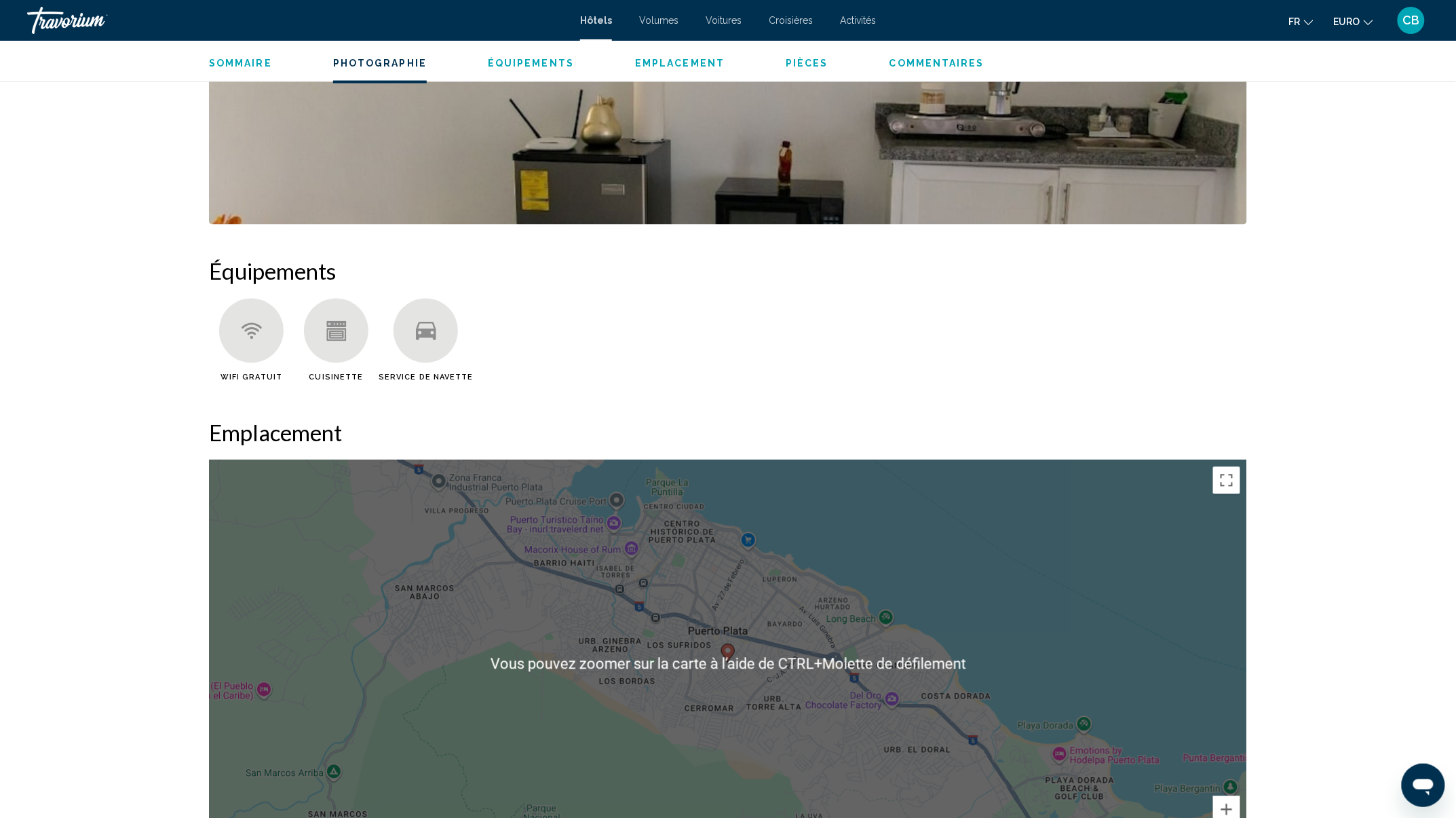
scroll to position [905, 0]
click at [1076, 560] on div "Pour activer le glissement avec le clavier, appuyez sur Alt+Entrée. Une fois ce…" at bounding box center [728, 664] width 1038 height 407
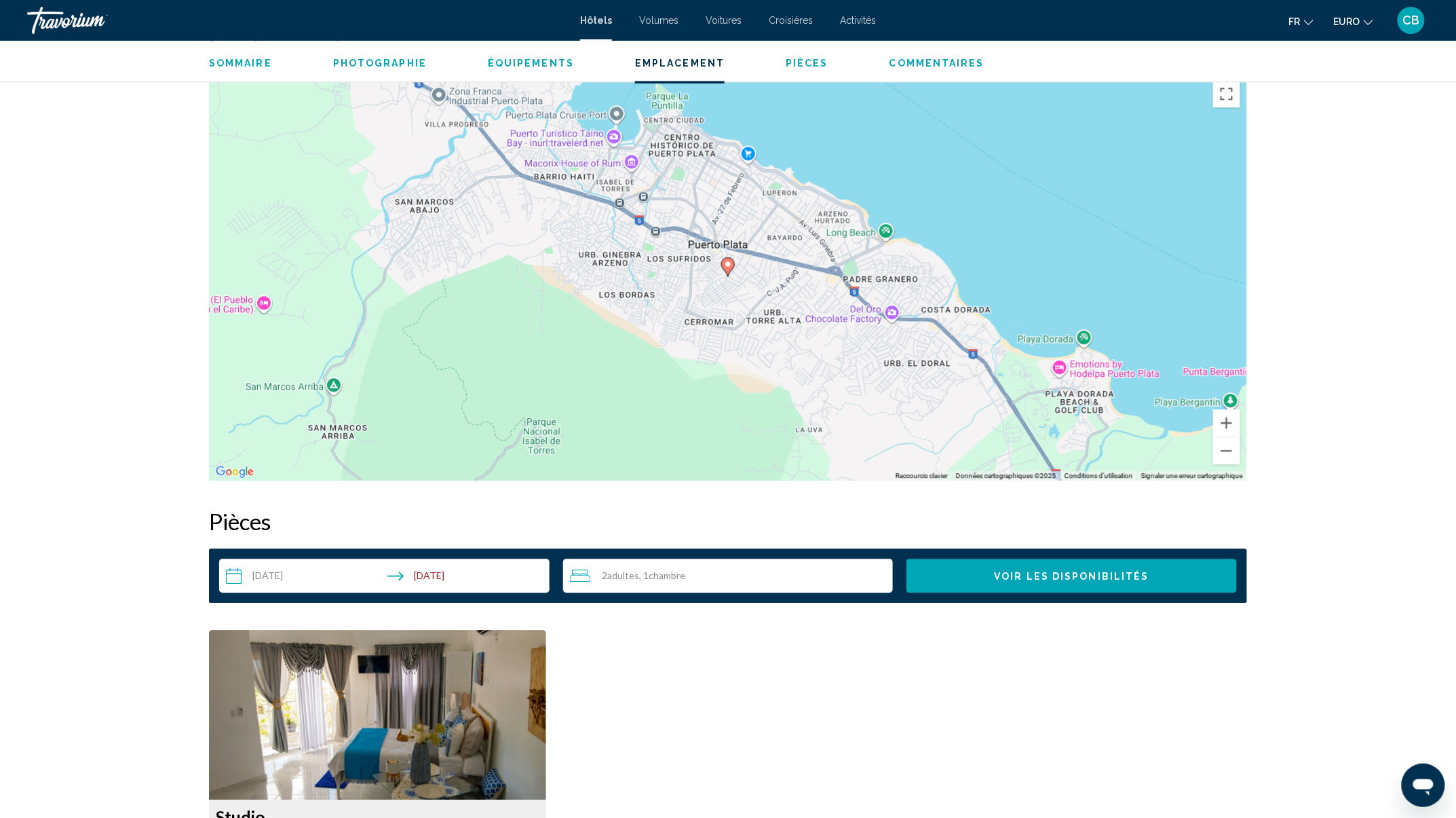
scroll to position [1111, 0]
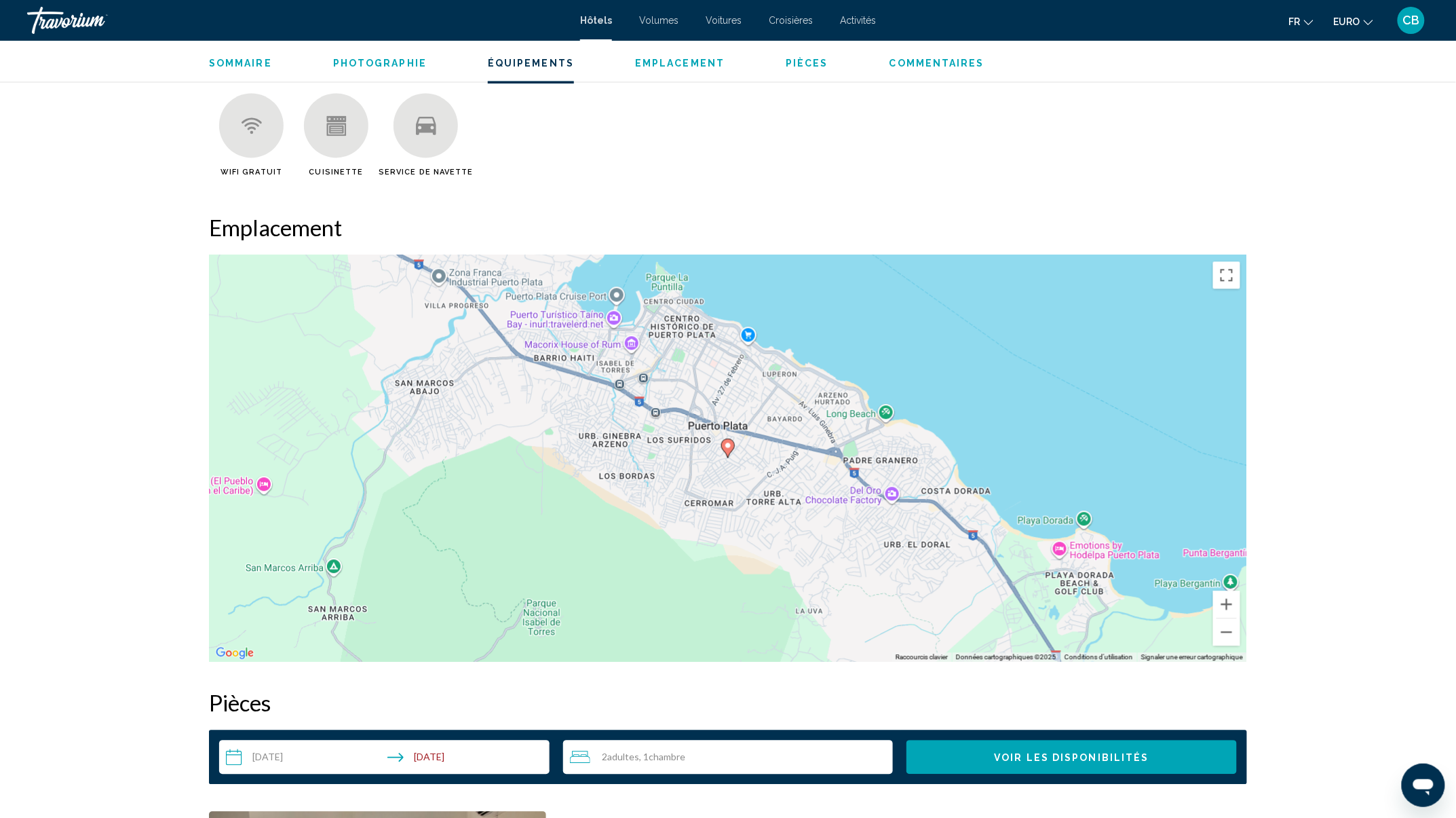
click at [731, 446] on image "Contenu principal" at bounding box center [728, 445] width 8 height 8
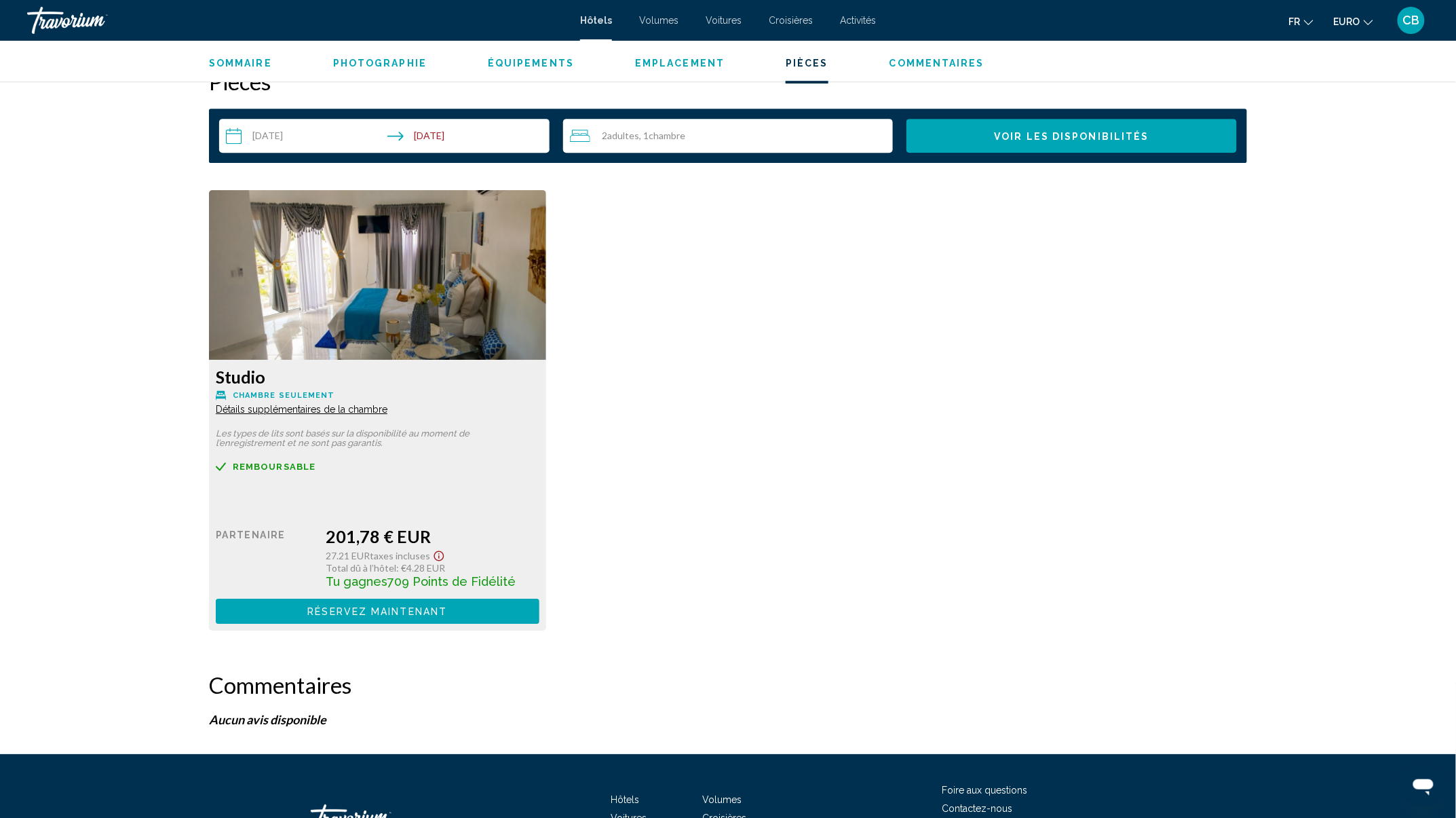
scroll to position [1835, 0]
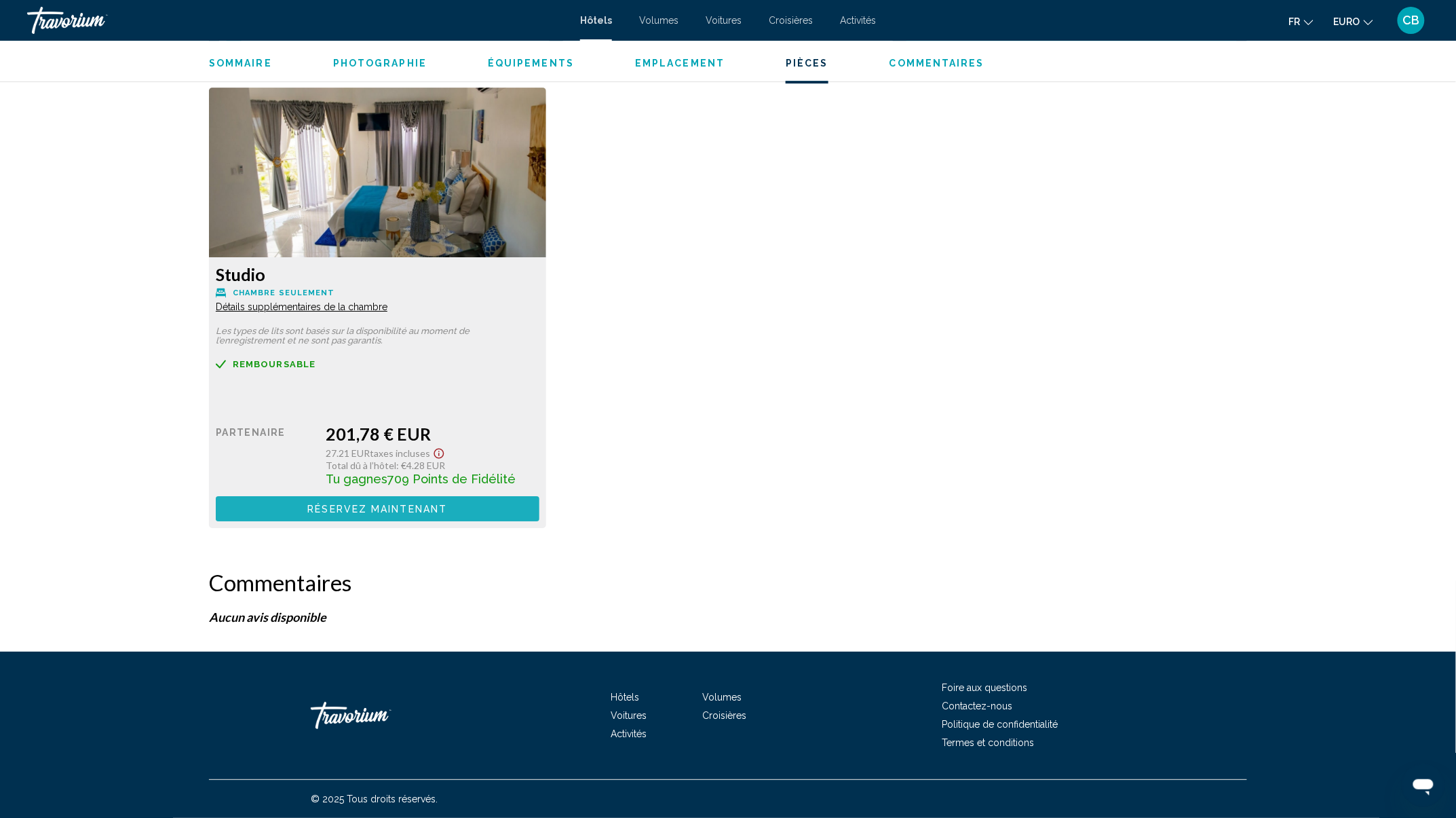
click at [453, 505] on button "Réservez maintenant Plus disponible" at bounding box center [377, 508] width 323 height 25
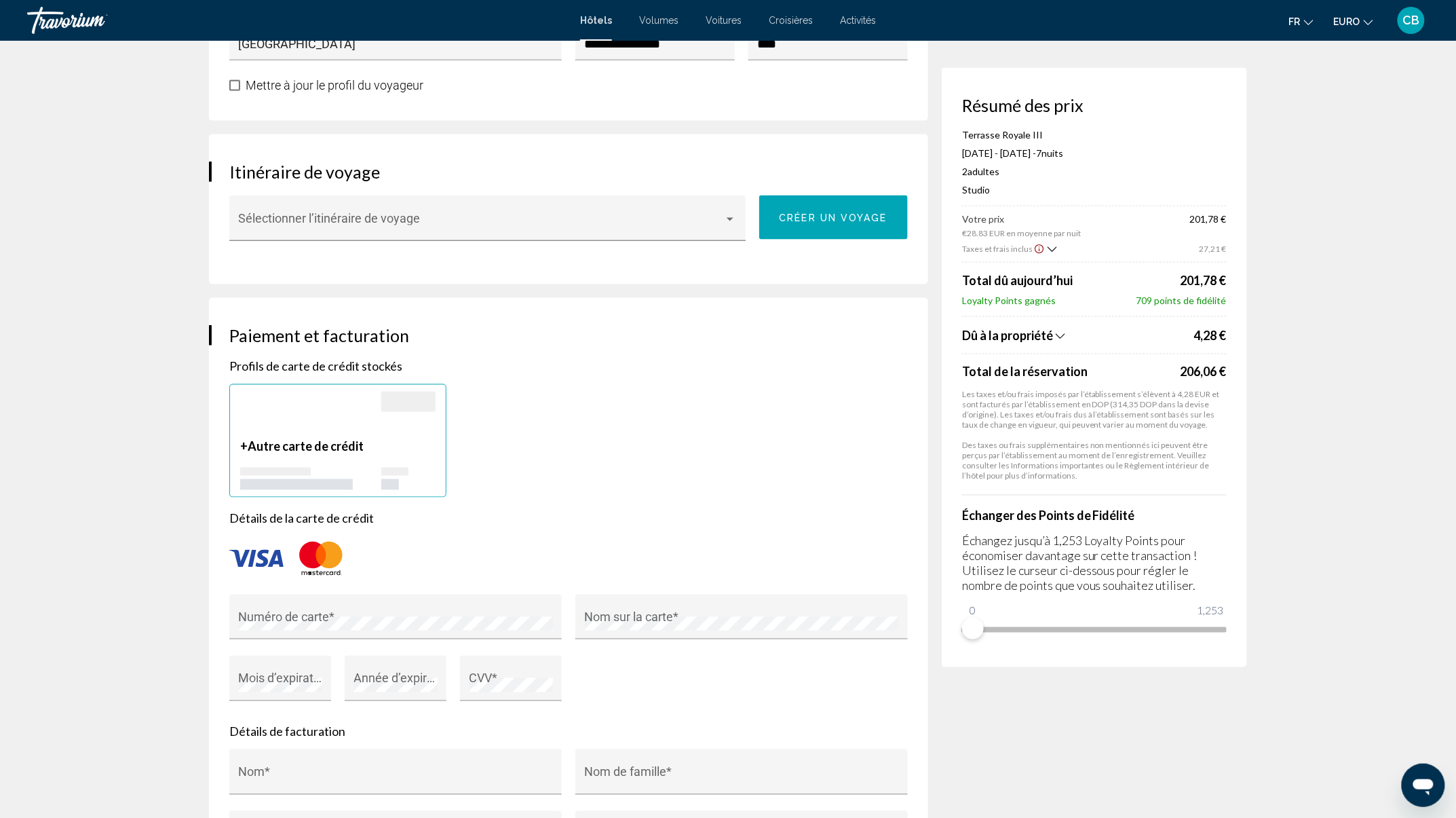
scroll to position [905, 0]
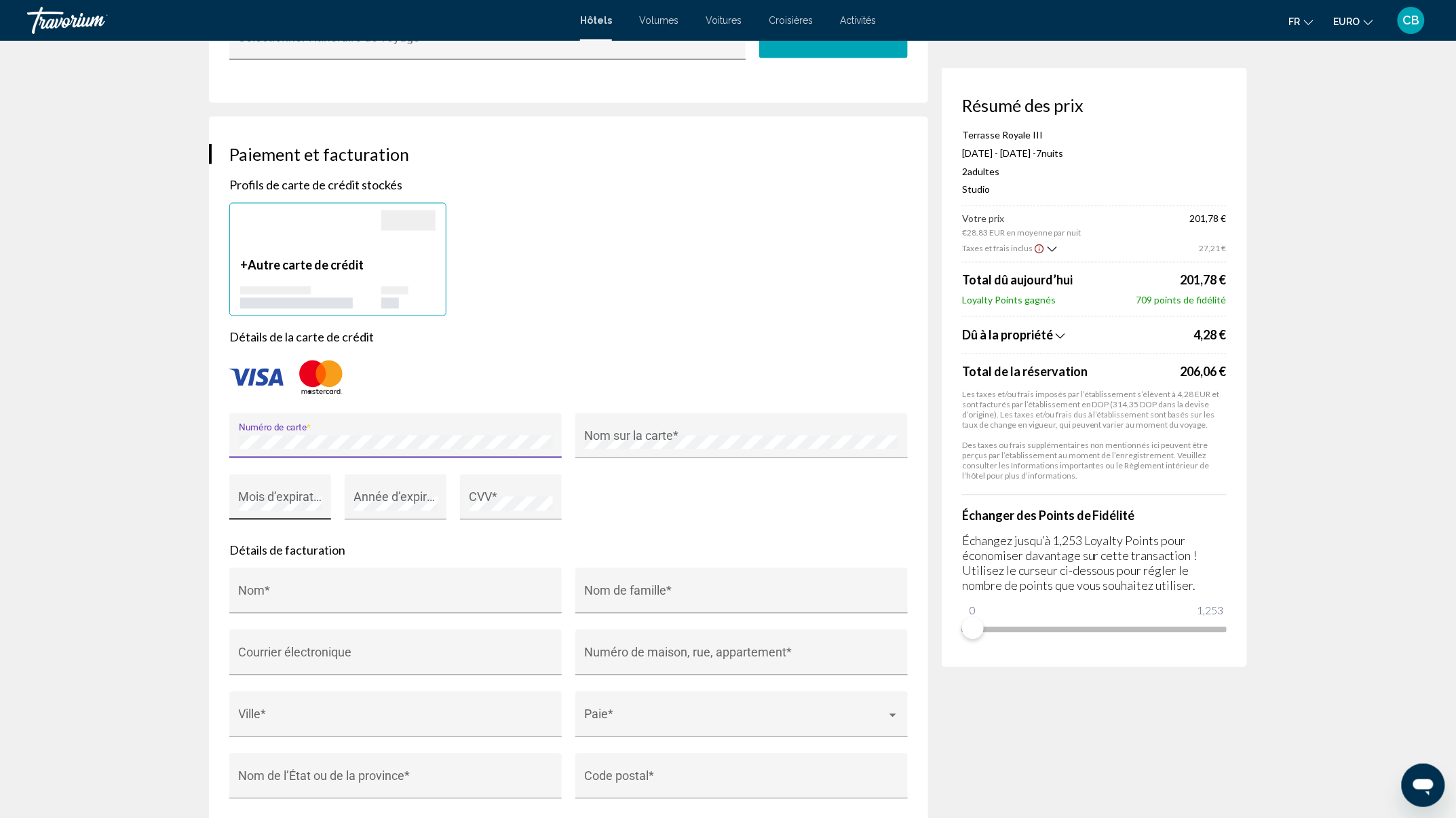
click at [315, 490] on div "Mois d’expiration (ex : « 05 ») *" at bounding box center [281, 502] width 84 height 36
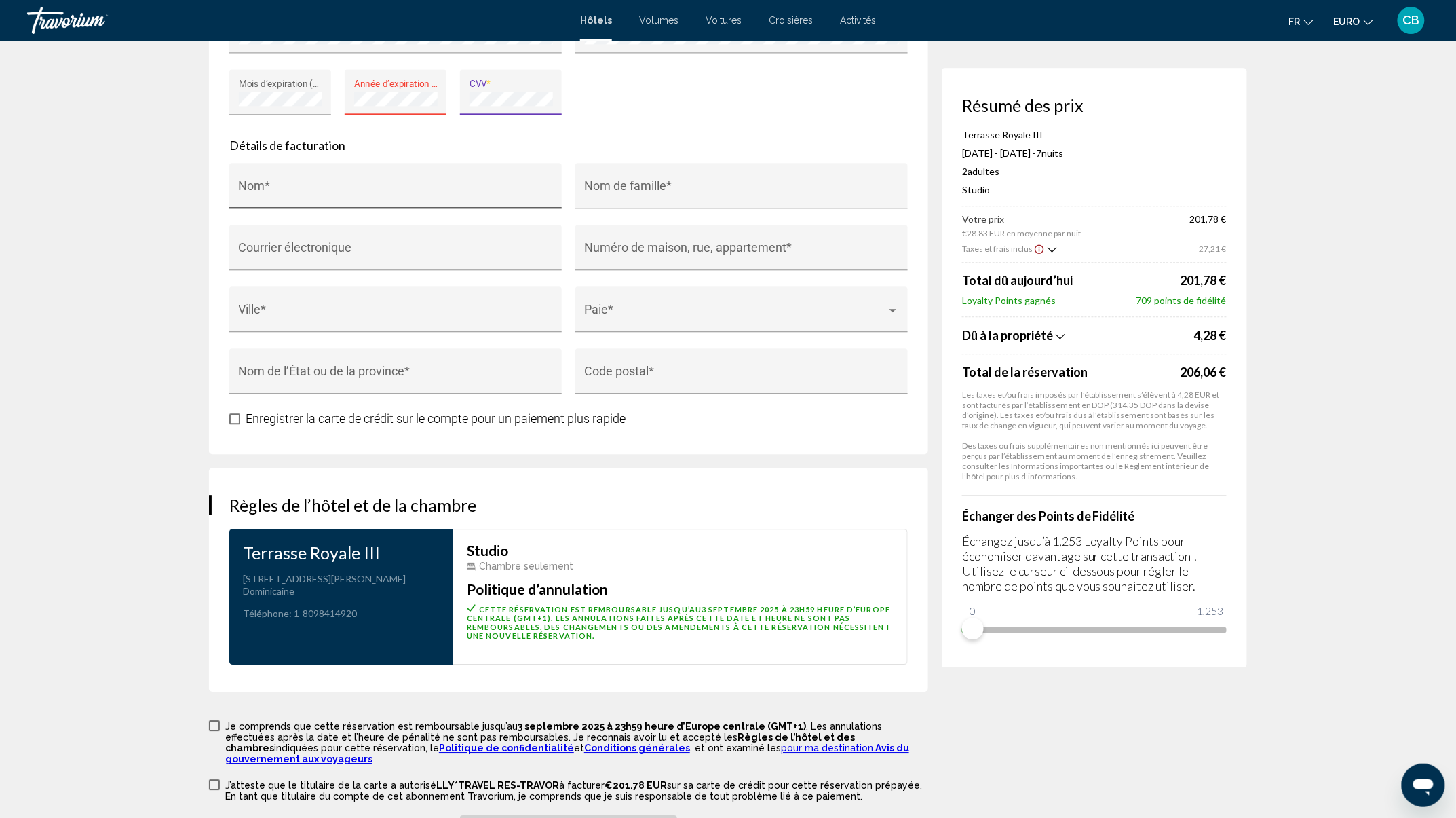
scroll to position [1267, 0]
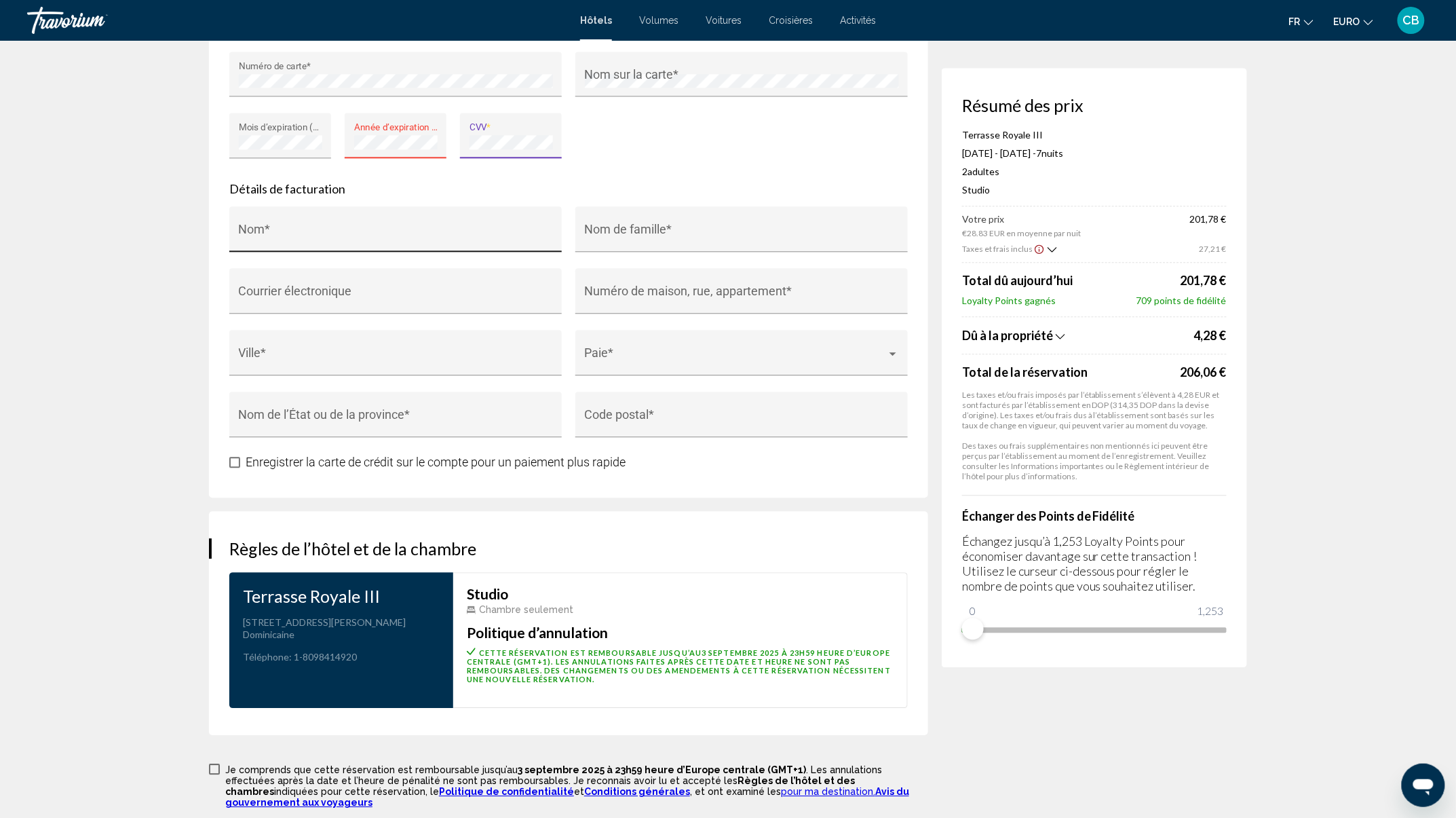
click at [354, 216] on div "Nom *" at bounding box center [396, 234] width 314 height 36
type input "******"
click at [328, 297] on input "Courrier électronique" at bounding box center [396, 296] width 314 height 13
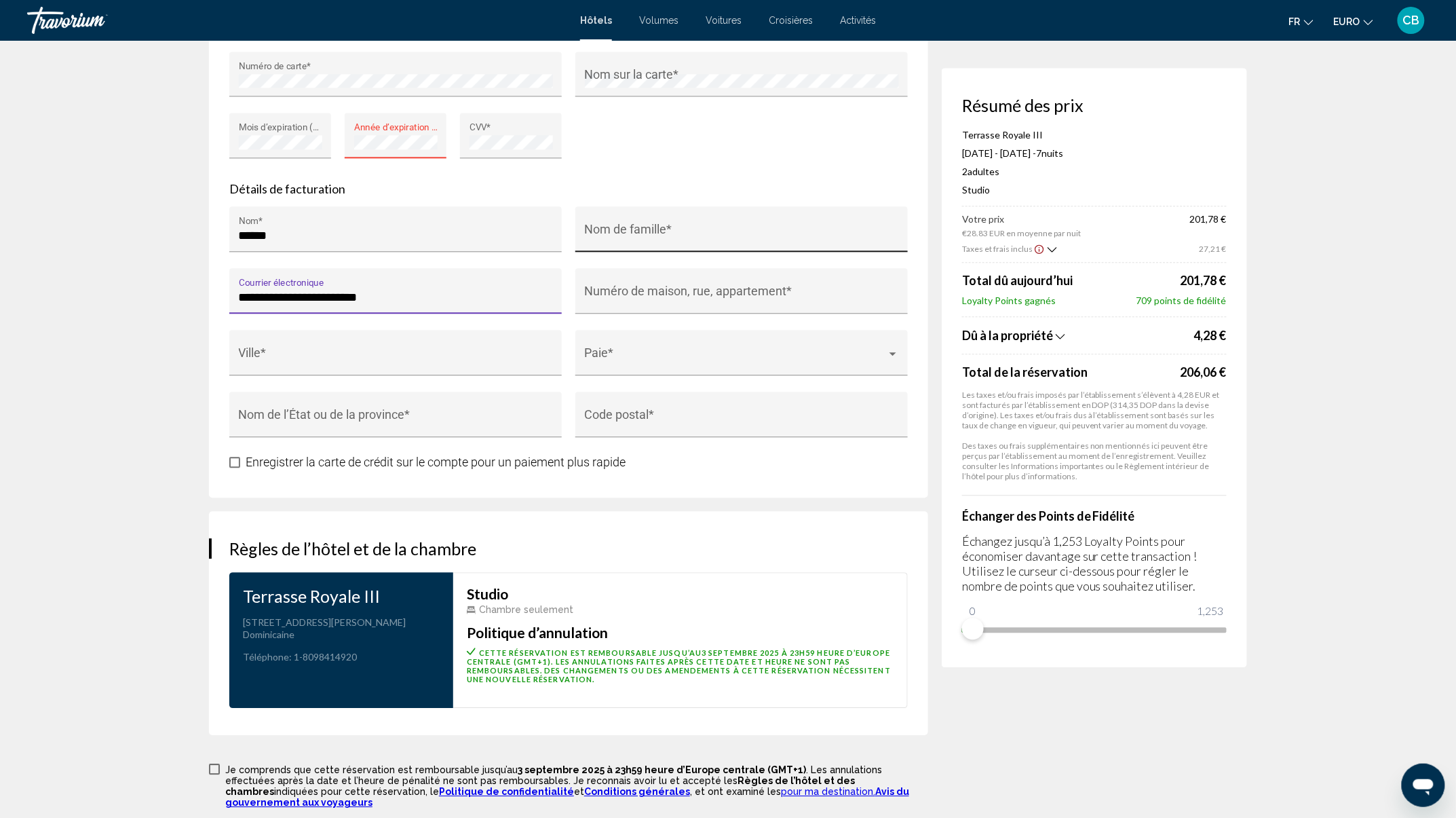
type input "**********"
click at [760, 241] on input "Nom de famille *" at bounding box center [742, 235] width 314 height 13
type input "******"
click at [472, 231] on input "******" at bounding box center [396, 235] width 314 height 13
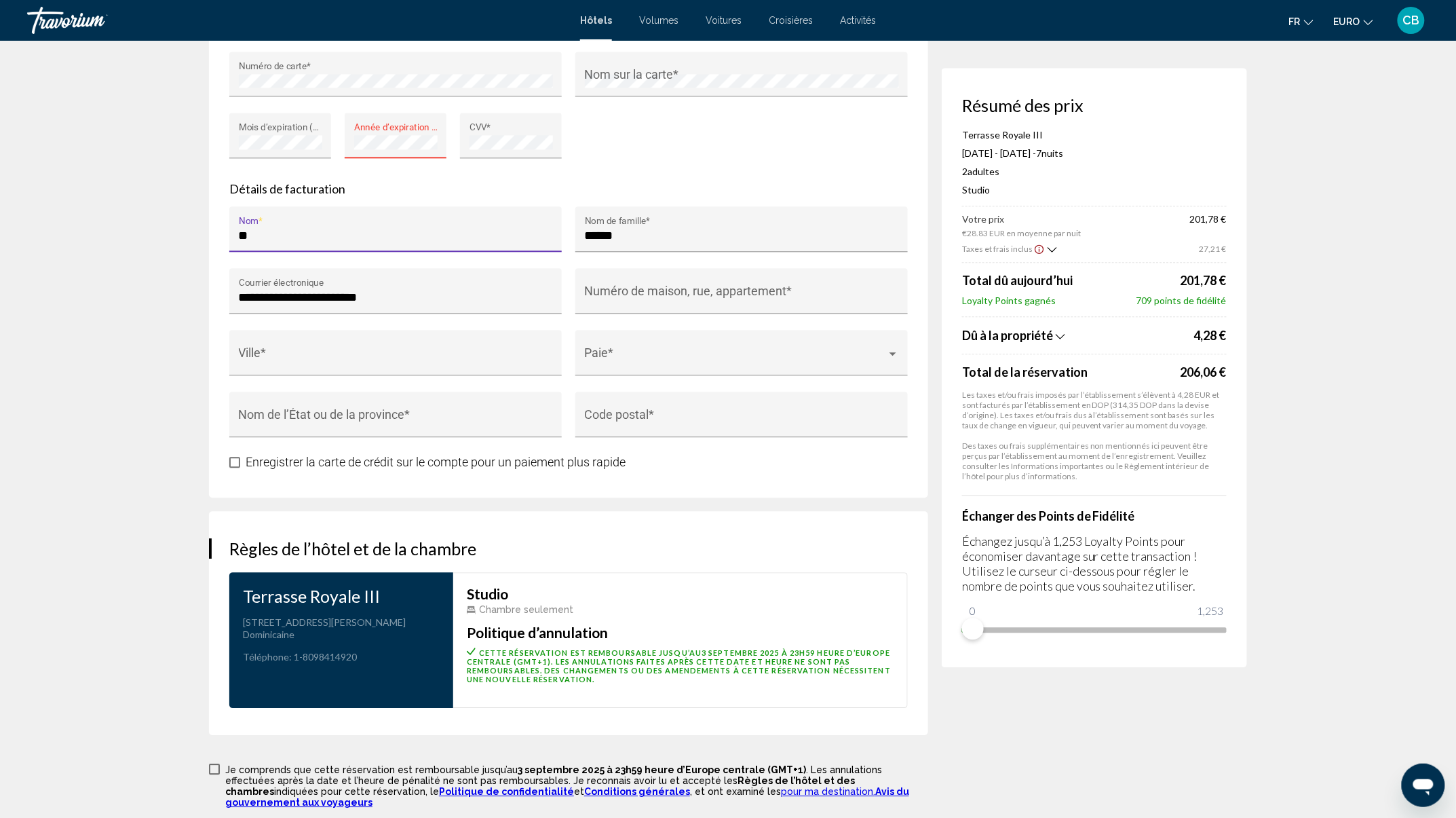
type input "*"
type input "********"
click at [721, 317] on div "Numéro de maison, rue, appartement *" at bounding box center [742, 299] width 332 height 62
click at [737, 282] on div "Numéro de maison, rue, appartement *" at bounding box center [742, 296] width 314 height 36
click at [527, 369] on div "Ville *" at bounding box center [396, 357] width 314 height 36
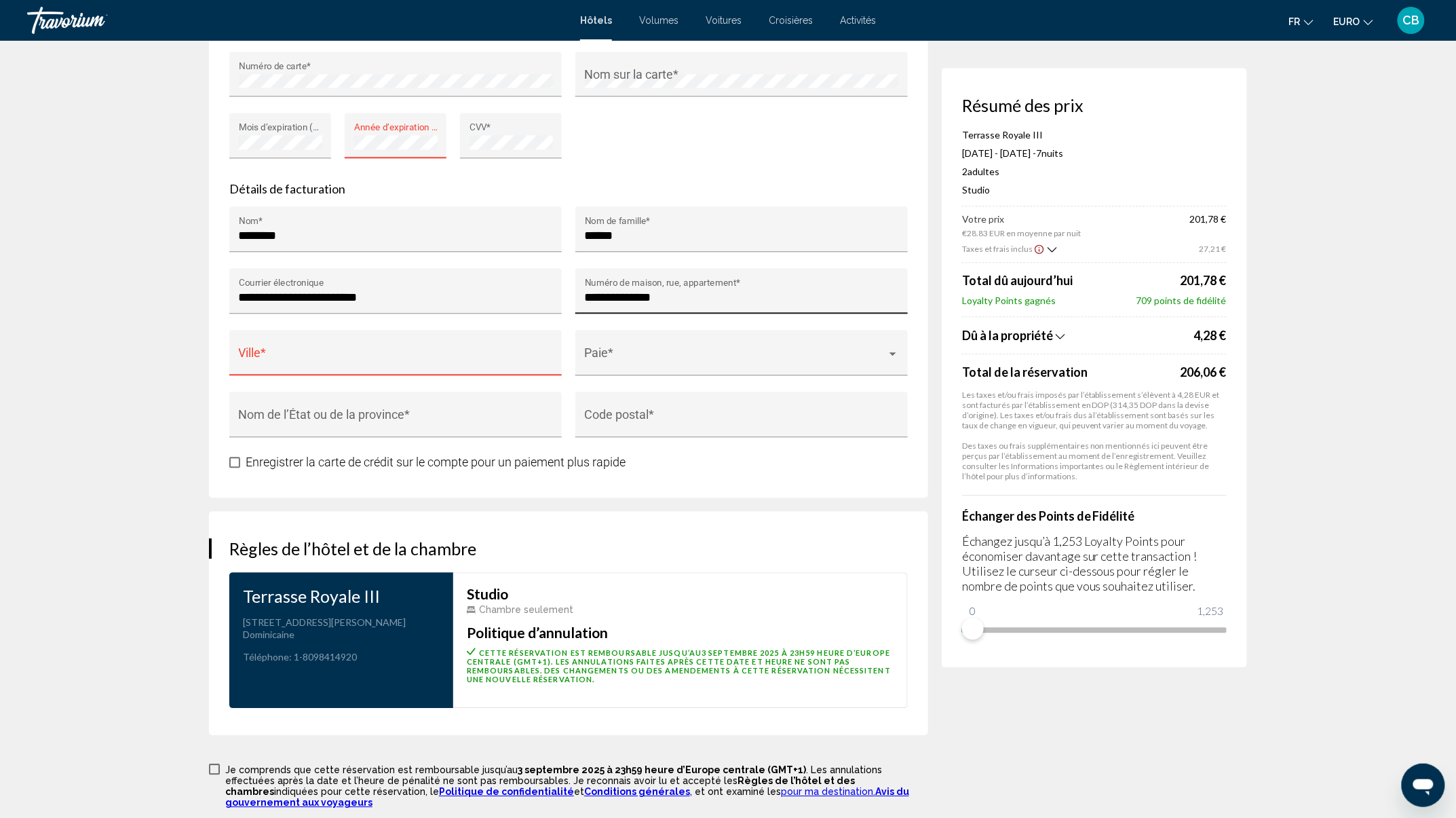
click at [734, 283] on div "**********" at bounding box center [742, 296] width 314 height 36
type input "**********"
click at [459, 364] on input "Ville *" at bounding box center [396, 359] width 314 height 13
type input "**********"
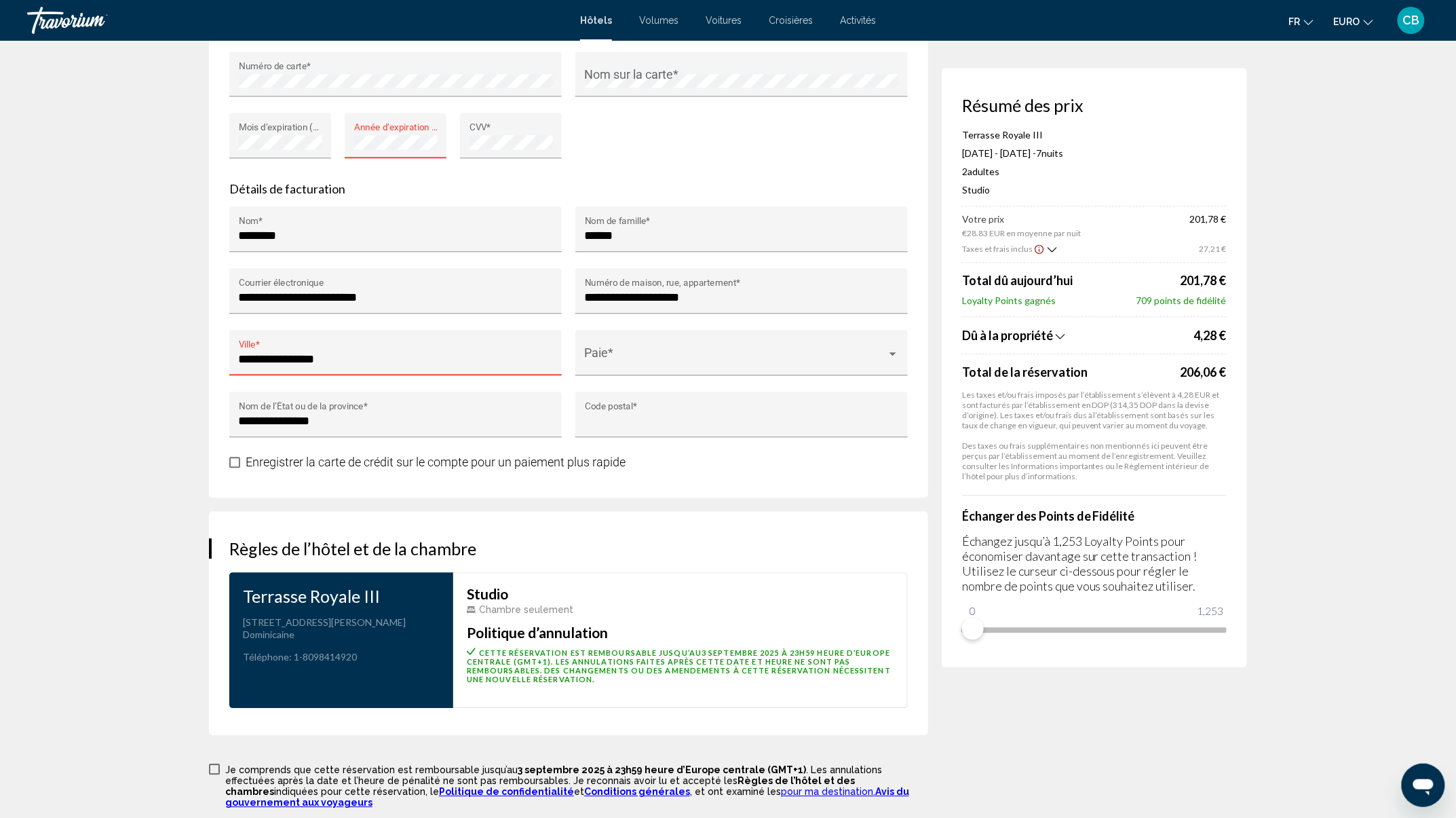
type input "****"
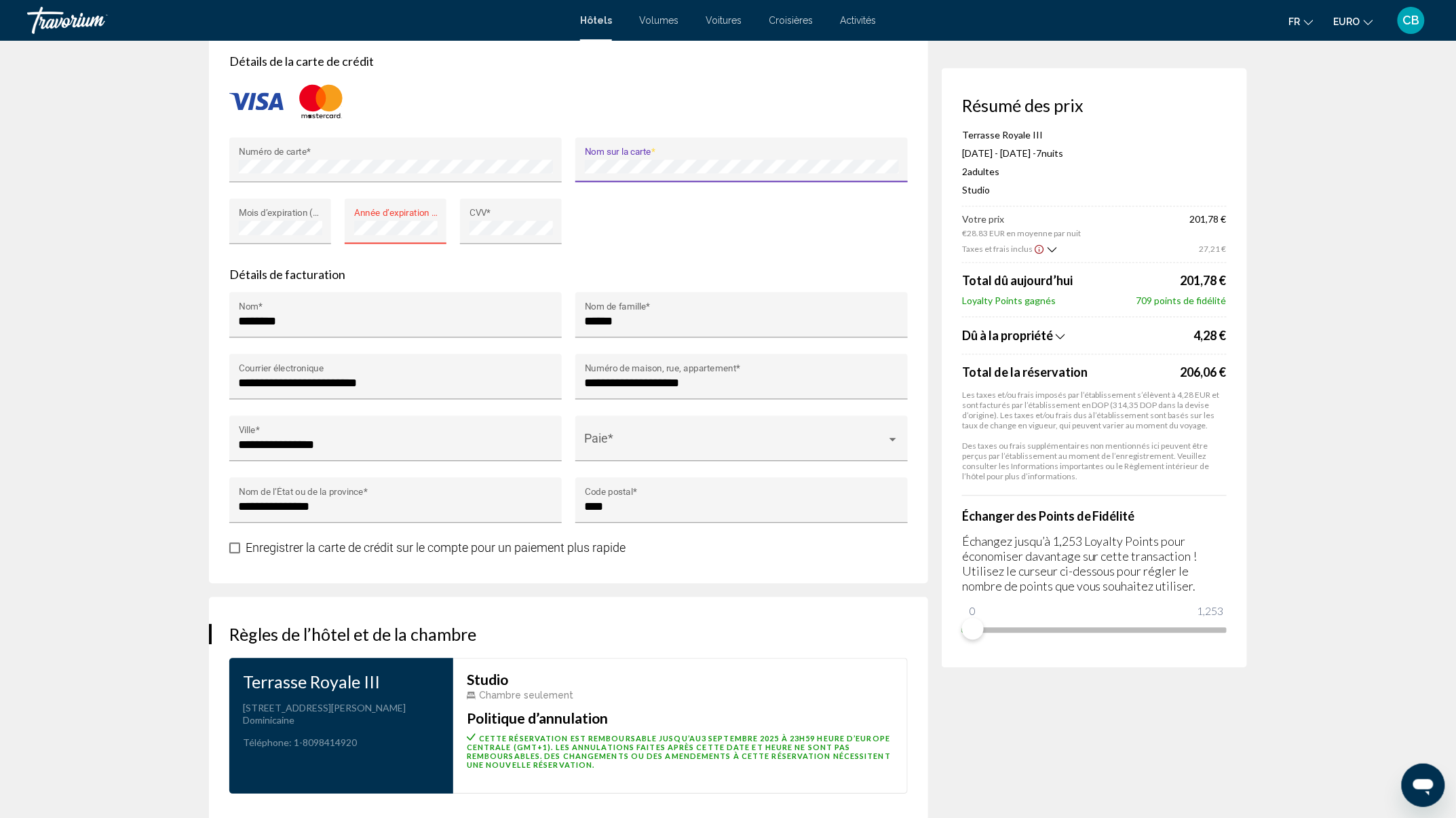
scroll to position [1353, 0]
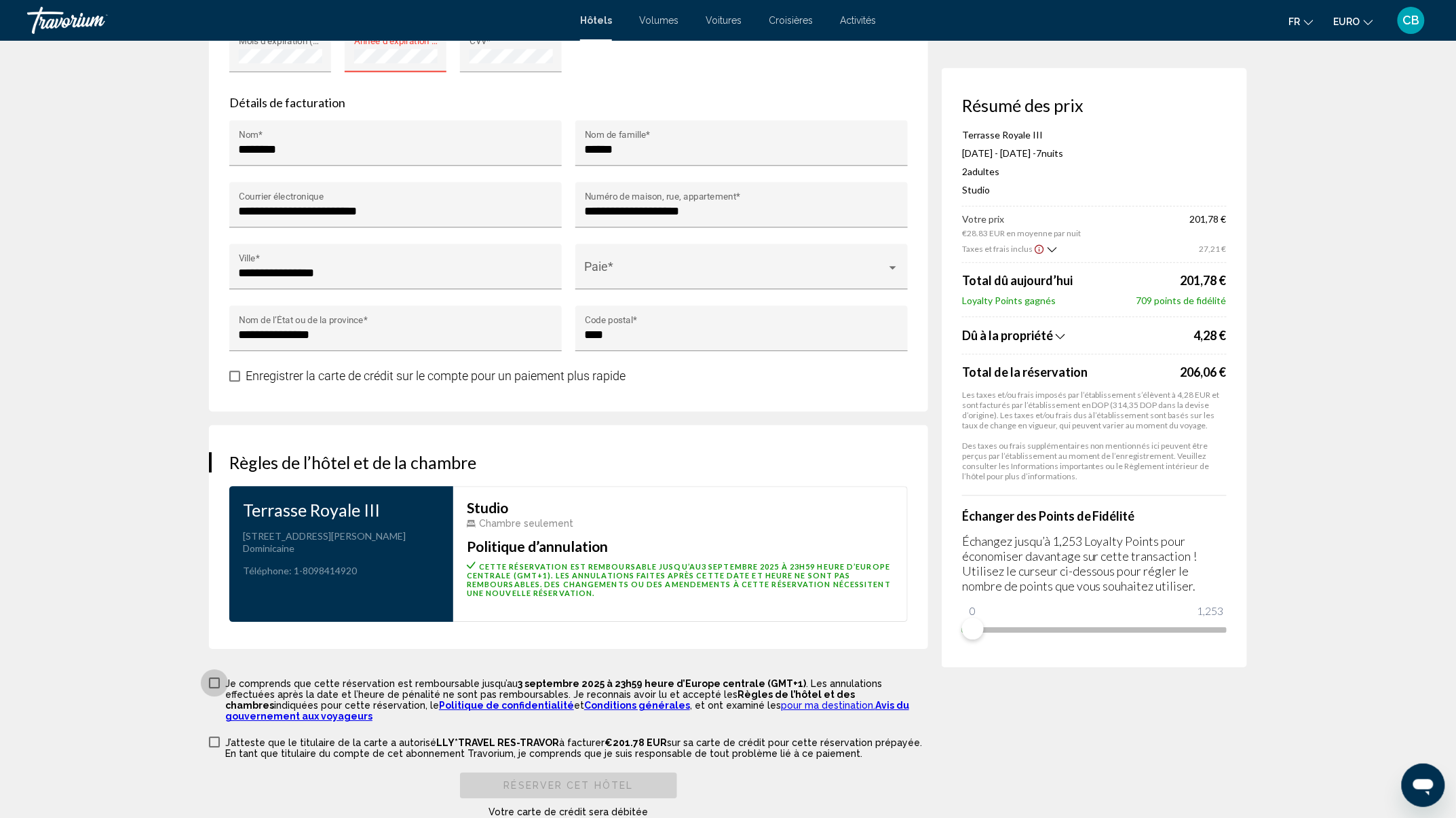
click at [214, 685] on span "Contenu principal" at bounding box center [214, 683] width 11 height 11
click at [212, 737] on span "Contenu principal" at bounding box center [214, 742] width 11 height 11
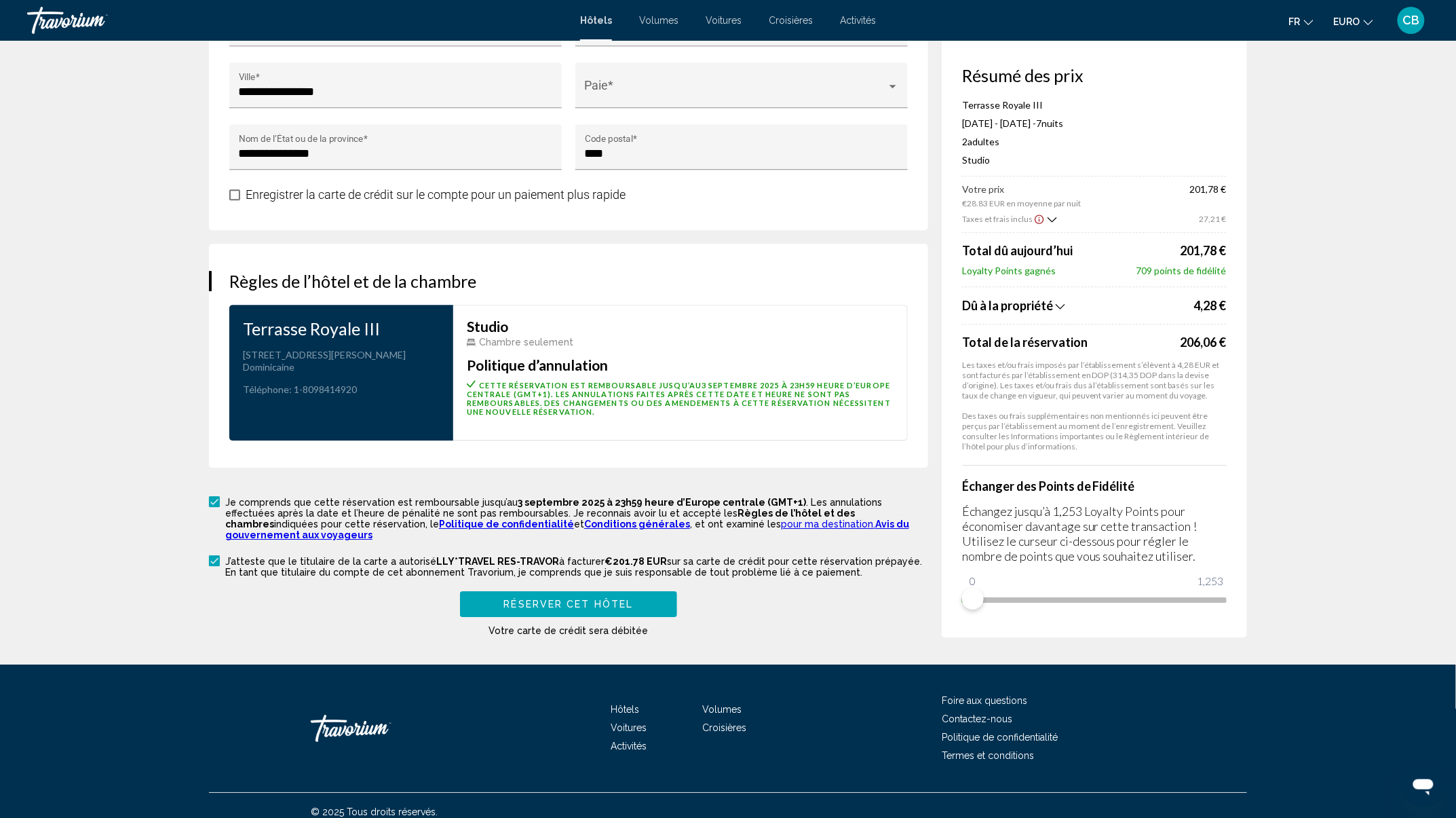
click at [567, 578] on div "Je comprends que cette réservation est remboursable jusqu’au 3 septembre 2025 à…" at bounding box center [568, 566] width 719 height 142
click at [574, 599] on span "Réserver cet hôtel" at bounding box center [569, 605] width 130 height 11
click at [624, 599] on span "Réserver cet hôtel" at bounding box center [569, 605] width 130 height 11
click at [628, 599] on span "Réserver cet hôtel" at bounding box center [569, 605] width 130 height 11
click at [897, 88] on div "Contenu principal" at bounding box center [893, 86] width 12 height 11
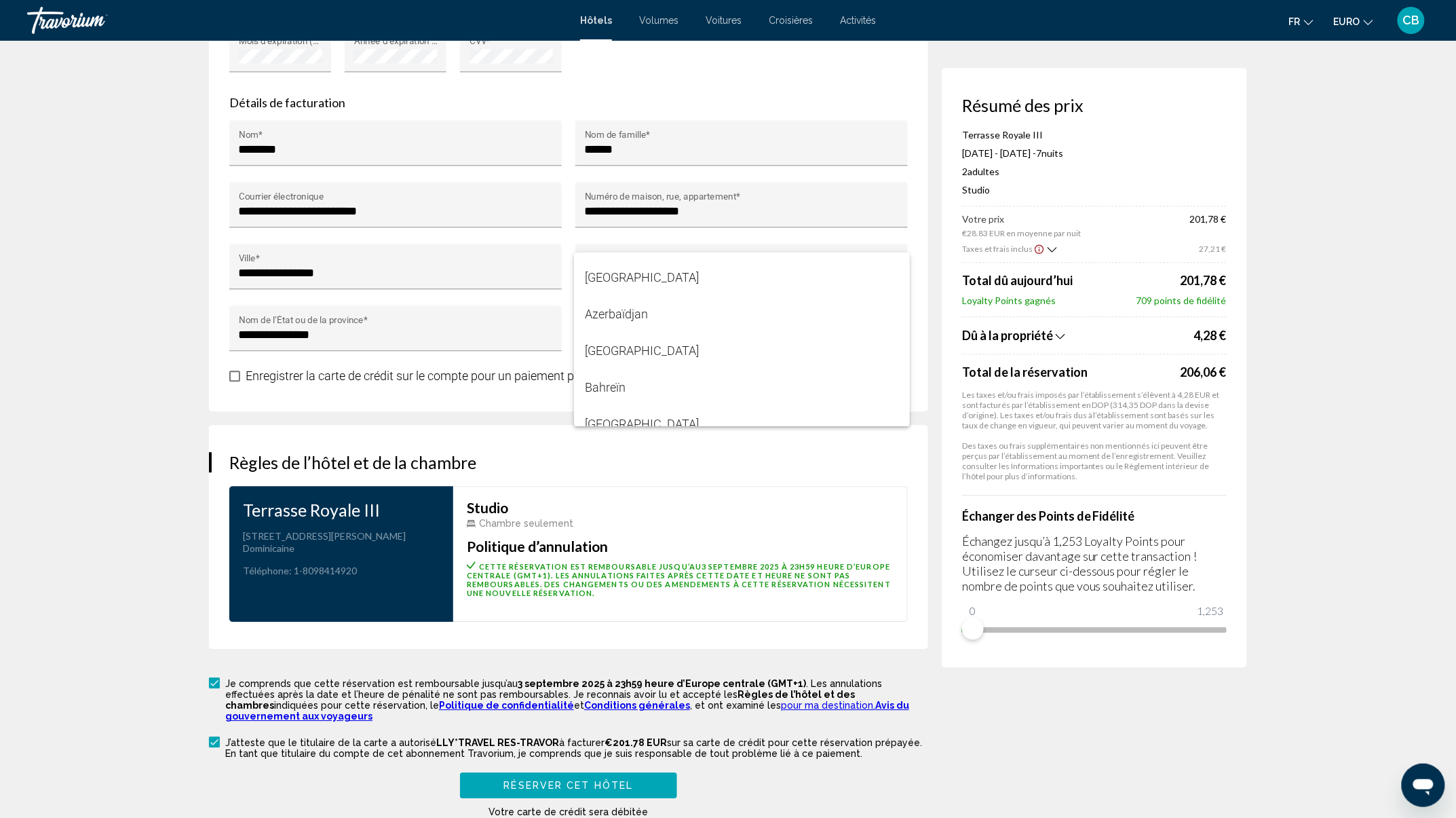
scroll to position [723, 0]
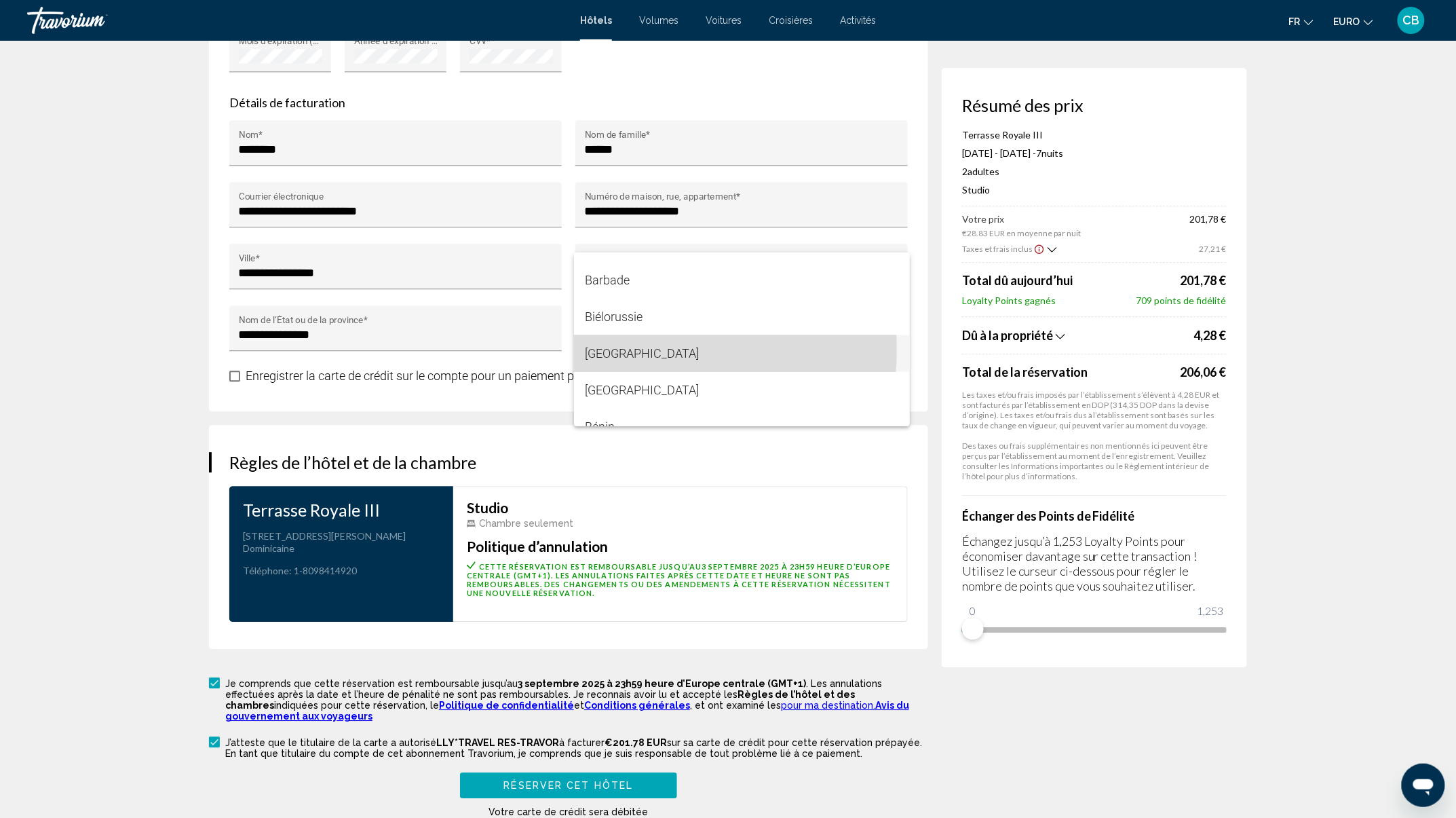
click at [621, 348] on span "[GEOGRAPHIC_DATA]" at bounding box center [742, 353] width 314 height 36
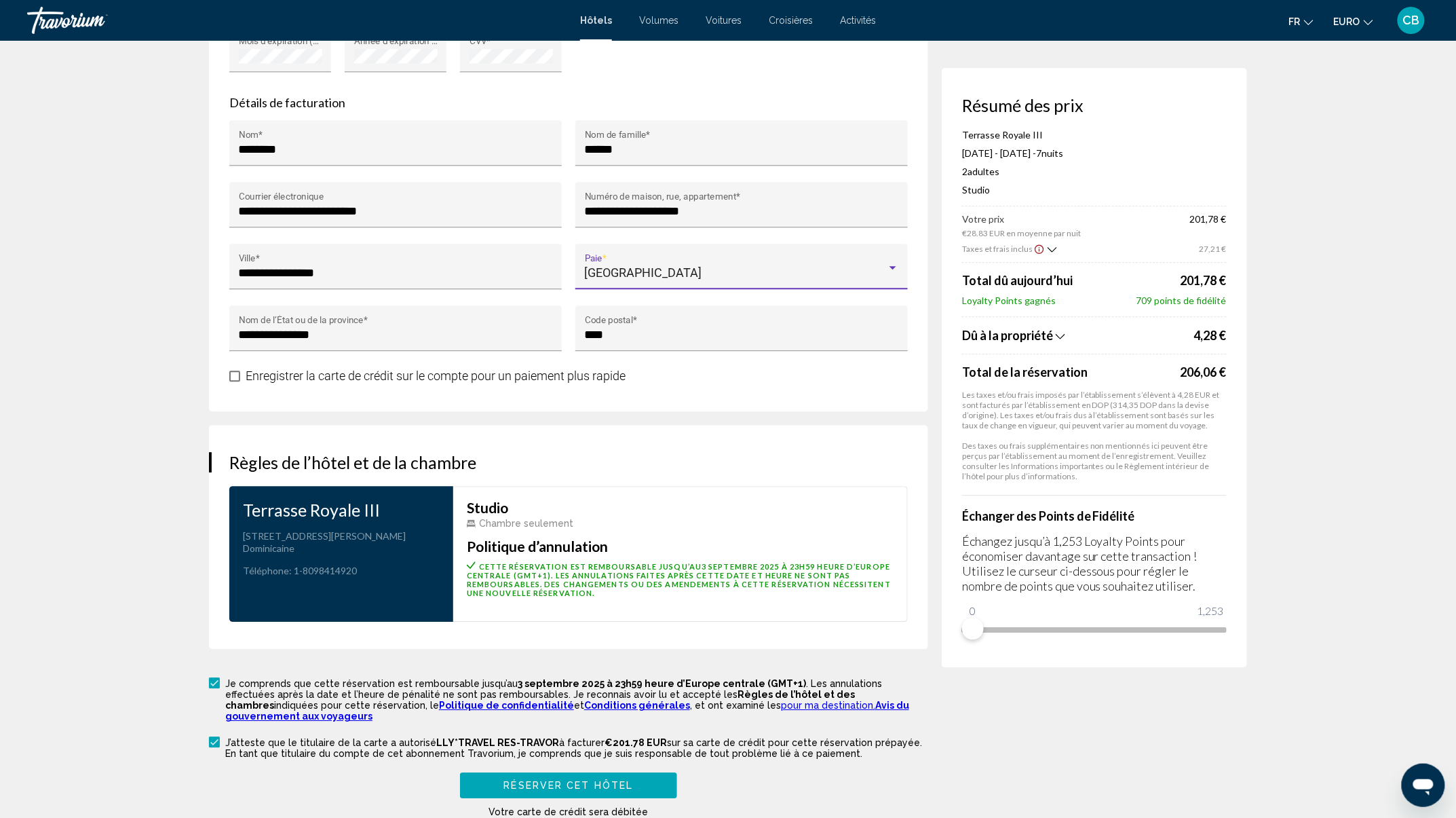
scroll to position [1534, 0]
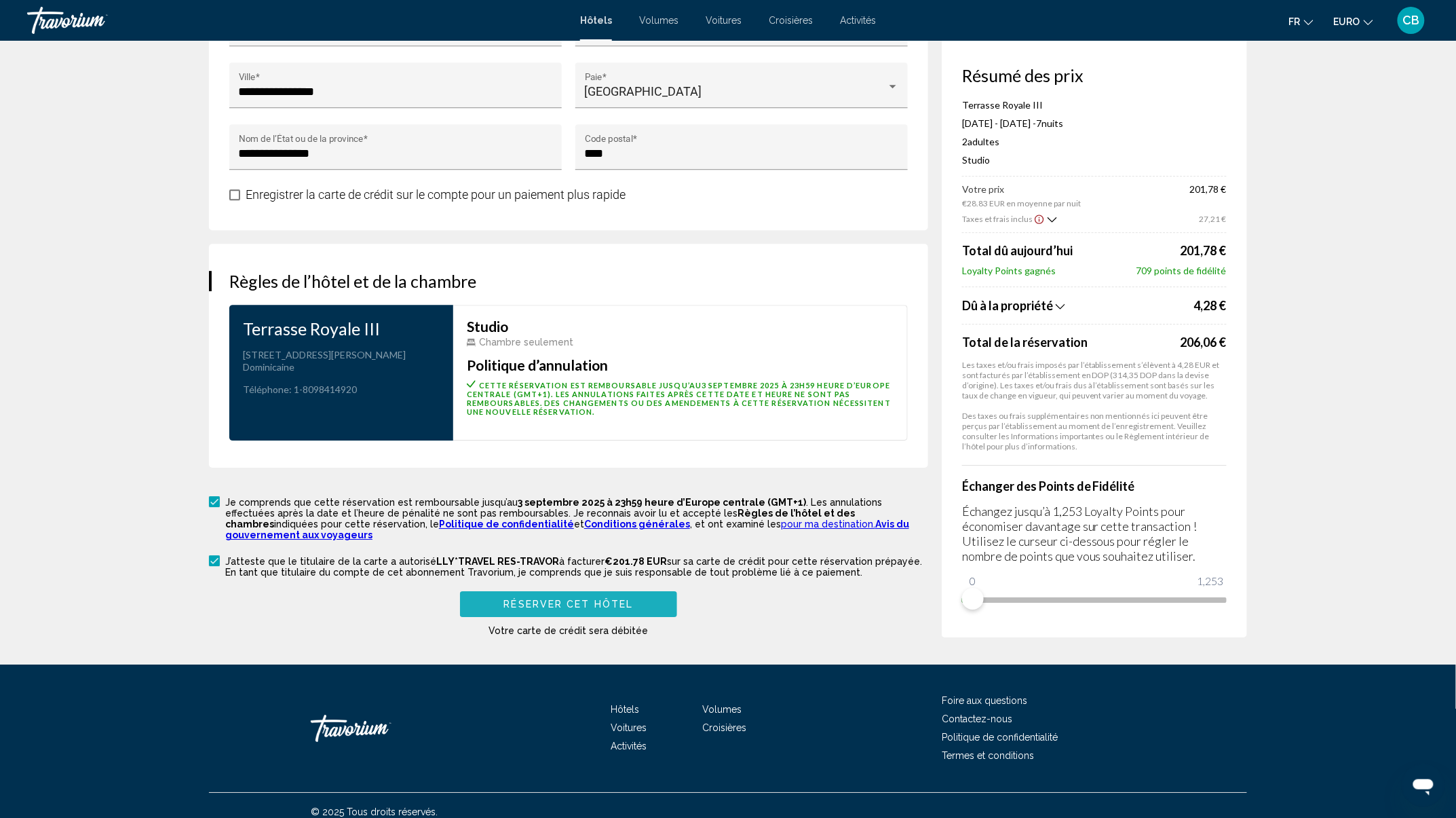
click at [573, 599] on span "Réserver cet hôtel" at bounding box center [569, 605] width 130 height 11
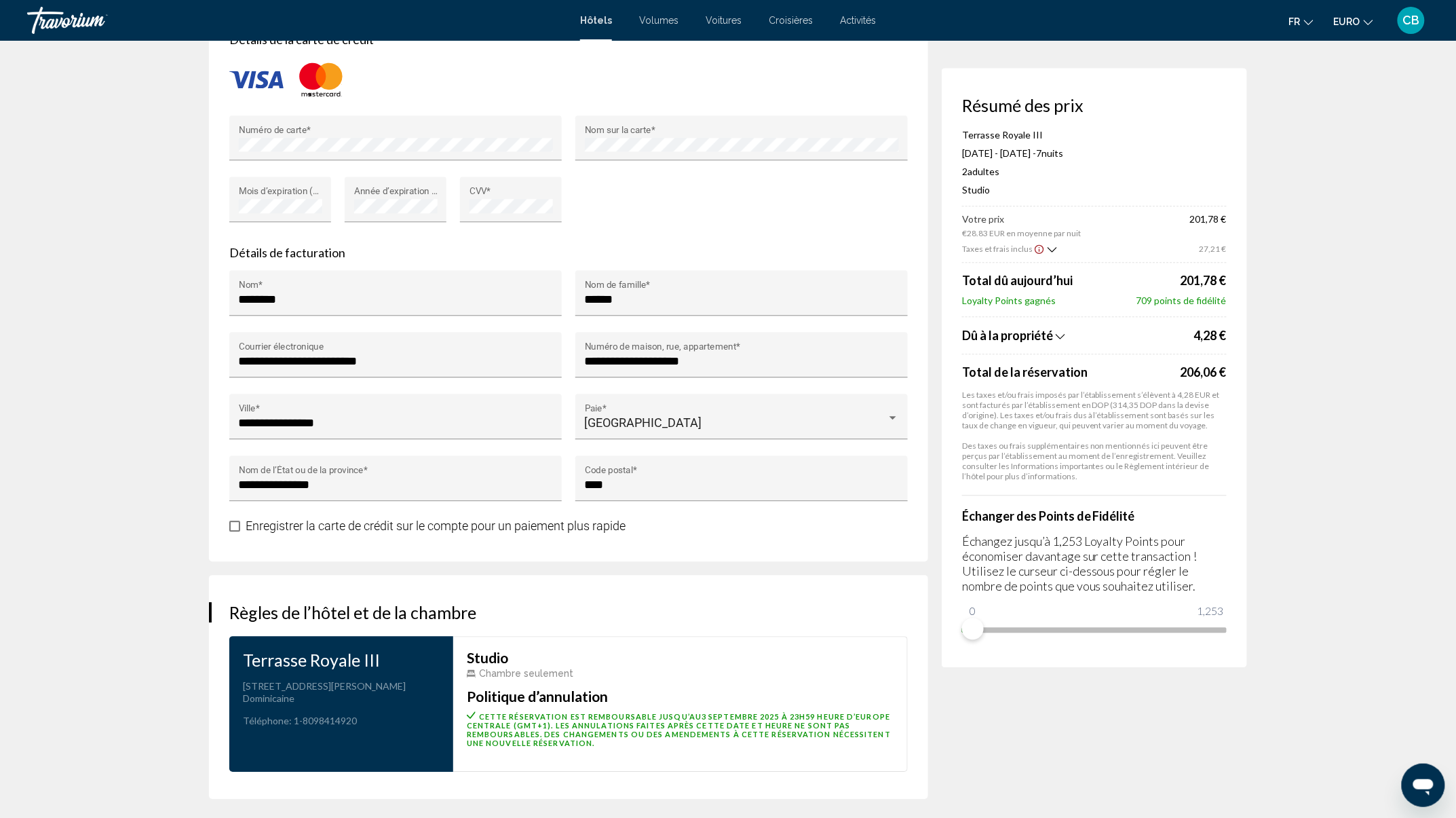
scroll to position [1598, 0]
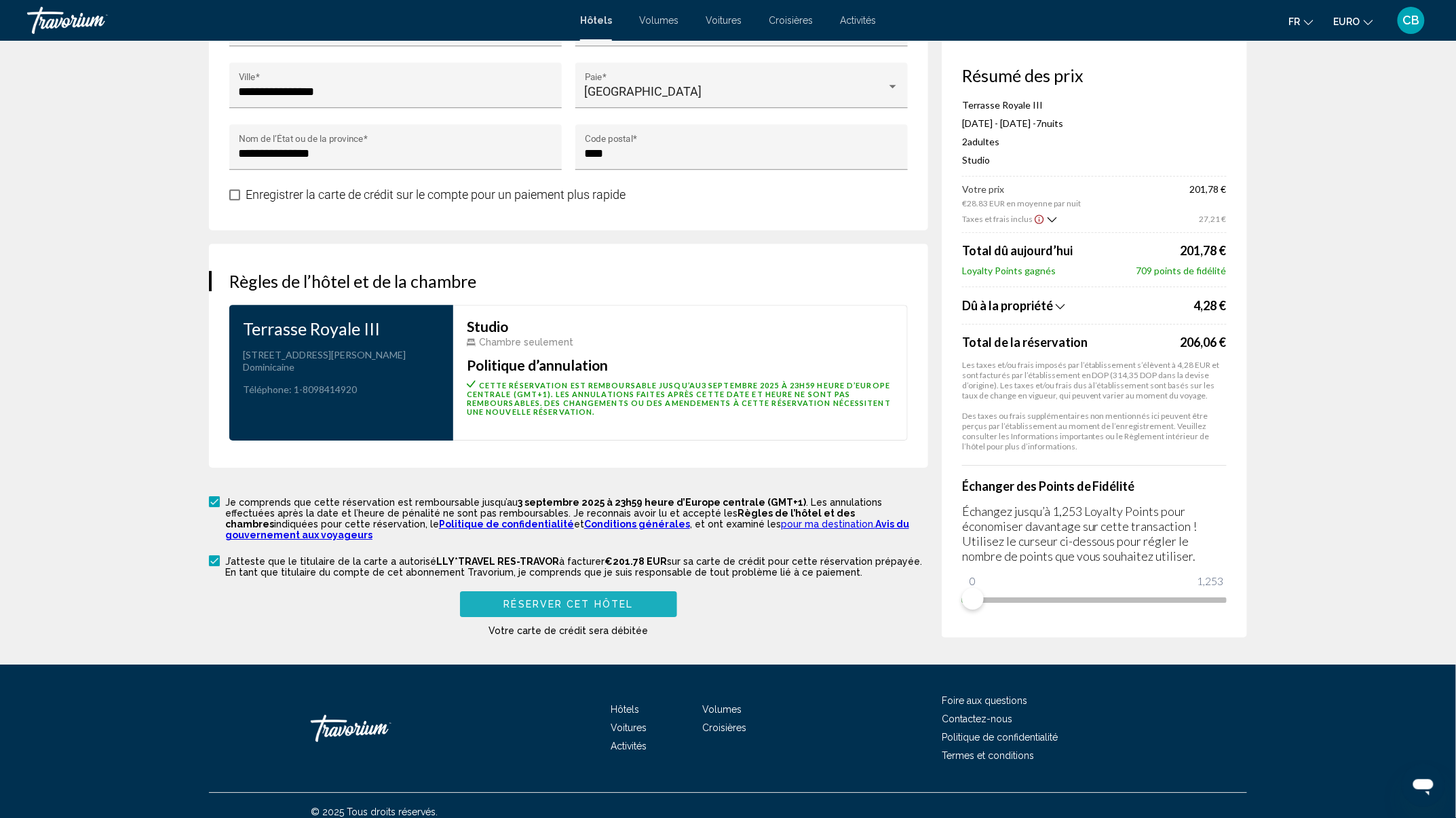
click at [638, 594] on button "Réserver cet hôtel" at bounding box center [569, 604] width 217 height 25
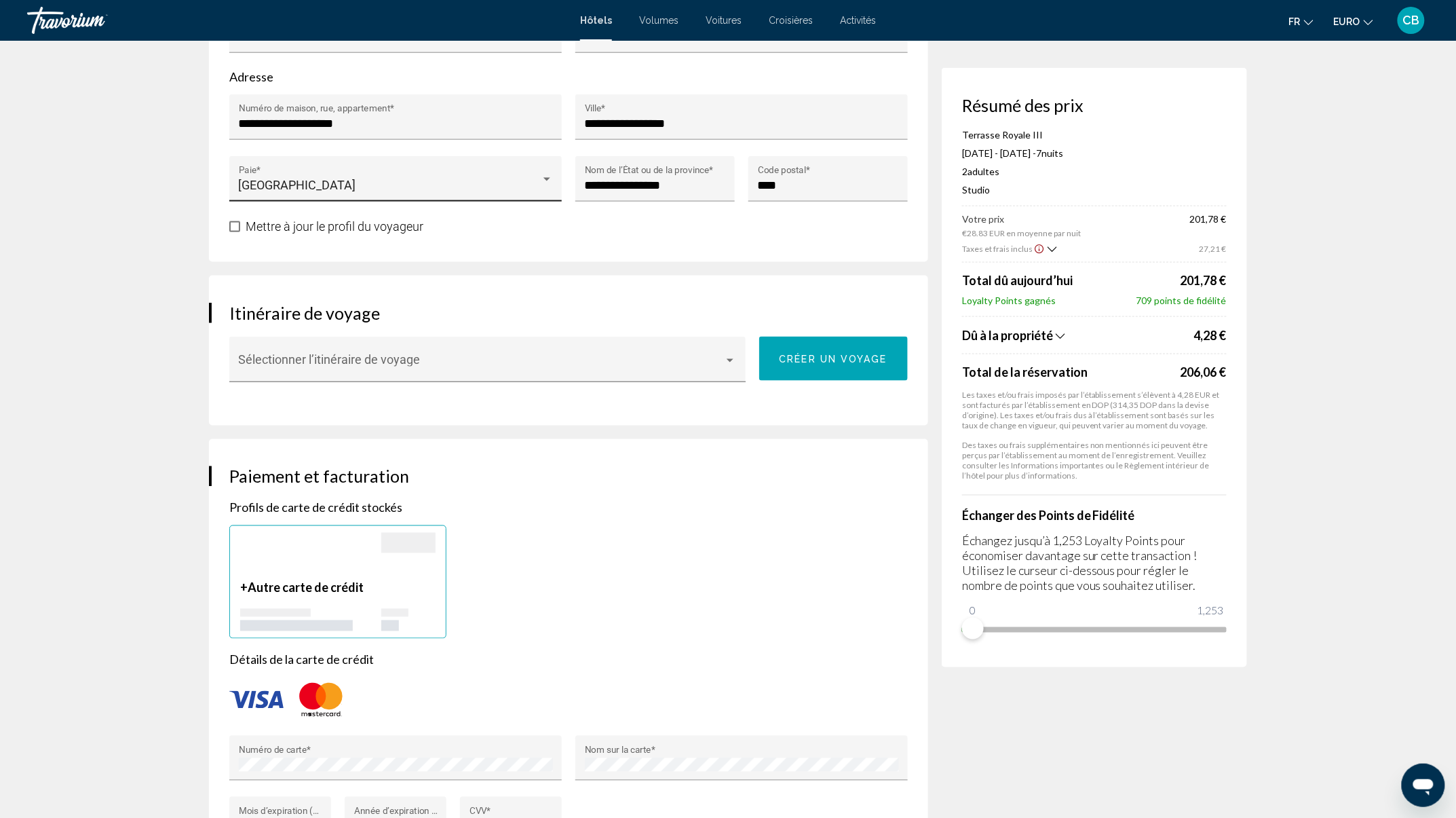
scroll to position [331, 0]
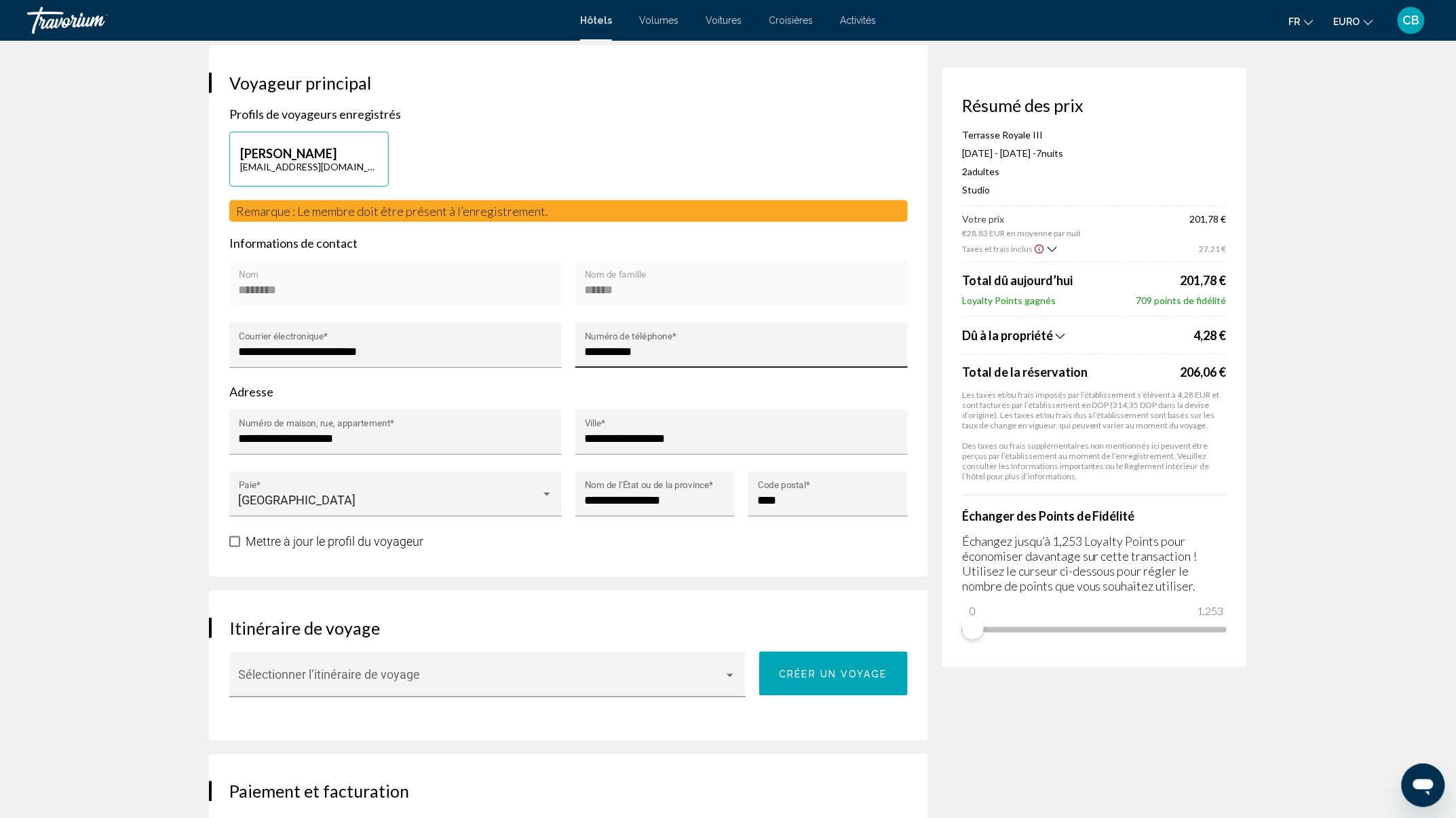
click at [586, 345] on input "**********" at bounding box center [742, 351] width 314 height 13
click at [596, 345] on input "**********" at bounding box center [742, 351] width 314 height 13
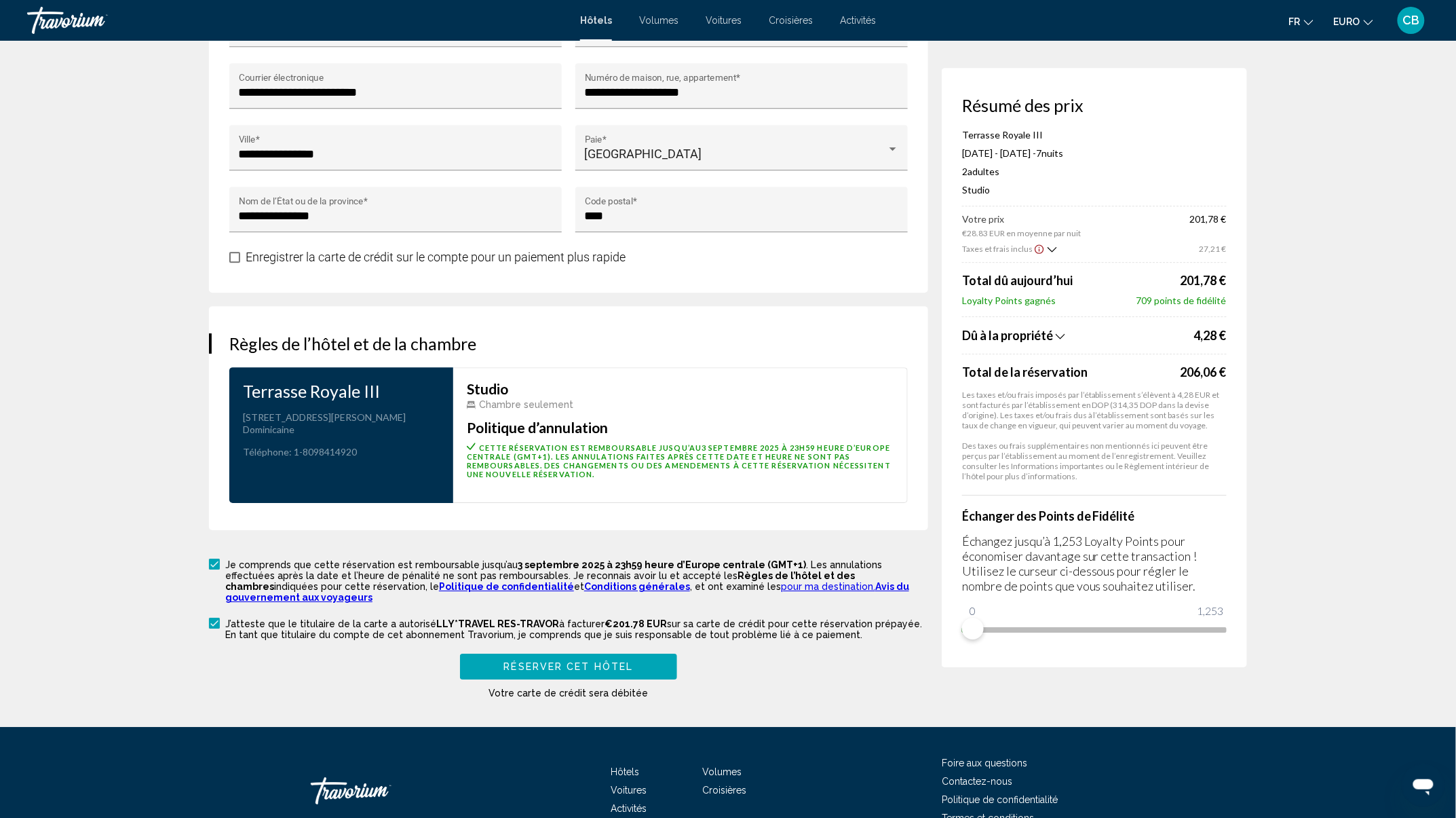
scroll to position [1598, 0]
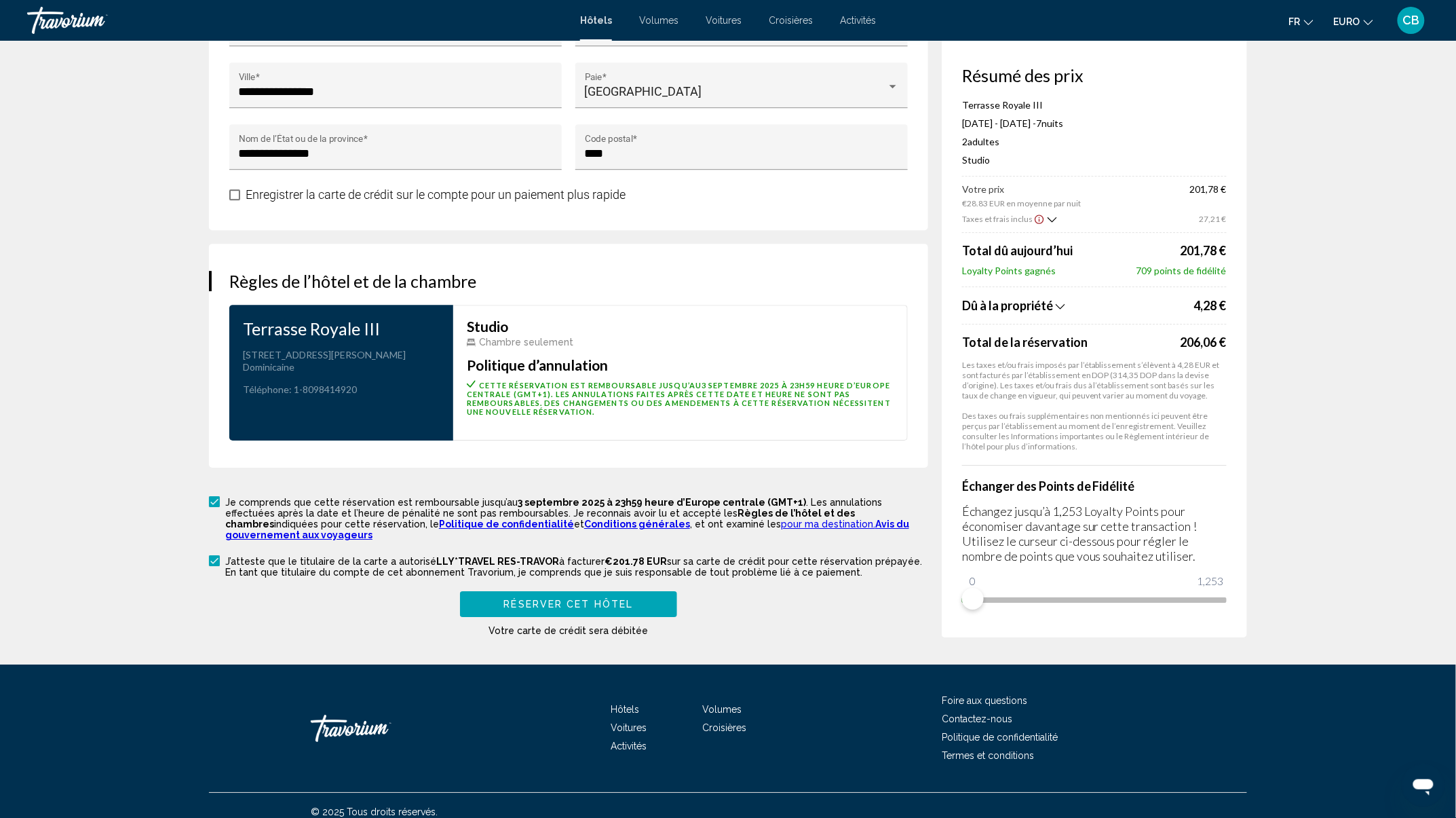
type input "**********"
click at [494, 591] on button "Réserver cet hôtel" at bounding box center [569, 604] width 217 height 25
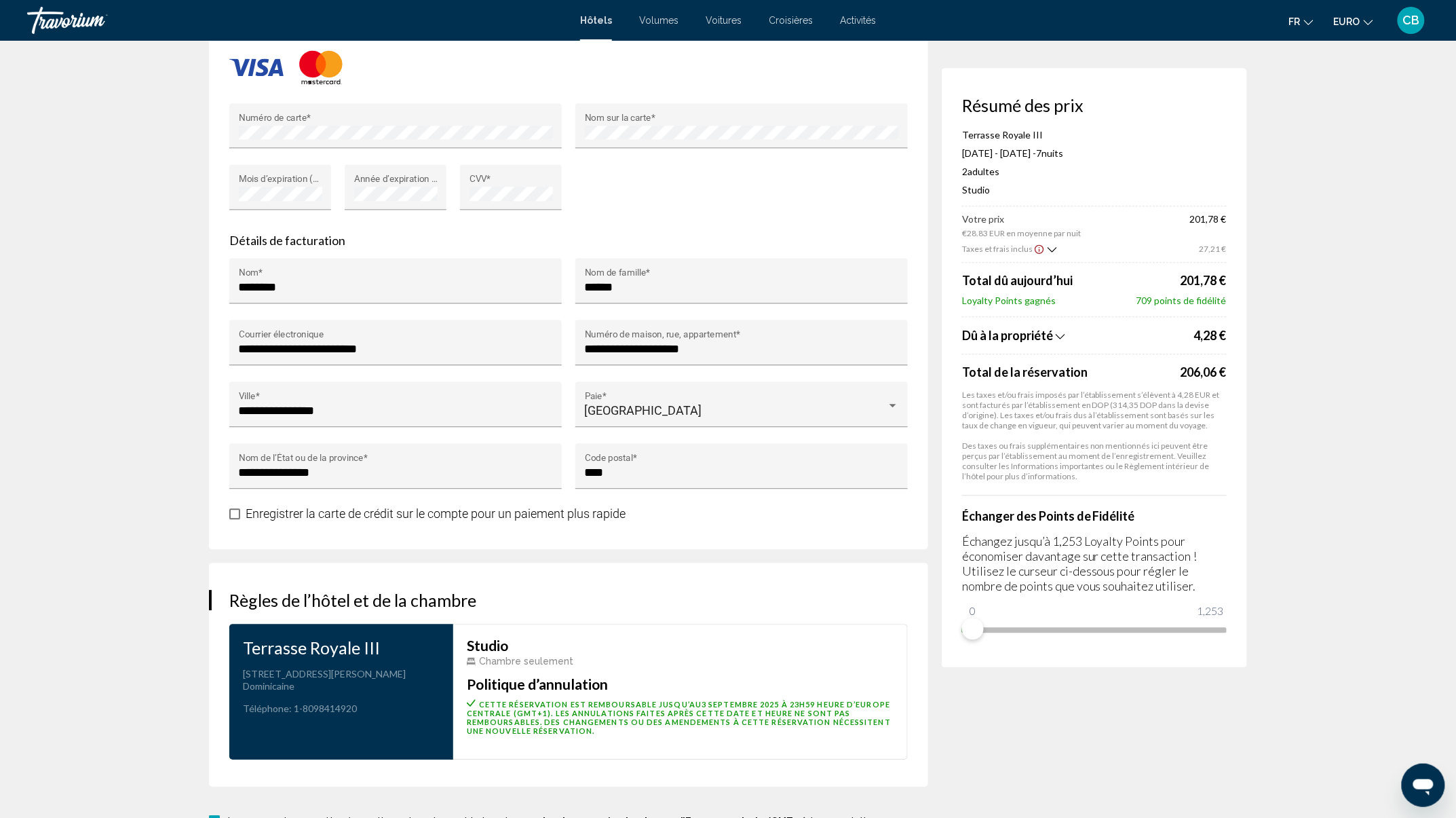
scroll to position [1447, 0]
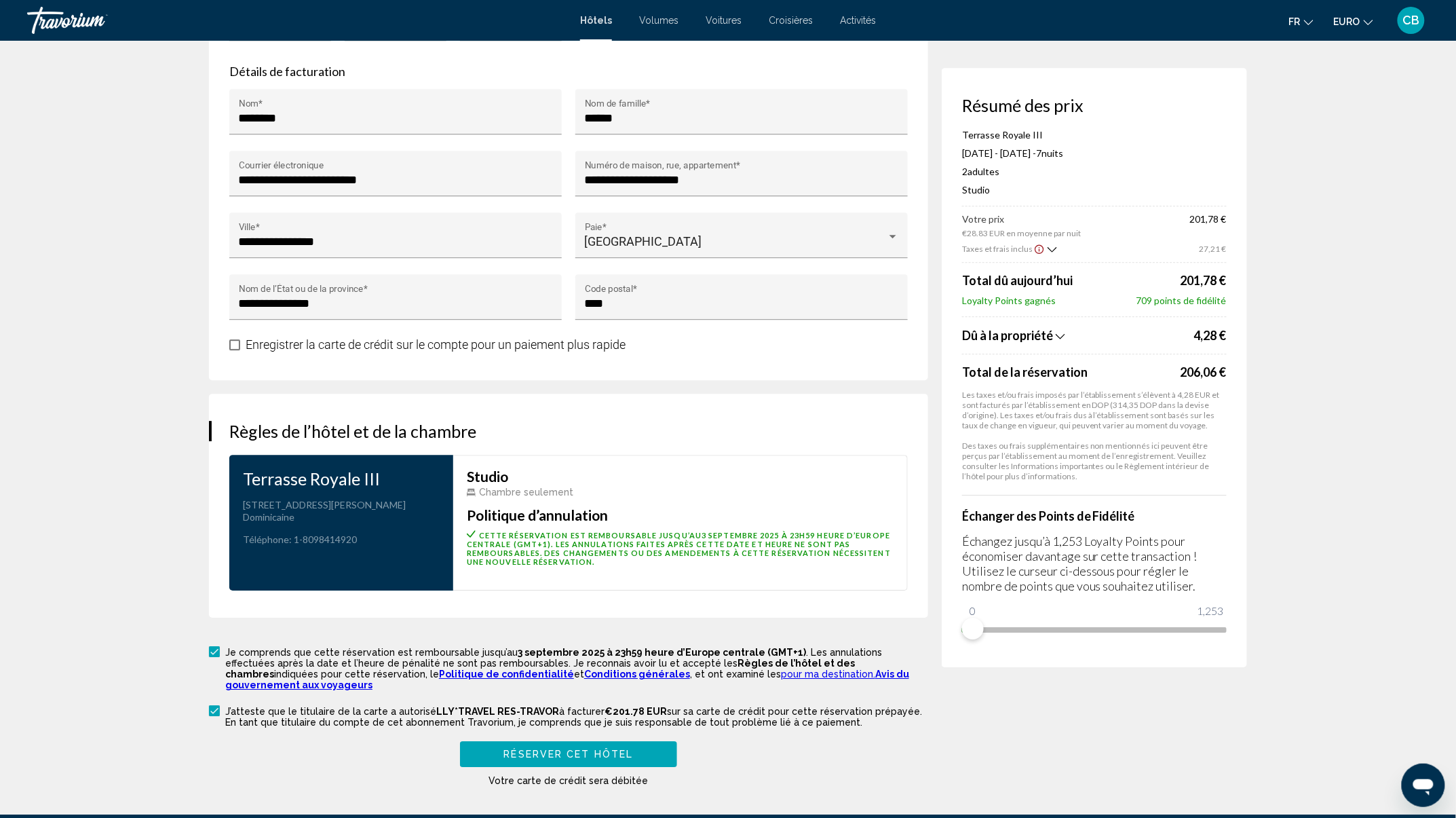
click at [576, 750] on button "Réserver cet hôtel" at bounding box center [569, 754] width 217 height 25
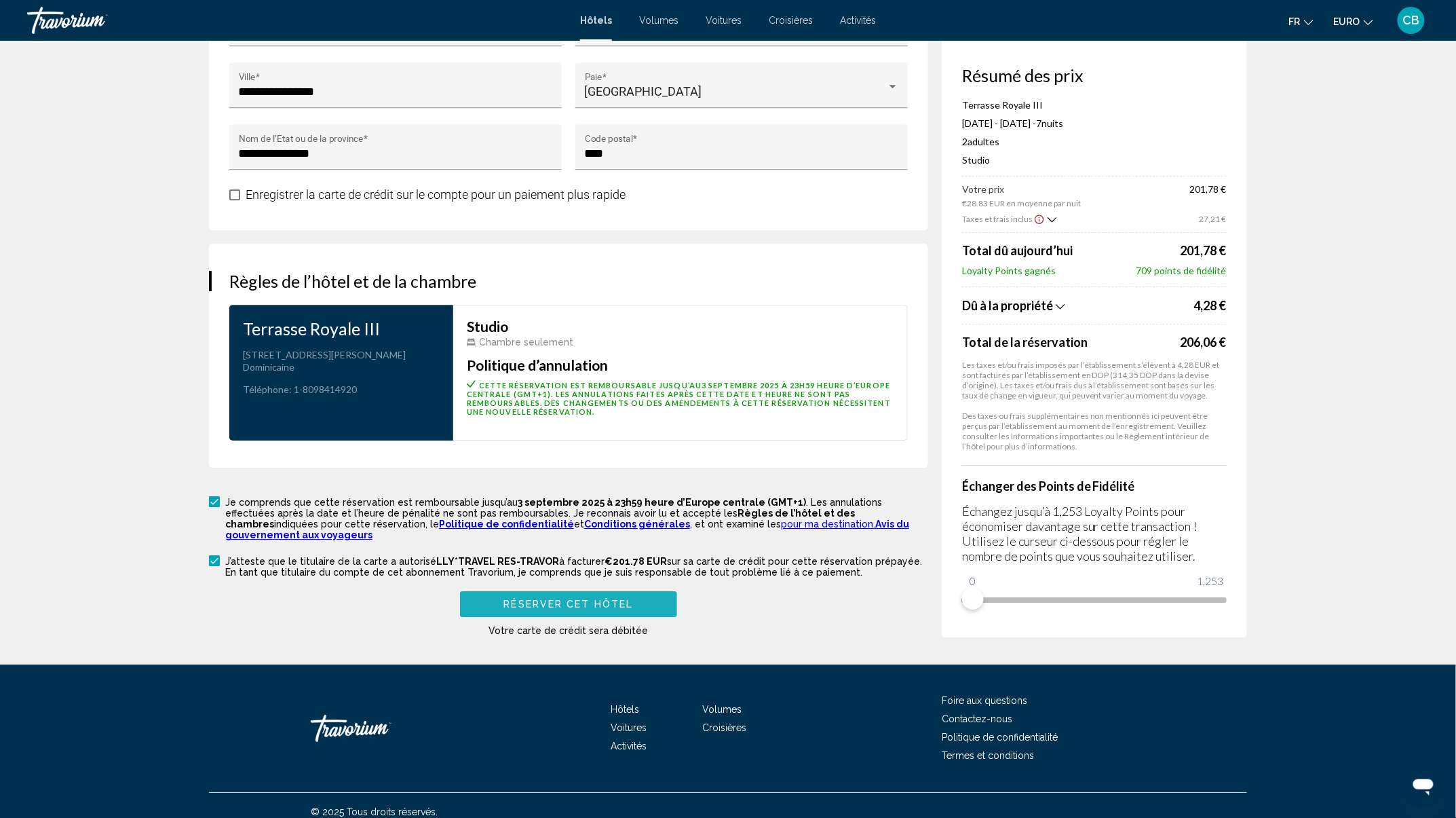
click at [597, 599] on span "Réserver cet hôtel" at bounding box center [569, 605] width 130 height 11
click at [520, 599] on span "Réserver cet hôtel" at bounding box center [569, 605] width 130 height 11
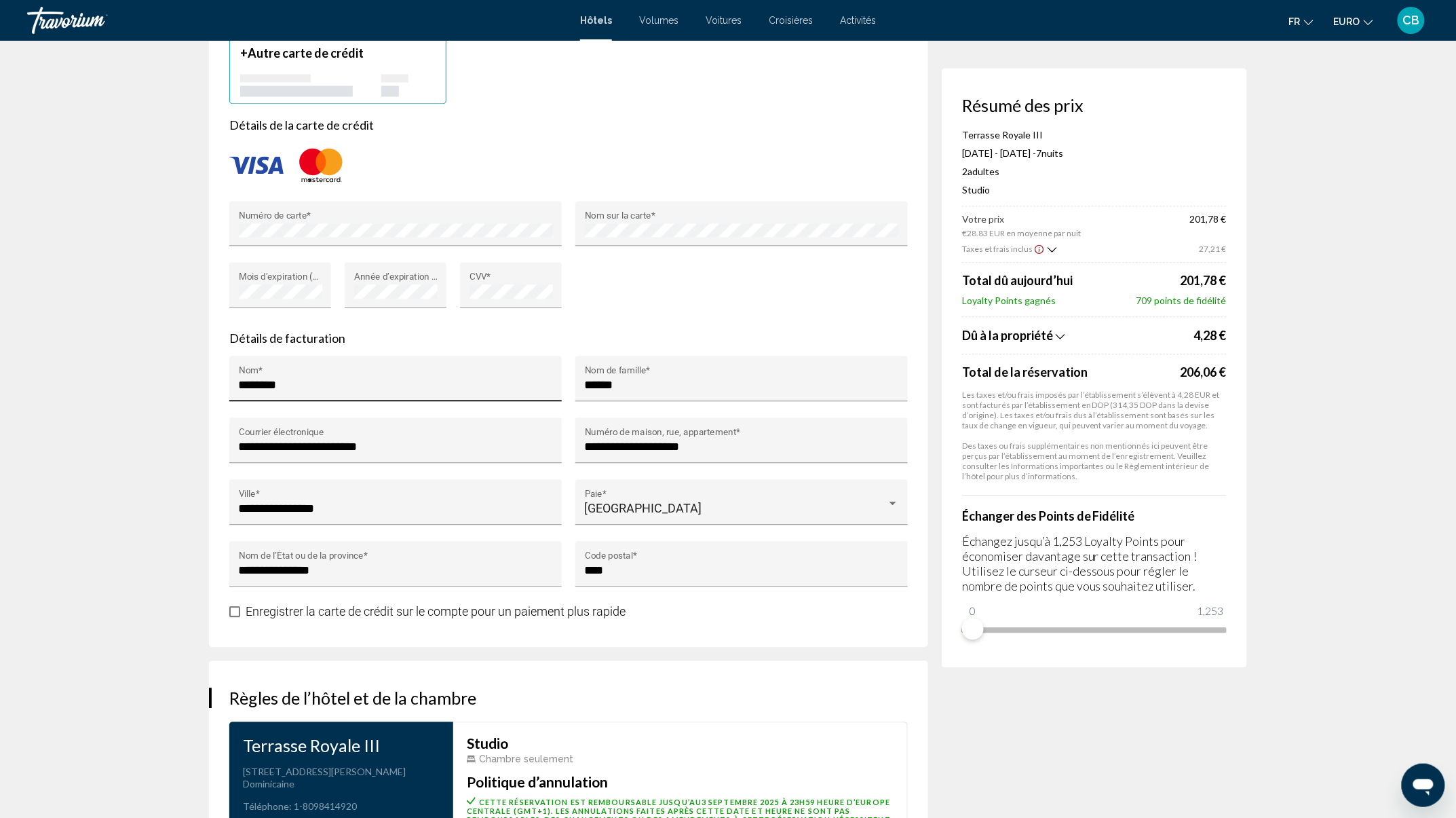
scroll to position [1055, 0]
